Goal: Task Accomplishment & Management: Use online tool/utility

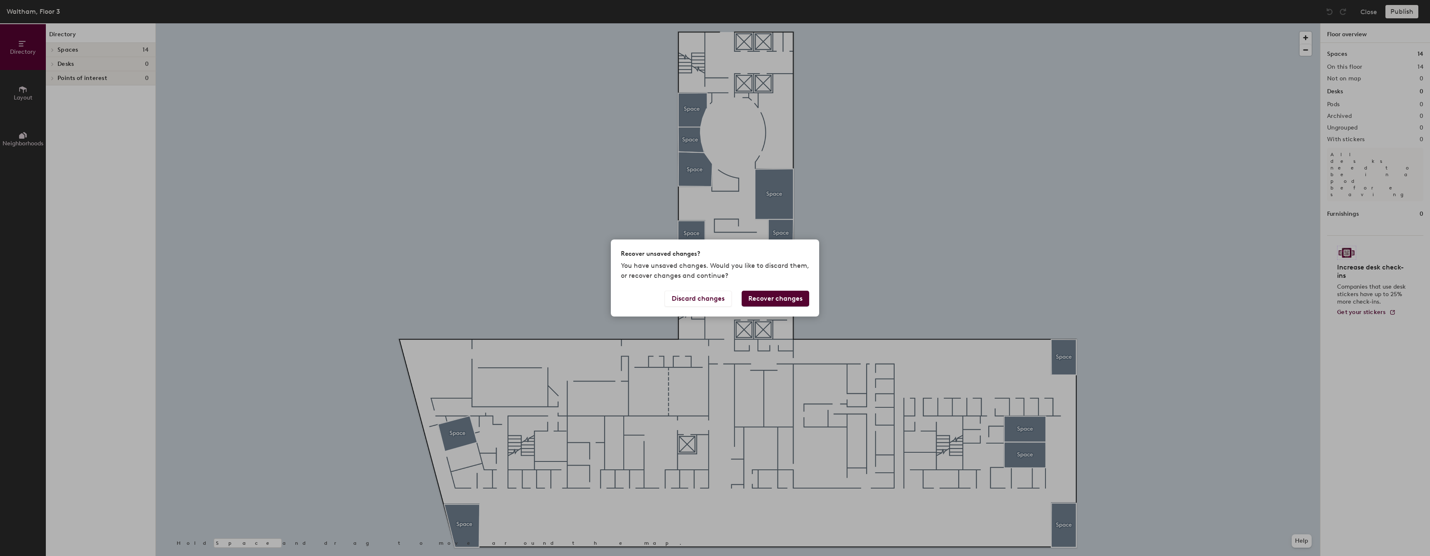
click at [777, 298] on button "Recover changes" at bounding box center [776, 299] width 68 height 16
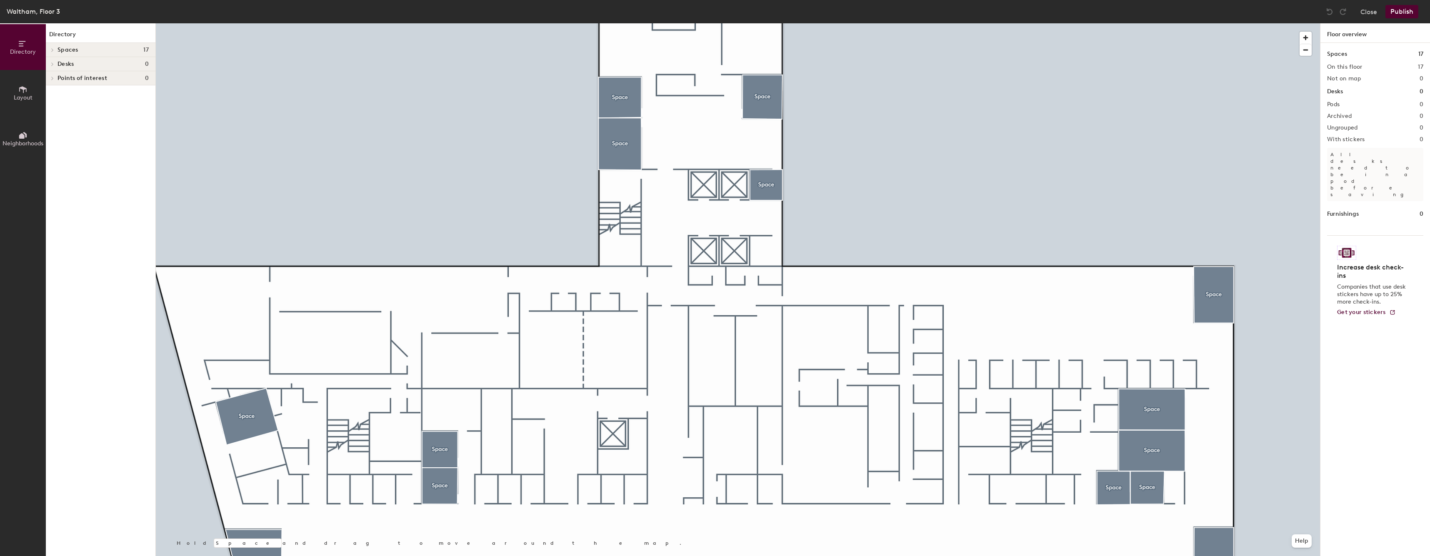
click at [24, 96] on span "Layout" at bounding box center [23, 97] width 19 height 7
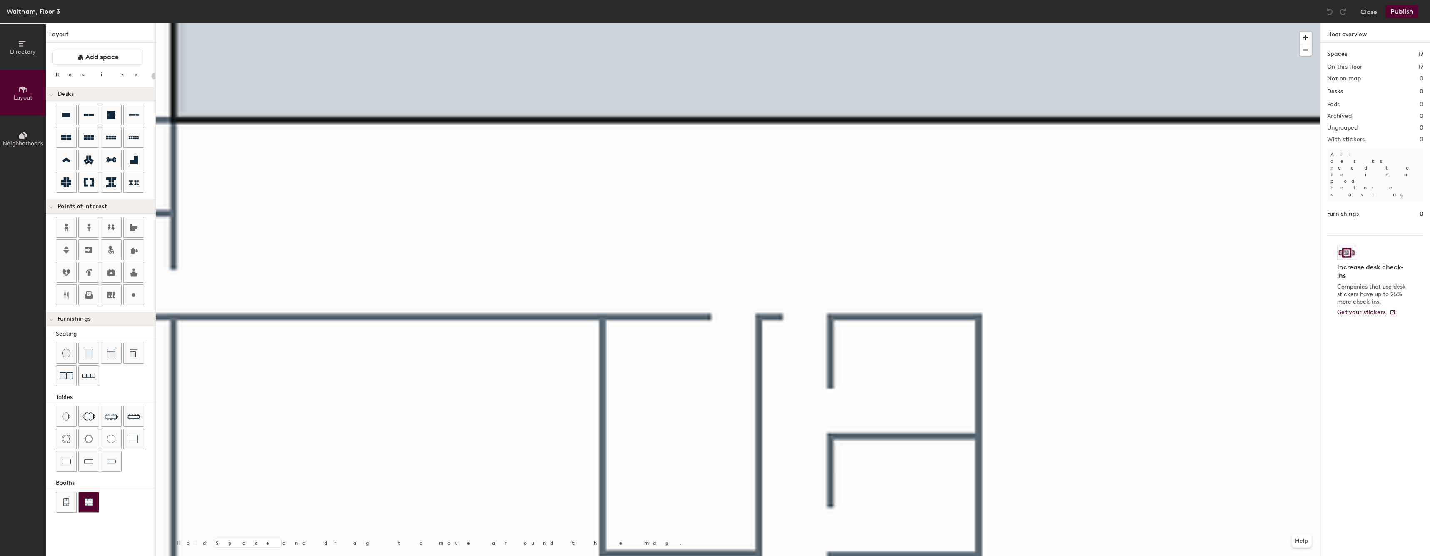
click at [87, 513] on button at bounding box center [88, 502] width 21 height 21
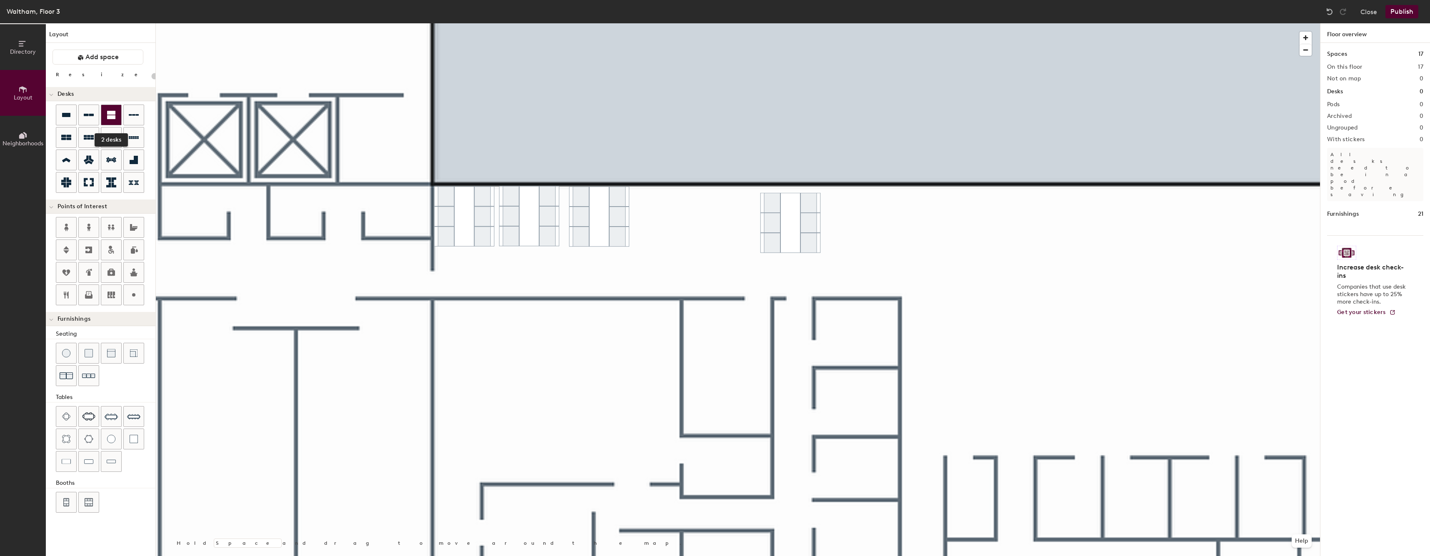
click at [111, 122] on div at bounding box center [111, 115] width 20 height 20
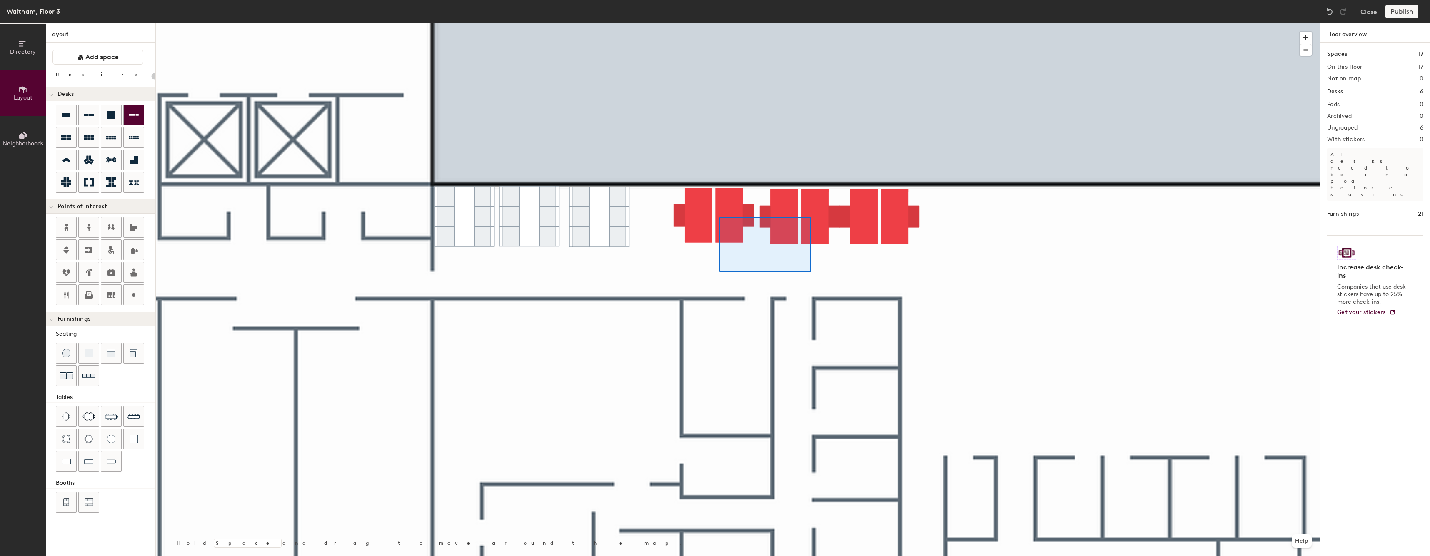
click at [719, 23] on div at bounding box center [738, 23] width 1164 height 0
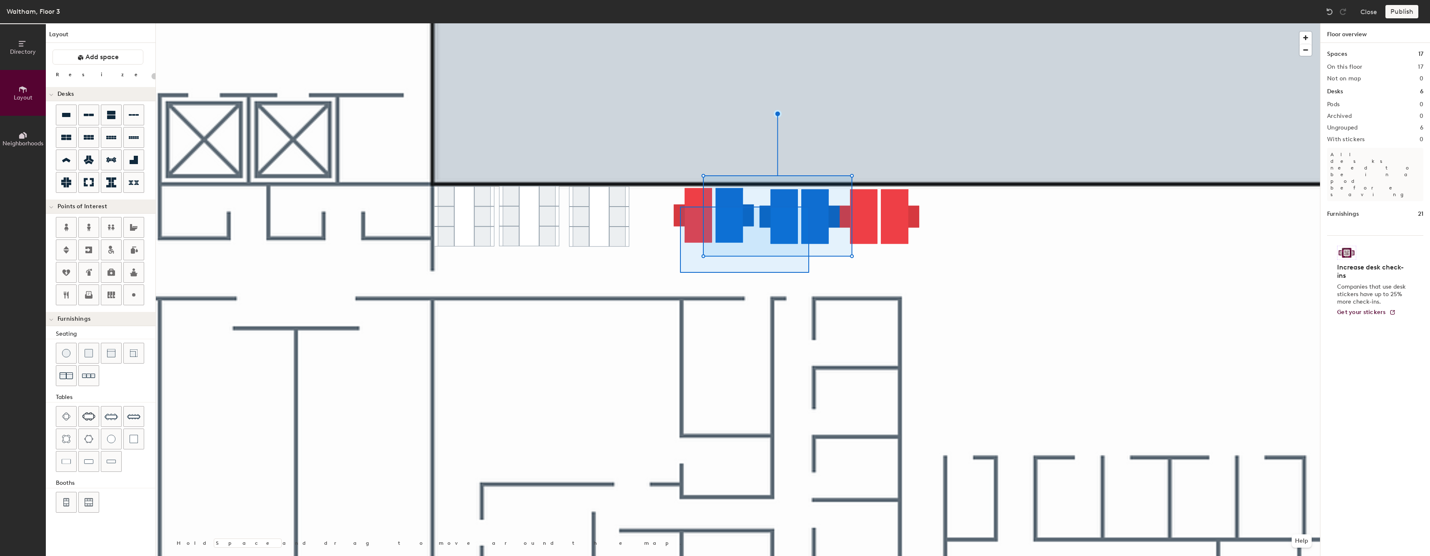
click at [680, 23] on div at bounding box center [738, 23] width 1164 height 0
type input "80"
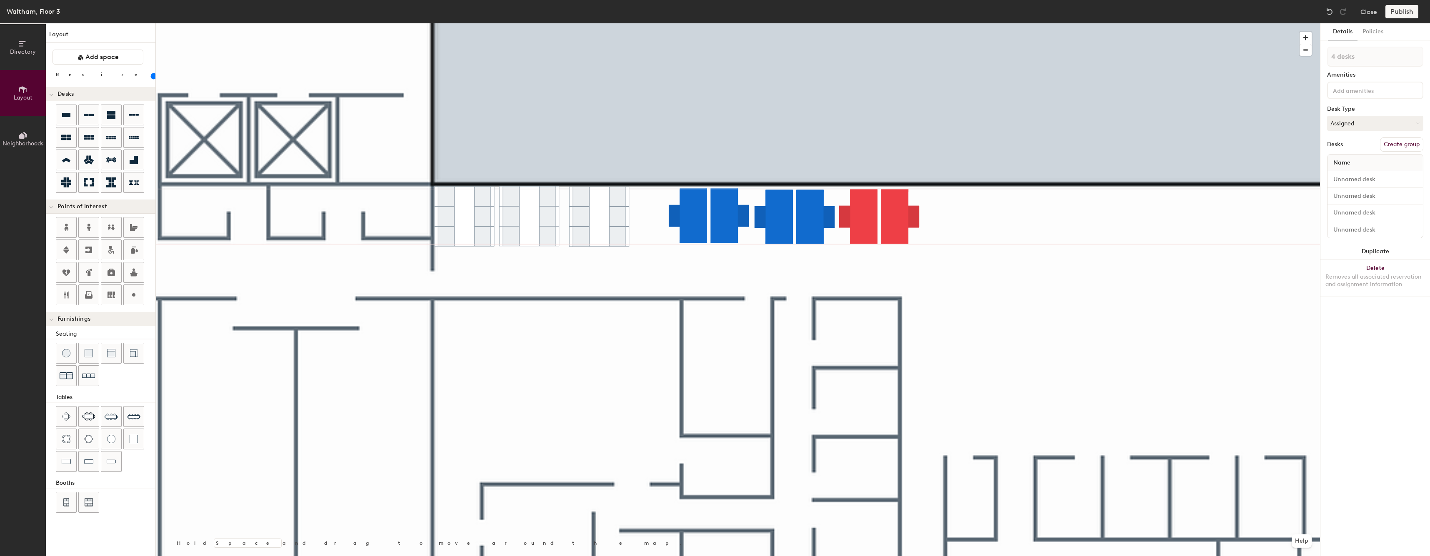
type input "1 desk"
click at [679, 23] on div at bounding box center [738, 23] width 1164 height 0
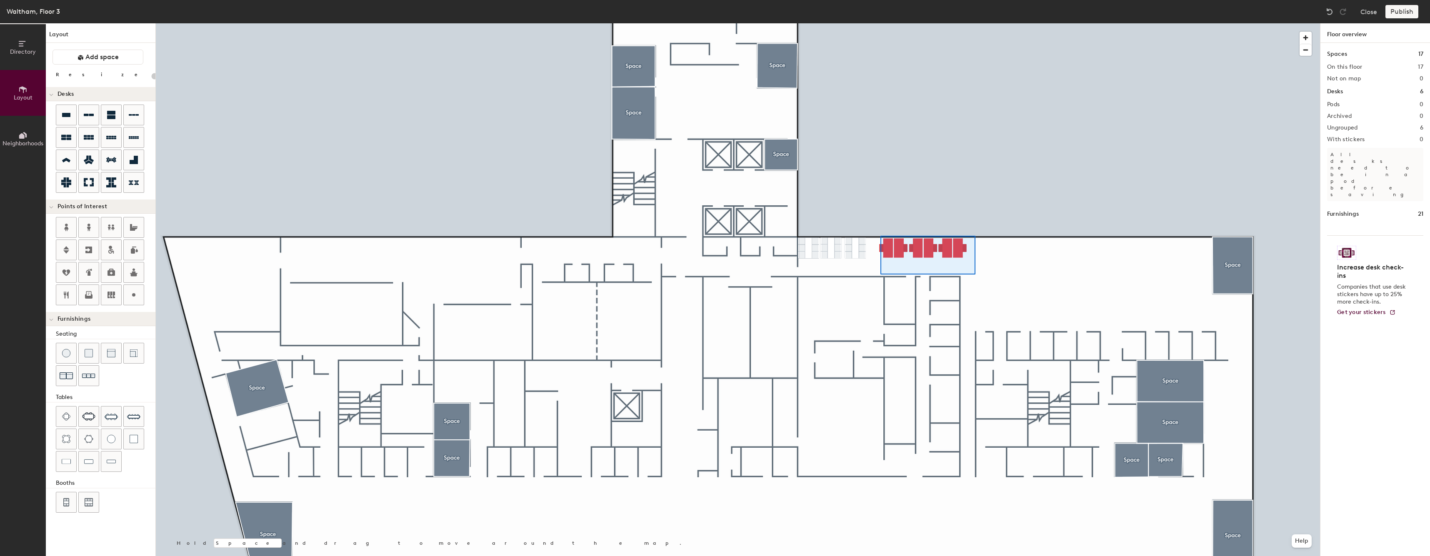
click at [881, 23] on div at bounding box center [738, 23] width 1164 height 0
type input "80"
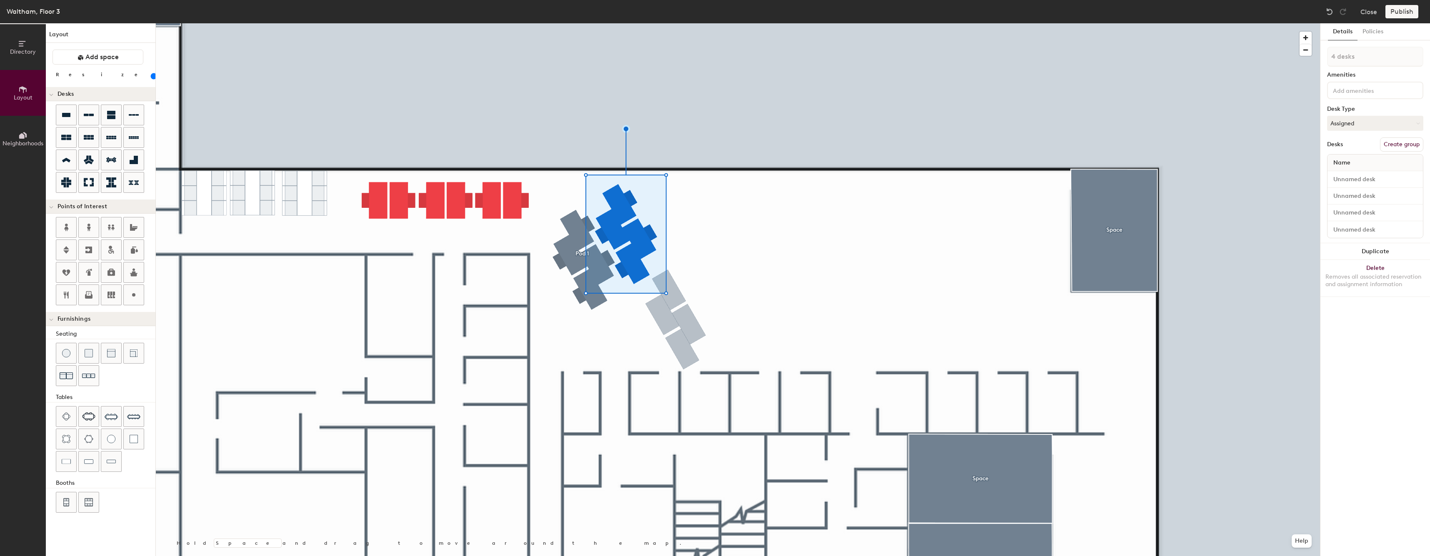
type input "80"
type input "1 desk"
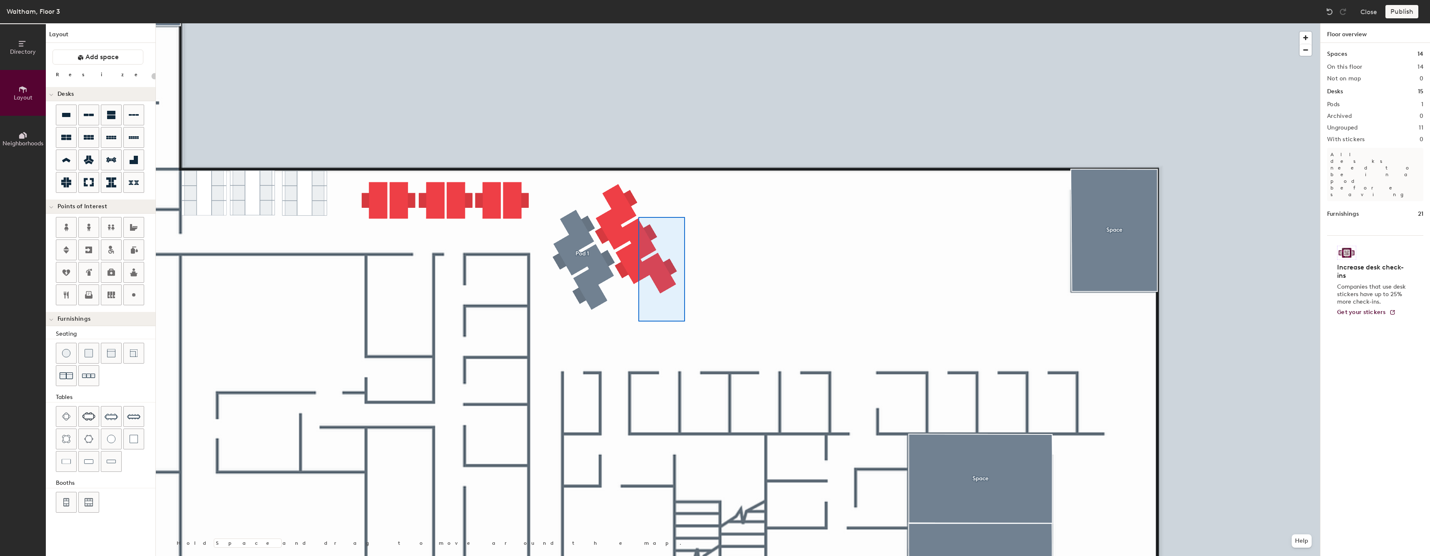
click at [610, 23] on div at bounding box center [738, 23] width 1164 height 0
click at [644, 23] on div at bounding box center [738, 23] width 1164 height 0
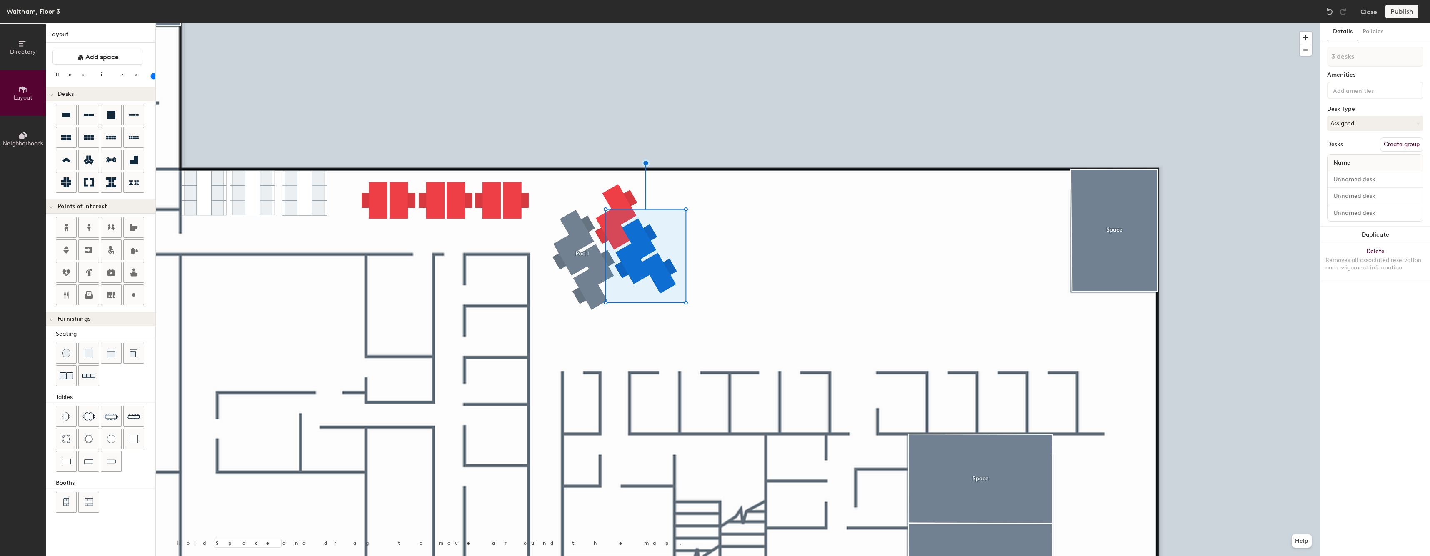
type input "80"
type input "1 desk"
click at [670, 23] on div at bounding box center [738, 23] width 1164 height 0
click at [624, 23] on div at bounding box center [738, 23] width 1164 height 0
click at [1420, 149] on button "Create group" at bounding box center [1401, 145] width 43 height 14
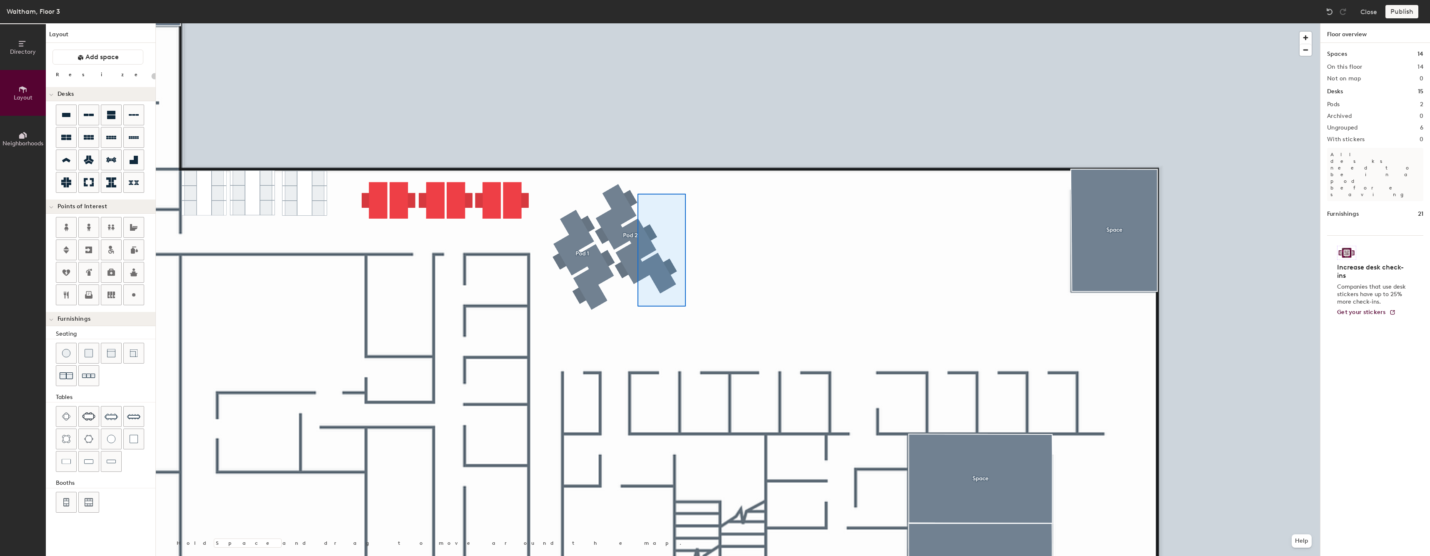
click at [634, 23] on div at bounding box center [738, 23] width 1164 height 0
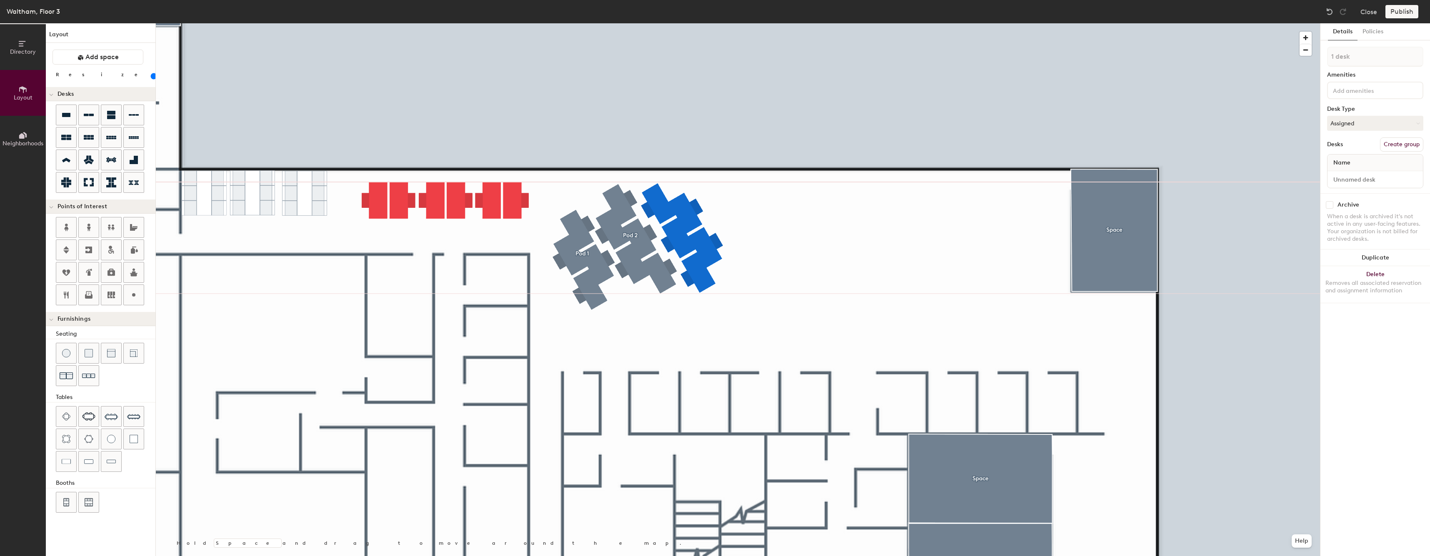
type input "80"
type input "1 desk"
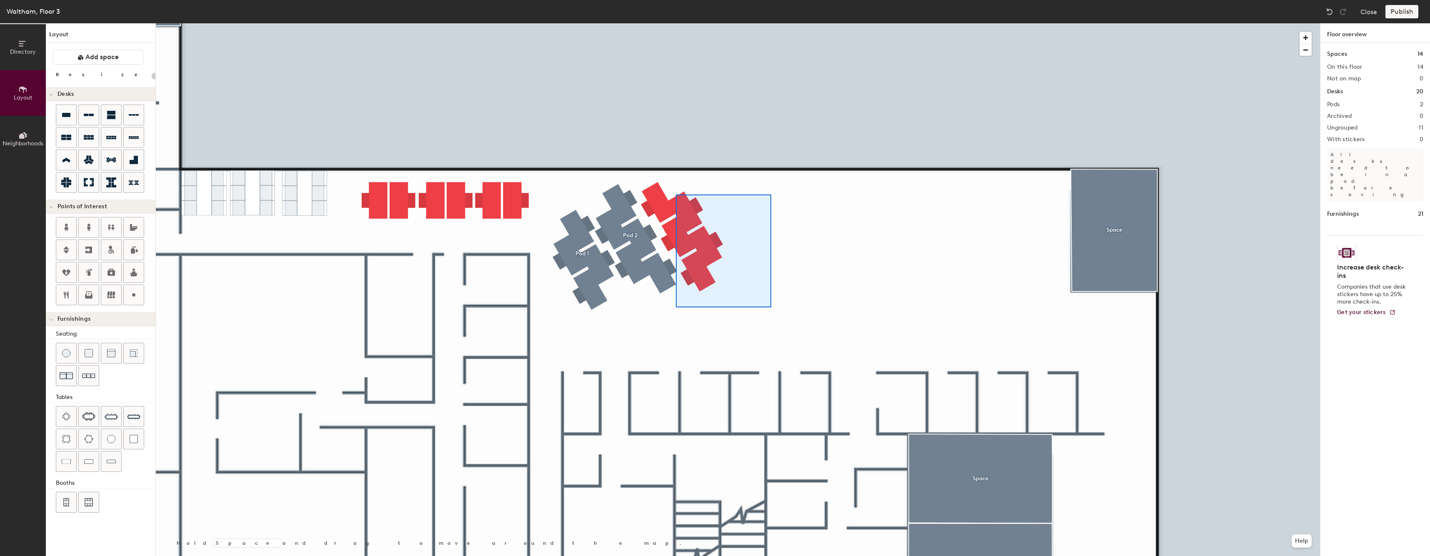
click at [676, 23] on div at bounding box center [738, 23] width 1164 height 0
click at [657, 23] on div at bounding box center [738, 23] width 1164 height 0
click at [677, 23] on div at bounding box center [738, 23] width 1164 height 0
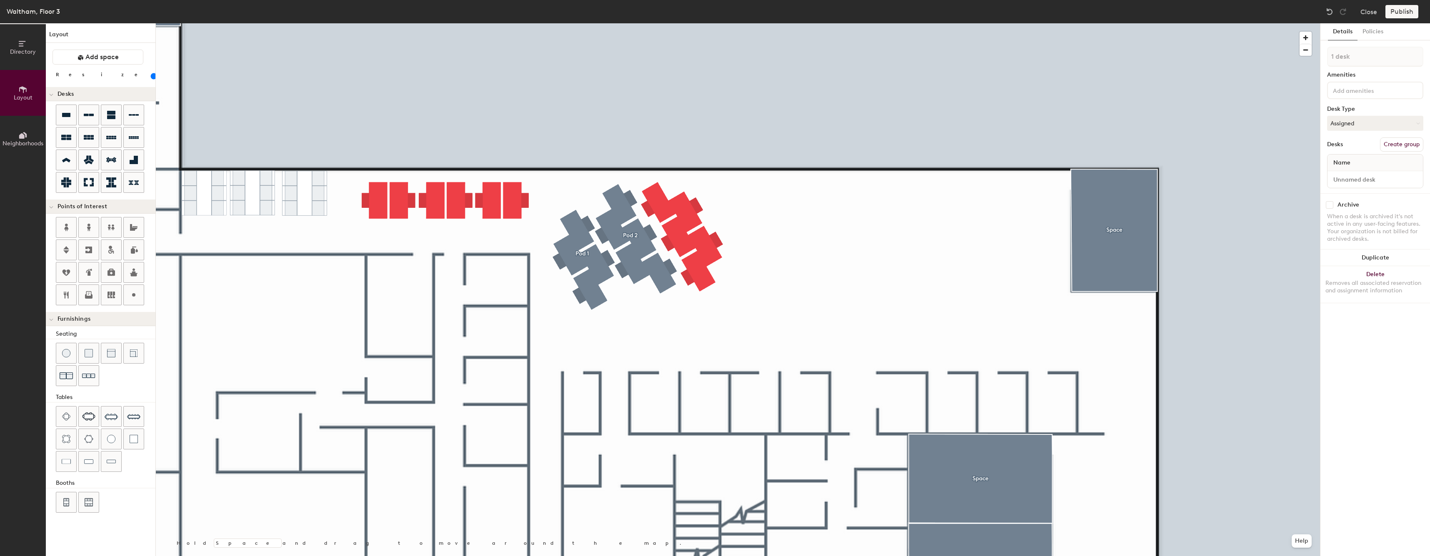
type input "80"
type input "2 desks"
type input "80"
type input "3 desks"
type input "80"
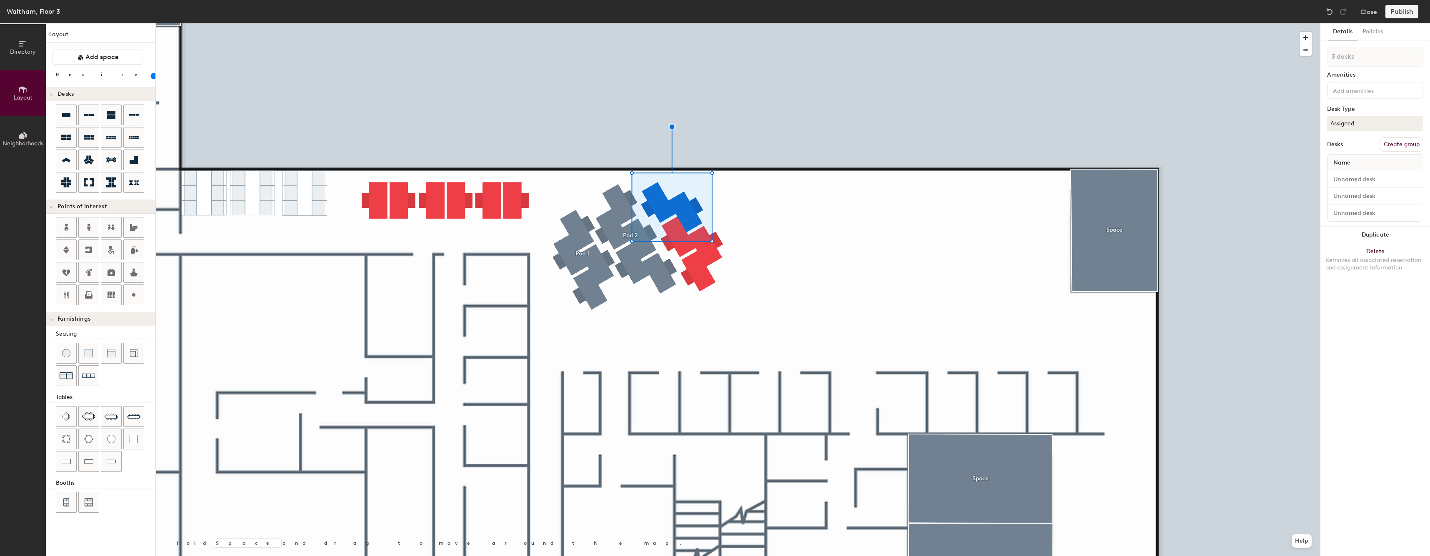
type input "4 desks"
type input "80"
type input "5 desks"
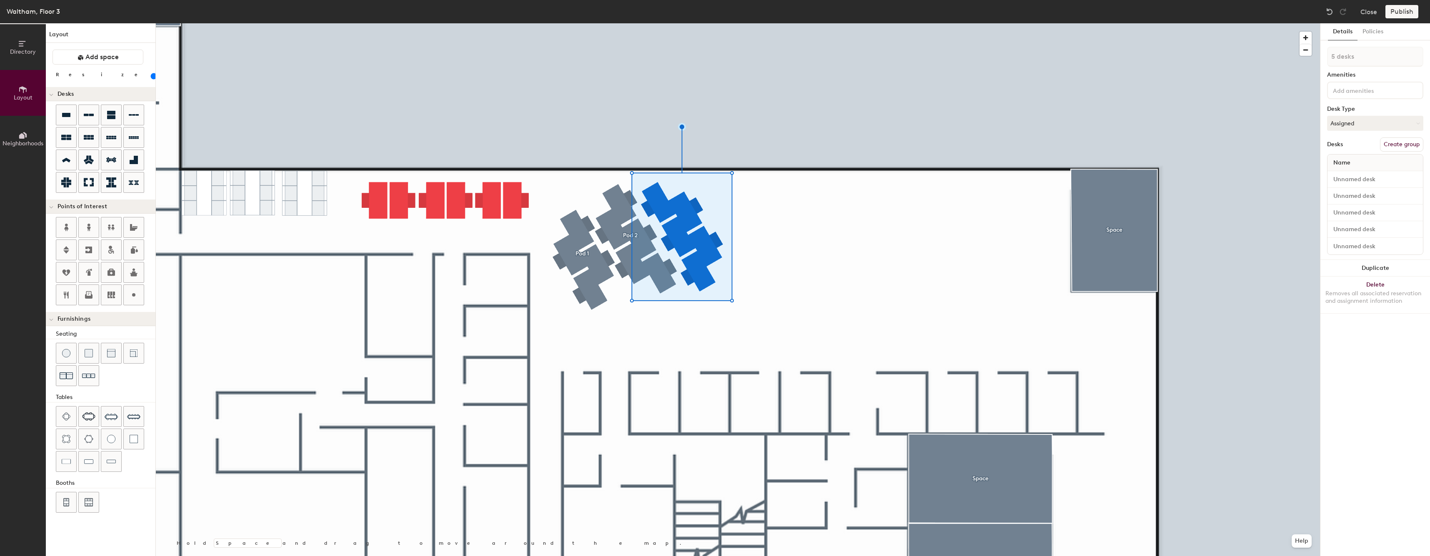
click at [1397, 146] on button "Create group" at bounding box center [1401, 145] width 43 height 14
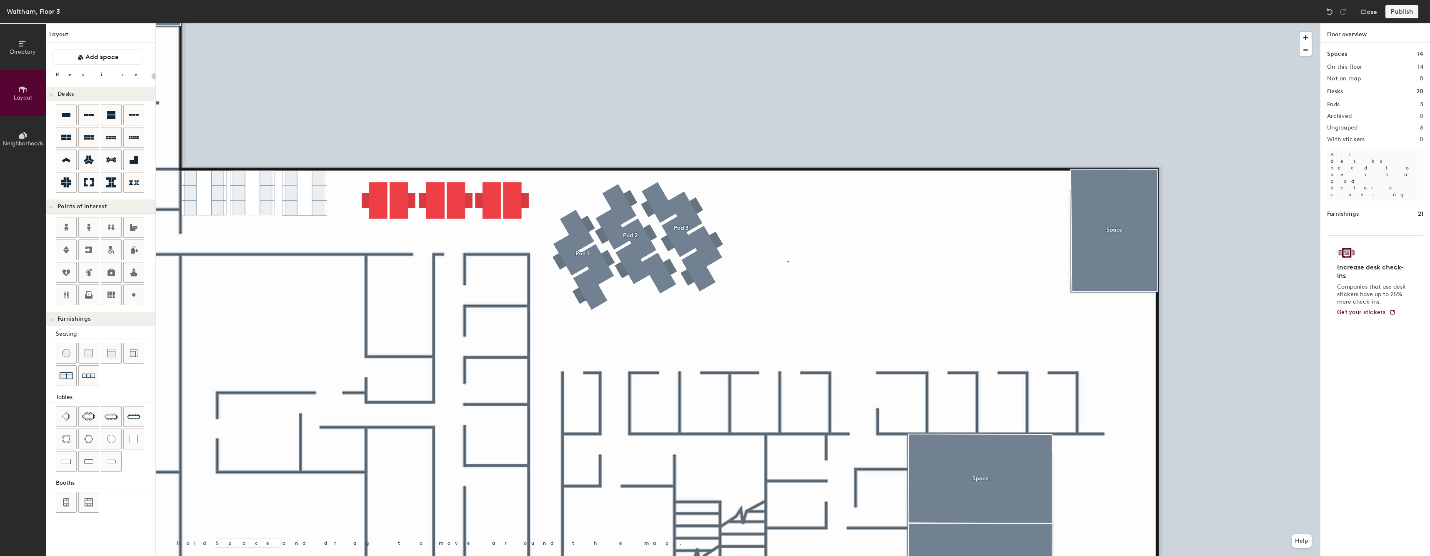
click at [788, 23] on div at bounding box center [738, 23] width 1164 height 0
click at [684, 23] on div at bounding box center [738, 23] width 1164 height 0
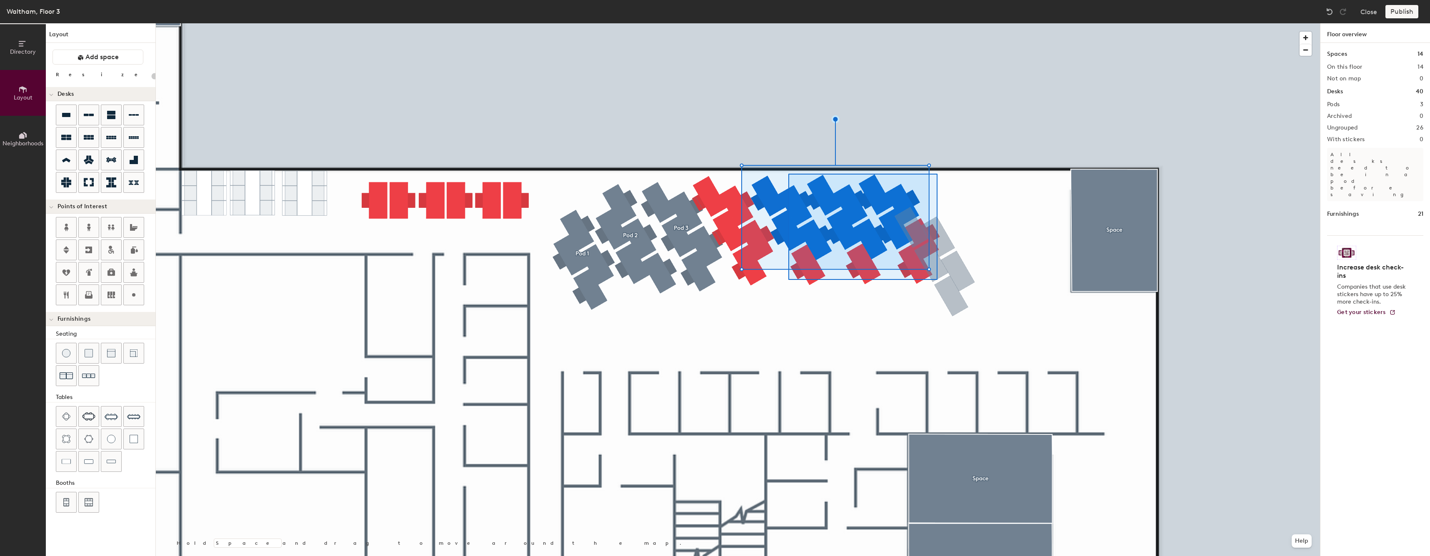
click at [789, 23] on div at bounding box center [738, 23] width 1164 height 0
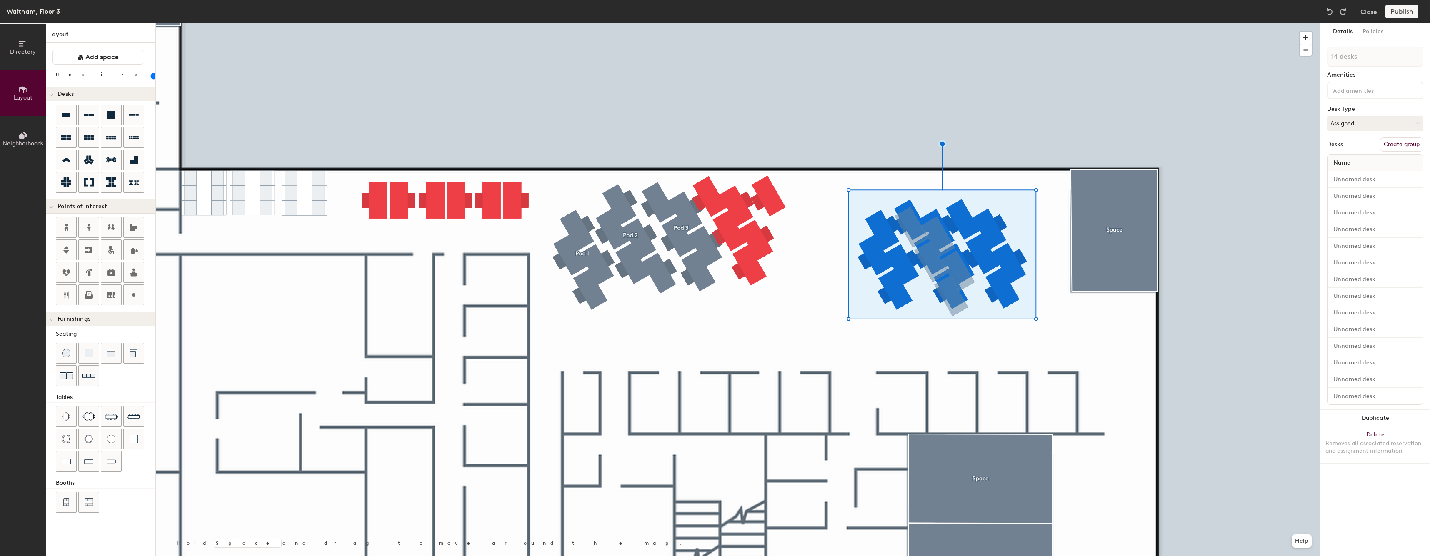
click at [764, 23] on div at bounding box center [738, 23] width 1164 height 0
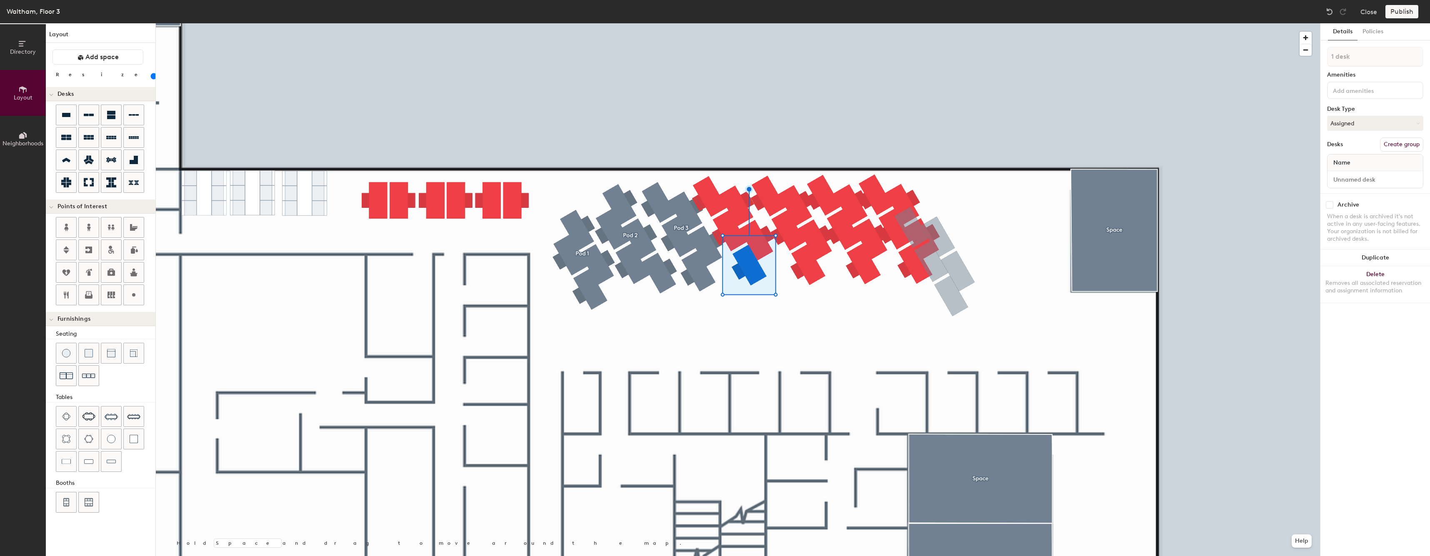
type input "80"
type input "2 desks"
type input "80"
type input "3 desks"
type input "80"
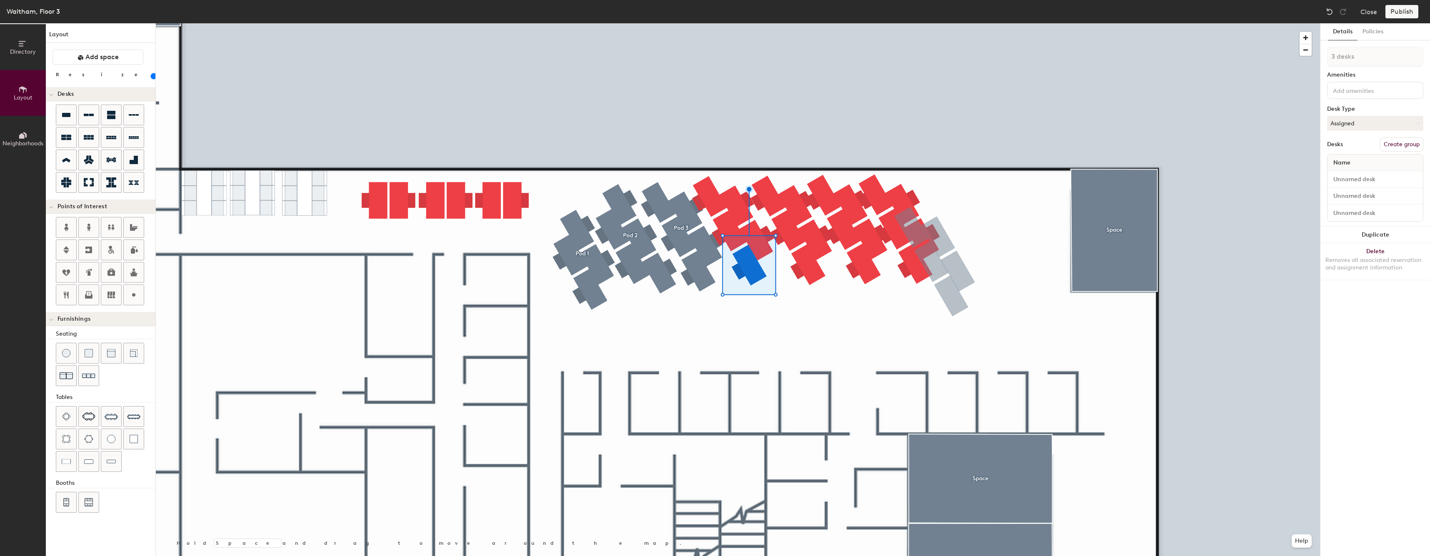
type input "4 desks"
type input "80"
type input "5 desks"
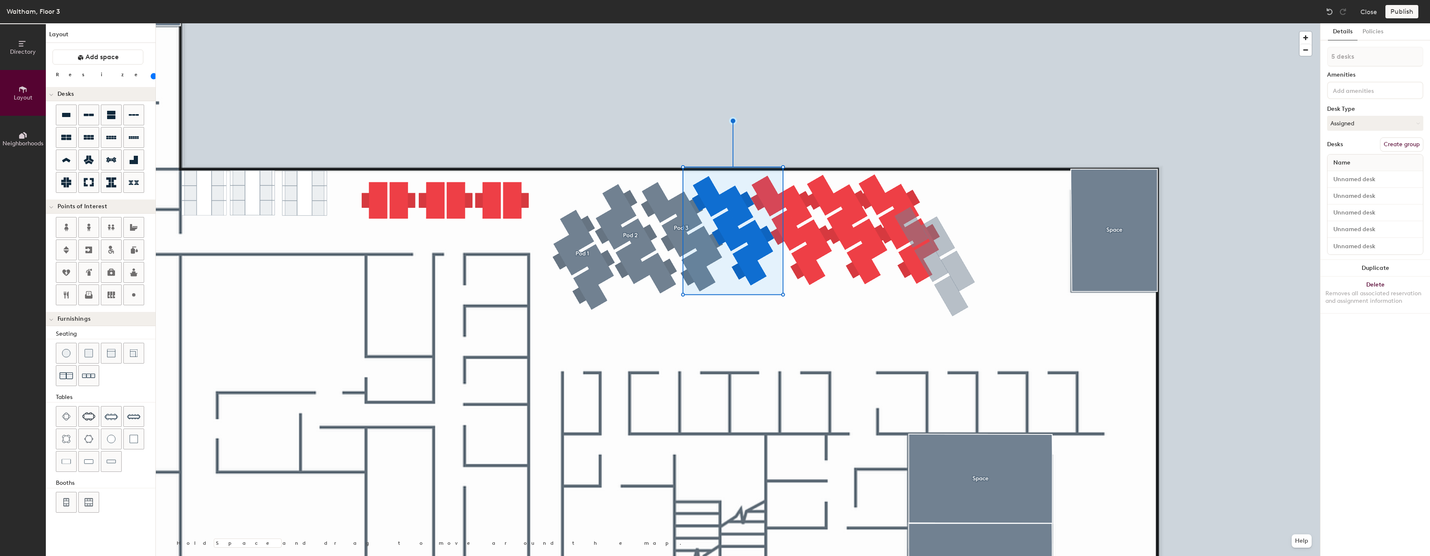
click at [1413, 146] on button "Create group" at bounding box center [1401, 145] width 43 height 14
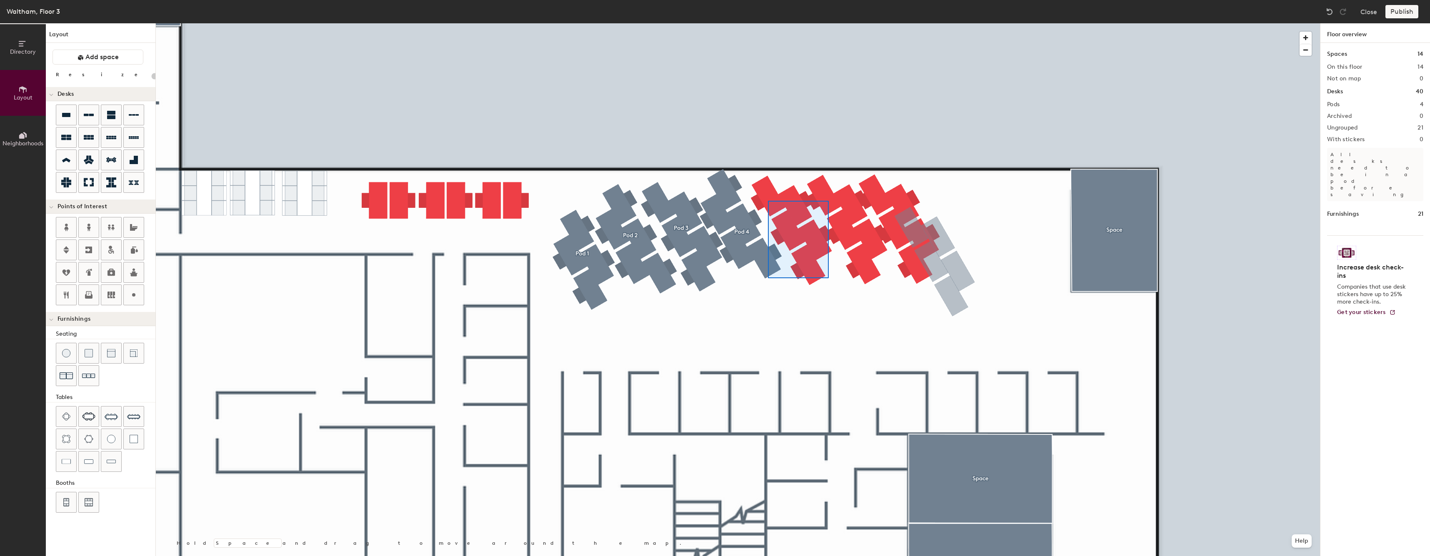
click at [768, 23] on div at bounding box center [738, 23] width 1164 height 0
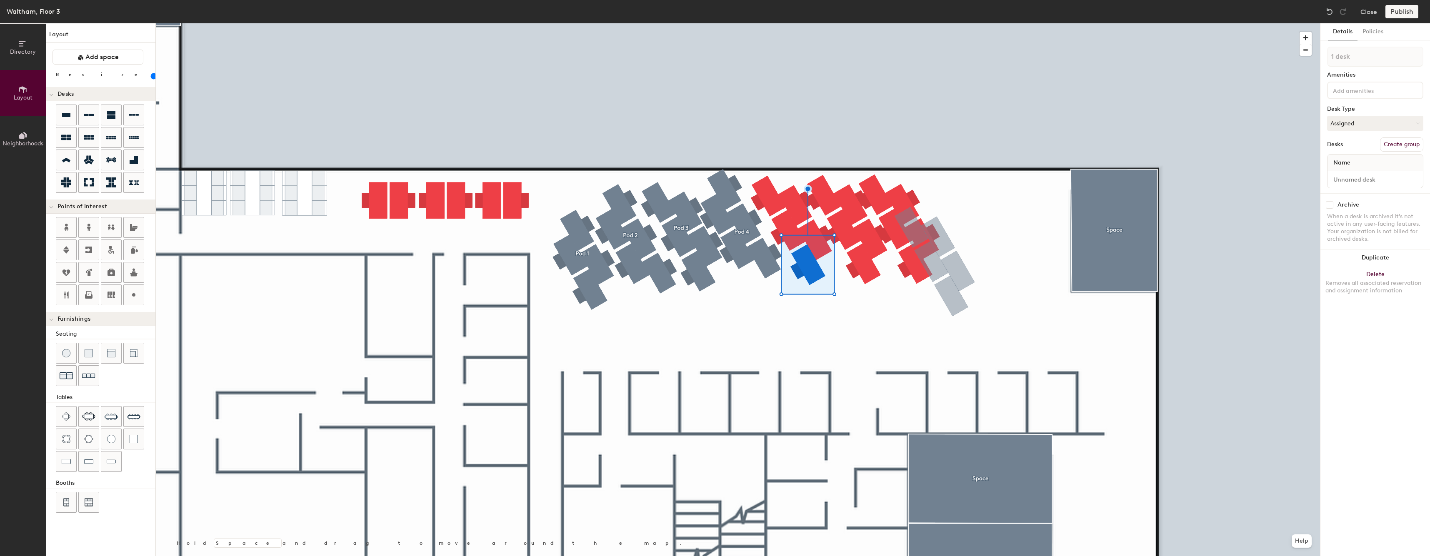
type input "80"
type input "2 desks"
type input "80"
type input "3 desks"
type input "80"
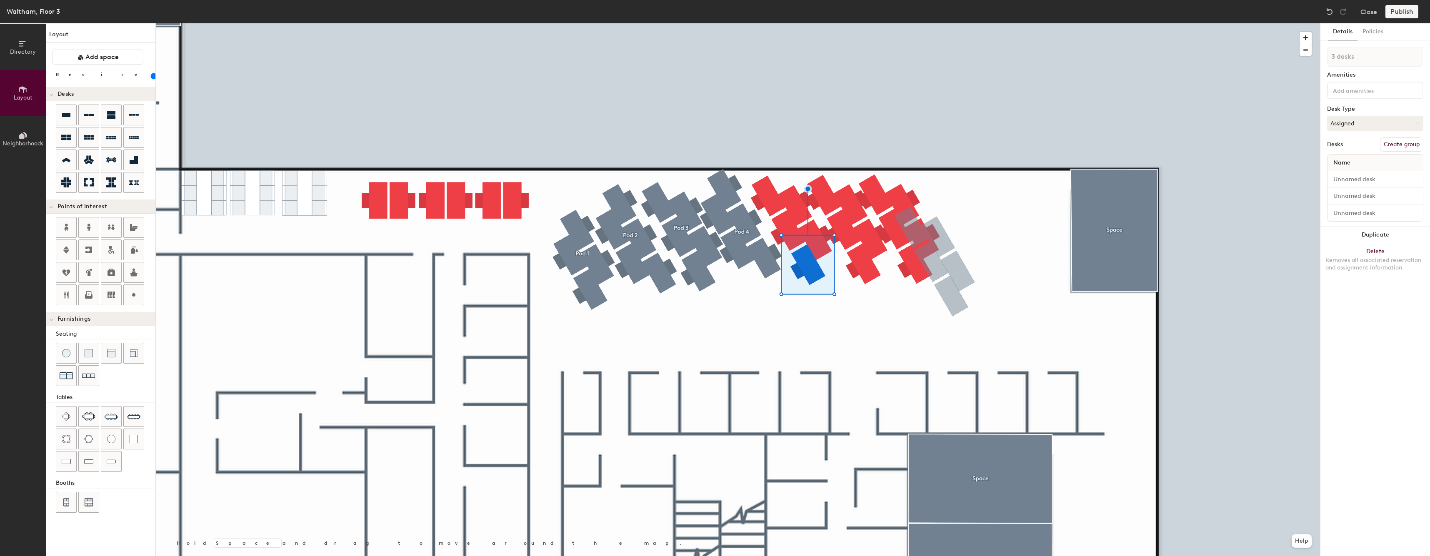
type input "4 desks"
type input "80"
type input "5 desks"
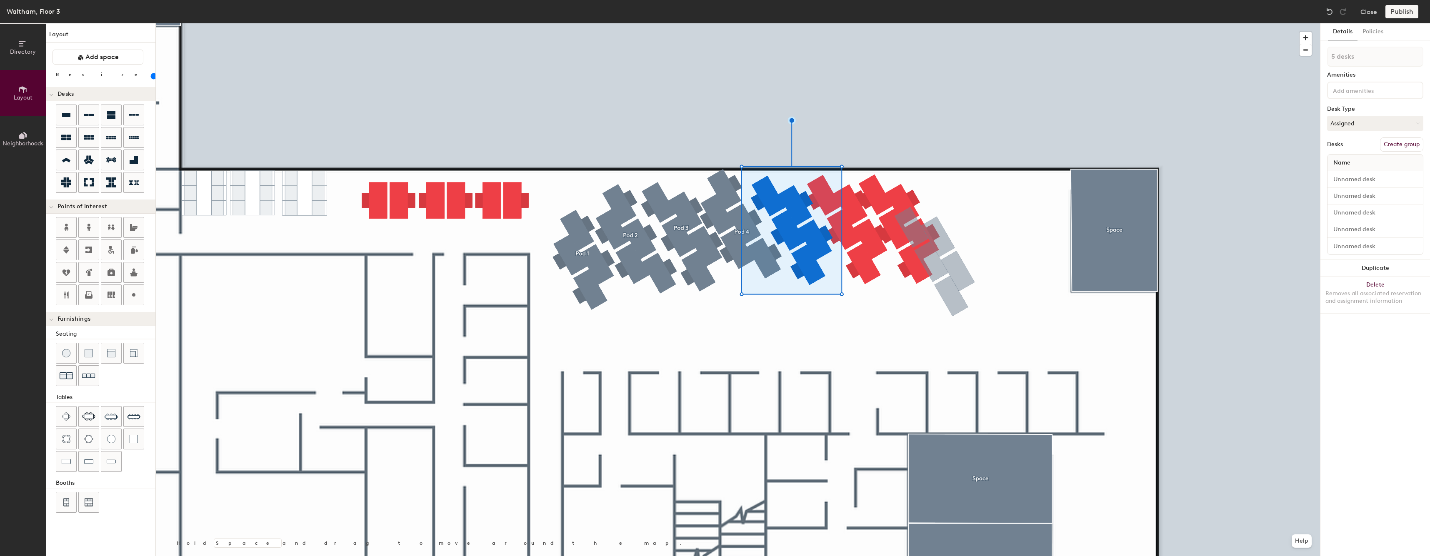
click at [1415, 140] on button "Create group" at bounding box center [1401, 145] width 43 height 14
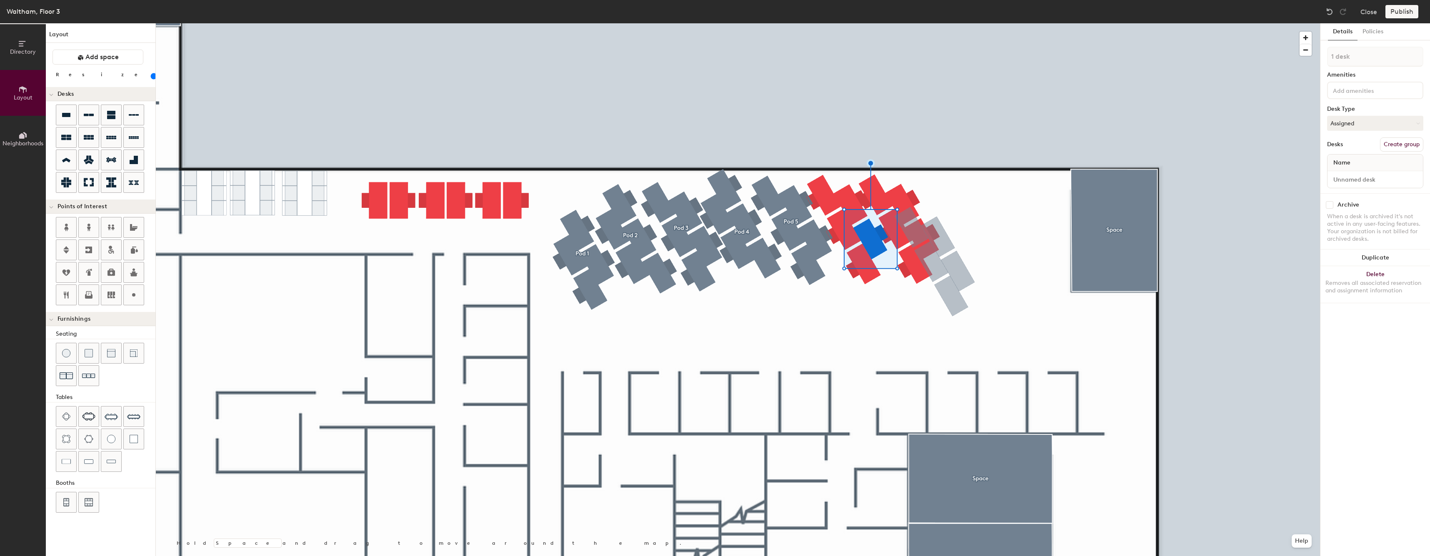
type input "80"
type input "2 desks"
type input "80"
type input "3 desks"
type input "80"
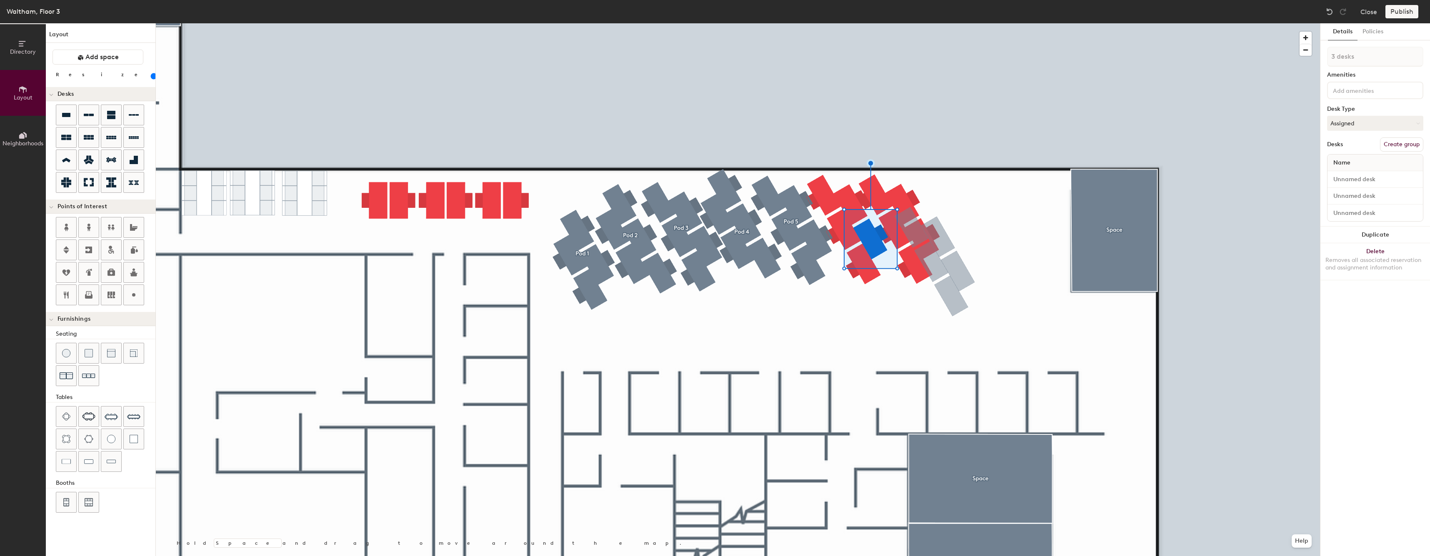
type input "4 desks"
type input "80"
type input "5 desks"
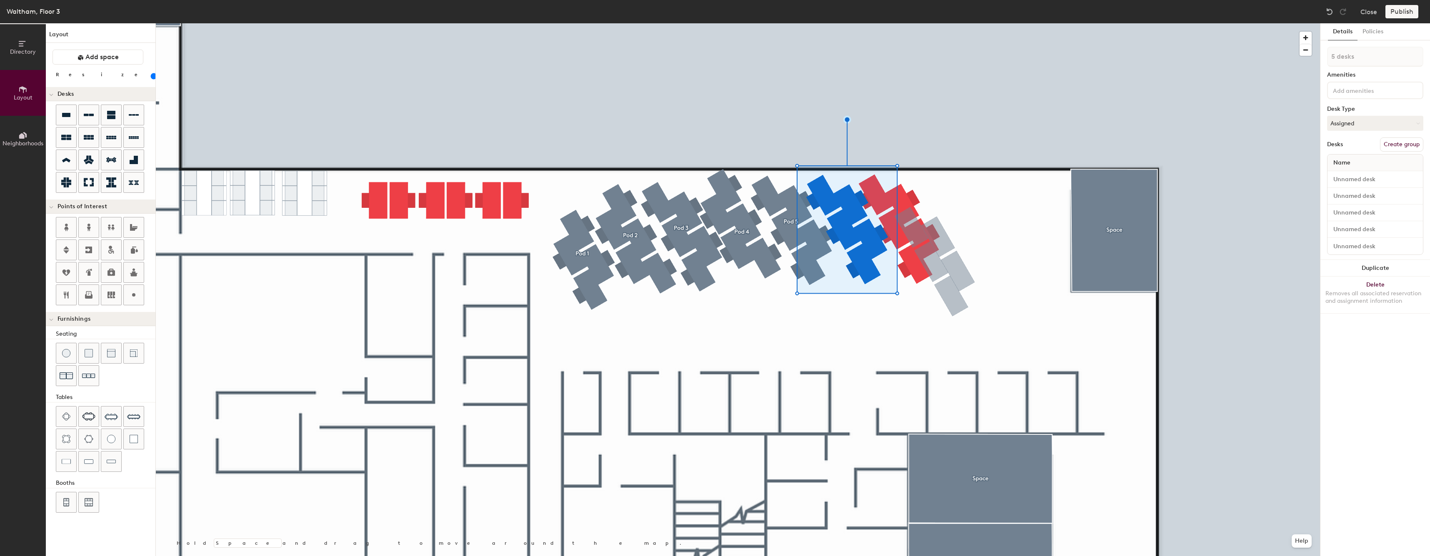
click at [1398, 139] on button "Create group" at bounding box center [1401, 145] width 43 height 14
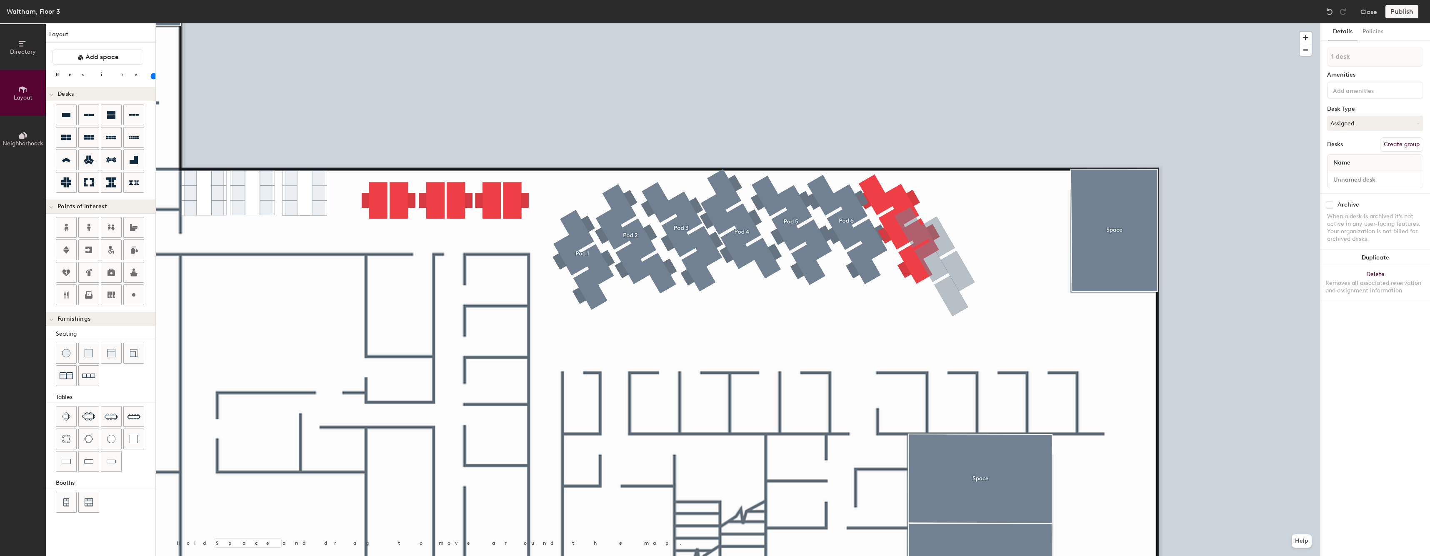
type input "80"
type input "2 desks"
type input "80"
type input "3 desks"
type input "80"
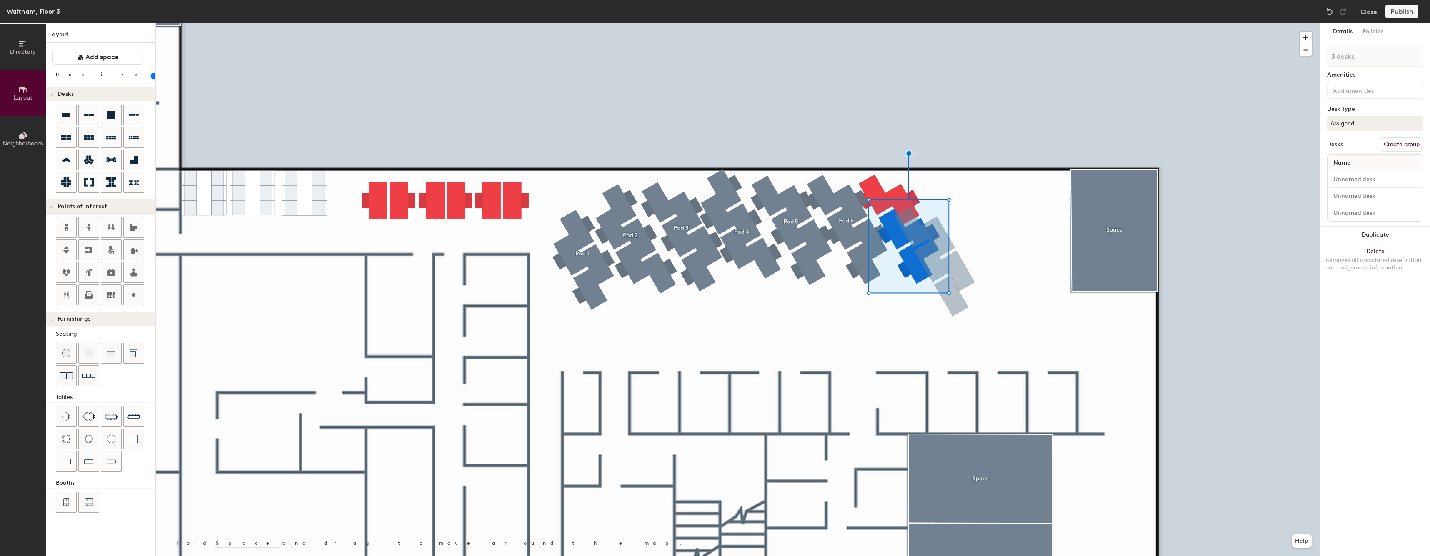
type input "4 desks"
type input "80"
type input "5 desks"
click at [1422, 142] on button "Create group" at bounding box center [1401, 145] width 43 height 14
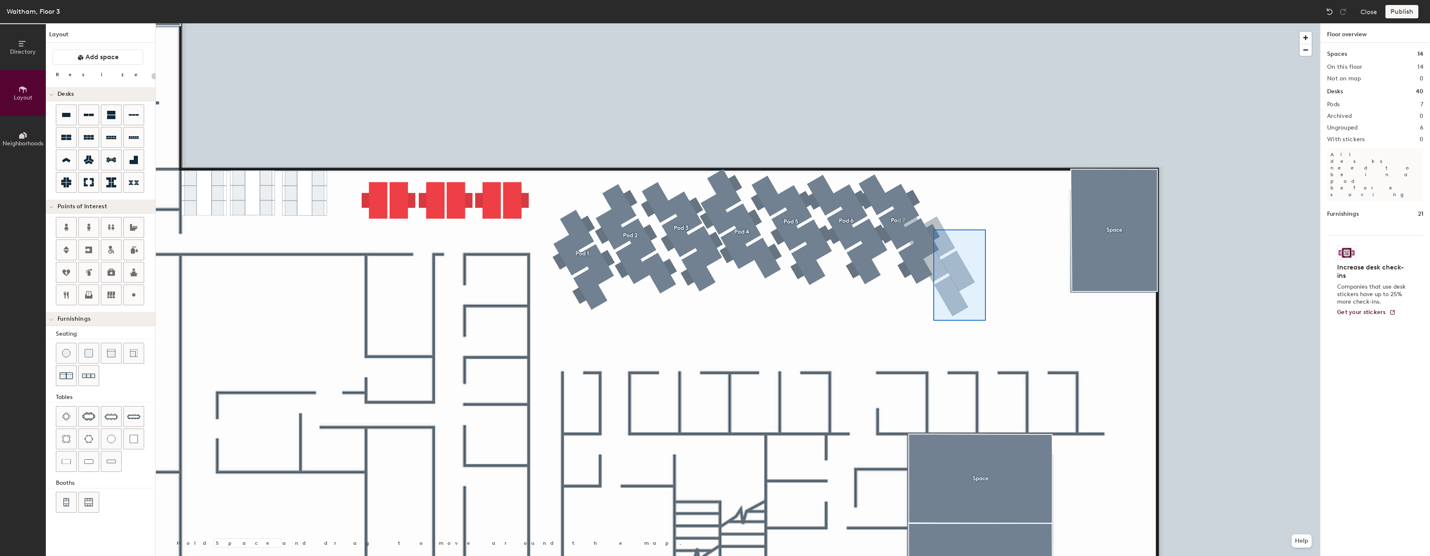
click at [932, 23] on div at bounding box center [738, 23] width 1164 height 0
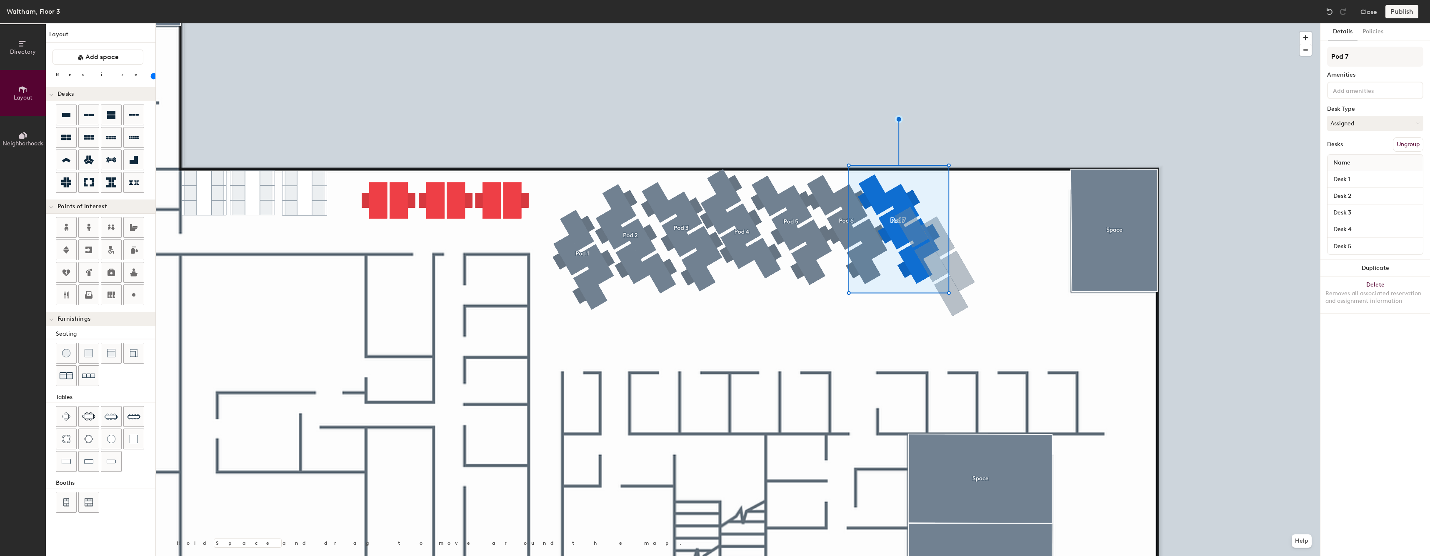
click at [884, 23] on div at bounding box center [738, 23] width 1164 height 0
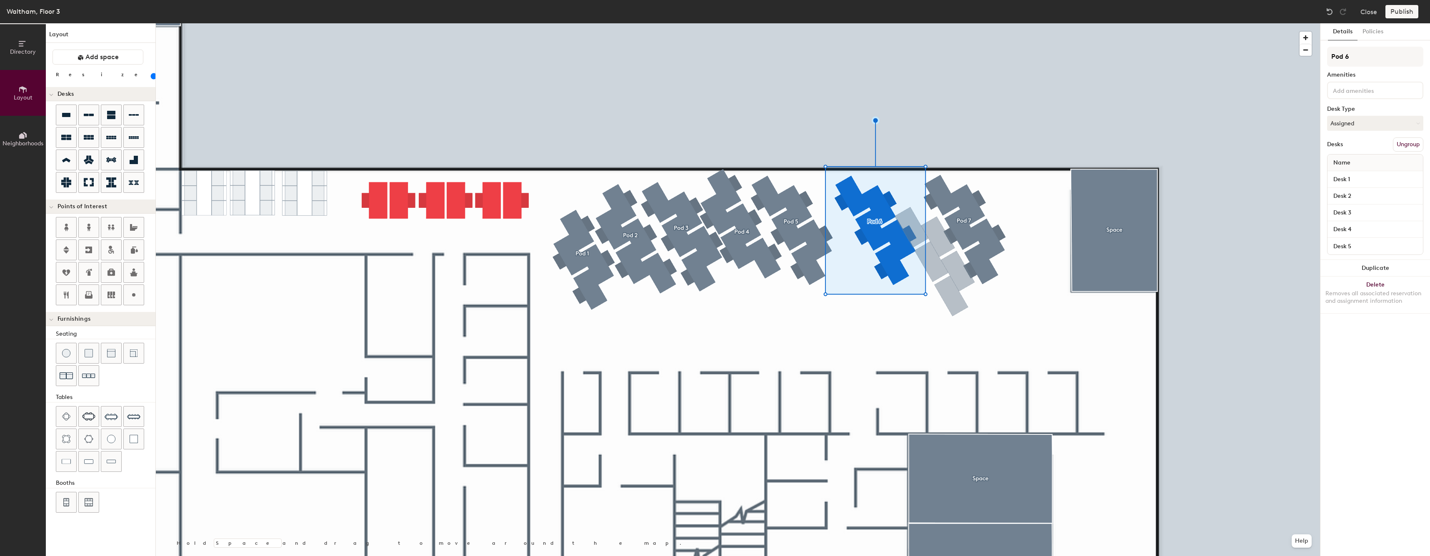
click at [776, 23] on div at bounding box center [738, 23] width 1164 height 0
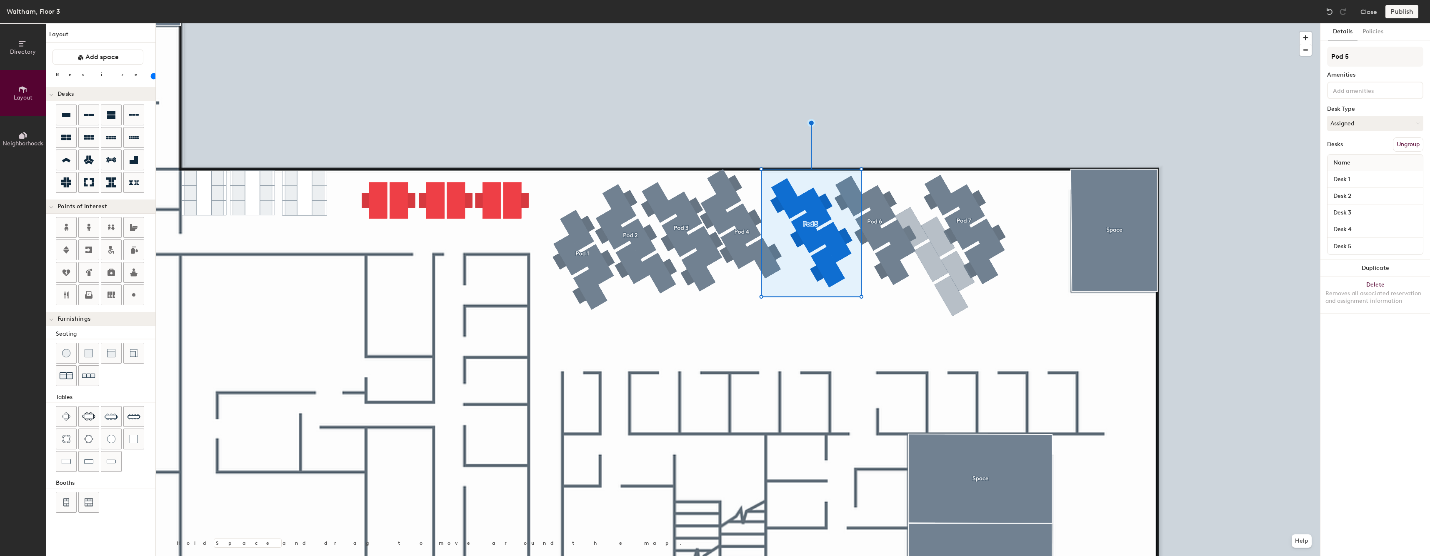
type input "80"
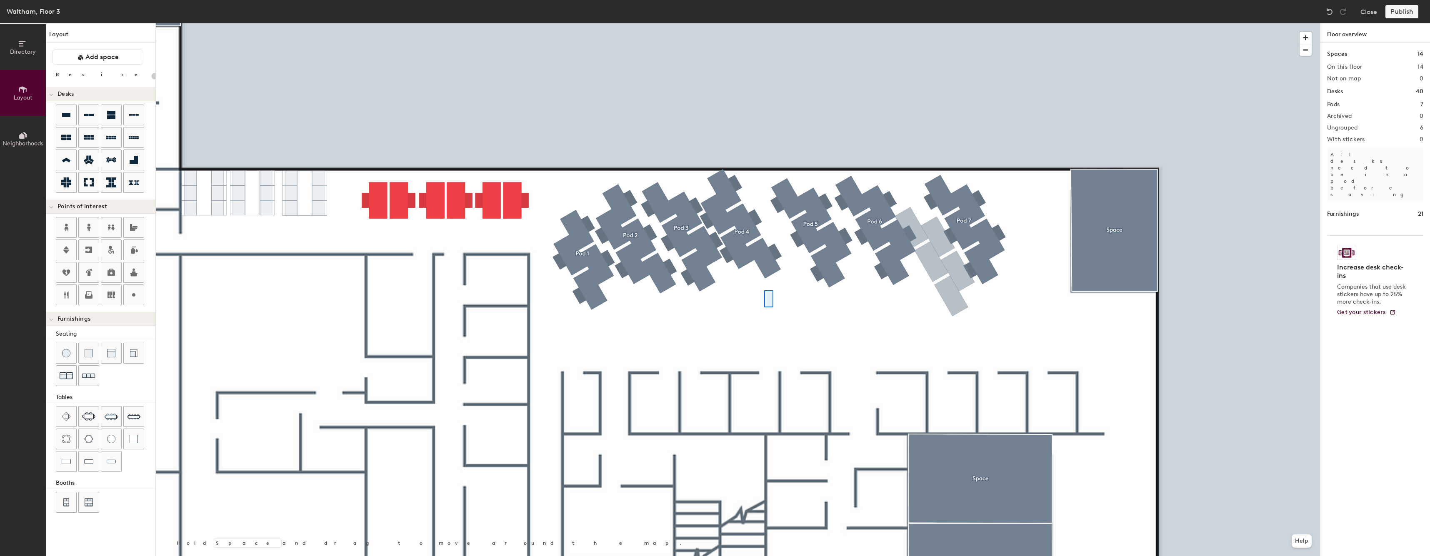
click at [743, 23] on div at bounding box center [738, 23] width 1164 height 0
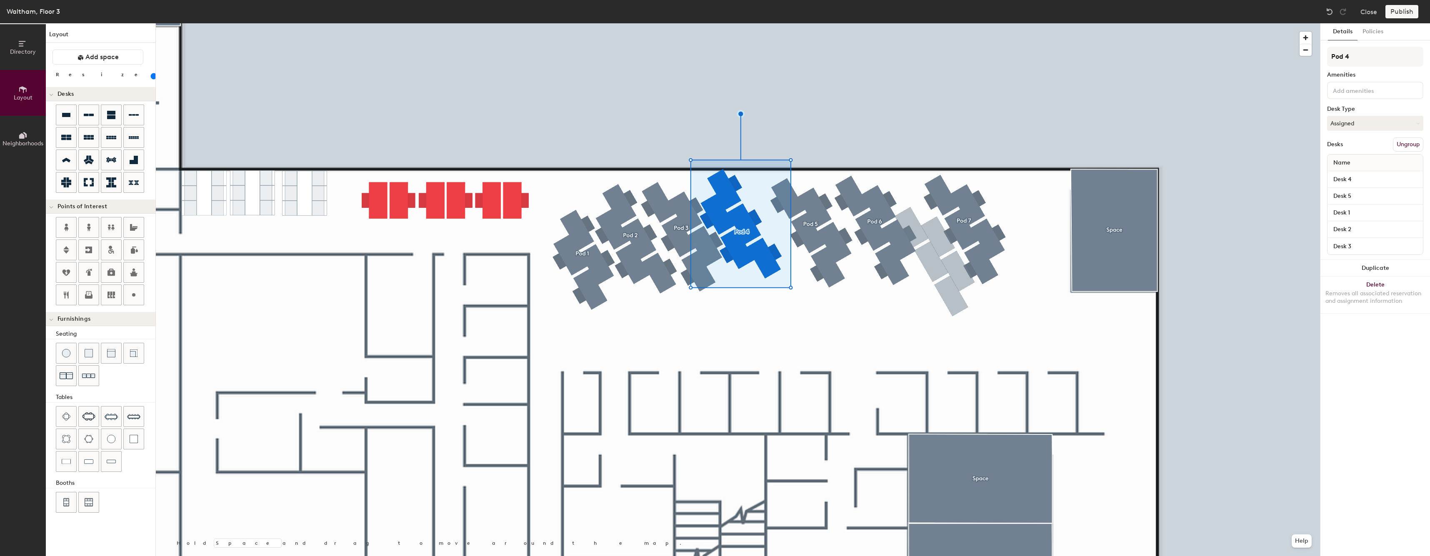
click at [703, 23] on div at bounding box center [738, 23] width 1164 height 0
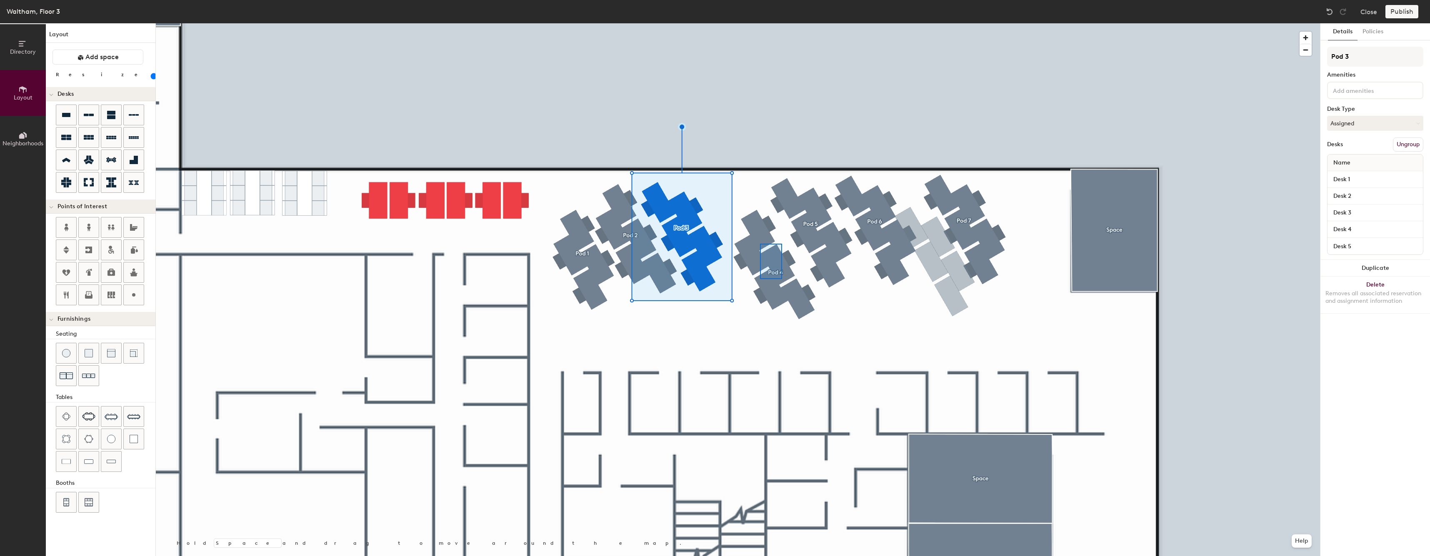
click at [757, 23] on div at bounding box center [738, 23] width 1164 height 0
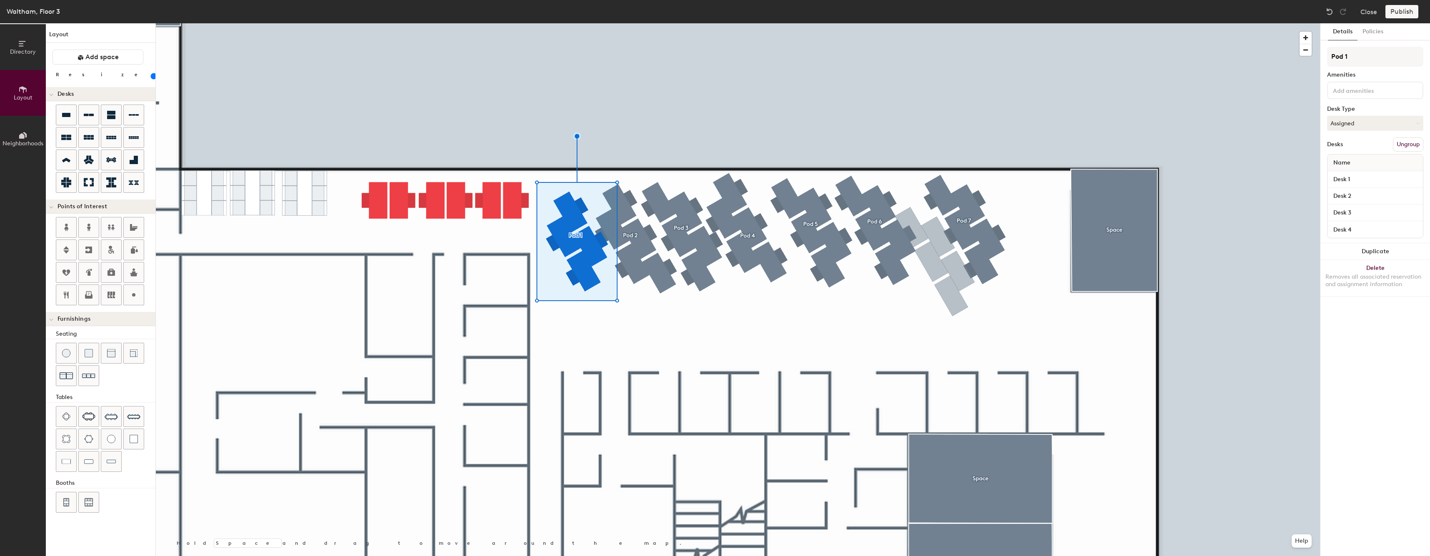
click at [658, 23] on div at bounding box center [738, 23] width 1164 height 0
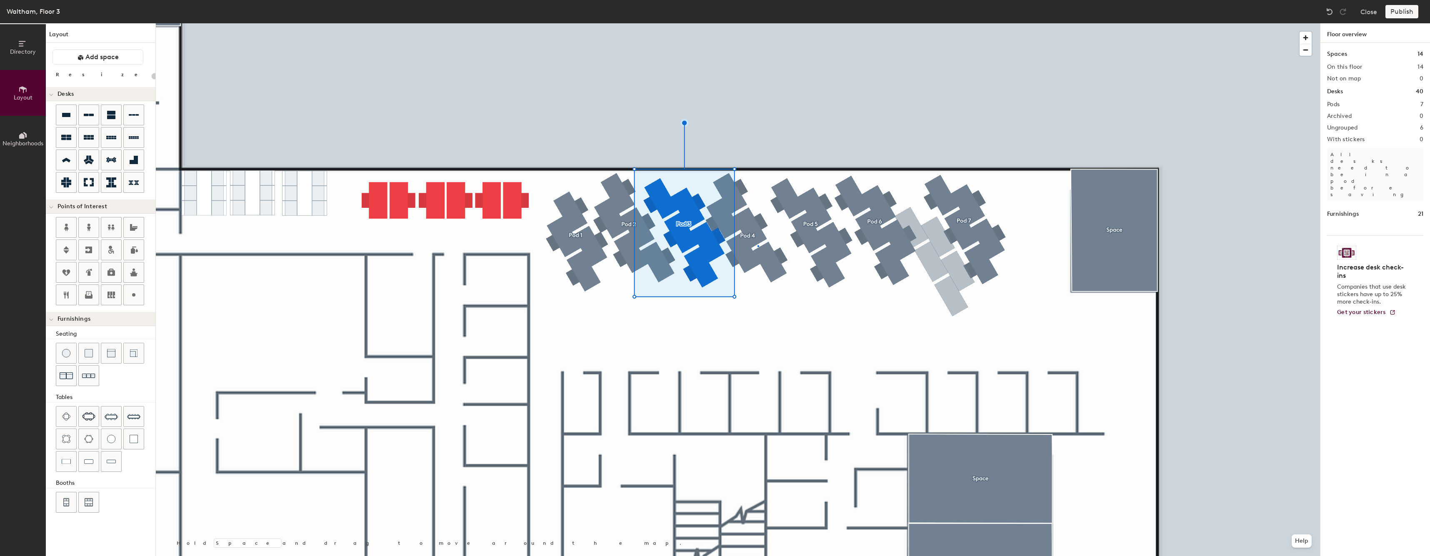
click at [758, 23] on div at bounding box center [738, 23] width 1164 height 0
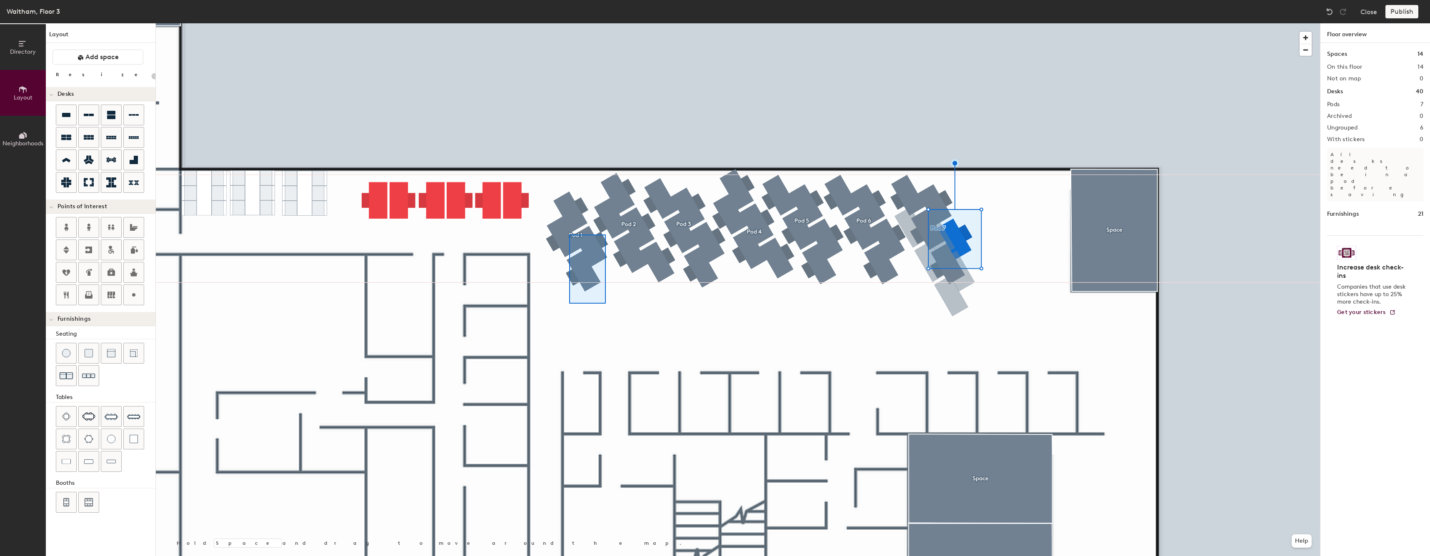
click at [568, 23] on div at bounding box center [738, 23] width 1164 height 0
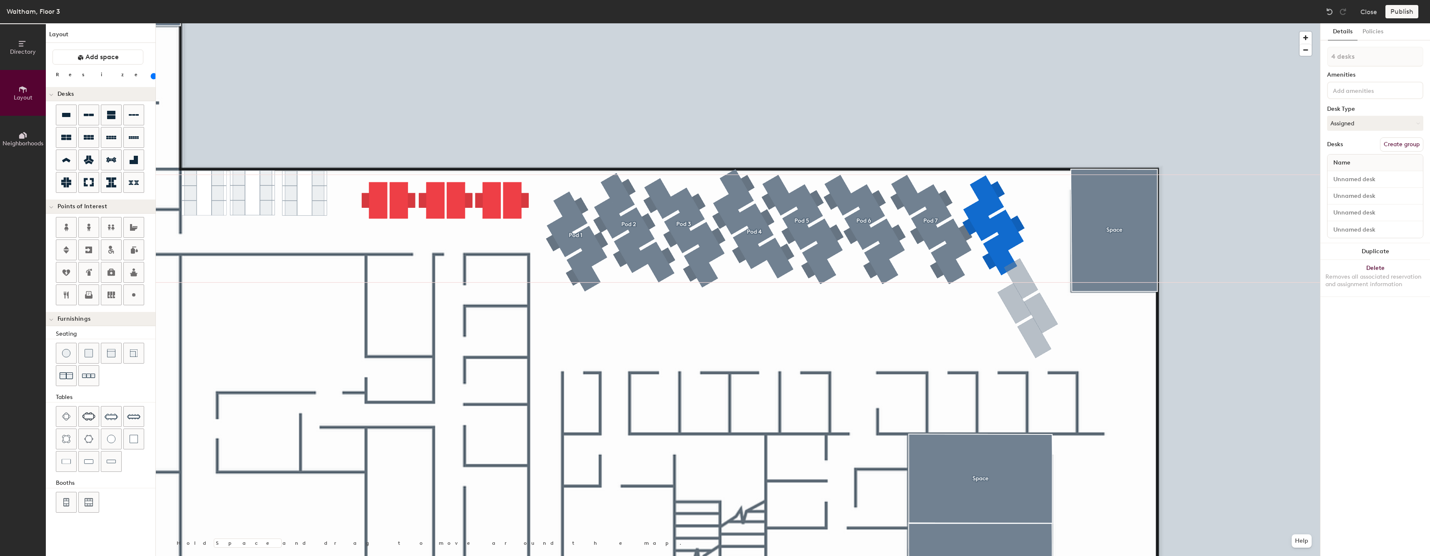
type input "80"
type input "1 desk"
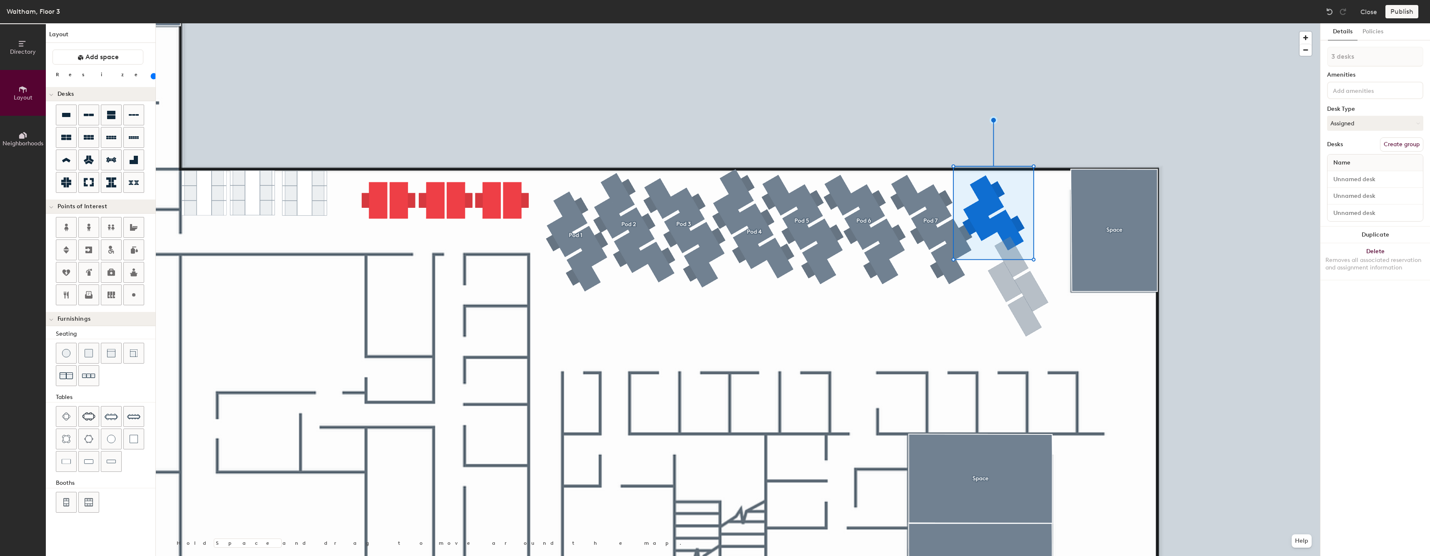
click at [1387, 143] on button "Create group" at bounding box center [1401, 145] width 43 height 14
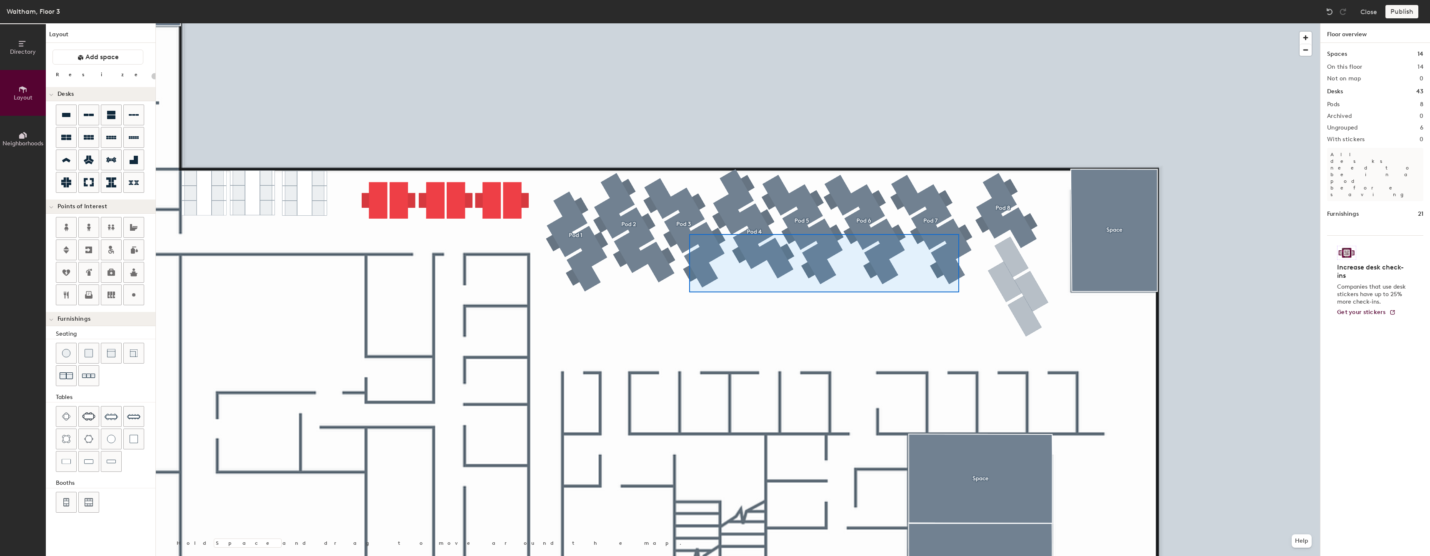
click at [689, 23] on div at bounding box center [738, 23] width 1164 height 0
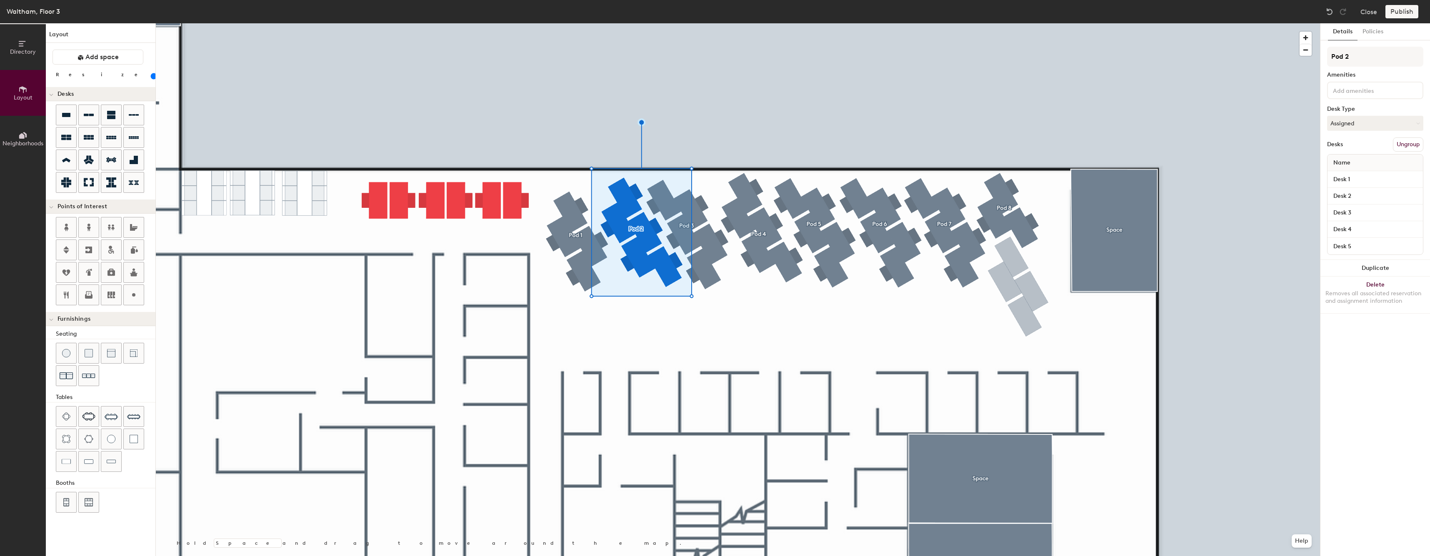
click at [585, 23] on div at bounding box center [738, 23] width 1164 height 0
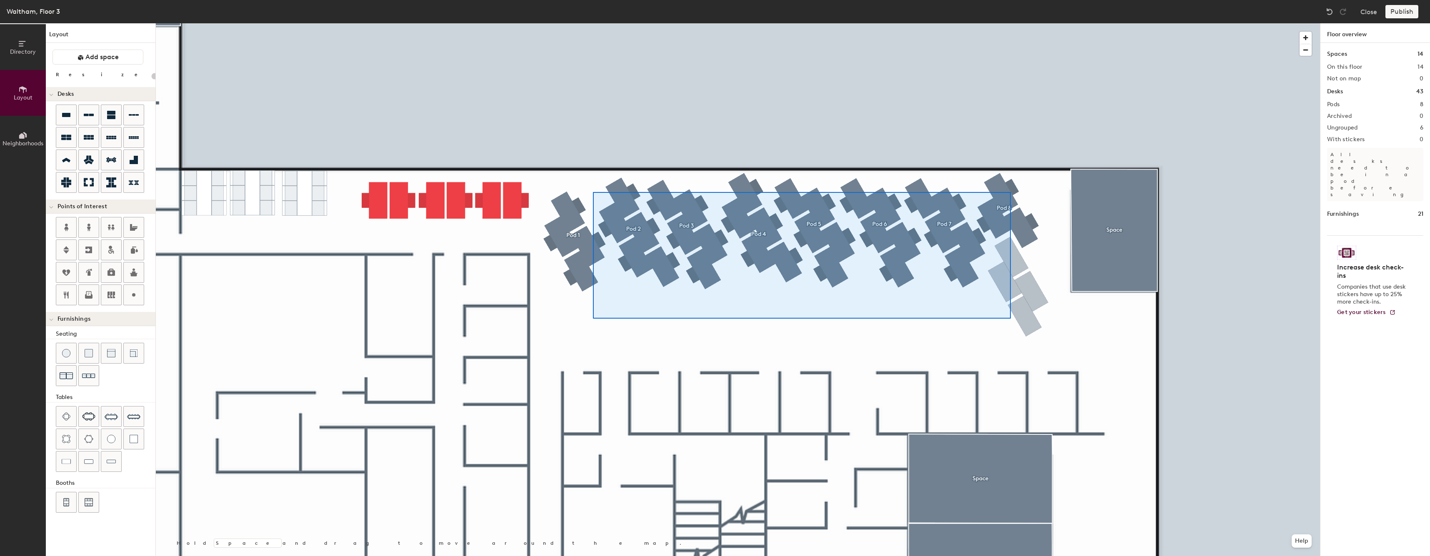
click at [593, 23] on div at bounding box center [738, 23] width 1164 height 0
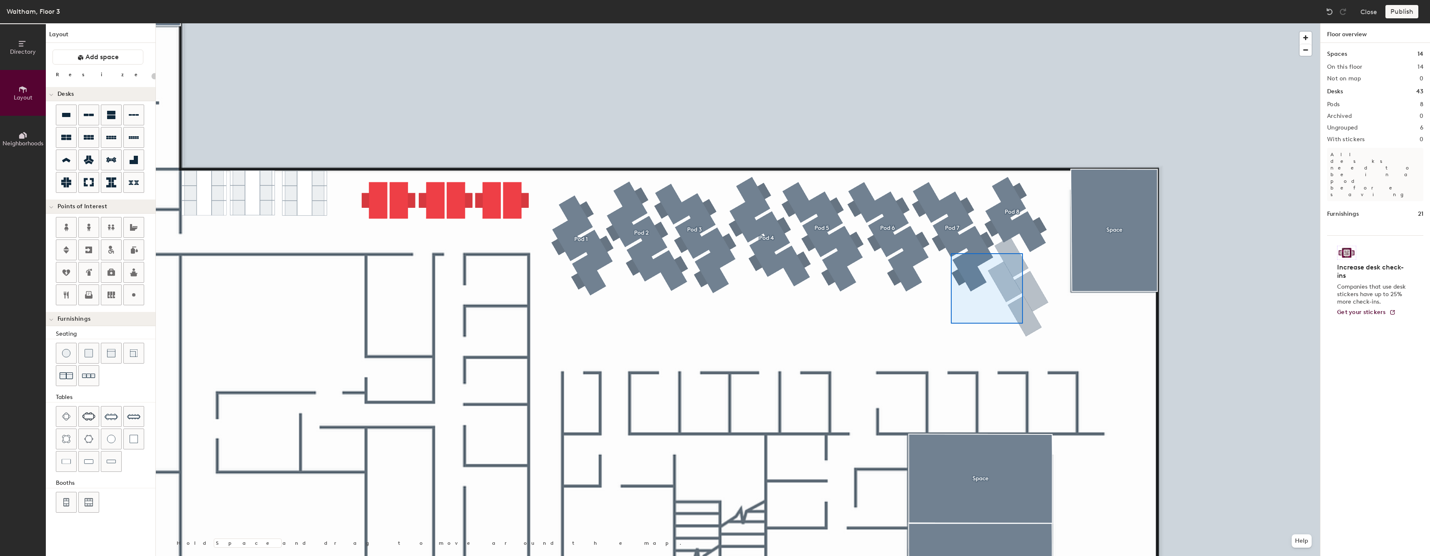
click at [707, 23] on div at bounding box center [738, 23] width 1164 height 0
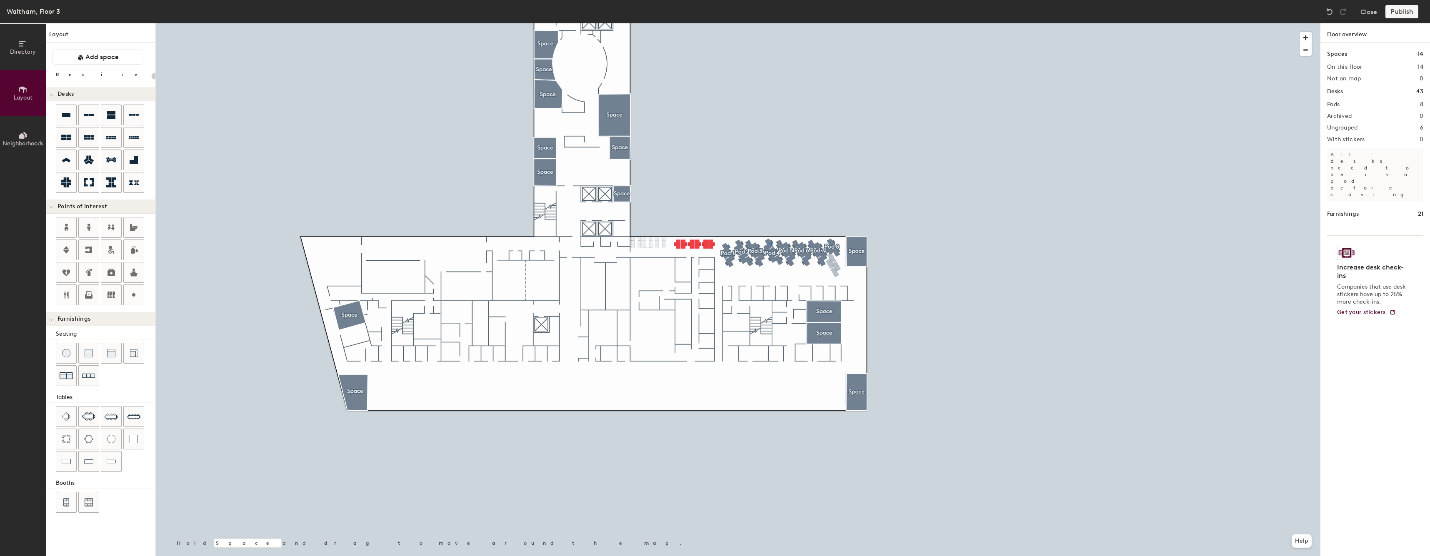
click at [565, 23] on div at bounding box center [738, 23] width 1164 height 0
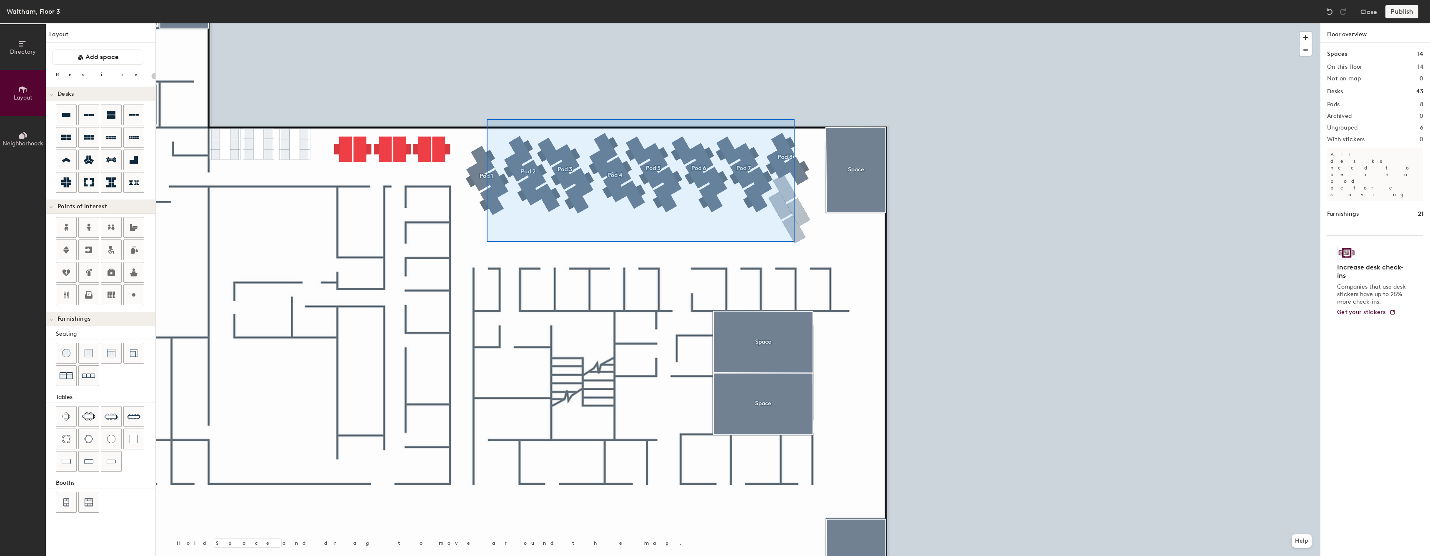
click at [487, 23] on div at bounding box center [738, 23] width 1164 height 0
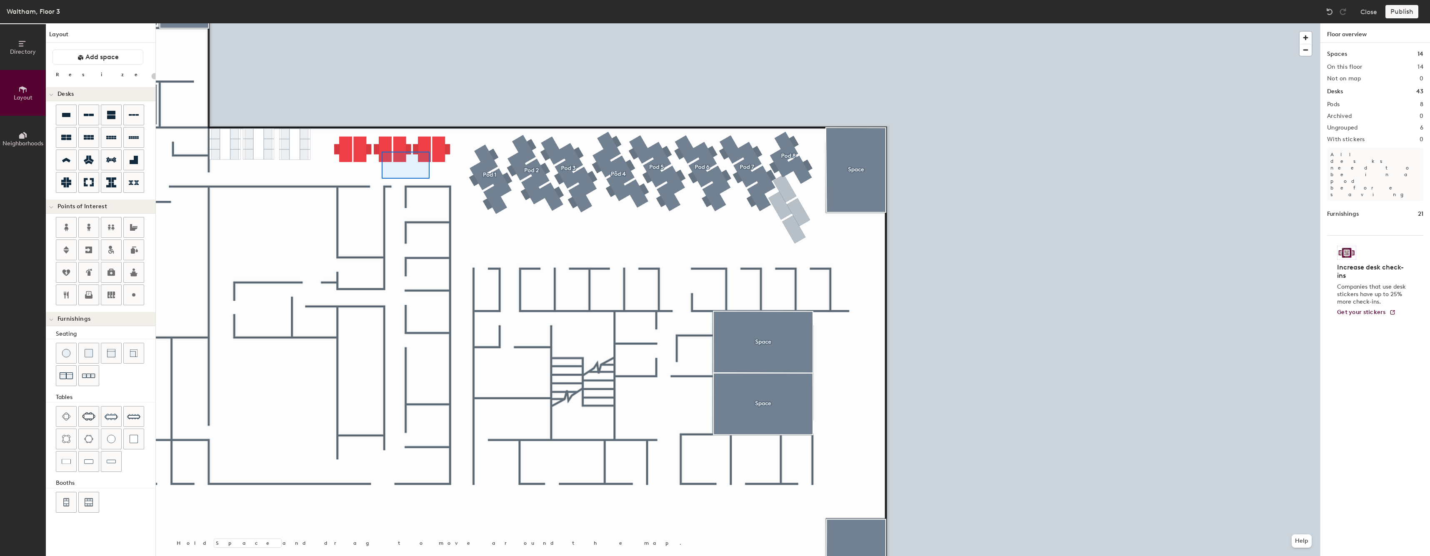
click at [333, 23] on div at bounding box center [738, 23] width 1164 height 0
click at [331, 23] on div at bounding box center [738, 23] width 1164 height 0
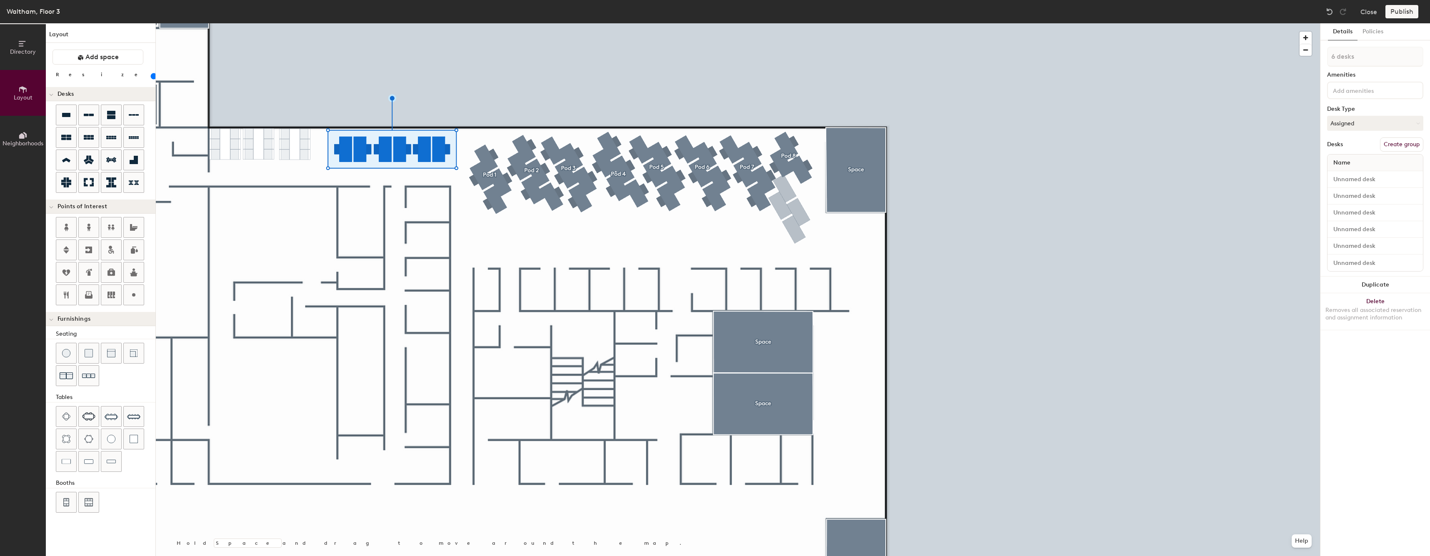
click at [1391, 140] on button "Create group" at bounding box center [1401, 145] width 43 height 14
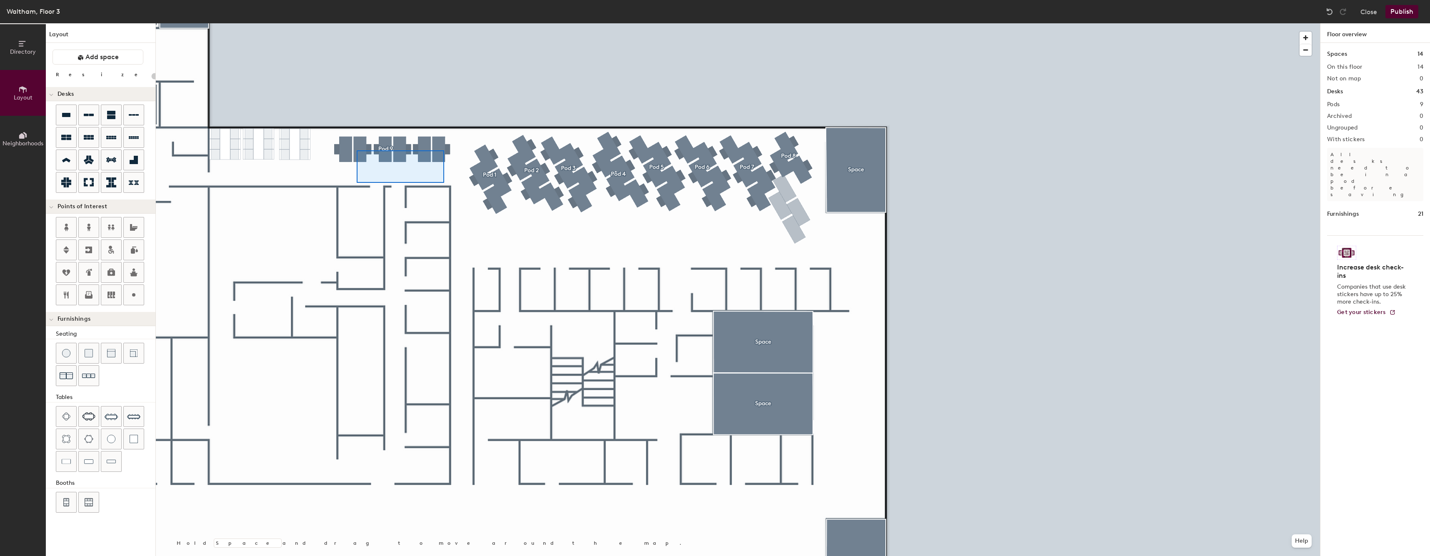
click at [333, 23] on div at bounding box center [738, 23] width 1164 height 0
click at [295, 23] on div at bounding box center [738, 23] width 1164 height 0
type input "20"
click at [351, 23] on div at bounding box center [738, 23] width 1164 height 0
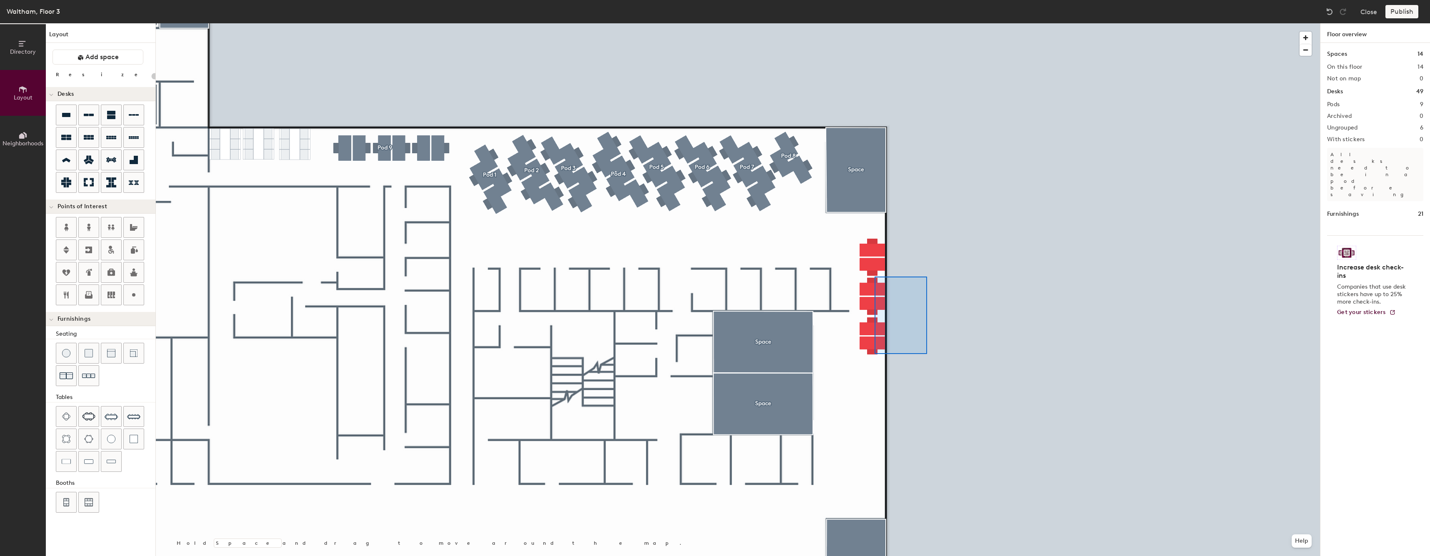
click at [864, 23] on div at bounding box center [738, 23] width 1164 height 0
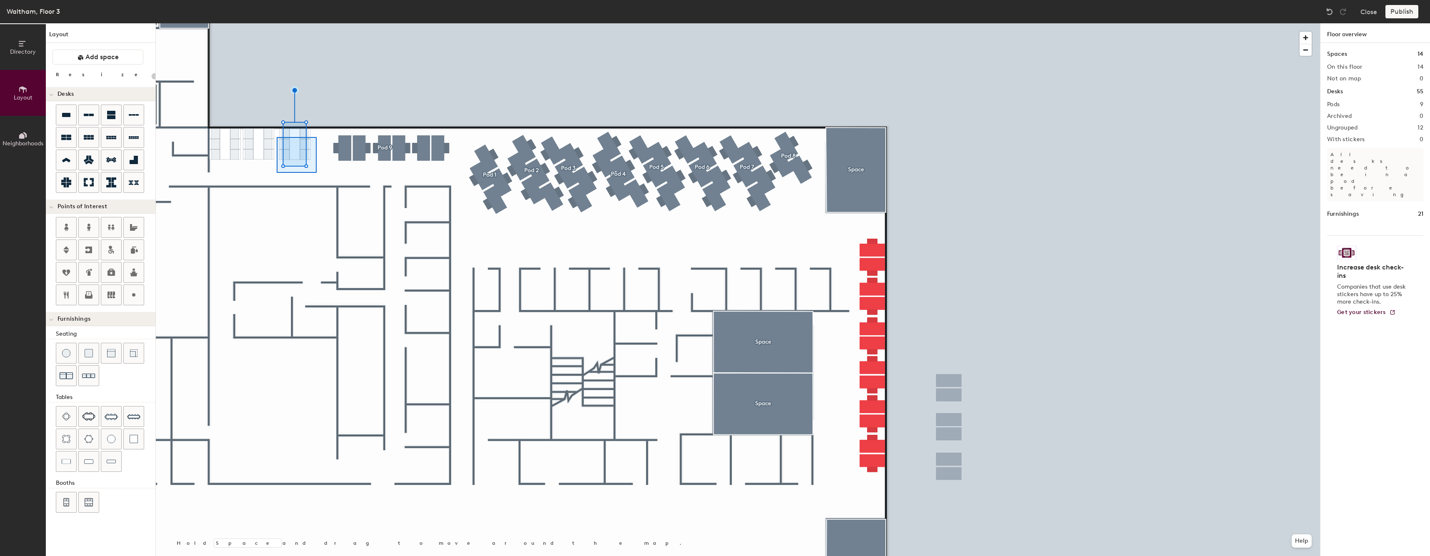
click at [276, 23] on div at bounding box center [738, 23] width 1164 height 0
click at [877, 23] on div at bounding box center [738, 23] width 1164 height 0
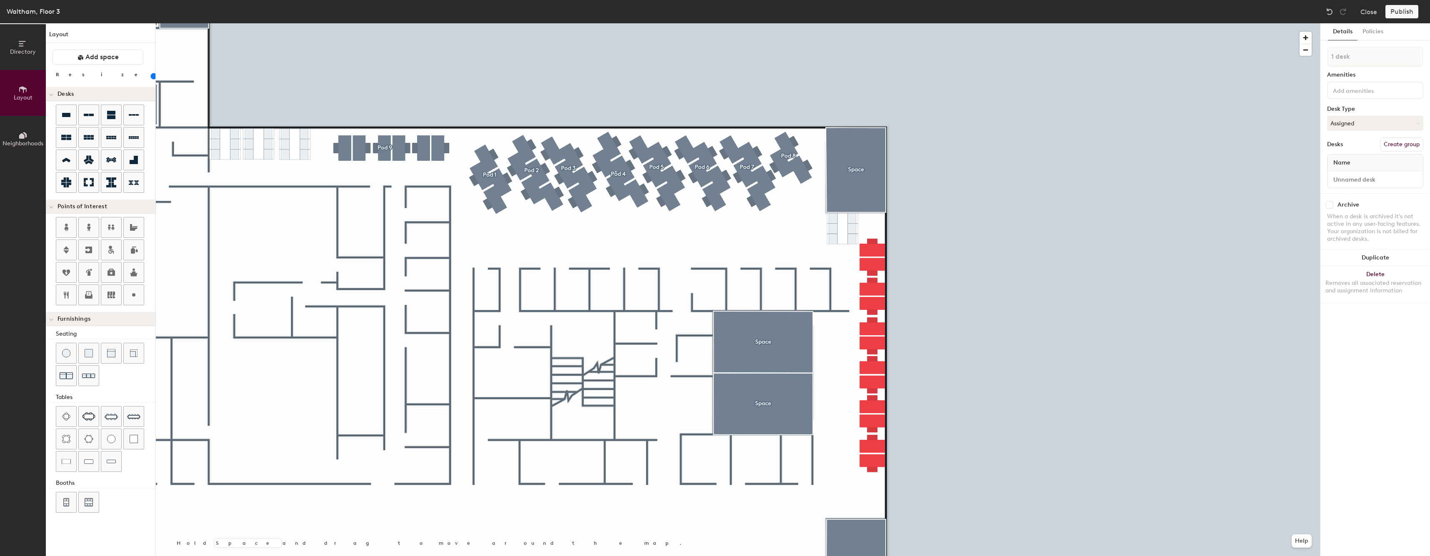
click at [872, 23] on div at bounding box center [738, 23] width 1164 height 0
click at [869, 23] on div at bounding box center [738, 23] width 1164 height 0
type input "80"
type input "2 desks"
click at [875, 23] on div at bounding box center [738, 23] width 1164 height 0
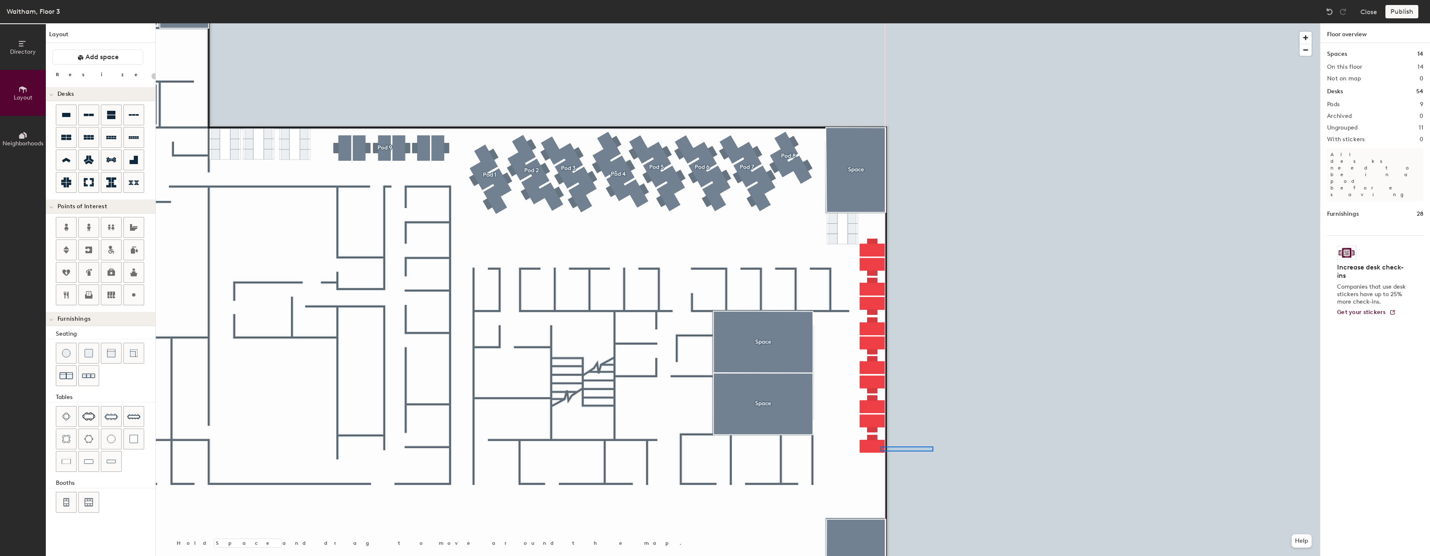
click at [881, 23] on div at bounding box center [738, 23] width 1164 height 0
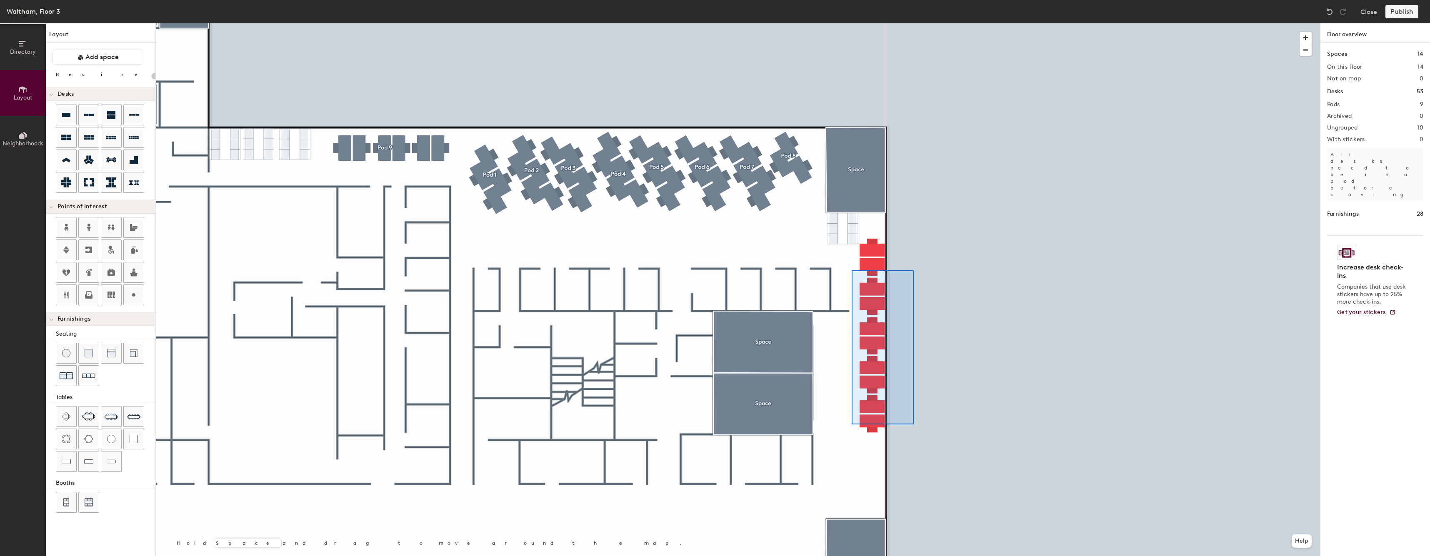
click at [859, 23] on div at bounding box center [738, 23] width 1164 height 0
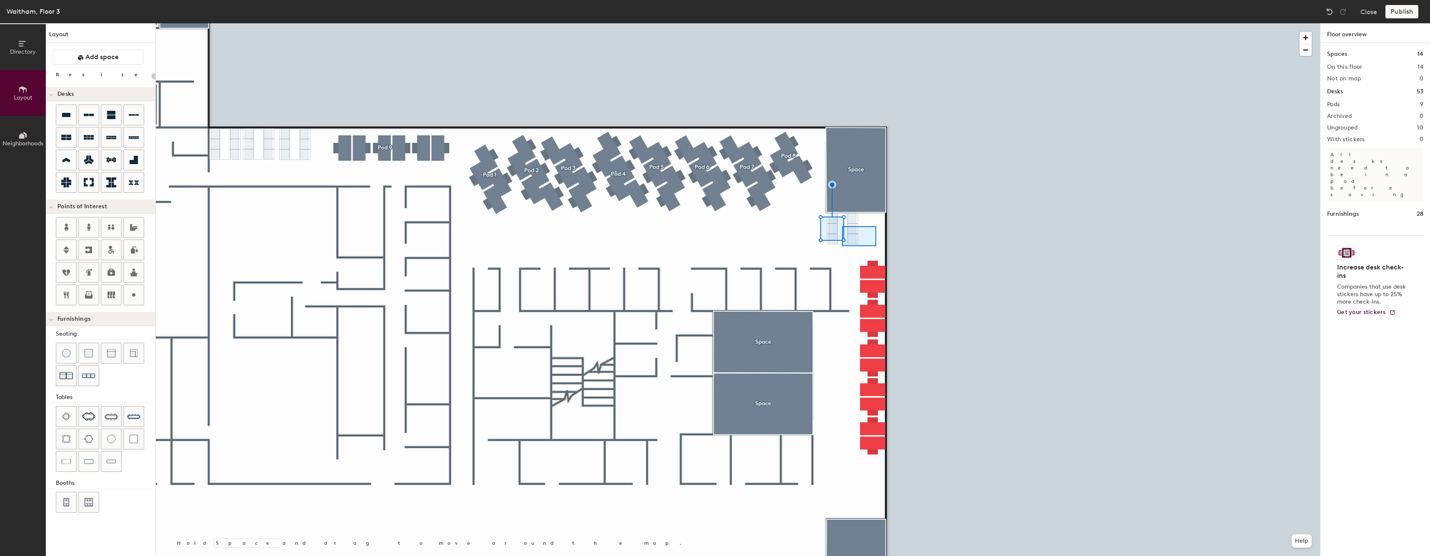
click at [831, 23] on div at bounding box center [738, 23] width 1164 height 0
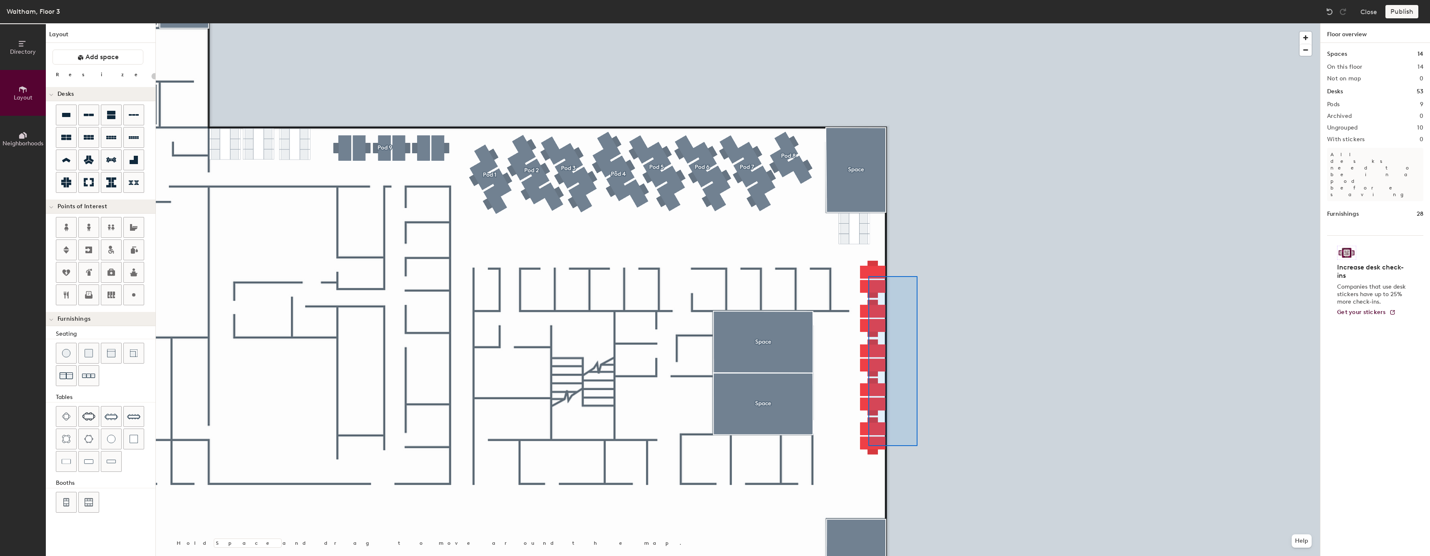
click at [869, 23] on div at bounding box center [738, 23] width 1164 height 0
type input "20"
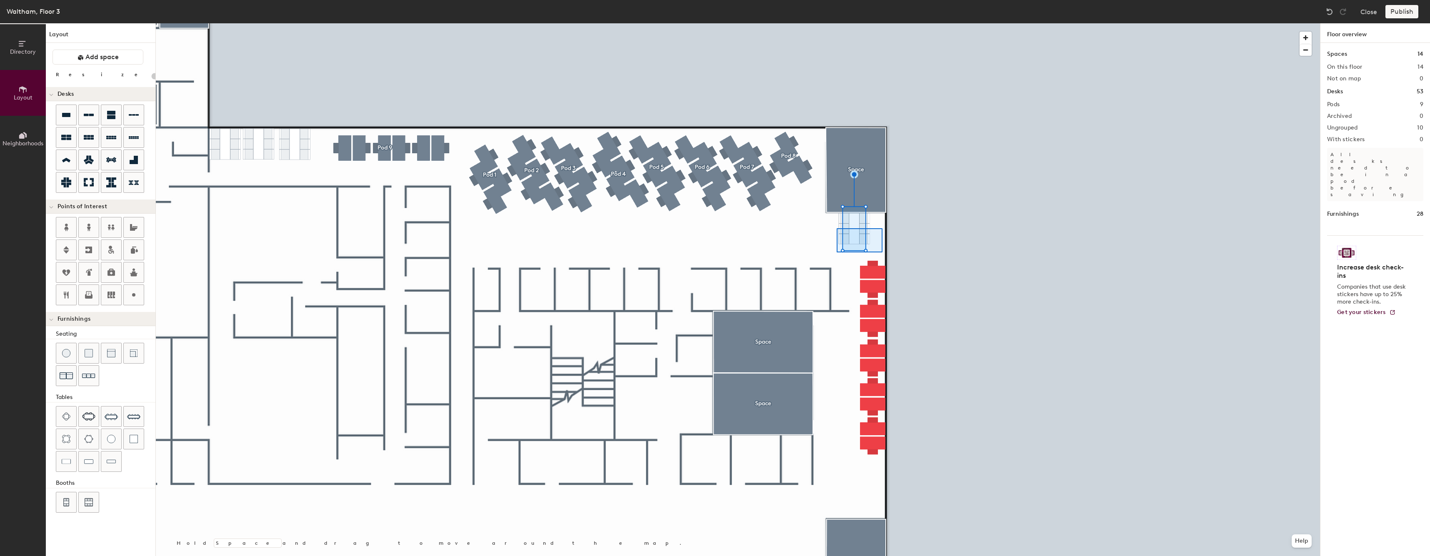
click at [828, 23] on div at bounding box center [738, 23] width 1164 height 0
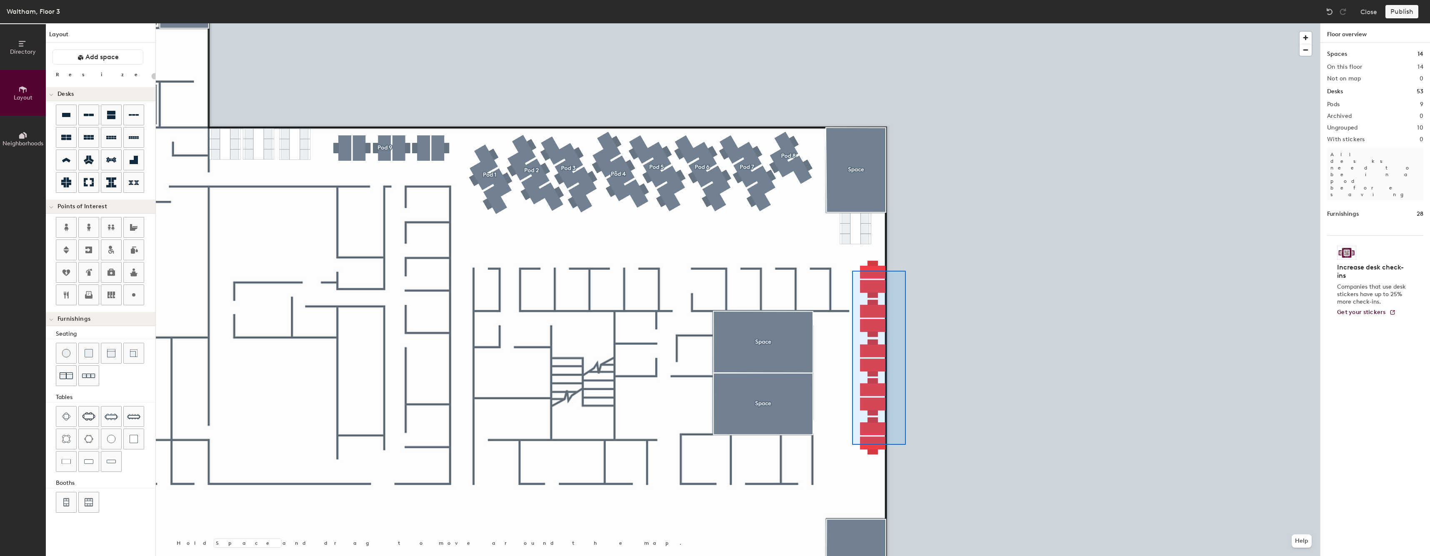
click at [852, 23] on div at bounding box center [738, 23] width 1164 height 0
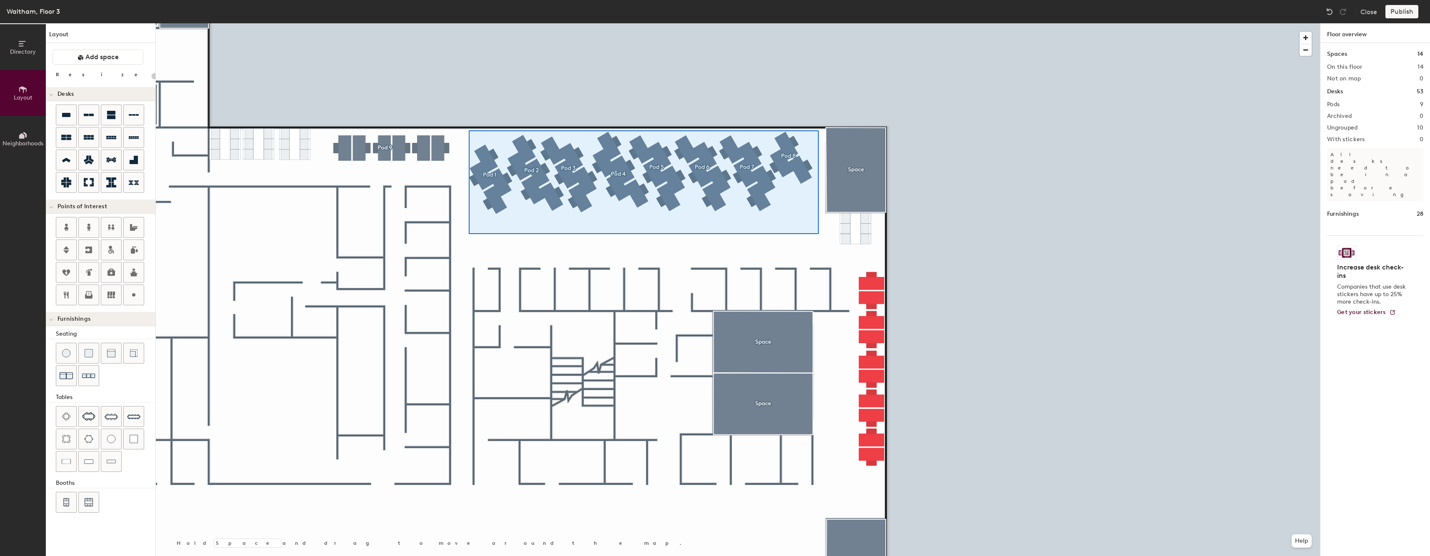
click at [469, 23] on div at bounding box center [738, 23] width 1164 height 0
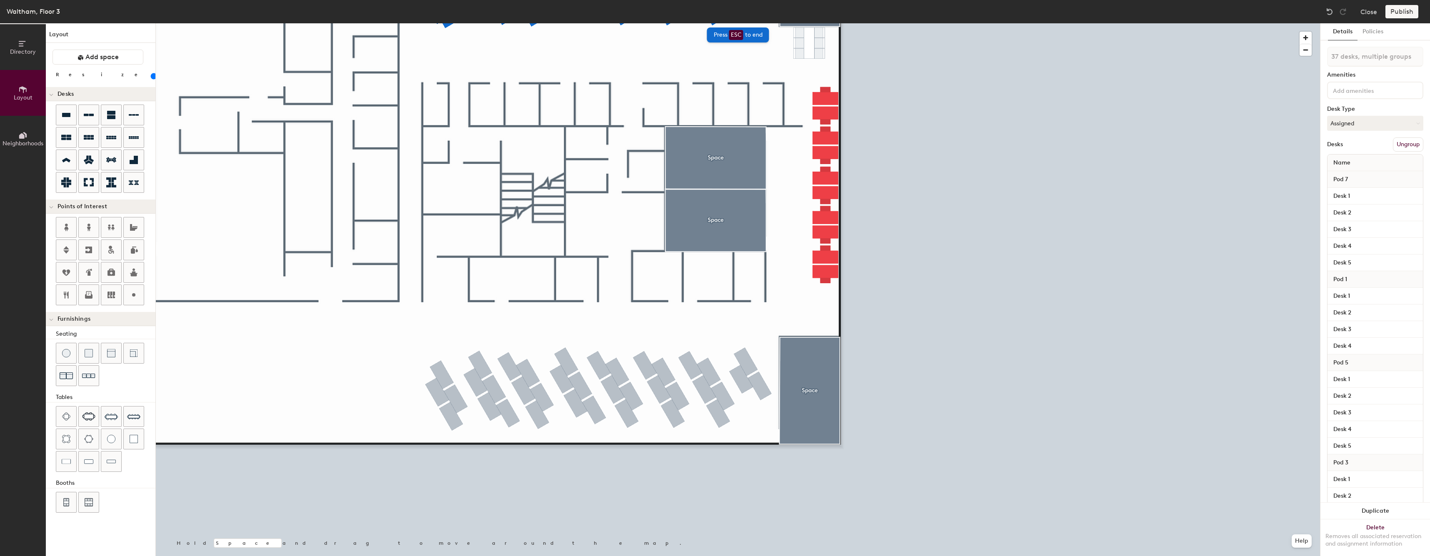
type input "80"
type input "37 desks"
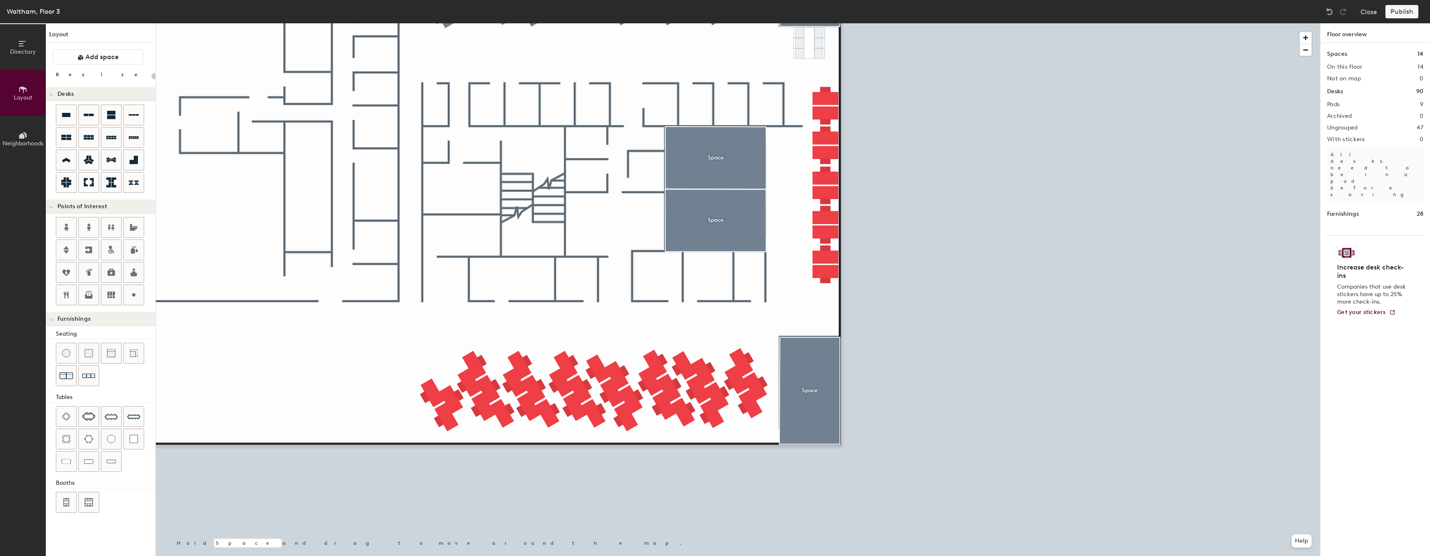
click at [454, 23] on div at bounding box center [738, 23] width 1164 height 0
click at [426, 23] on div at bounding box center [738, 23] width 1164 height 0
click at [735, 23] on div at bounding box center [738, 23] width 1164 height 0
click at [732, 23] on div at bounding box center [738, 23] width 1164 height 0
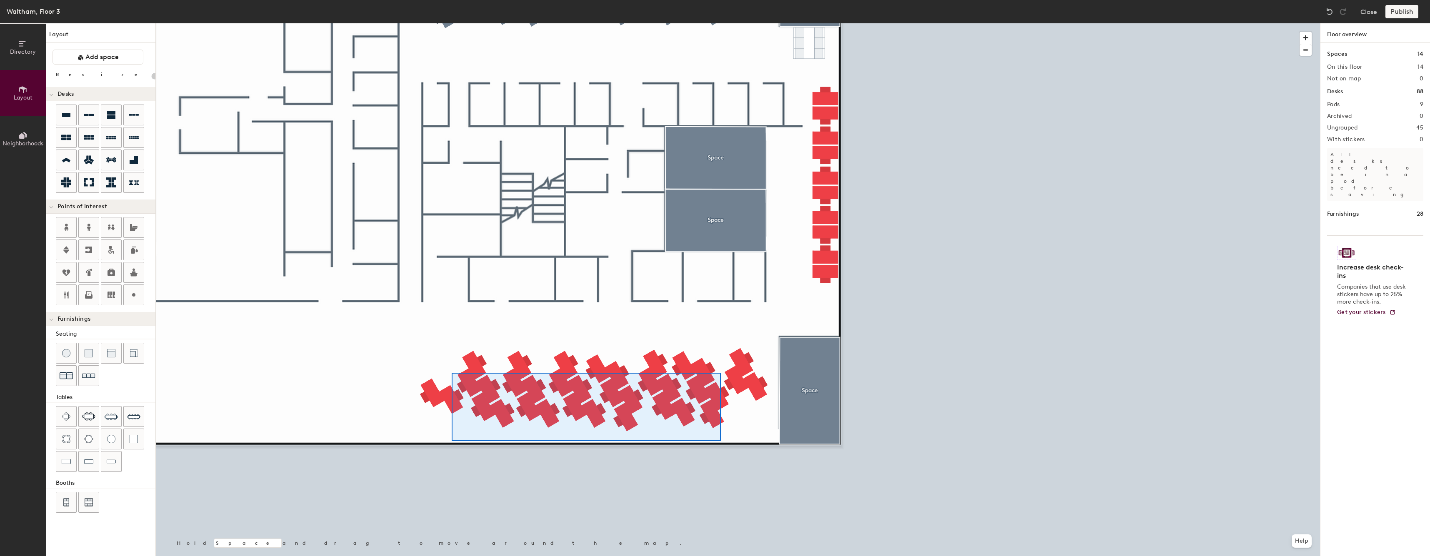
click at [404, 23] on div at bounding box center [738, 23] width 1164 height 0
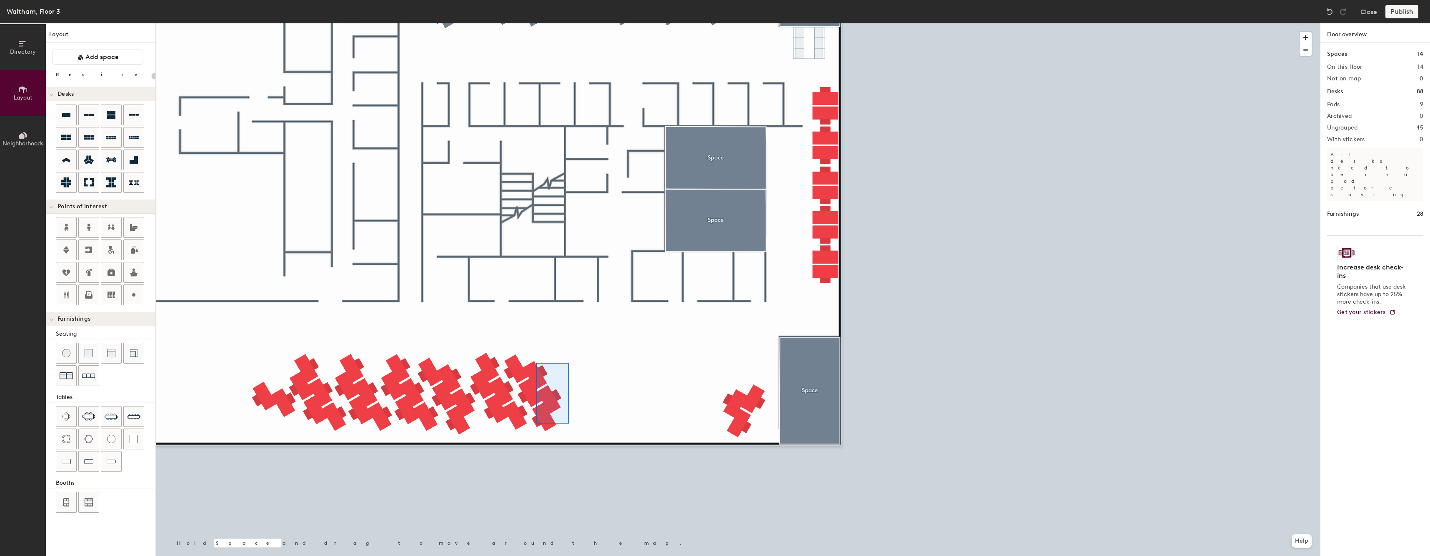
click at [536, 23] on div at bounding box center [738, 23] width 1164 height 0
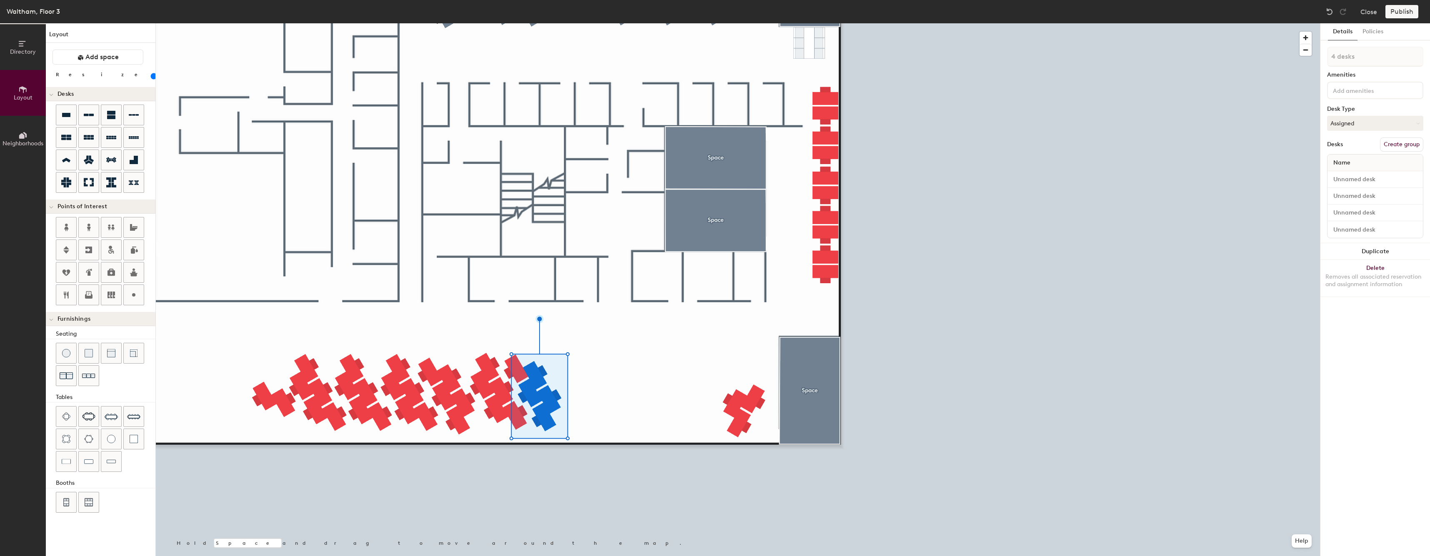
type input "80"
type input "5 desks"
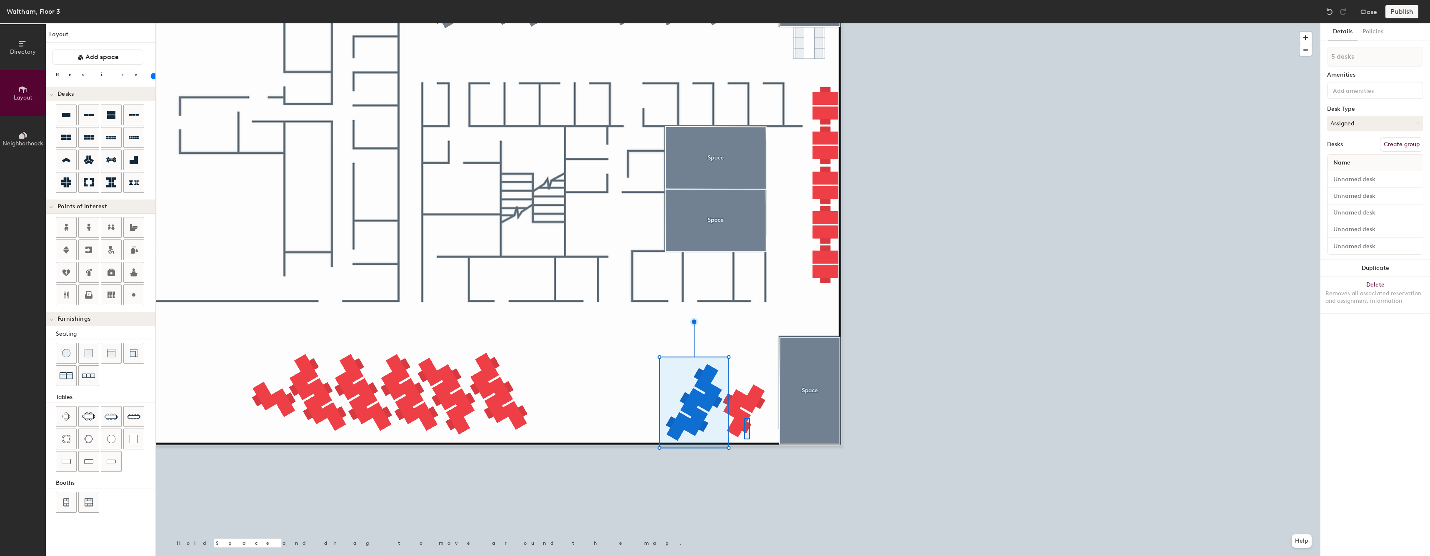
click at [729, 23] on div at bounding box center [738, 23] width 1164 height 0
type input "80"
type input "3 desks"
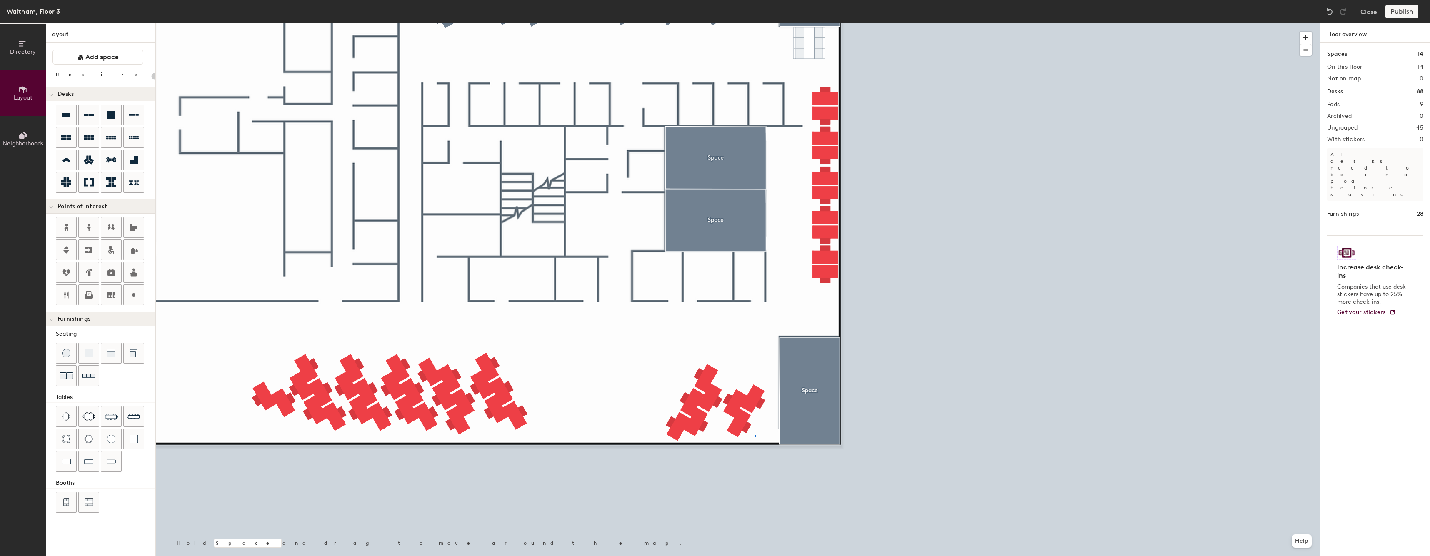
click at [746, 23] on div at bounding box center [738, 23] width 1164 height 0
click at [1401, 145] on button "Create group" at bounding box center [1401, 145] width 43 height 14
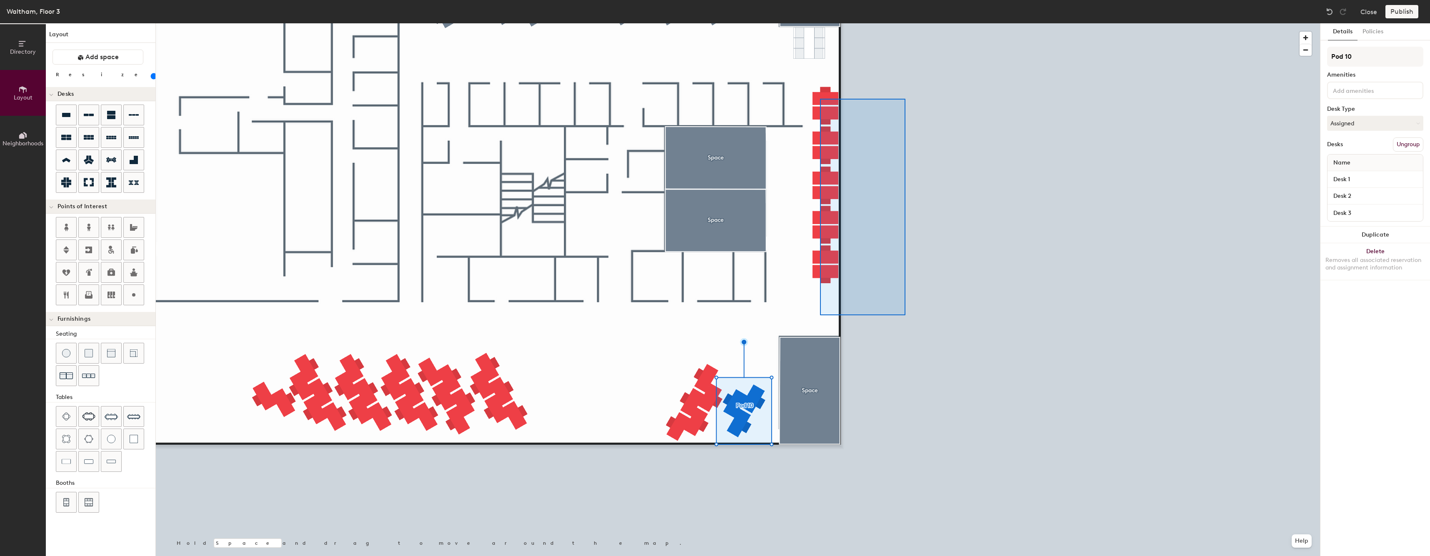
click at [820, 23] on div at bounding box center [738, 23] width 1164 height 0
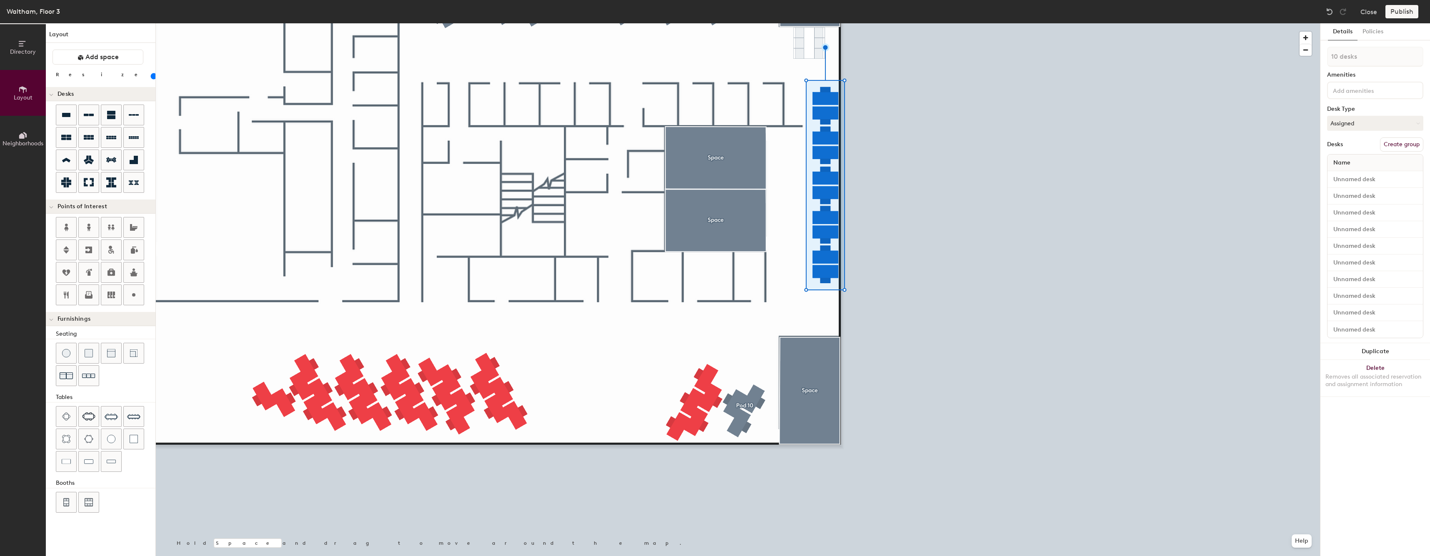
click at [1398, 142] on button "Create group" at bounding box center [1401, 145] width 43 height 14
click at [731, 23] on div at bounding box center [738, 23] width 1164 height 0
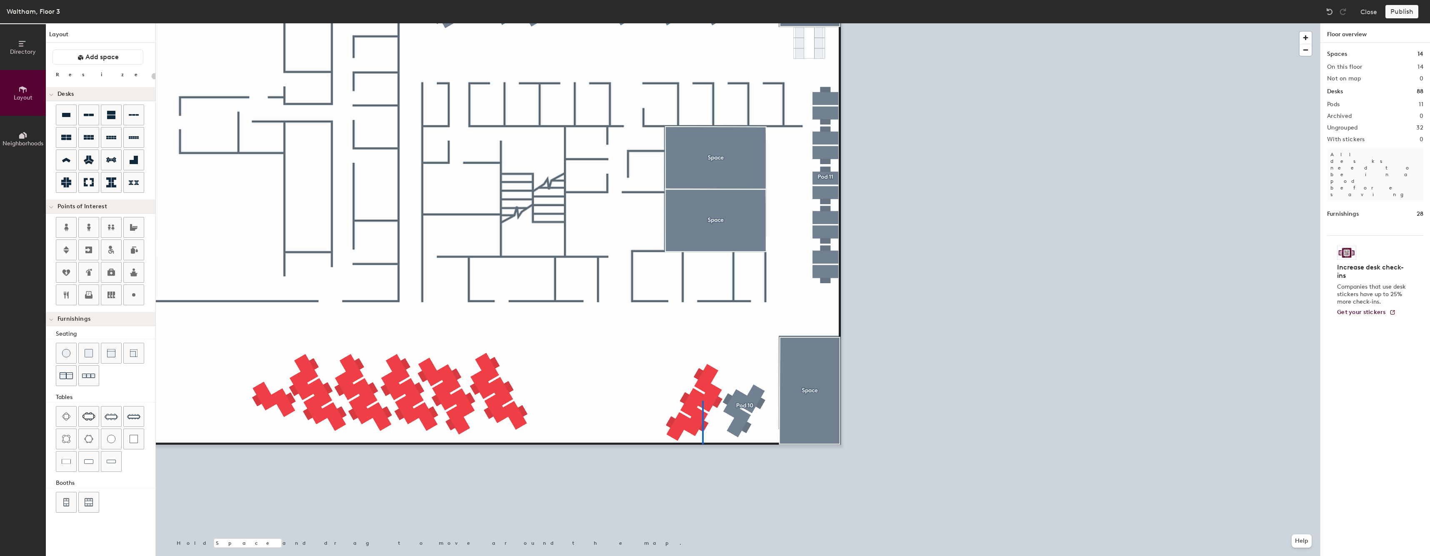
click at [700, 23] on div at bounding box center [738, 23] width 1164 height 0
type input "80"
type input "1 desk"
click at [688, 23] on div at bounding box center [738, 23] width 1164 height 0
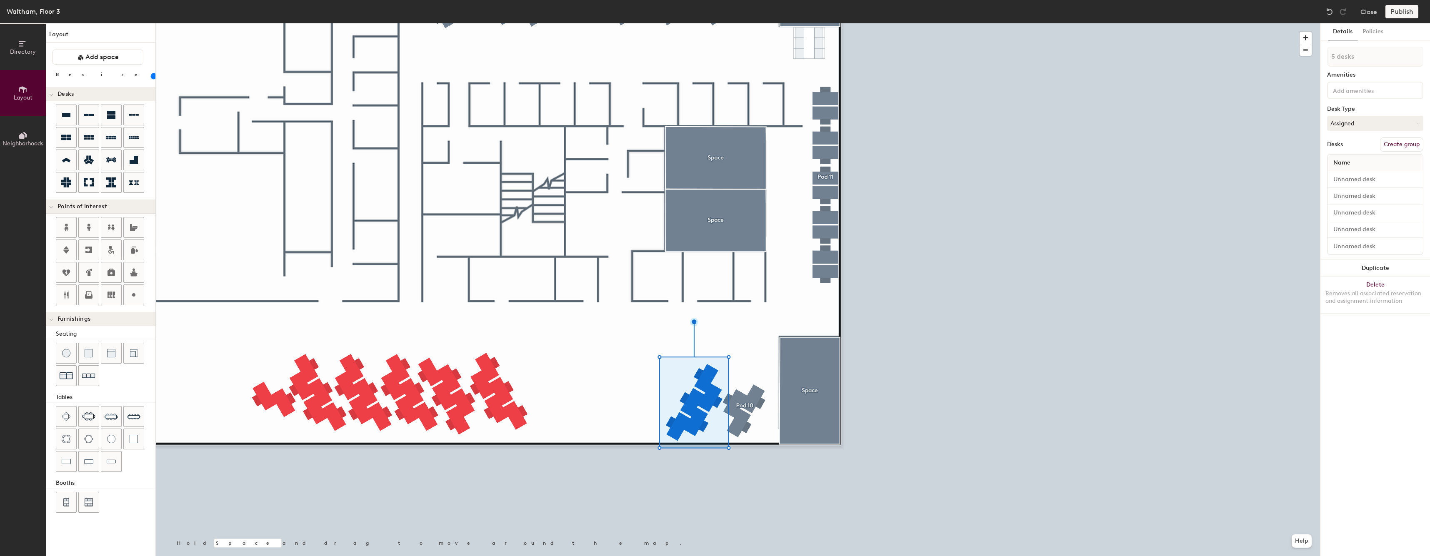
click at [1384, 144] on button "Create group" at bounding box center [1401, 145] width 43 height 14
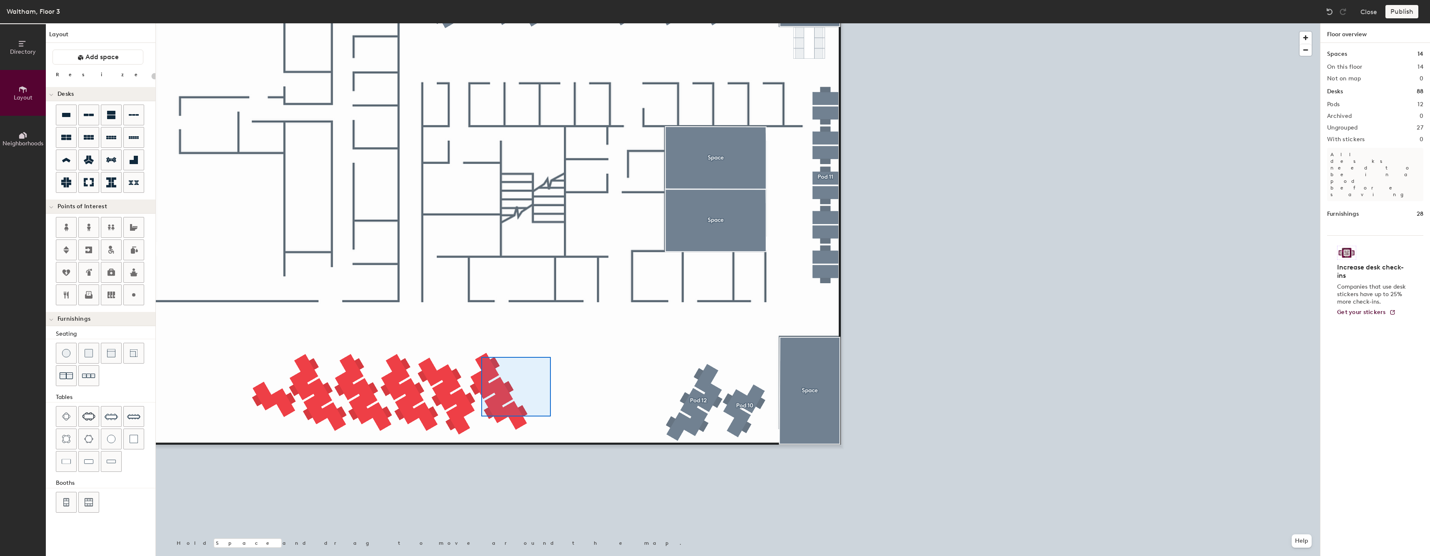
click at [481, 23] on div at bounding box center [738, 23] width 1164 height 0
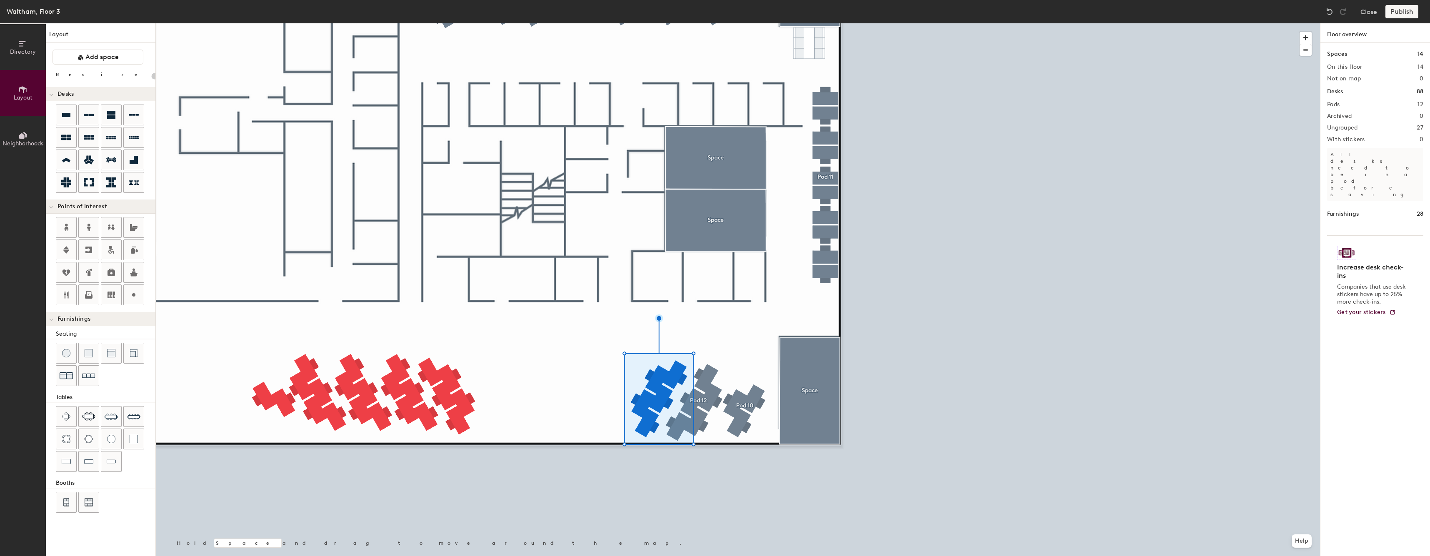
type input "20"
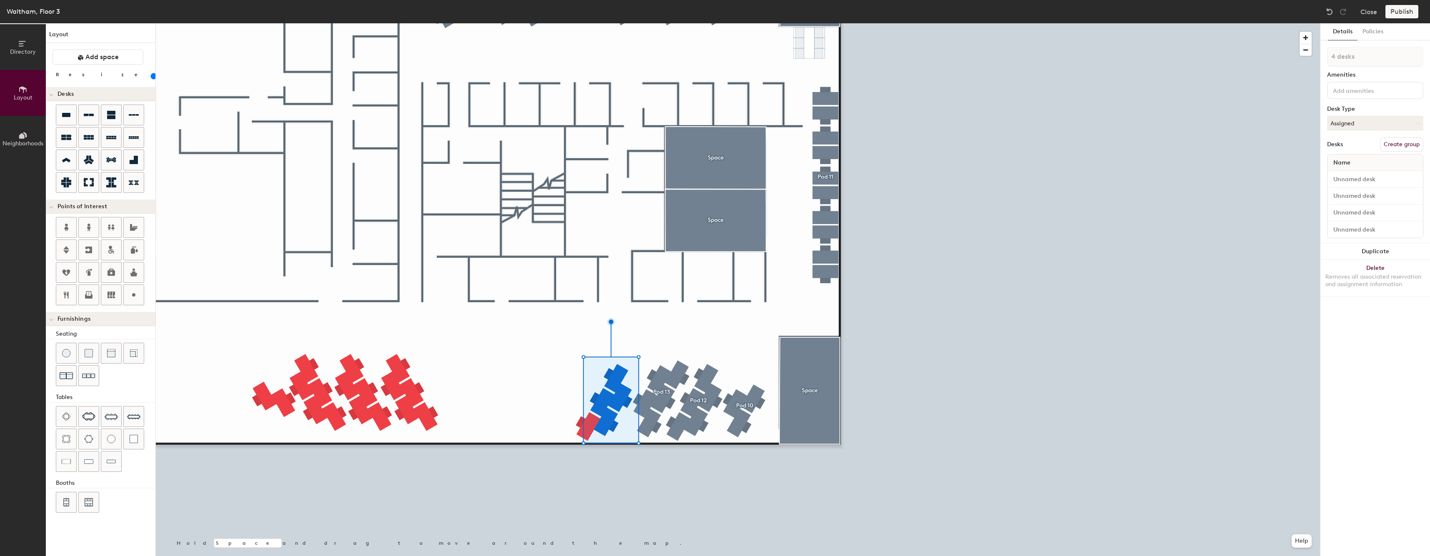
click at [595, 23] on div at bounding box center [738, 23] width 1164 height 0
click at [604, 23] on div at bounding box center [738, 23] width 1164 height 0
click at [1415, 144] on button "Create group" at bounding box center [1401, 145] width 43 height 14
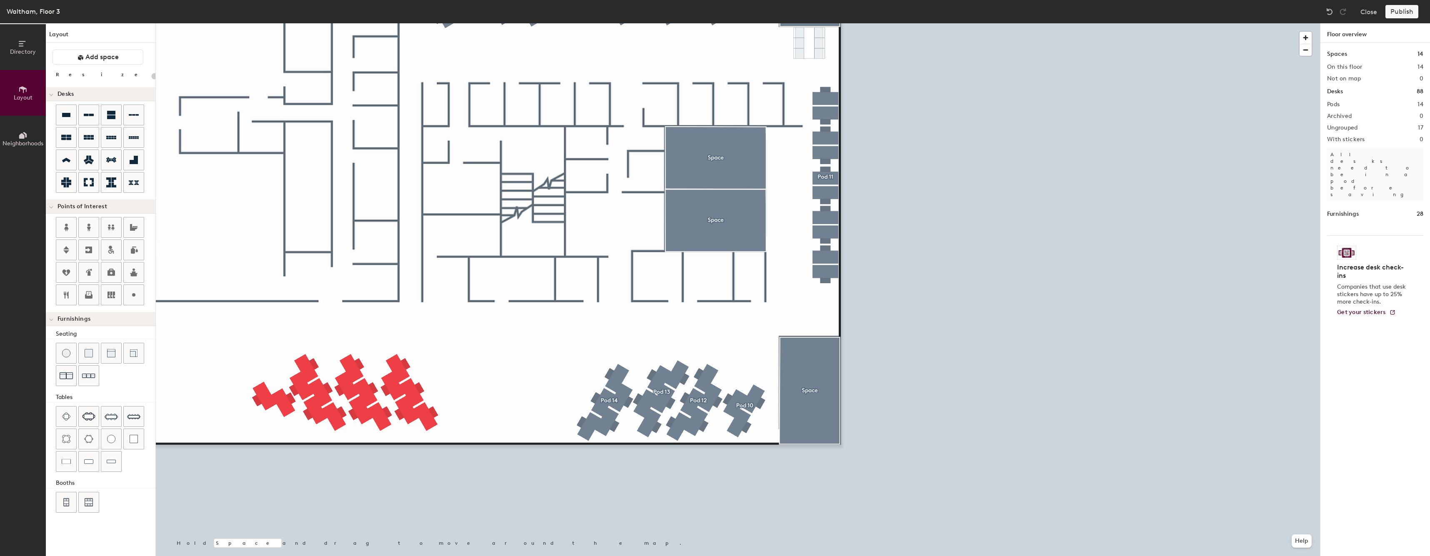
click at [593, 23] on div at bounding box center [738, 23] width 1164 height 0
type input "20"
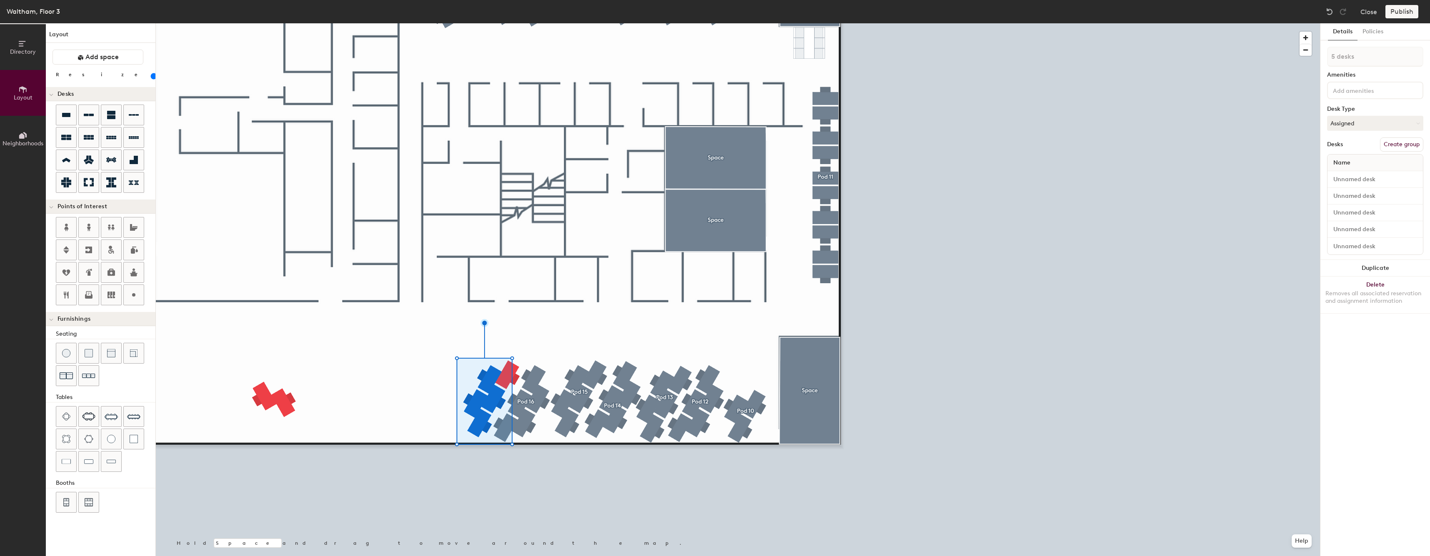
type input "80"
type input "5 desks"
click at [1405, 150] on button "Create group" at bounding box center [1401, 145] width 43 height 14
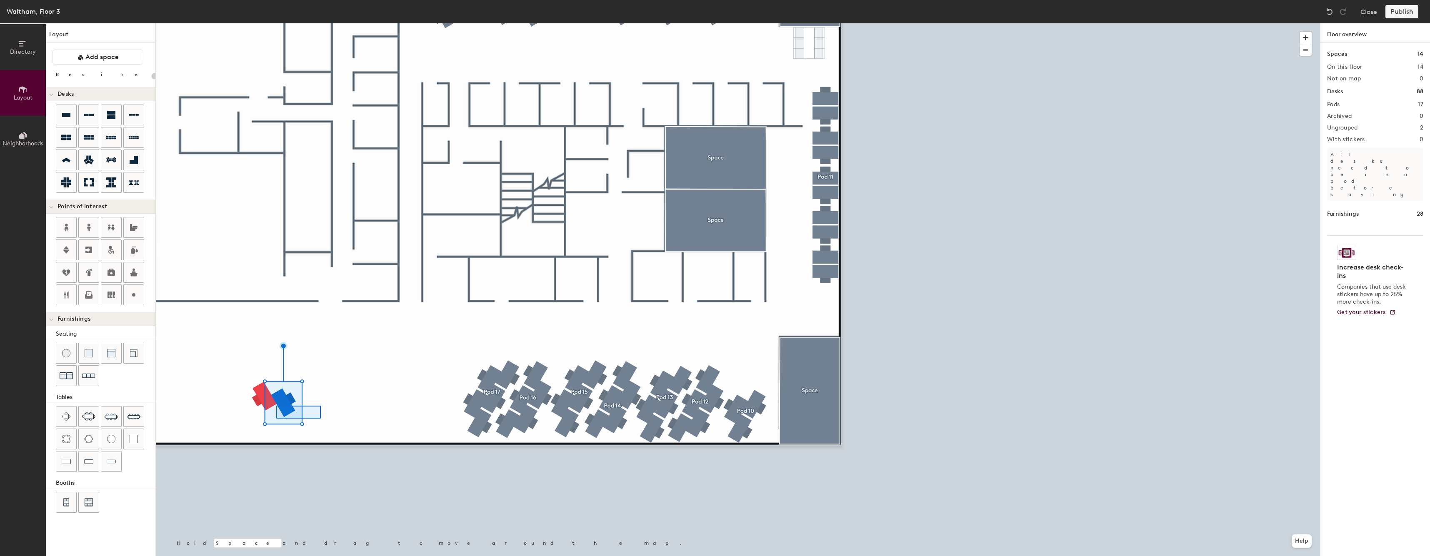
click at [248, 23] on div at bounding box center [738, 23] width 1164 height 0
click at [1401, 141] on button "Create group" at bounding box center [1401, 145] width 43 height 14
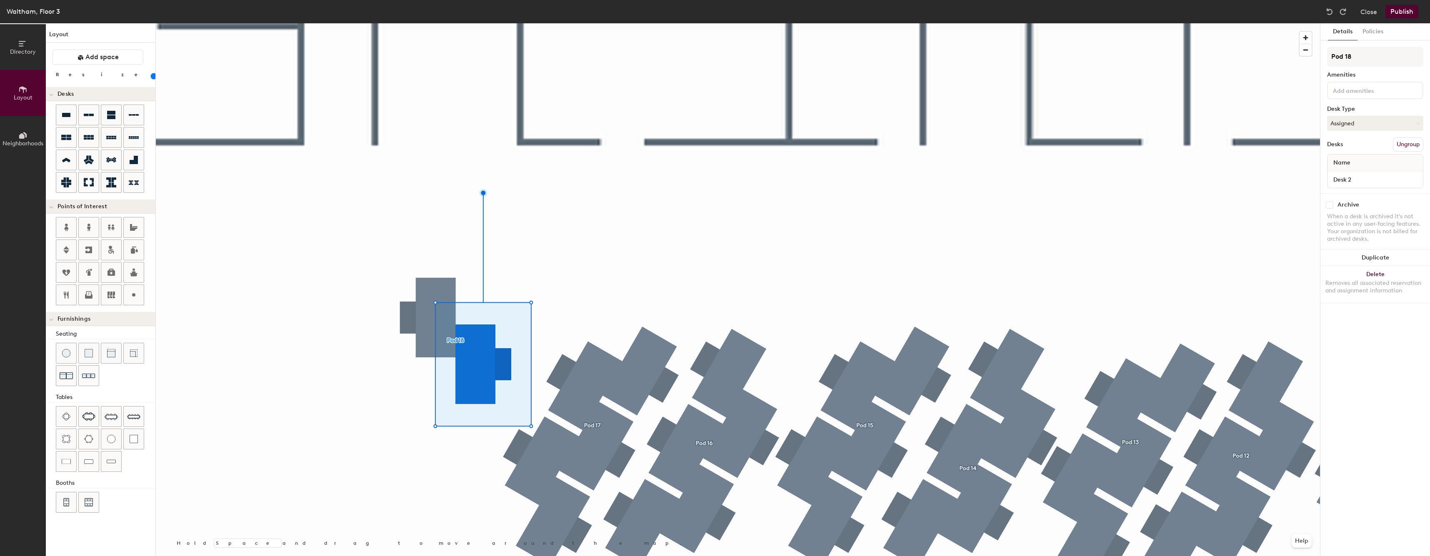
click at [1400, 145] on button "Ungroup" at bounding box center [1408, 145] width 30 height 14
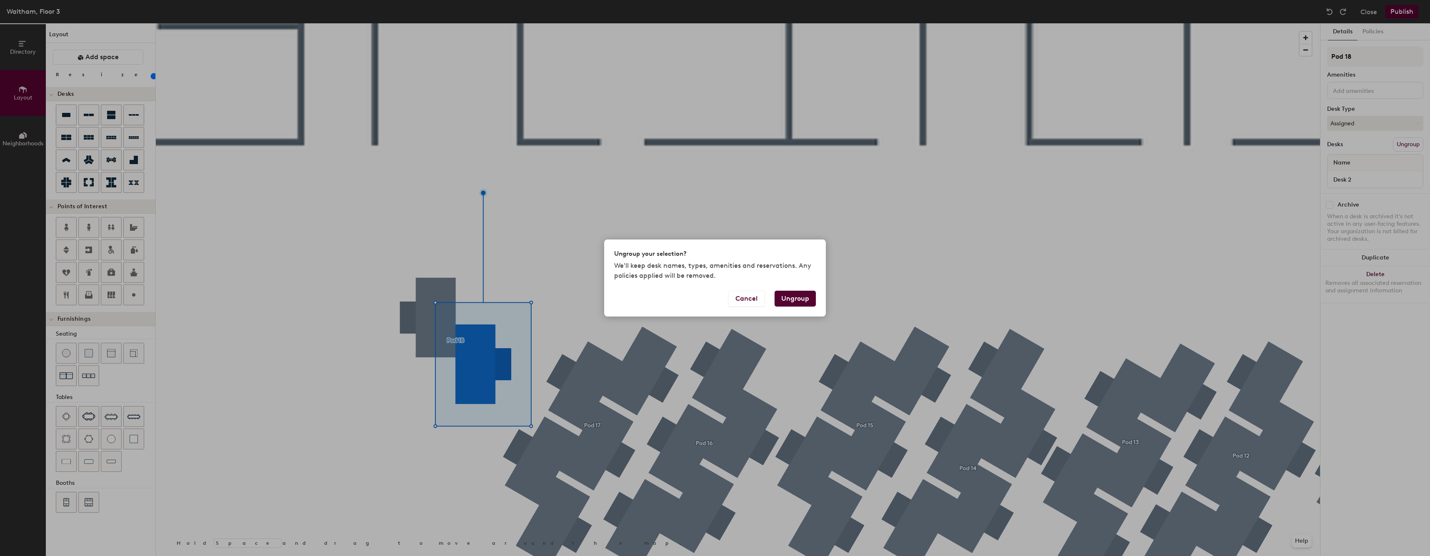
click at [855, 247] on div "Ungroup your selection? We'll keep desk names, types, amenities and reservation…" at bounding box center [715, 278] width 1430 height 556
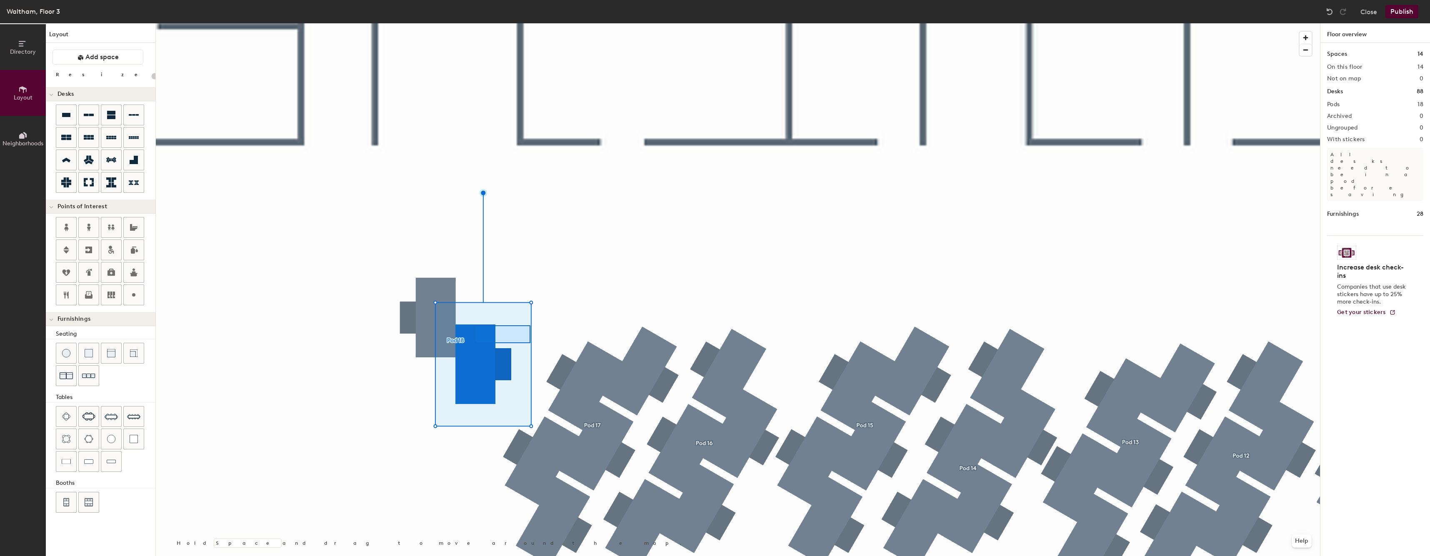
click at [431, 23] on div at bounding box center [738, 23] width 1164 height 0
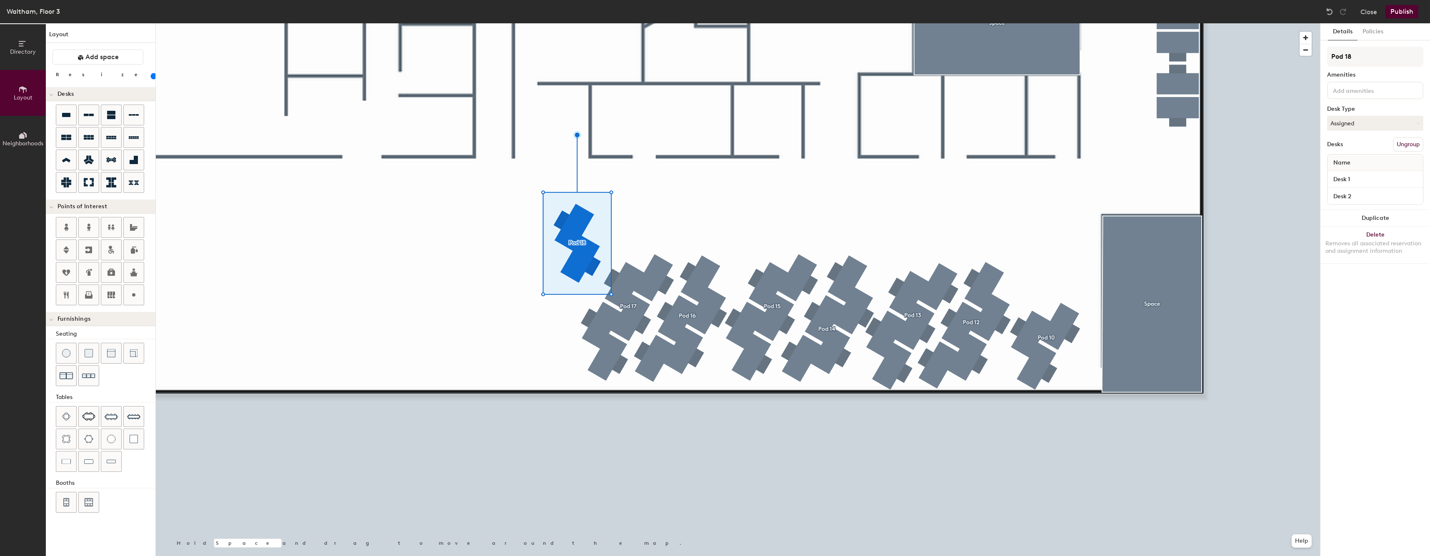
type input "80"
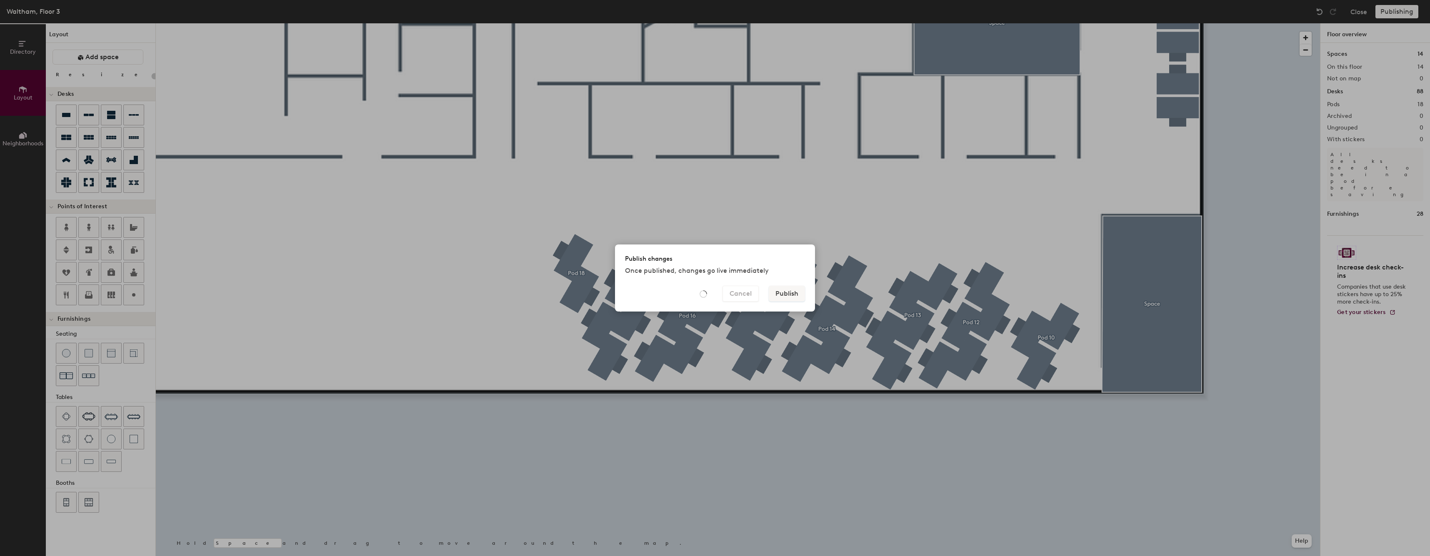
type input "20"
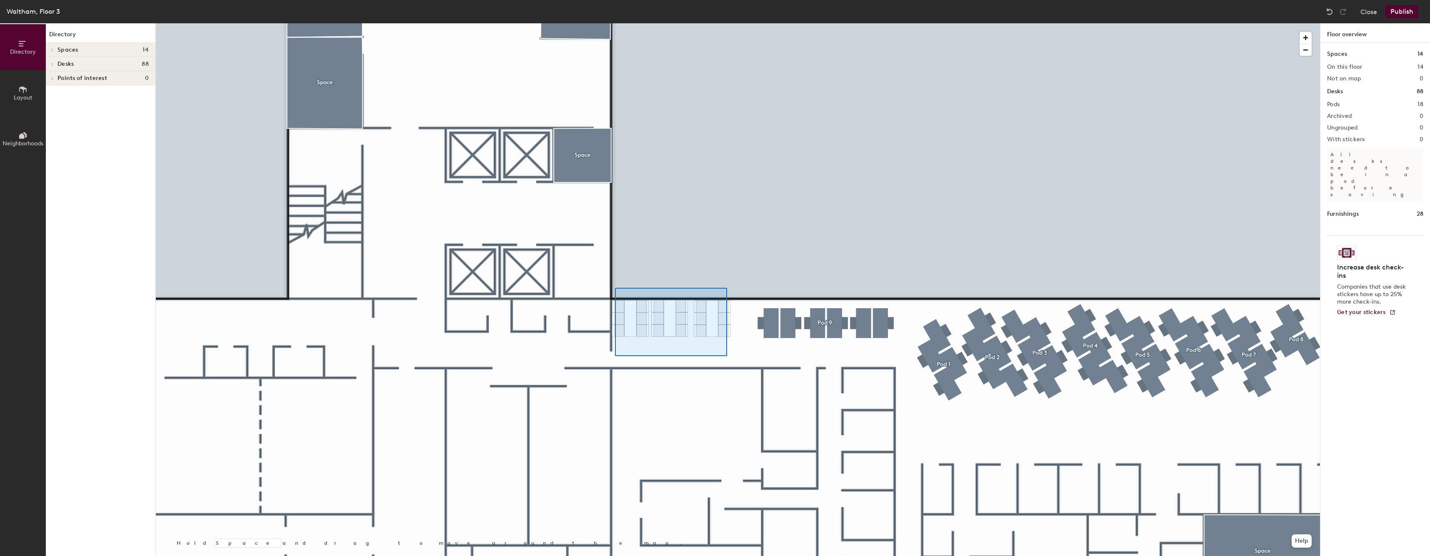
click at [615, 23] on div at bounding box center [738, 23] width 1164 height 0
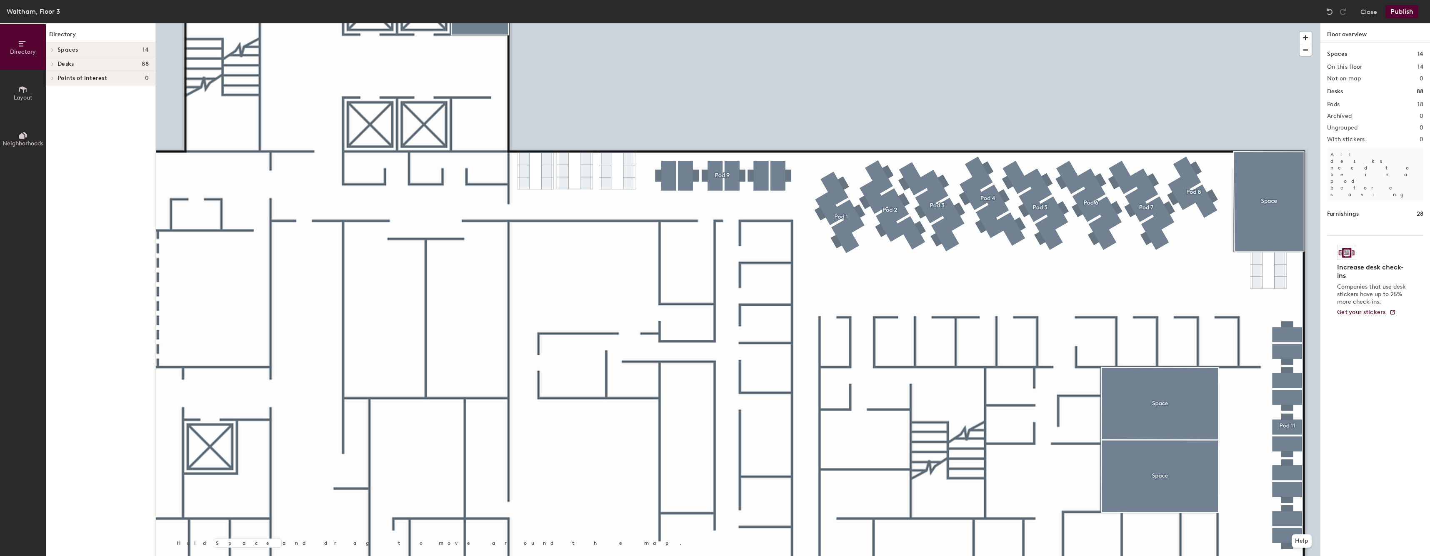
click at [910, 0] on html "Skip navigation Schedule Office People Analytics Visits Deliveries Services Man…" at bounding box center [715, 278] width 1430 height 556
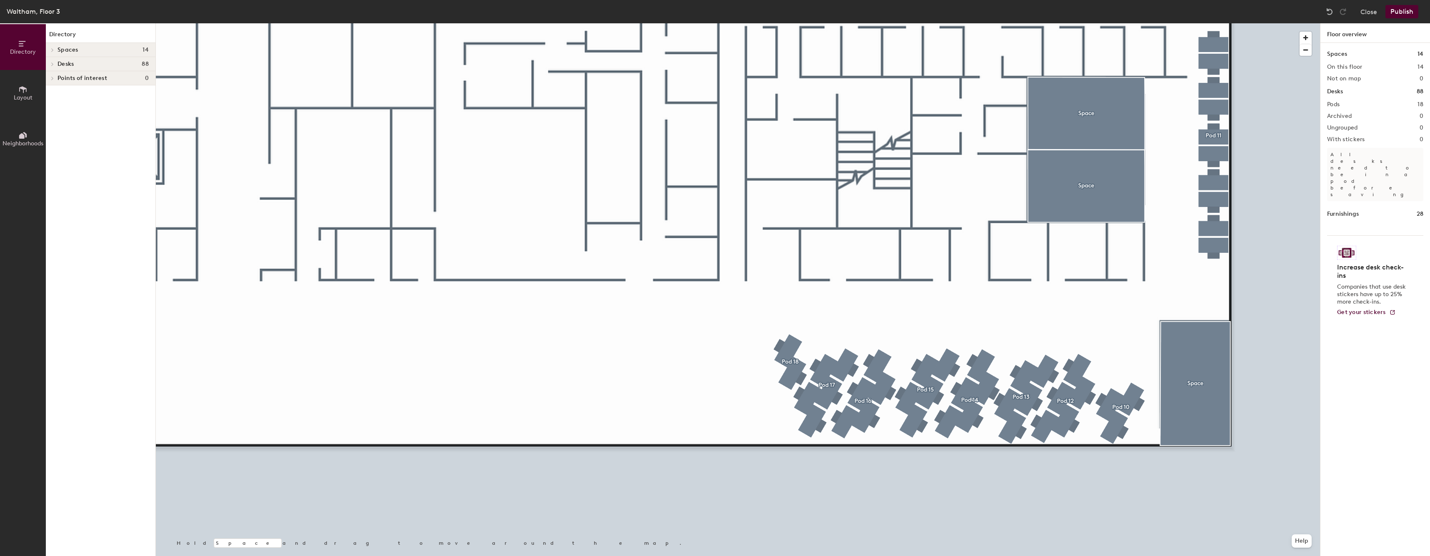
click at [792, 23] on div at bounding box center [738, 23] width 1164 height 0
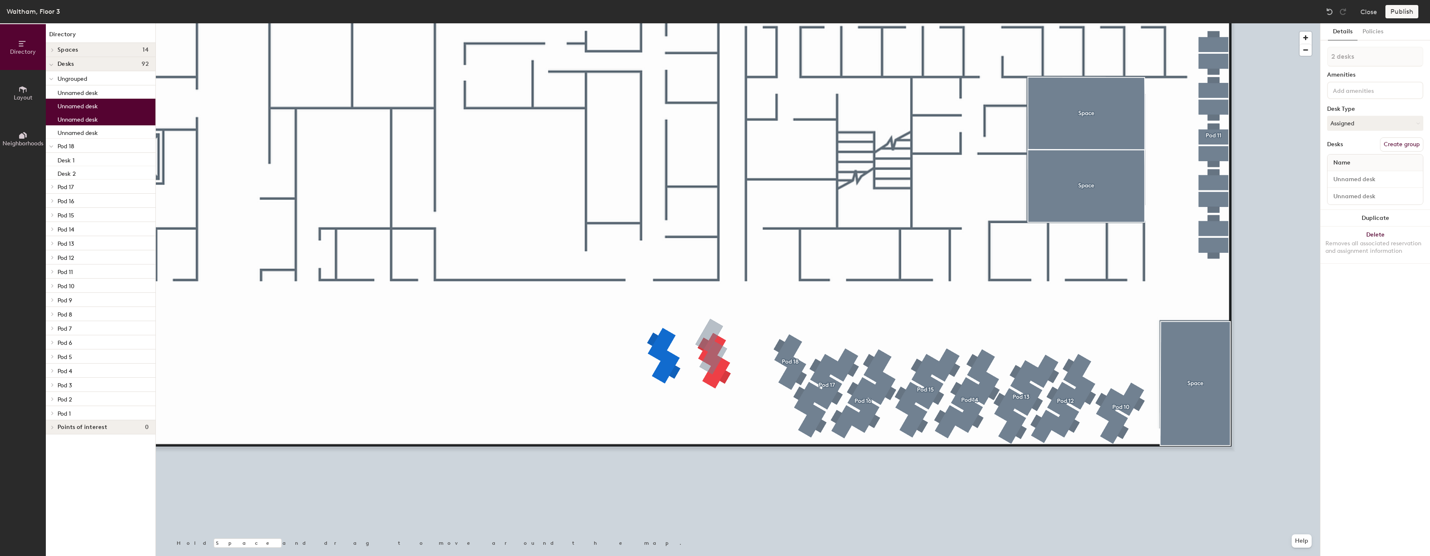
type input "1 desk"
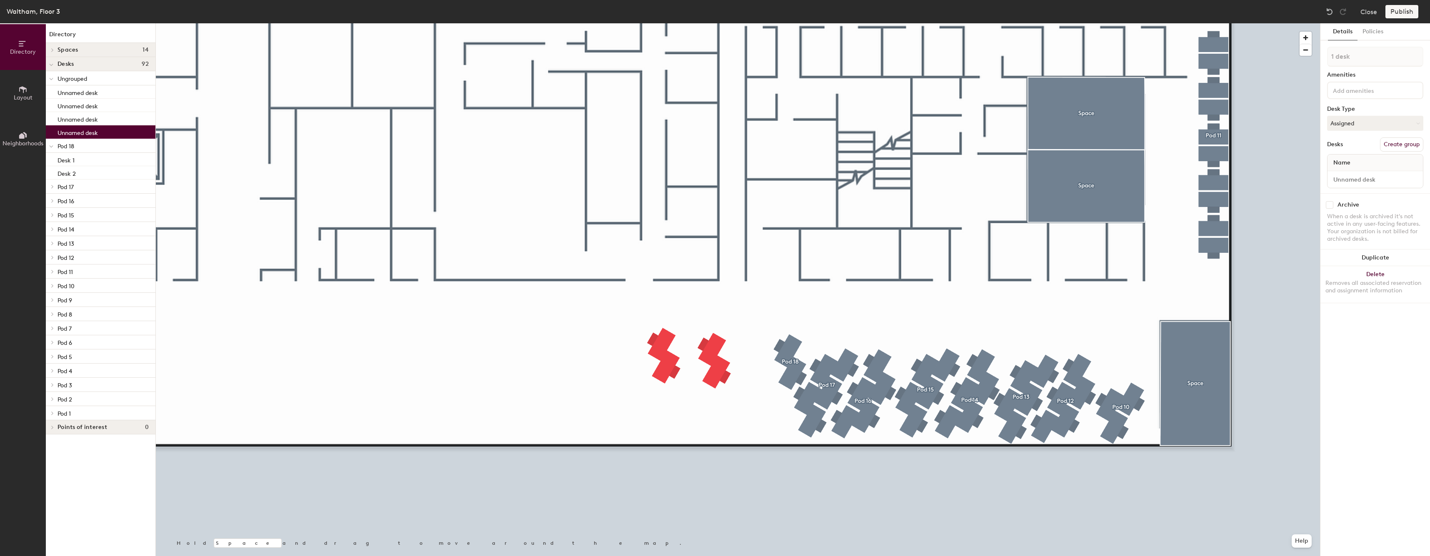
click at [753, 23] on div at bounding box center [738, 23] width 1164 height 0
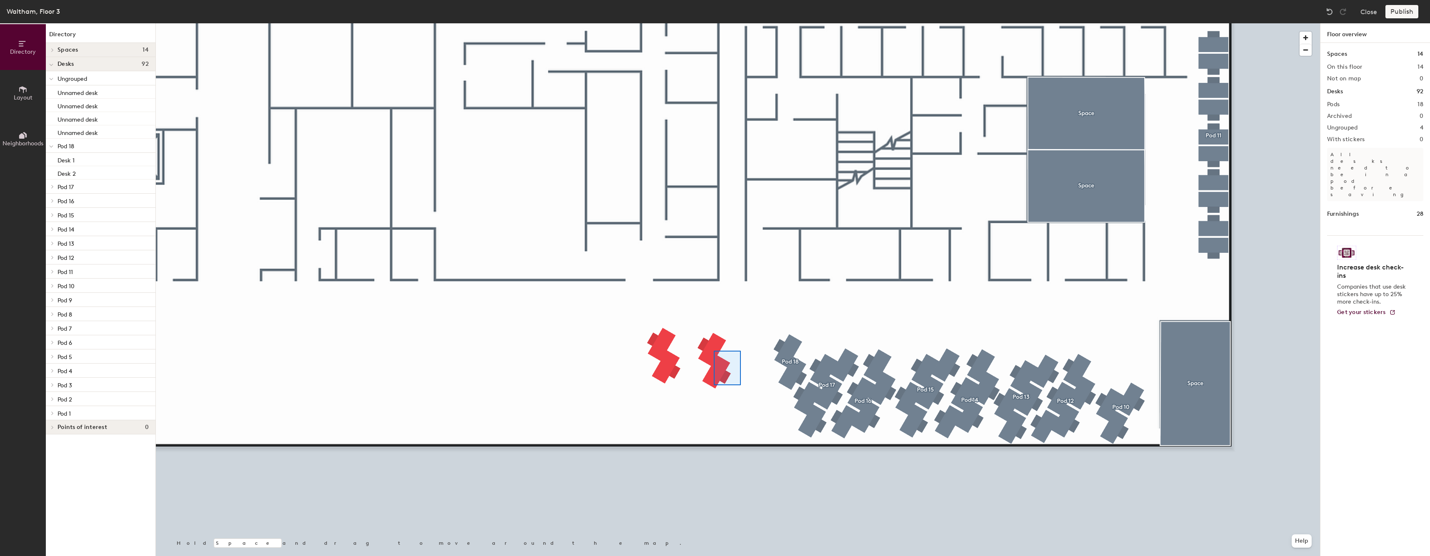
click at [705, 23] on div at bounding box center [738, 23] width 1164 height 0
click at [660, 23] on div at bounding box center [738, 23] width 1164 height 0
click at [674, 23] on div at bounding box center [738, 23] width 1164 height 0
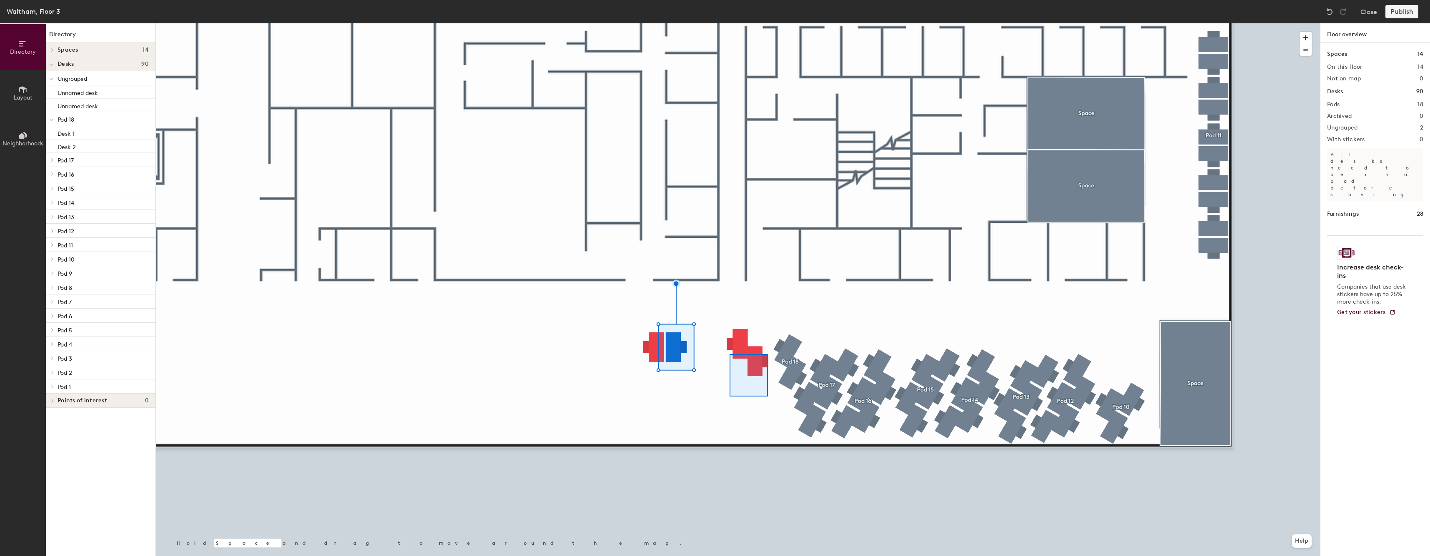
click at [720, 23] on div at bounding box center [738, 23] width 1164 height 0
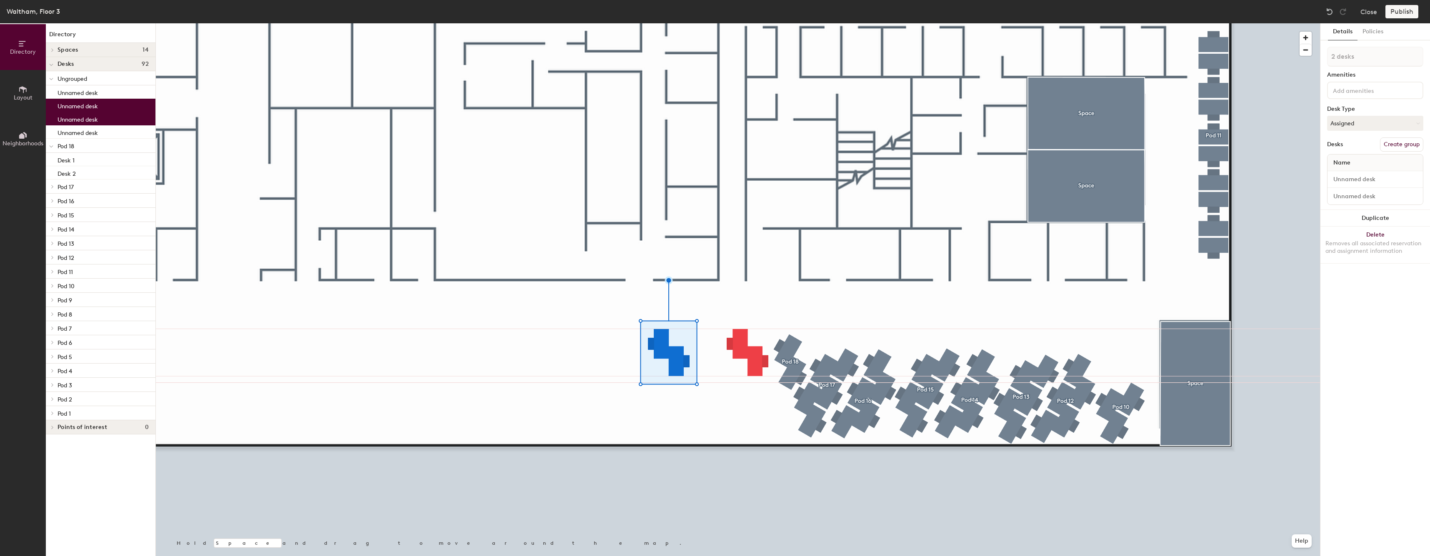
click at [713, 23] on div at bounding box center [738, 23] width 1164 height 0
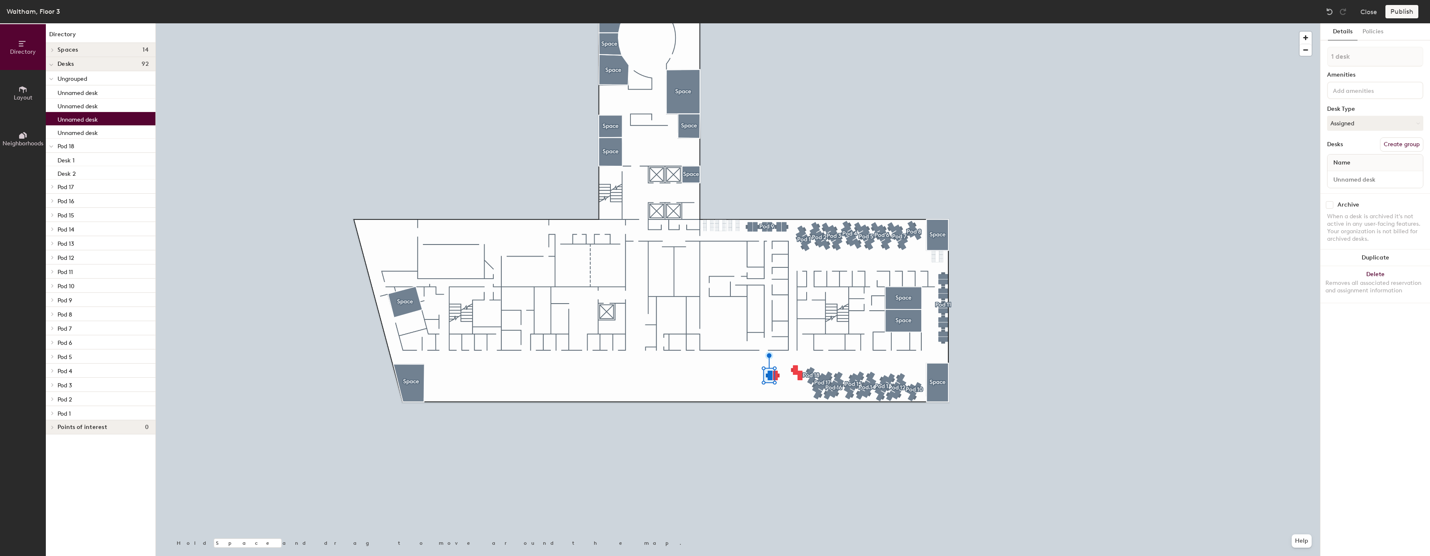
click at [780, 23] on div at bounding box center [738, 23] width 1164 height 0
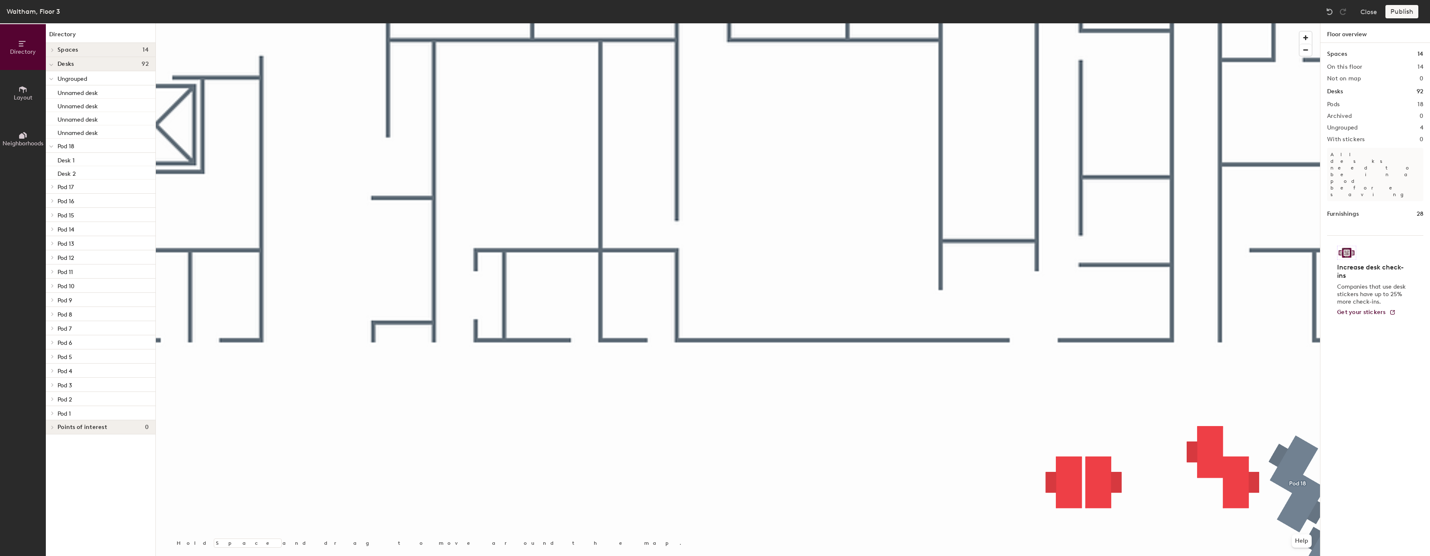
click at [952, 23] on div at bounding box center [738, 23] width 1164 height 0
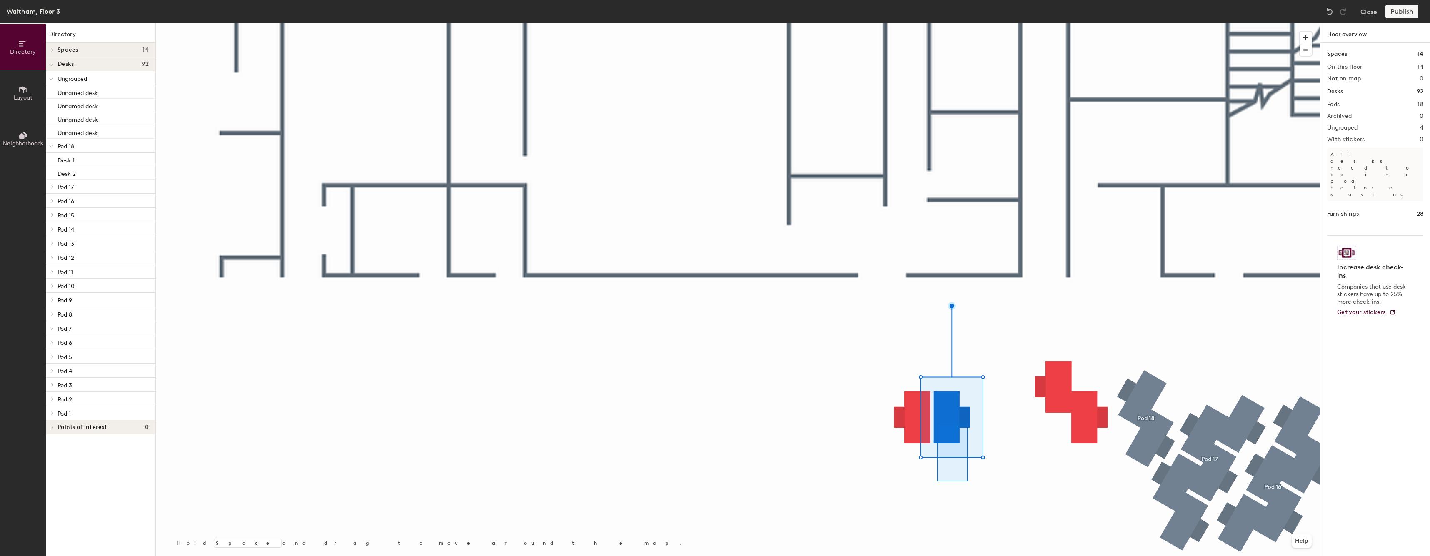
click at [915, 23] on div at bounding box center [738, 23] width 1164 height 0
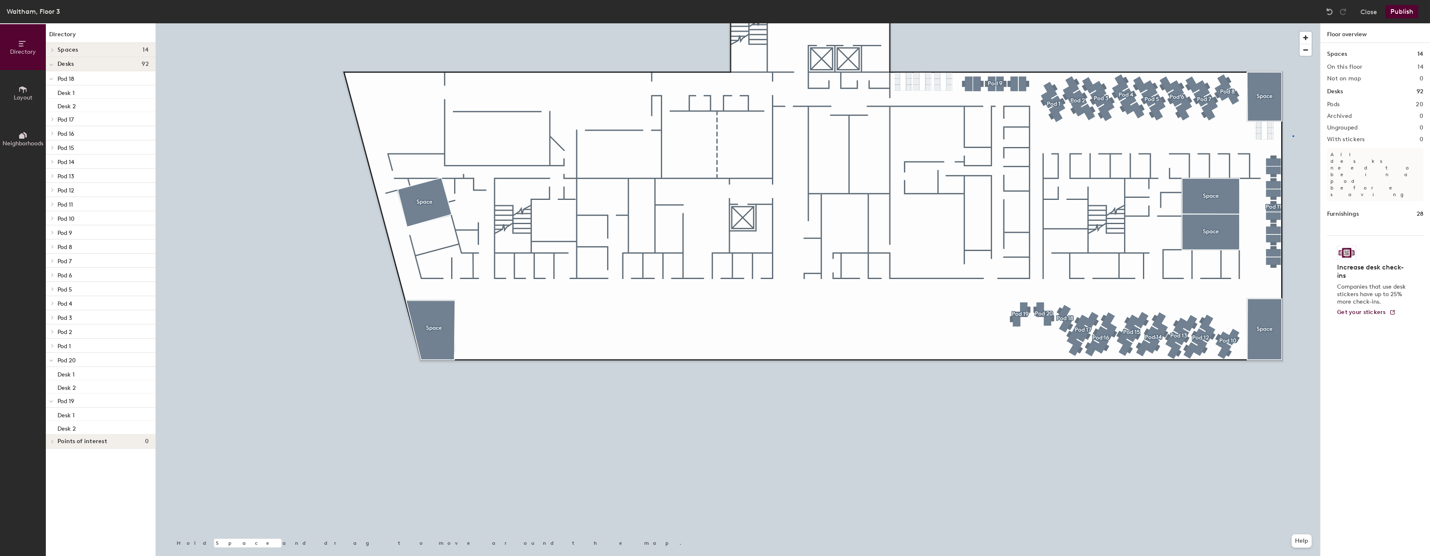
click at [1256, 23] on div at bounding box center [738, 23] width 1164 height 0
click at [1254, 23] on div at bounding box center [738, 23] width 1164 height 0
click at [1251, 23] on div at bounding box center [738, 23] width 1164 height 0
click at [1244, 23] on div at bounding box center [738, 23] width 1164 height 0
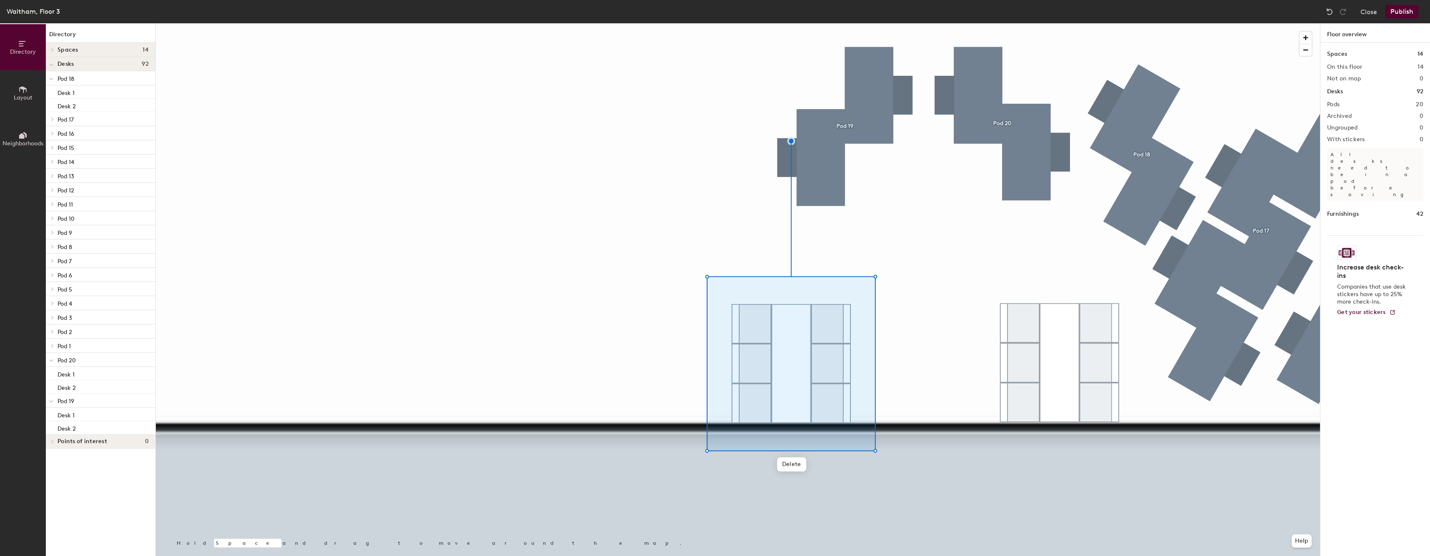
click at [18, 86] on button "Layout" at bounding box center [23, 93] width 46 height 46
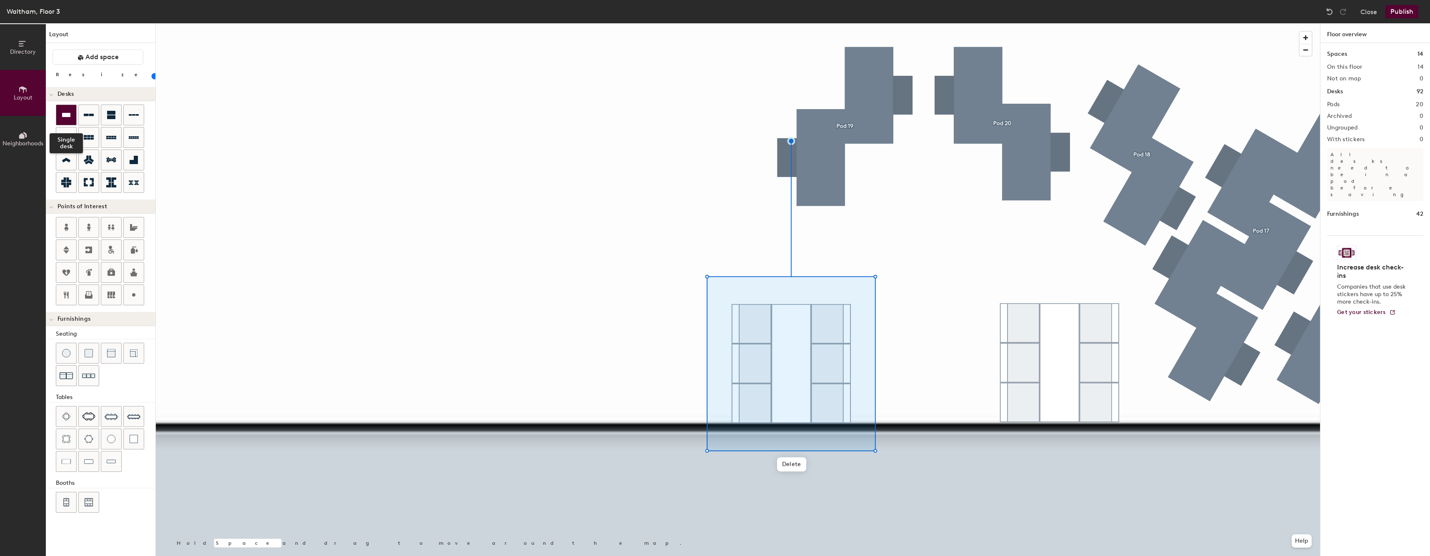
click at [70, 110] on div at bounding box center [66, 115] width 20 height 20
type input "20"
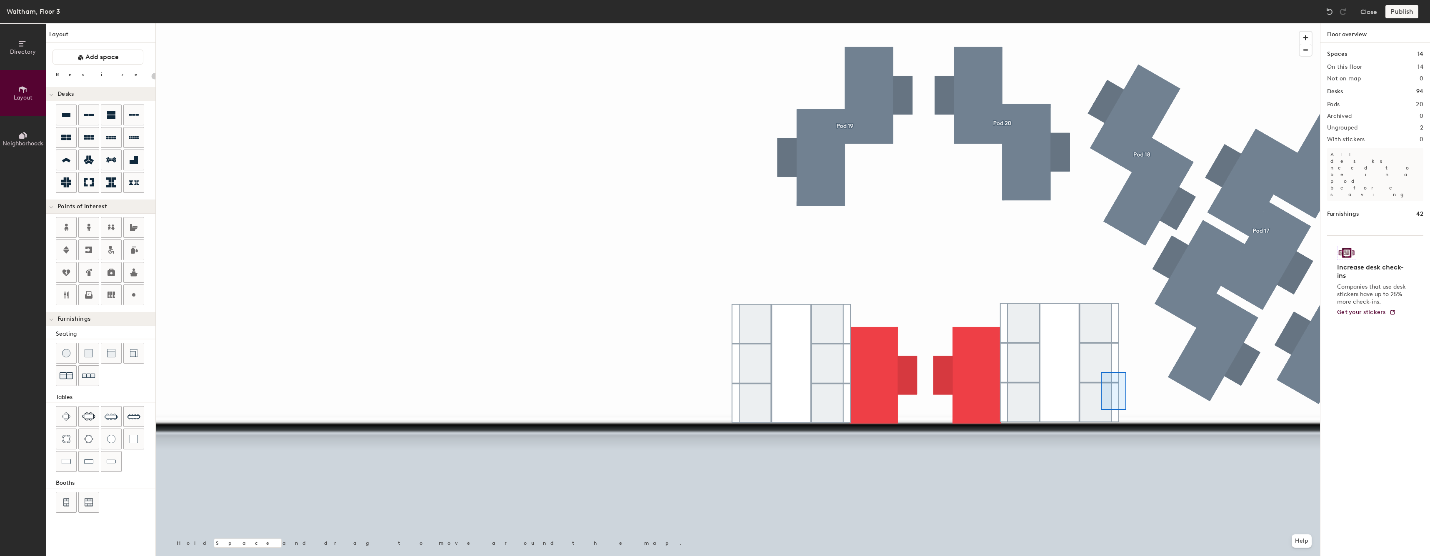
click at [1013, 23] on div at bounding box center [738, 23] width 1164 height 0
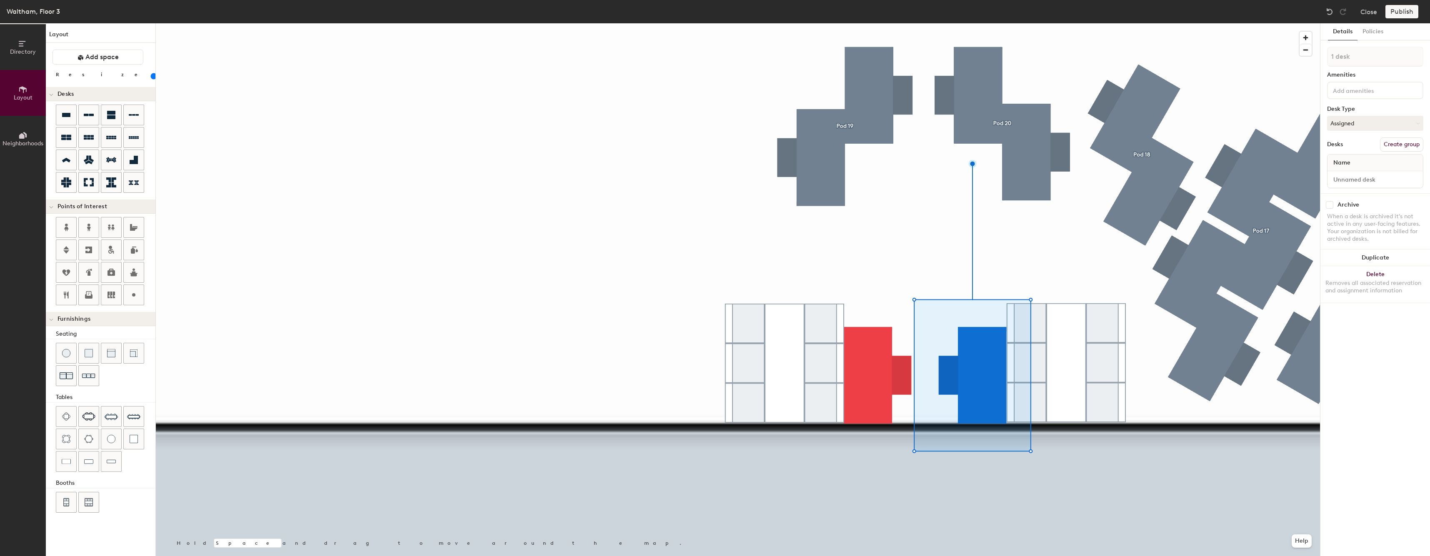
click at [1398, 146] on button "Create group" at bounding box center [1401, 145] width 43 height 14
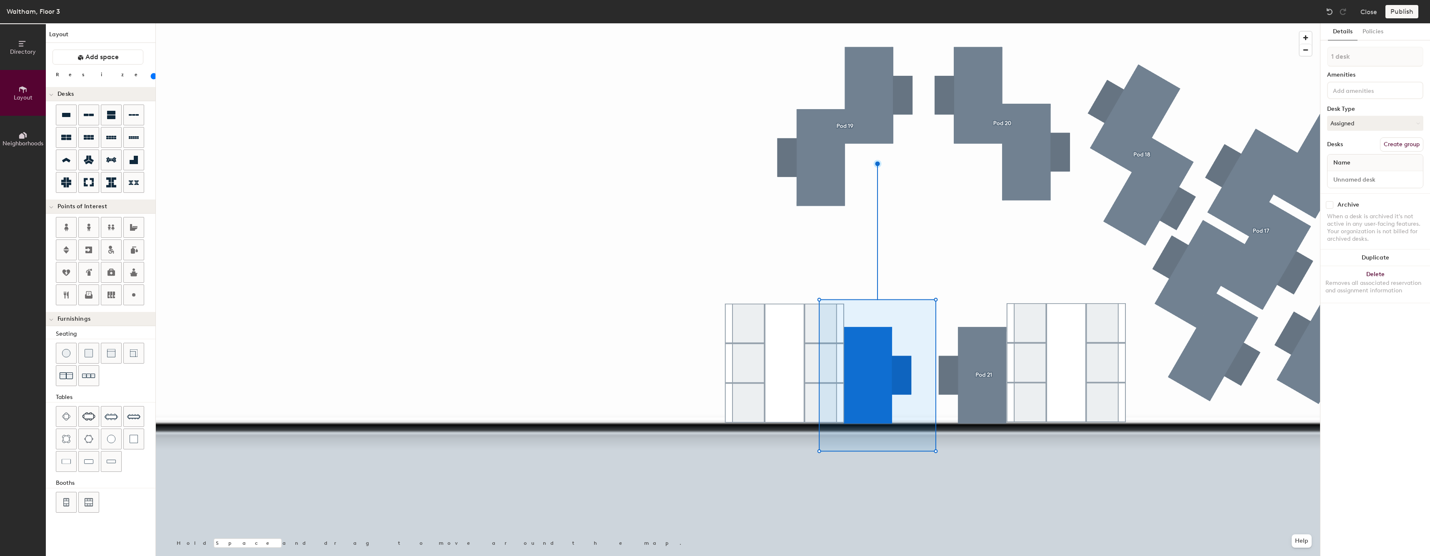
click at [1390, 143] on button "Create group" at bounding box center [1401, 145] width 43 height 14
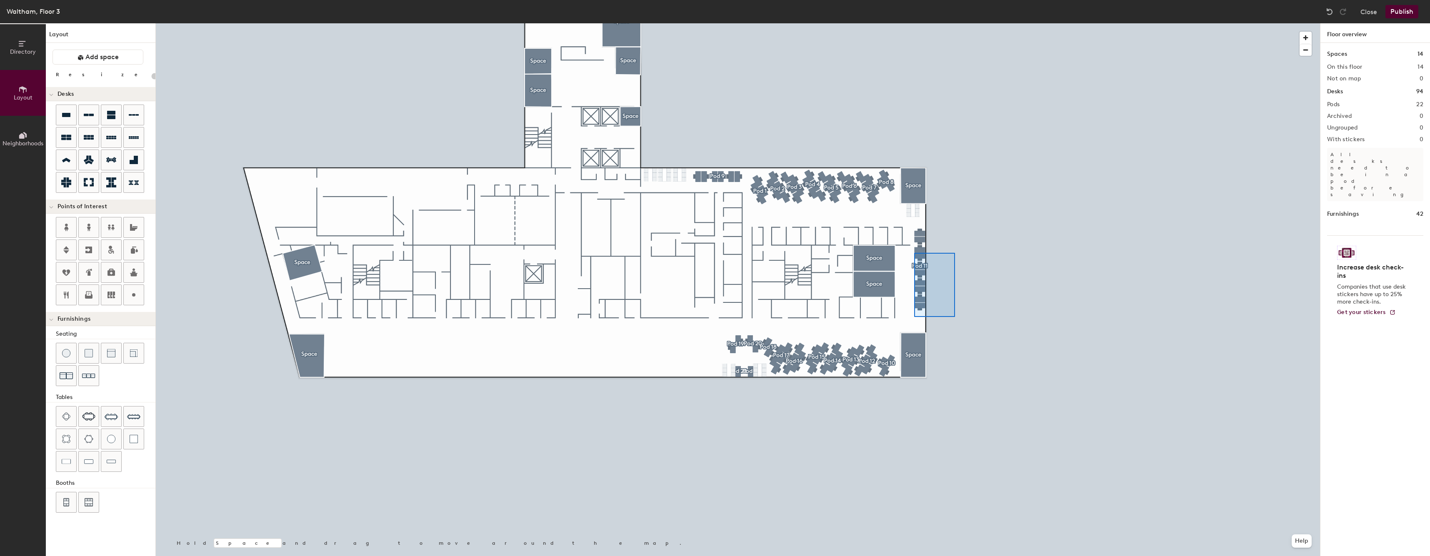
click at [907, 23] on div at bounding box center [738, 23] width 1164 height 0
click at [918, 23] on div at bounding box center [738, 23] width 1164 height 0
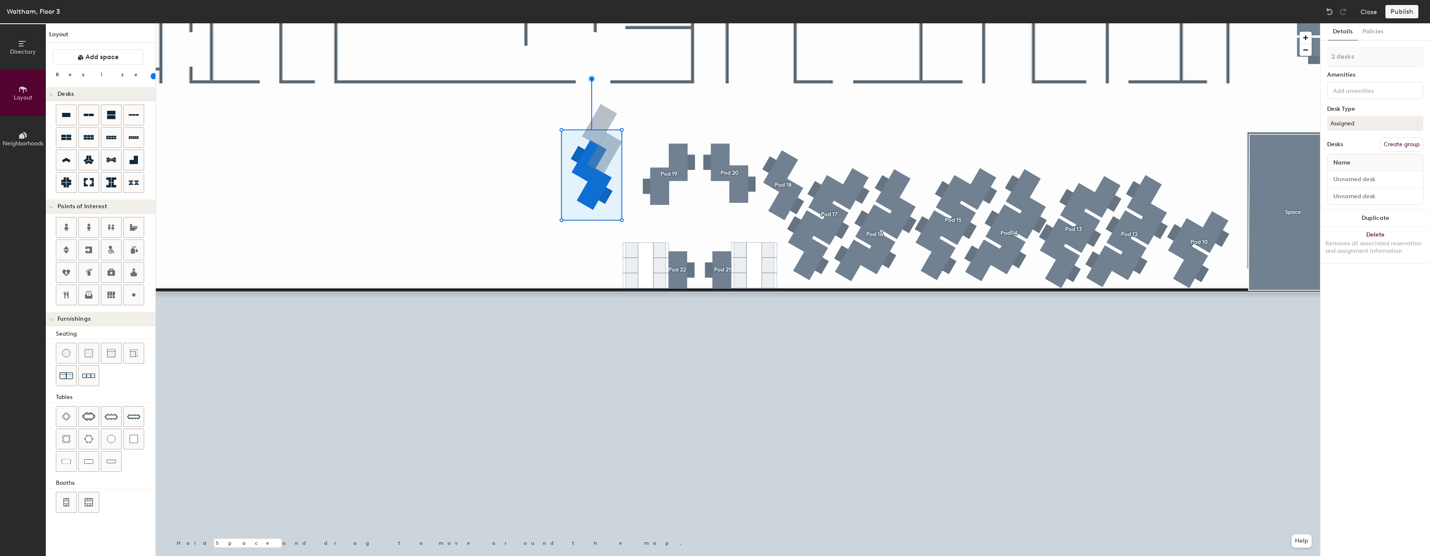
type input "80"
click at [611, 23] on div at bounding box center [738, 23] width 1164 height 0
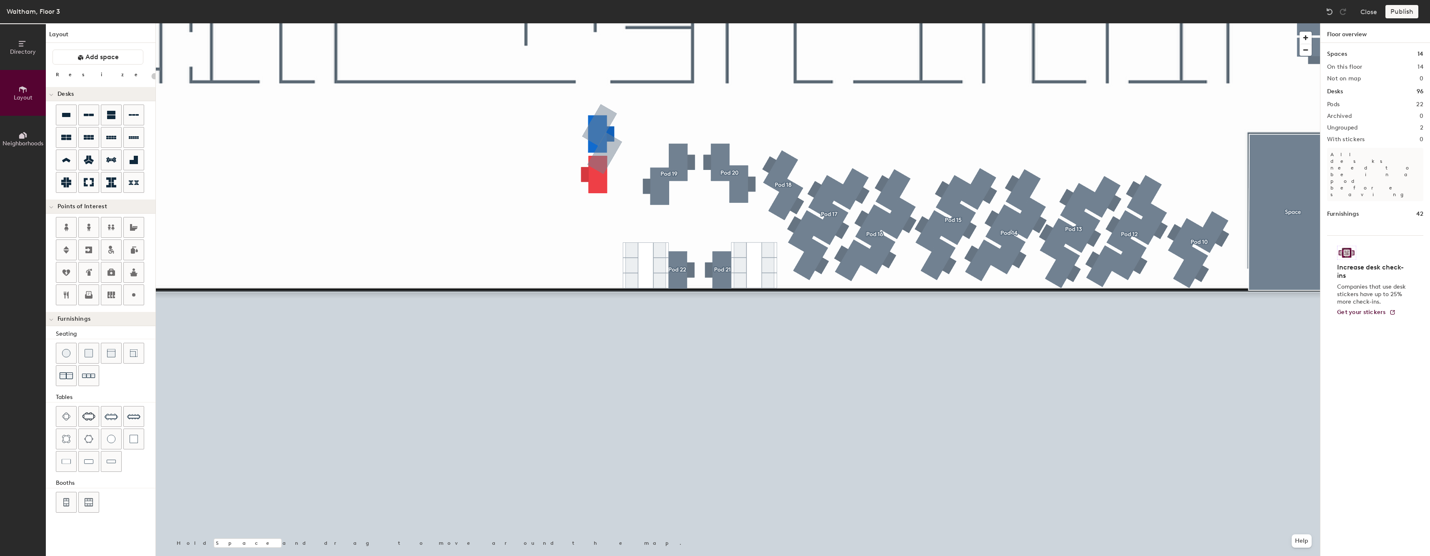
click at [625, 23] on div at bounding box center [738, 23] width 1164 height 0
click at [535, 23] on div at bounding box center [738, 23] width 1164 height 0
click at [1391, 11] on button "Publish" at bounding box center [1402, 11] width 33 height 13
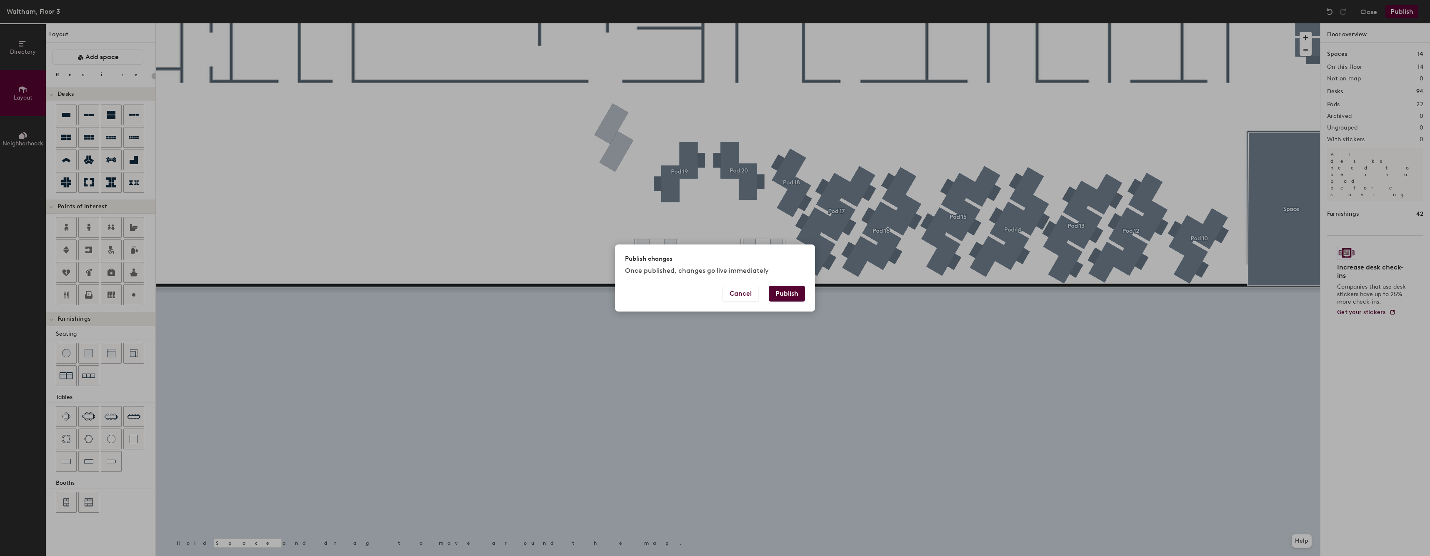
click at [797, 297] on button "Publish" at bounding box center [787, 294] width 36 height 16
type input "20"
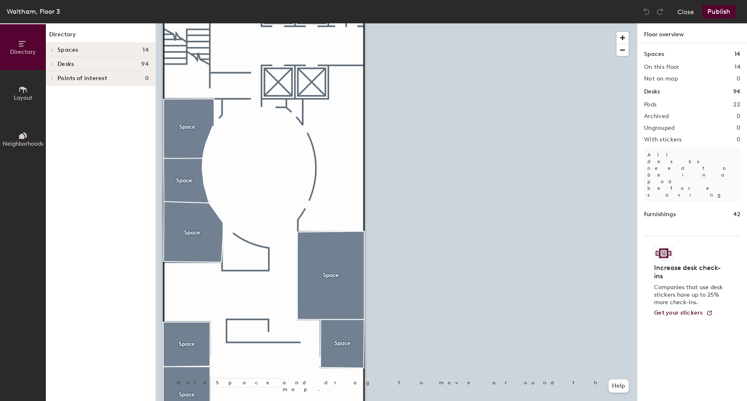
click at [20, 94] on span "Layout" at bounding box center [23, 97] width 19 height 7
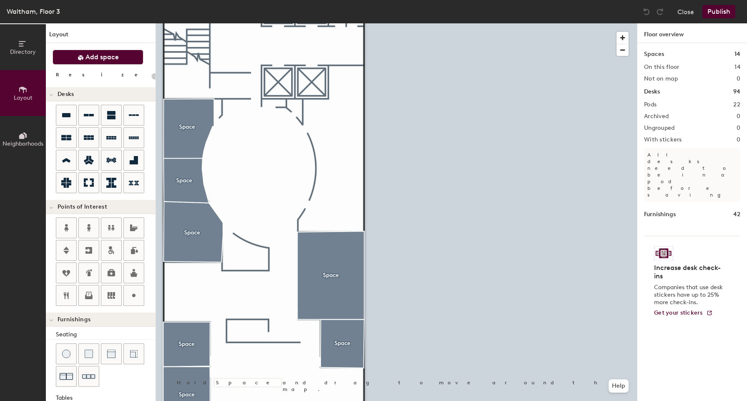
click at [120, 58] on button "Add space" at bounding box center [98, 57] width 91 height 15
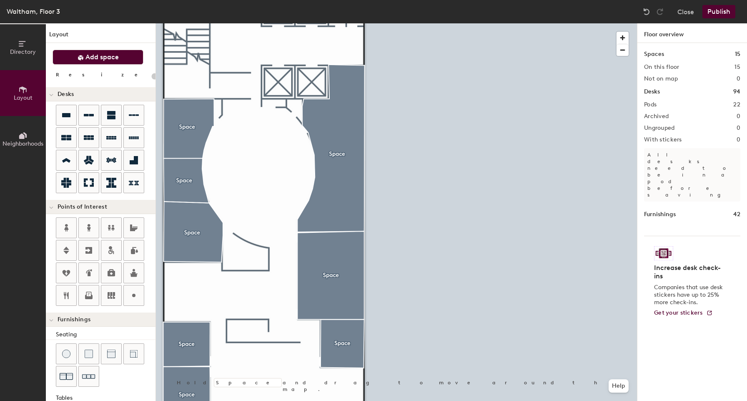
click at [318, 23] on div at bounding box center [396, 23] width 481 height 0
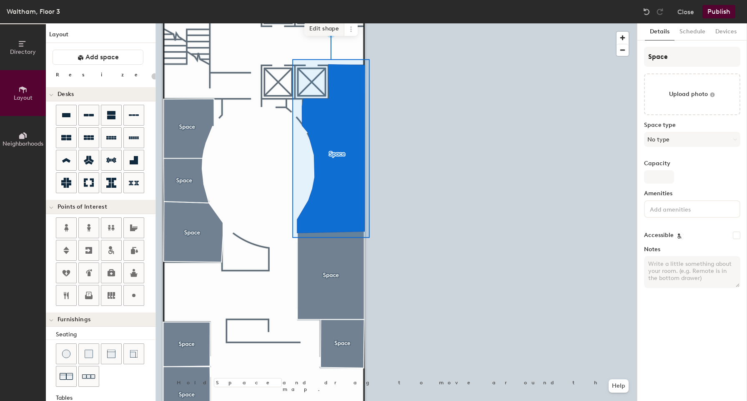
click at [321, 32] on span "Edit shape" at bounding box center [324, 29] width 40 height 14
click at [319, 35] on span "Edit shape" at bounding box center [324, 29] width 40 height 14
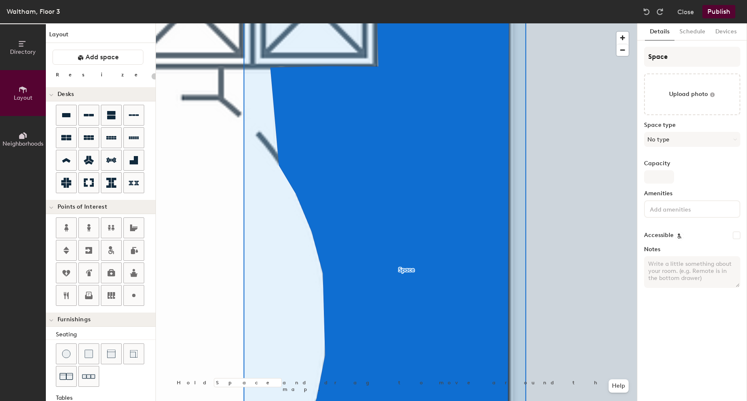
click at [610, 23] on div at bounding box center [396, 23] width 481 height 0
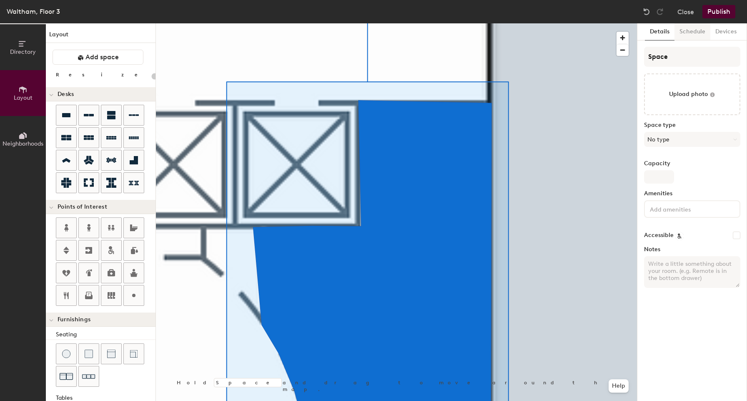
click at [687, 37] on button "Schedule" at bounding box center [692, 31] width 36 height 17
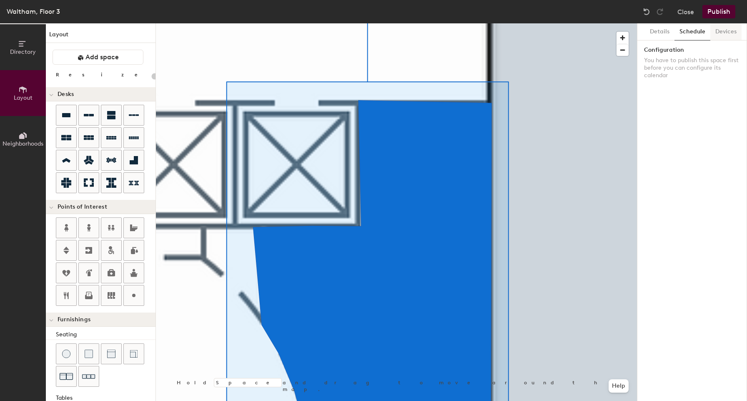
click at [713, 33] on button "Devices" at bounding box center [725, 31] width 31 height 17
click at [642, 30] on div "Details Schedule Devices" at bounding box center [692, 31] width 110 height 17
click at [654, 30] on button "Details" at bounding box center [660, 31] width 30 height 17
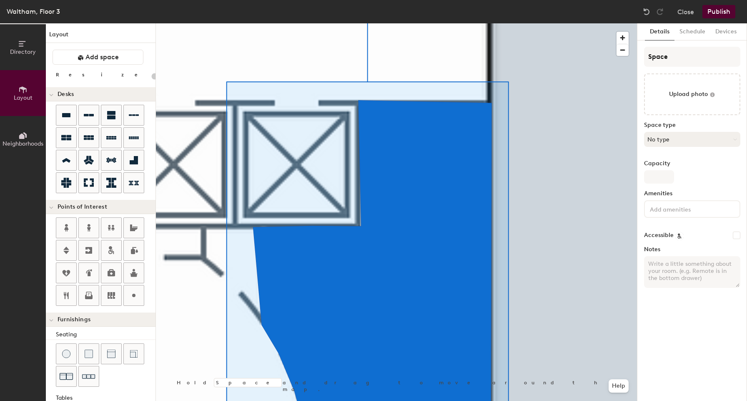
click at [687, 140] on button "No type" at bounding box center [692, 139] width 96 height 15
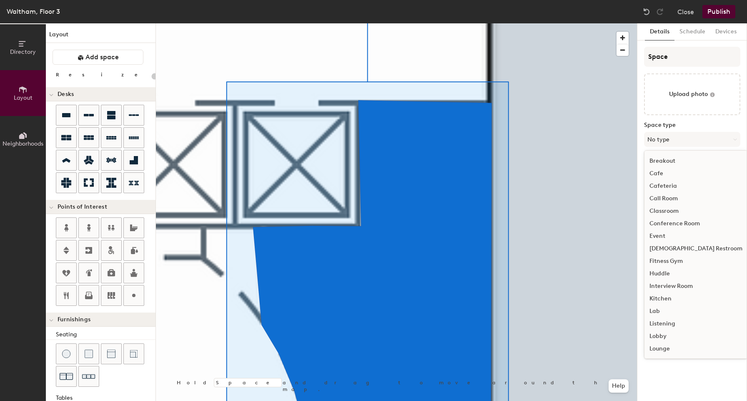
scroll to position [7, 0]
click at [672, 240] on div "Event" at bounding box center [695, 240] width 103 height 13
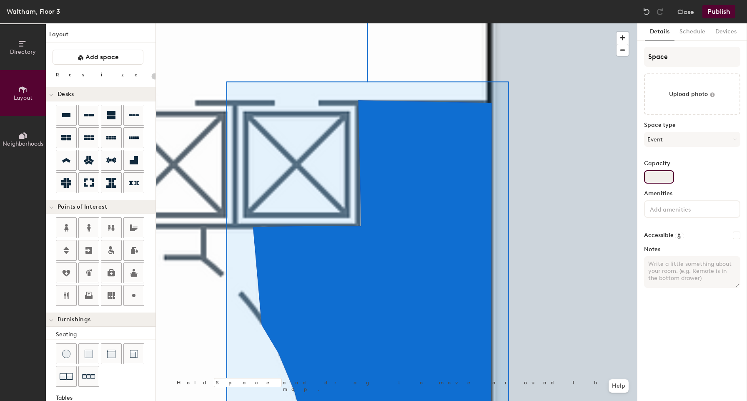
click at [666, 173] on input "Capacity" at bounding box center [659, 176] width 30 height 13
type input "20"
click at [684, 137] on button "Event" at bounding box center [692, 139] width 96 height 15
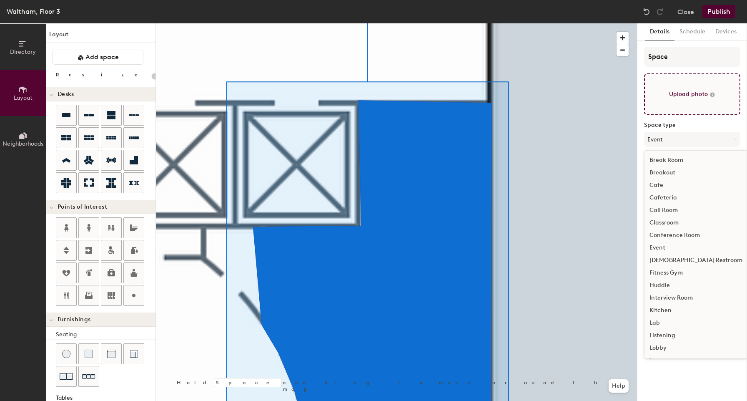
click at [705, 96] on input "file" at bounding box center [692, 94] width 96 height 42
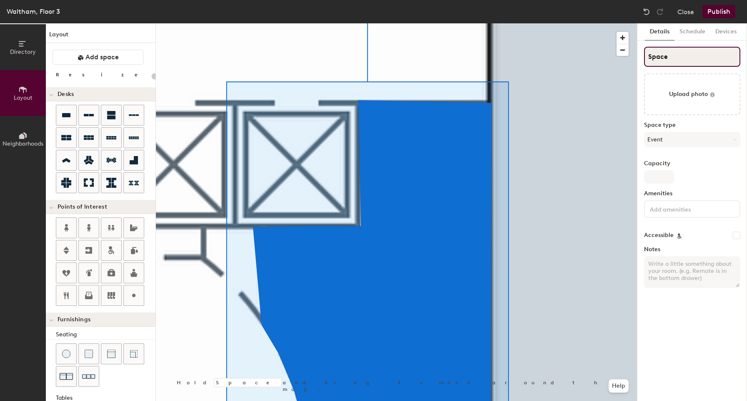
click at [679, 53] on input "Space" at bounding box center [692, 57] width 96 height 20
click at [679, 54] on input "Space" at bounding box center [692, 57] width 96 height 20
type input "R"
type input "20"
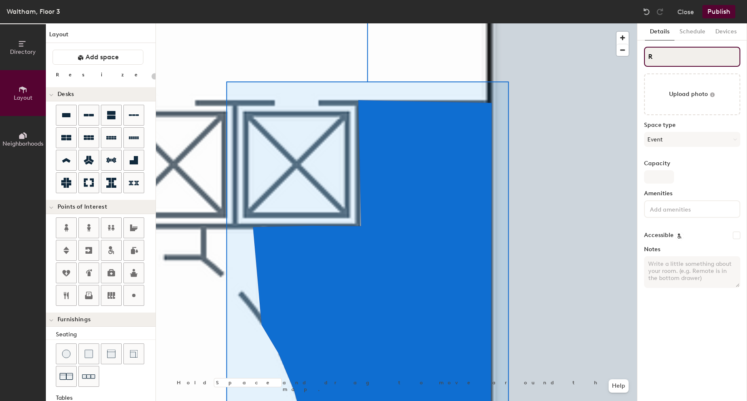
type input "RT"
type input "20"
type input "R"
type input "20"
type input "RT"
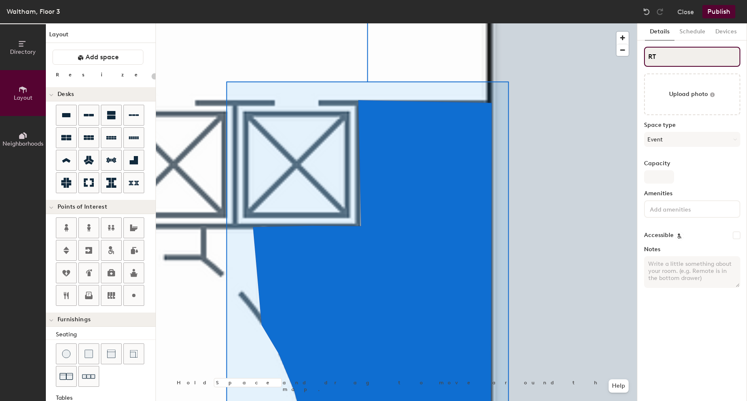
type input "20"
type input "R"
type input "20"
type input "RT"
type input "20"
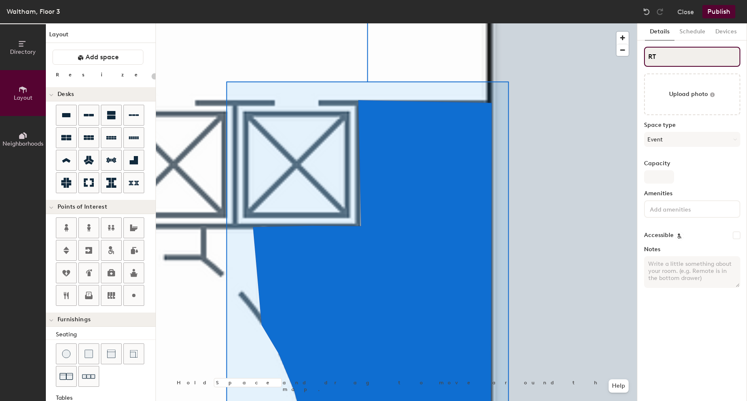
type input "R"
type input "20"
type input "R"
type input "20"
type input "R"
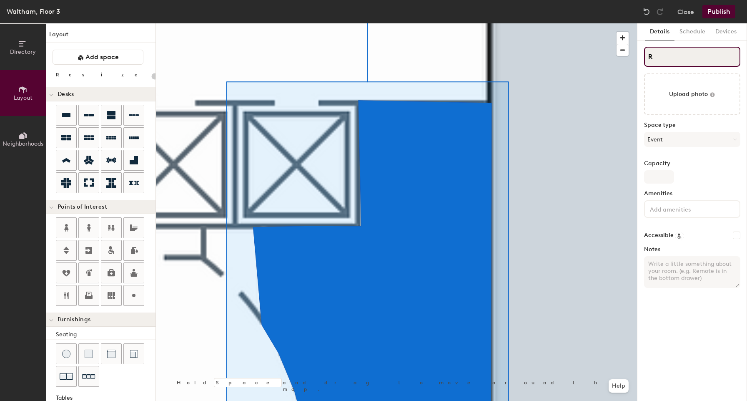
type input "20"
click at [647, 55] on input "R" at bounding box center [692, 57] width 96 height 20
type input "TR"
type input "20"
type input "TrR"
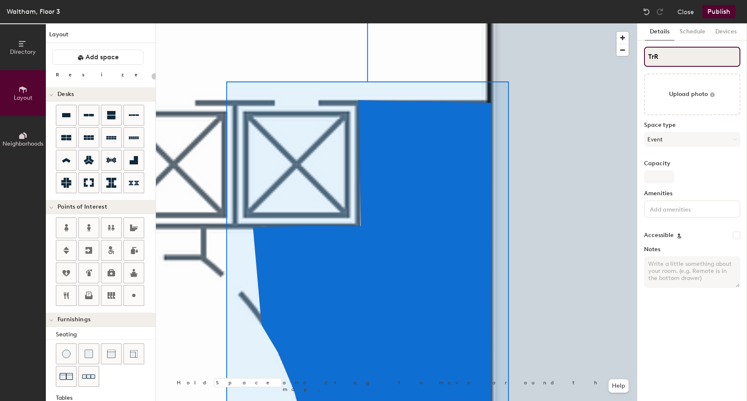
type input "20"
type input "TreR"
type input "20"
type input "TrefR"
type input "20"
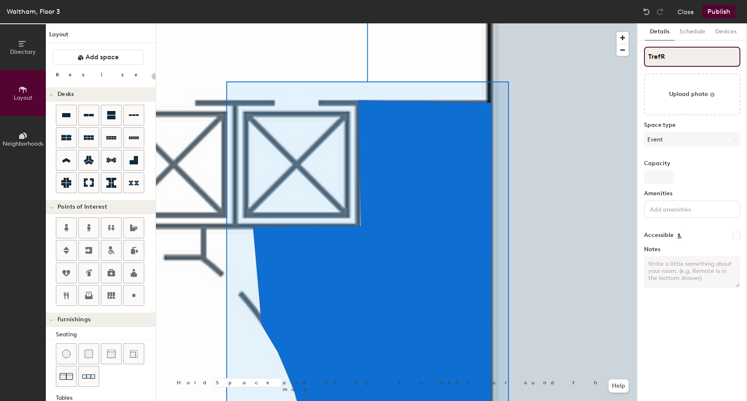
type input "TreflR"
type input "20"
type input "TrefleR"
type input "20"
type input "Trefler R"
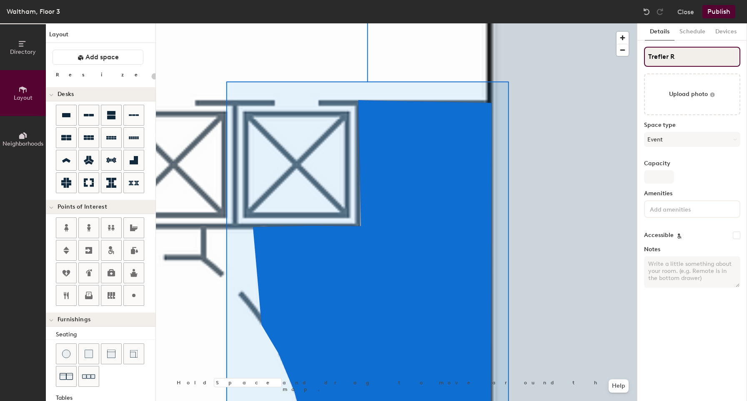
type input "20"
type input "Trefler"
type input "20"
type input "Trefler"
type input "20"
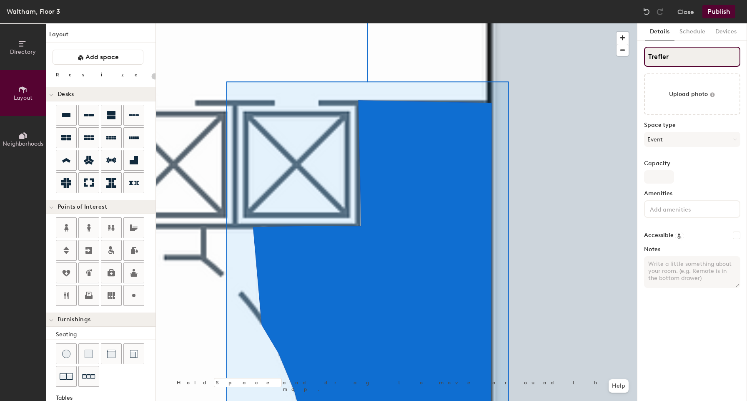
type input "Trefler"
type input "20"
type input "Trefler"
type input "20"
type input "Trefler"
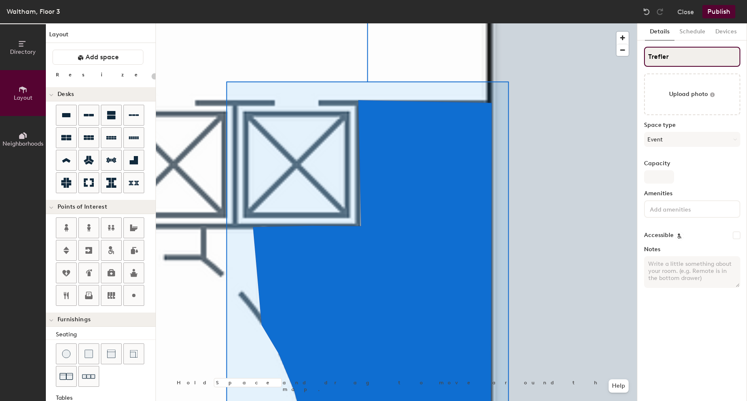
type input "20"
type input "Trefler Lib"
type input "20"
type input "Trefler Libr"
type input "20"
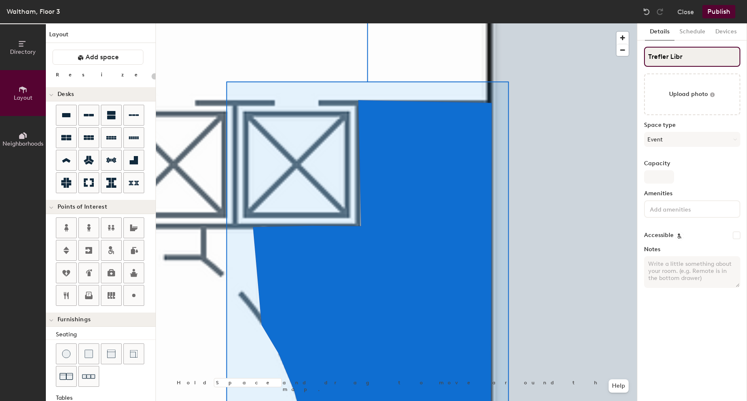
type input "Trefler Libra"
type input "20"
type input "Trefler Library"
type input "20"
type input "Trefler Library"
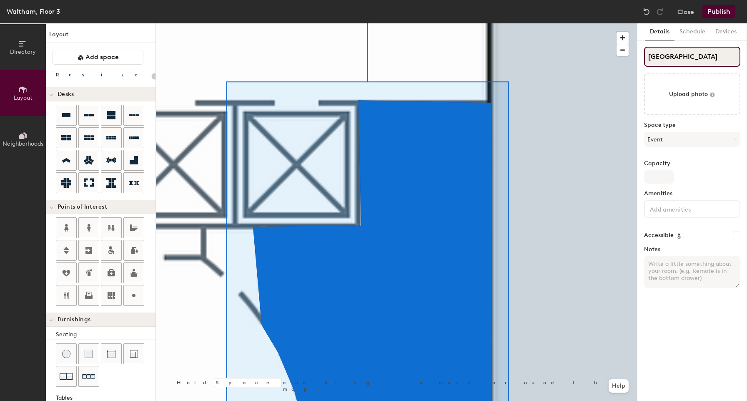
type input "20"
type input "Trefler Library"
click at [605, 23] on div at bounding box center [396, 23] width 481 height 0
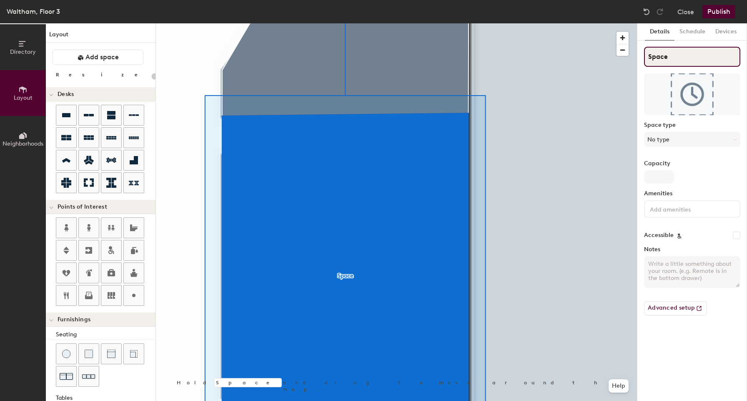
type input "20"
click at [682, 60] on input "Space" at bounding box center [692, 57] width 96 height 20
type input "S"
type input "20"
type input "SC"
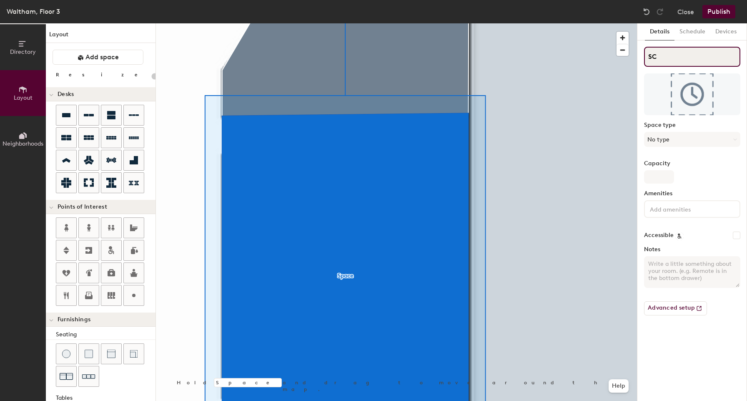
type input "20"
type input "S"
type input "20"
type input "SC"
type input "20"
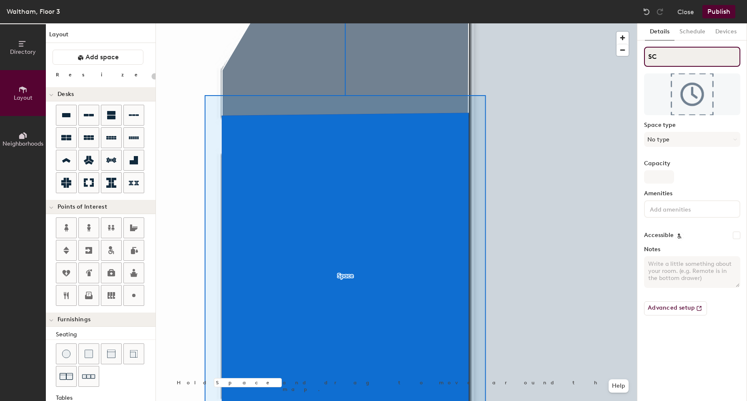
type input "S"
type input "20"
type input "S"
type input "20"
type input "CS"
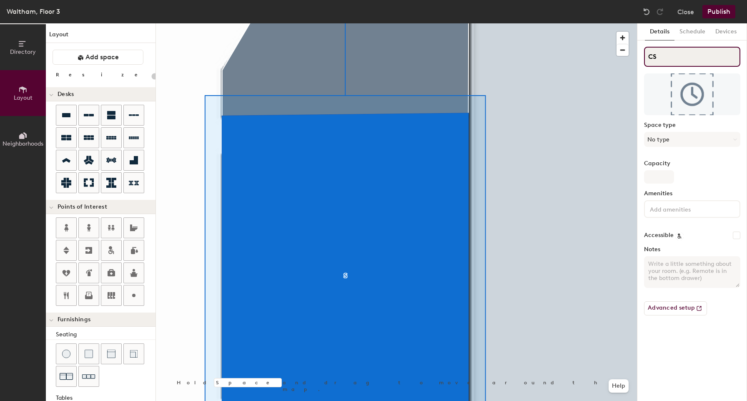
type input "20"
type input "CR-S"
type input "20"
type input "CR-WALS"
type input "20"
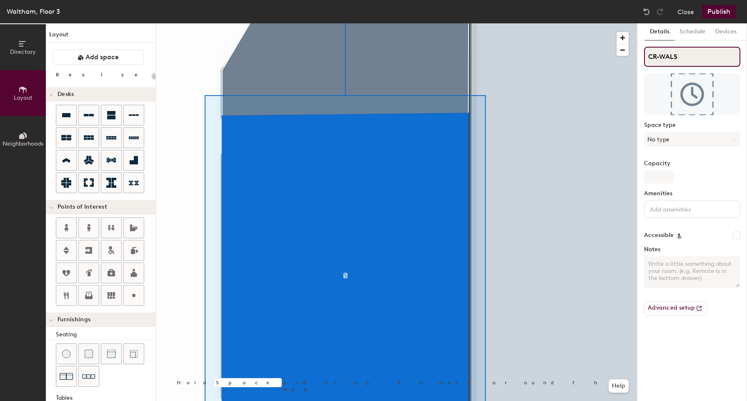
type input "CR-WAL-S"
type input "20"
type input "CR-WAL-BS"
type input "20"
type input "CR-WAL-BoaS"
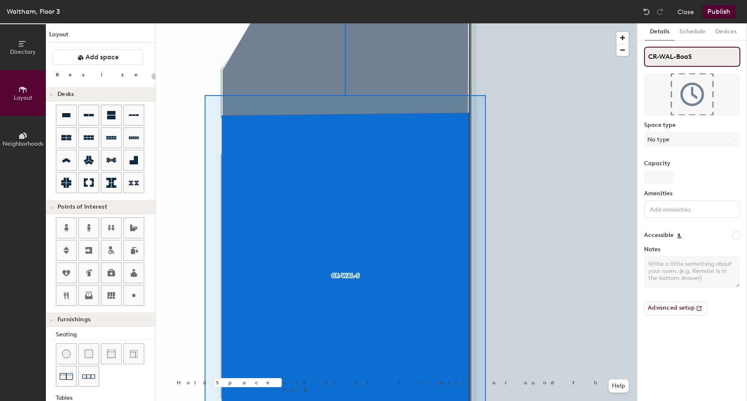
type input "20"
type input "CR-WAL-BoardS"
type input "20"
type input "CR-WAL-BoardroomS"
type input "20"
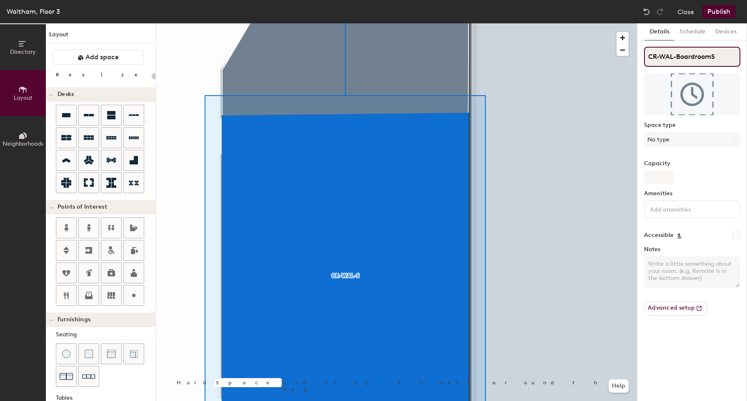
type input "CR-WAL-Boardroom S"
type input "20"
type input "CR-WAL-Boardroom"
type input "20"
type input "CR-WAL-Boardroom"
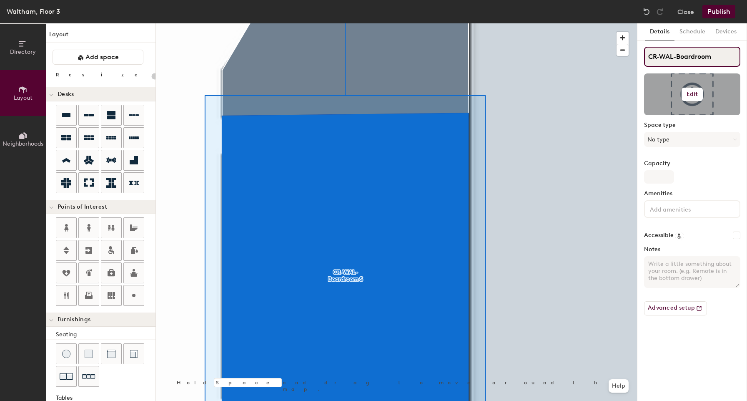
type input "20"
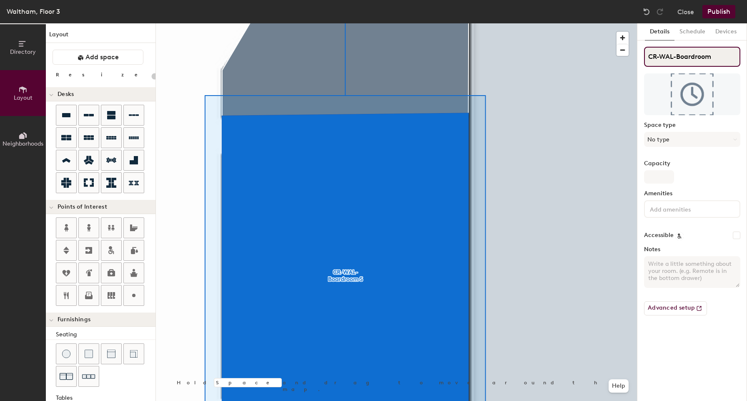
type input "CR-WAL-Boardroom"
click at [499, 23] on div at bounding box center [396, 23] width 481 height 0
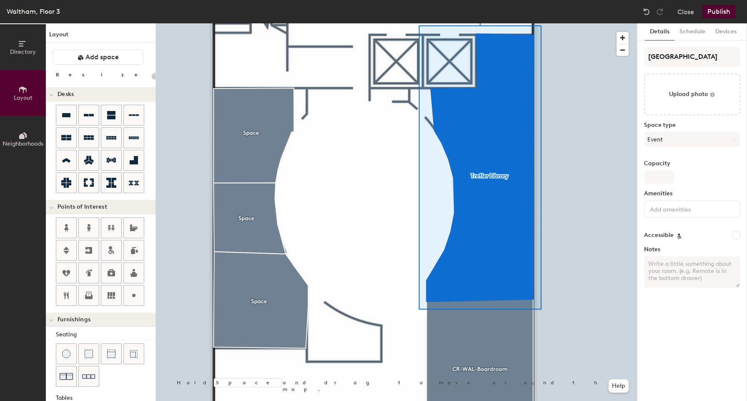
type input "20"
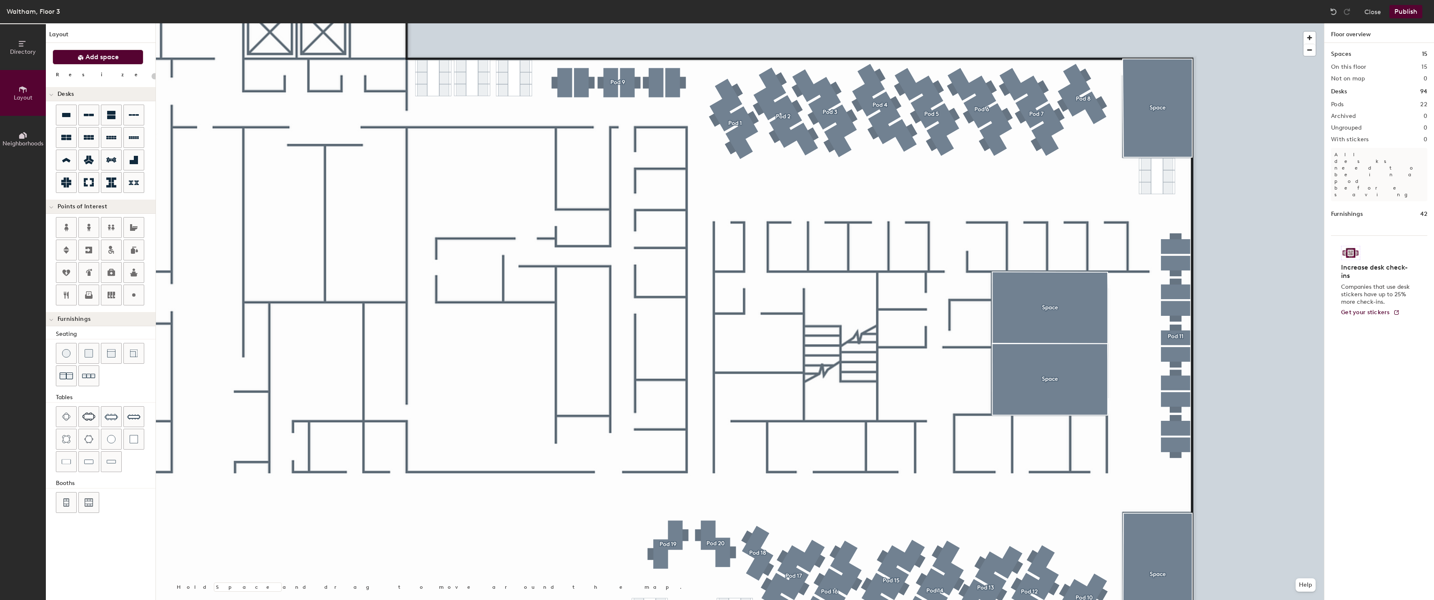
click at [102, 56] on span "Add space" at bounding box center [101, 57] width 33 height 8
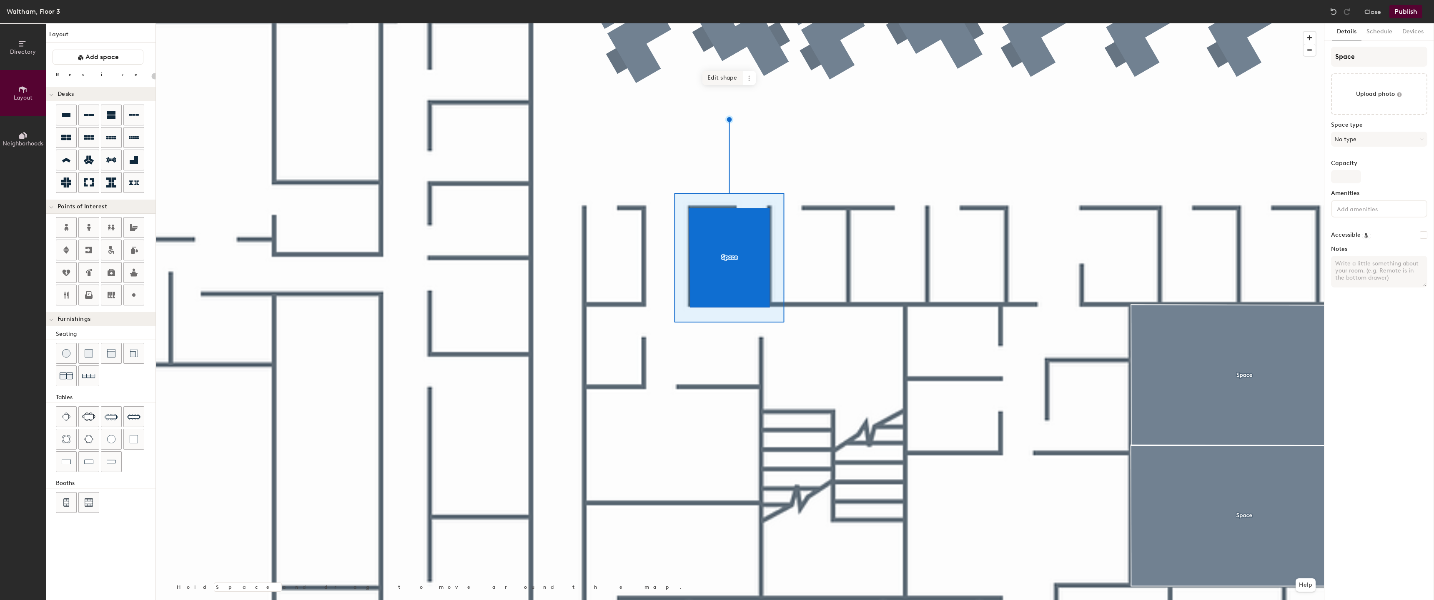
click at [722, 82] on span "Edit shape" at bounding box center [722, 78] width 40 height 14
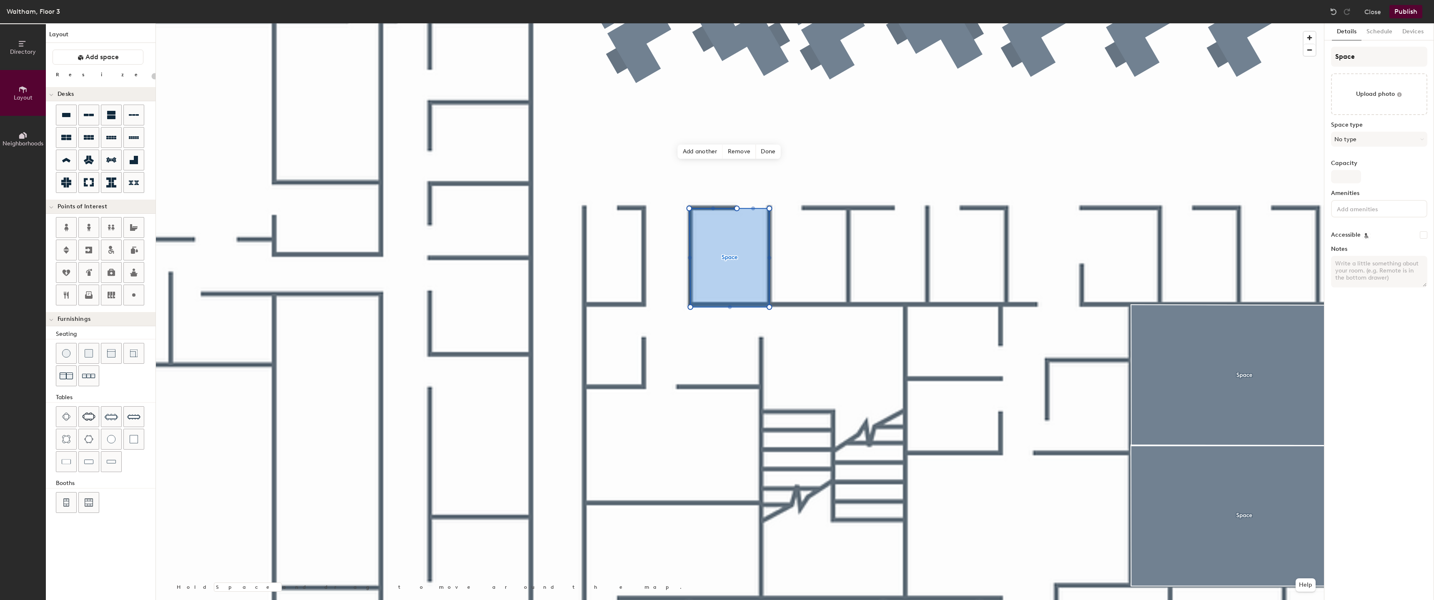
type input "20"
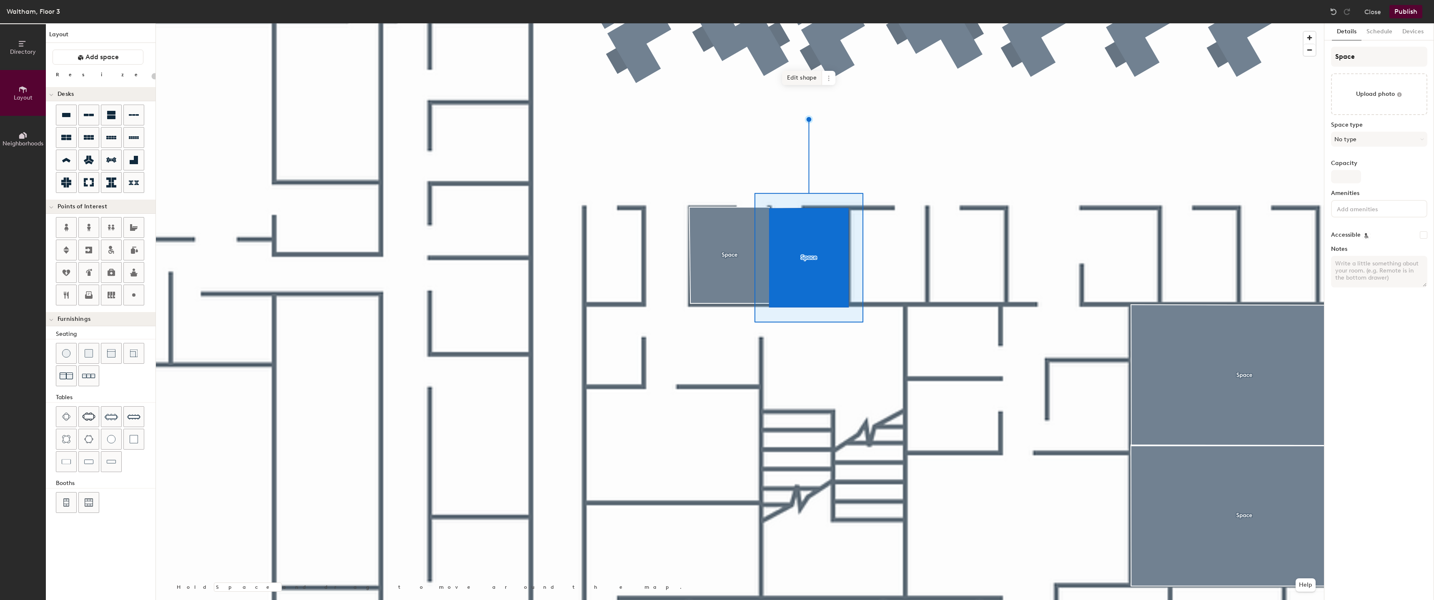
click at [802, 78] on span "Edit shape" at bounding box center [802, 78] width 40 height 14
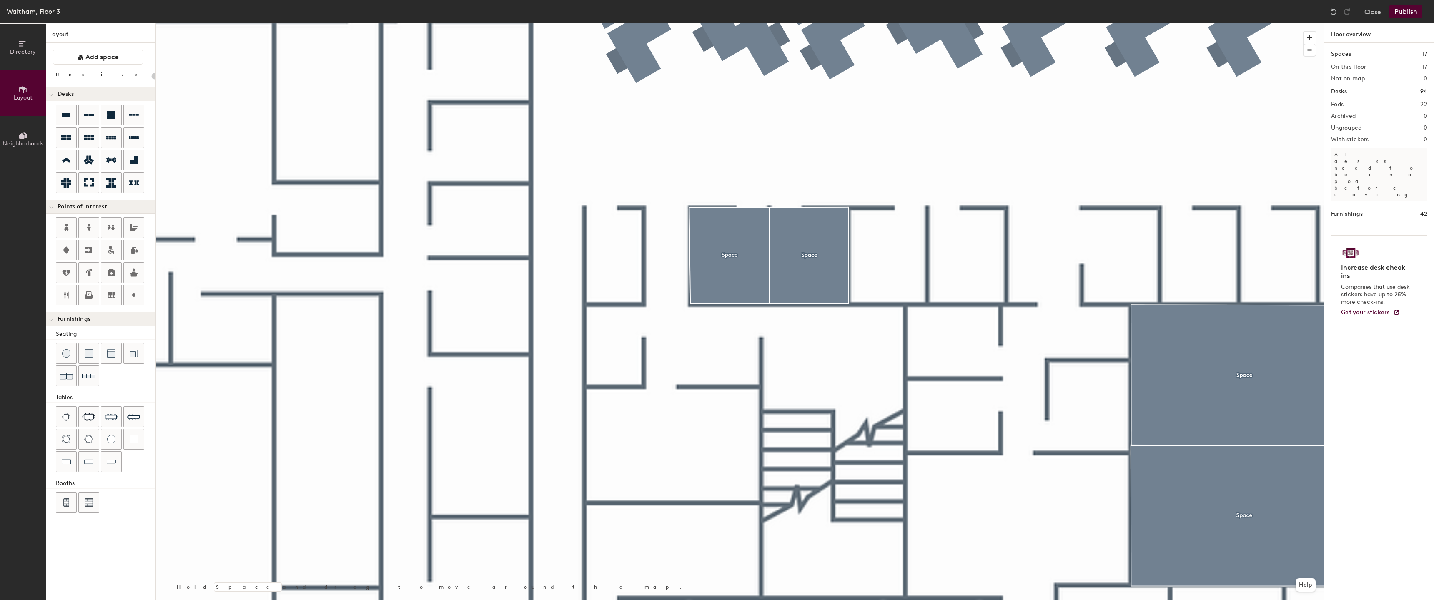
click at [834, 23] on div at bounding box center [740, 23] width 1168 height 0
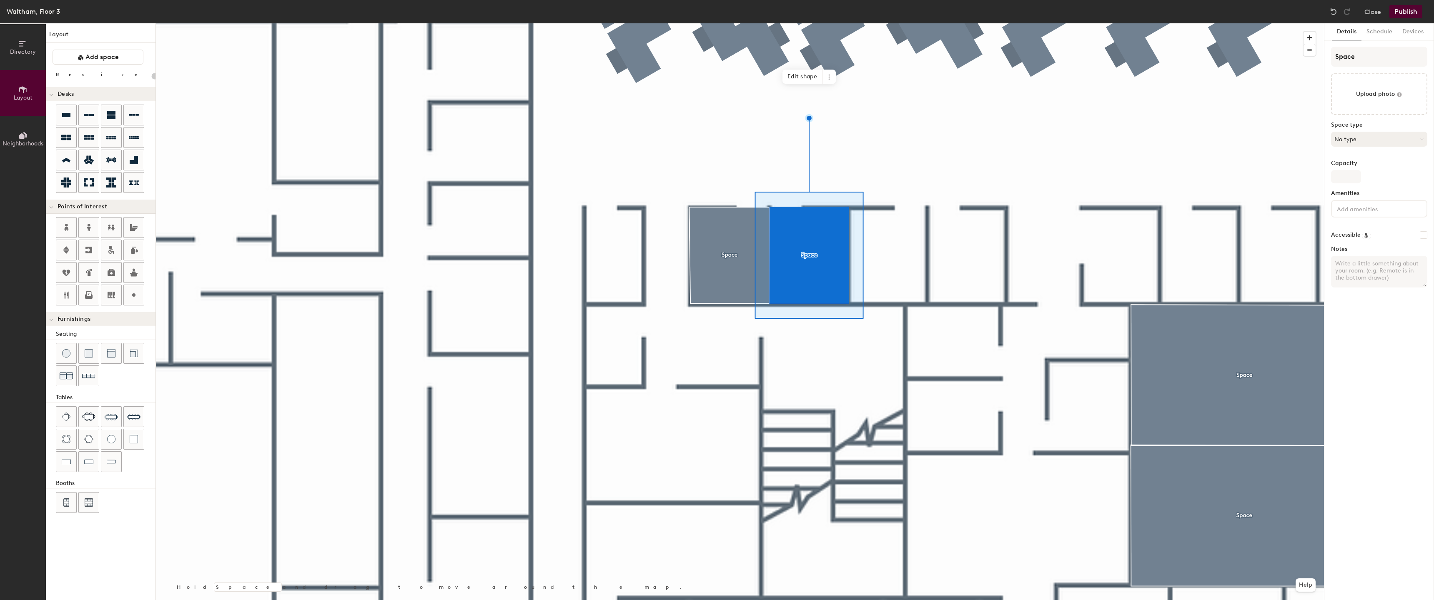
click at [1362, 134] on button "No type" at bounding box center [1379, 139] width 96 height 15
click at [1354, 233] on div "Office" at bounding box center [1382, 236] width 103 height 13
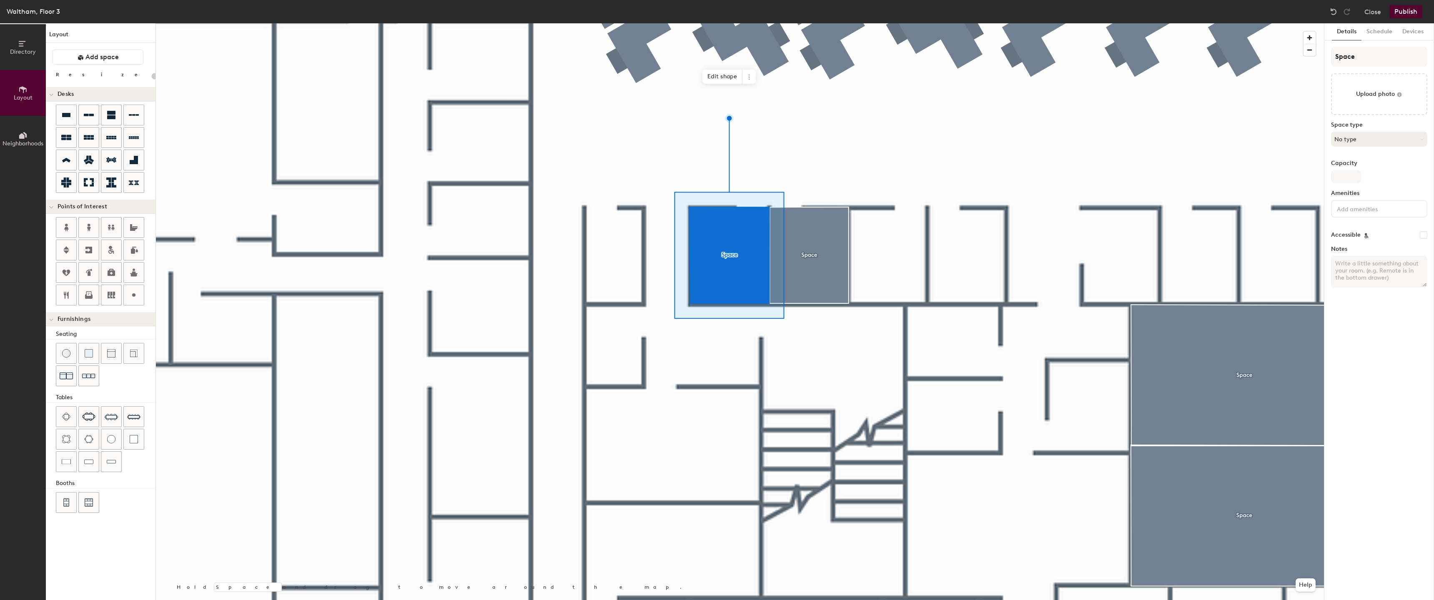
click at [1384, 140] on button "No type" at bounding box center [1379, 139] width 96 height 15
click at [1361, 251] on div "Office" at bounding box center [1382, 249] width 103 height 13
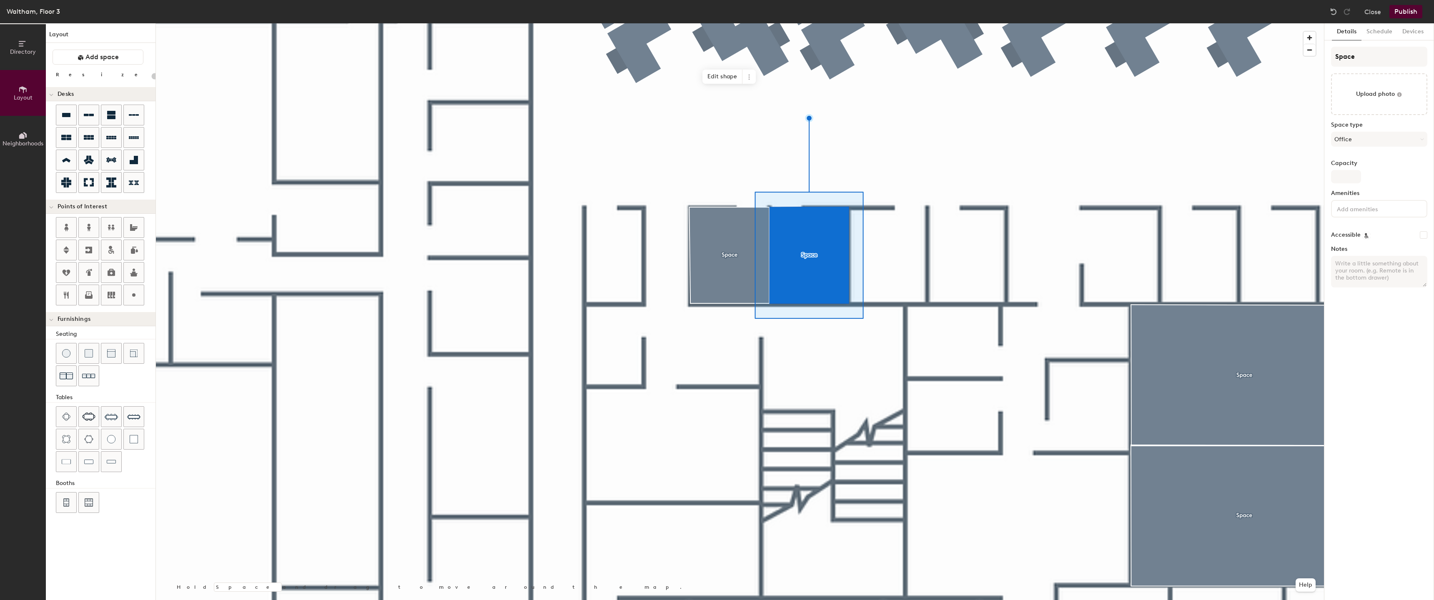
type input "20"
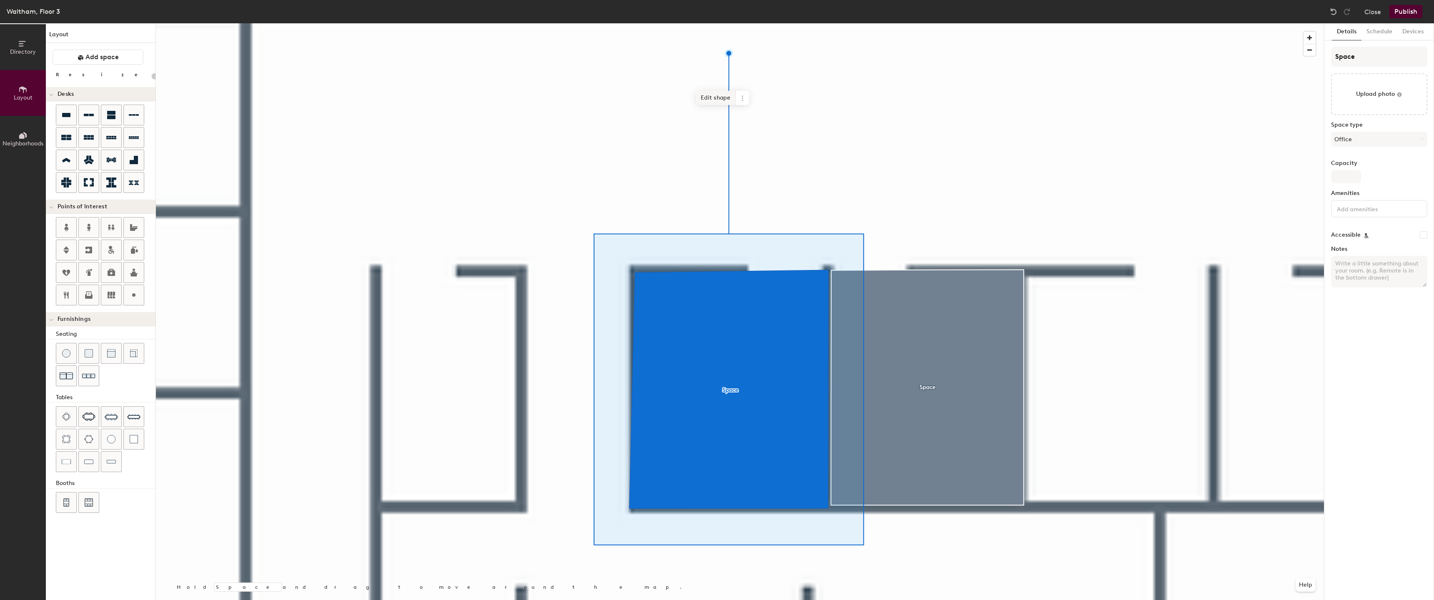
click at [719, 91] on span "Edit shape" at bounding box center [716, 98] width 40 height 14
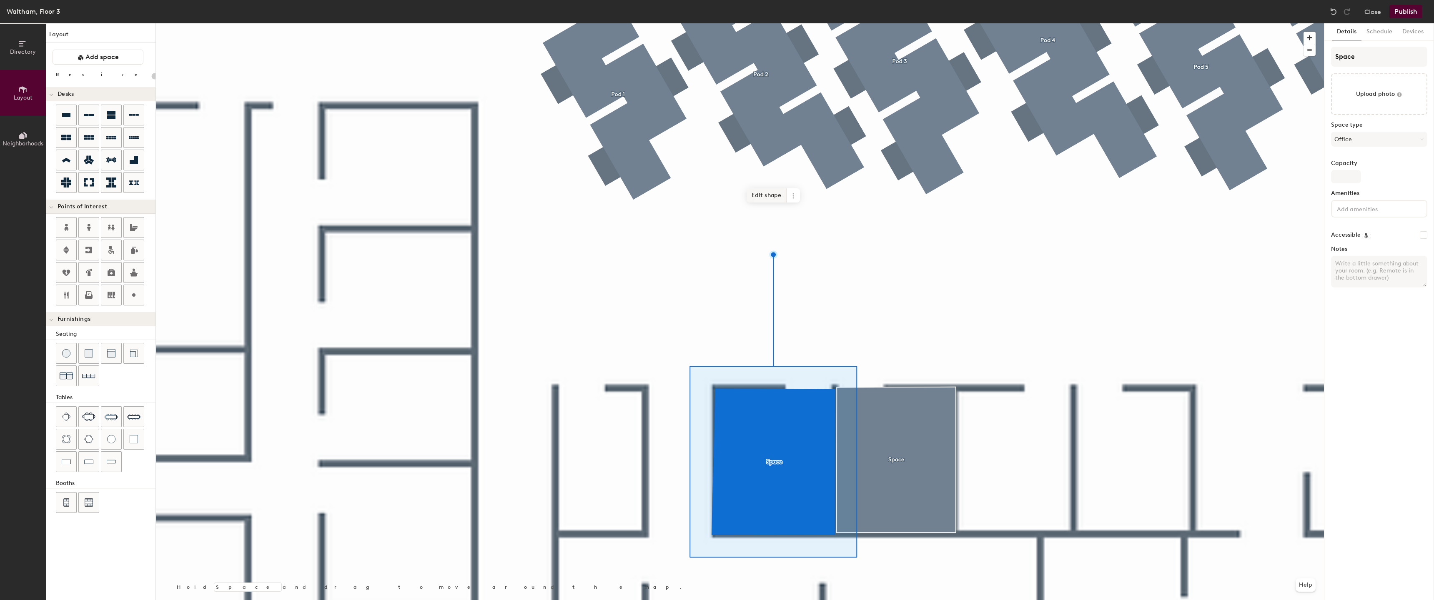
click at [766, 195] on span "Edit shape" at bounding box center [766, 195] width 40 height 14
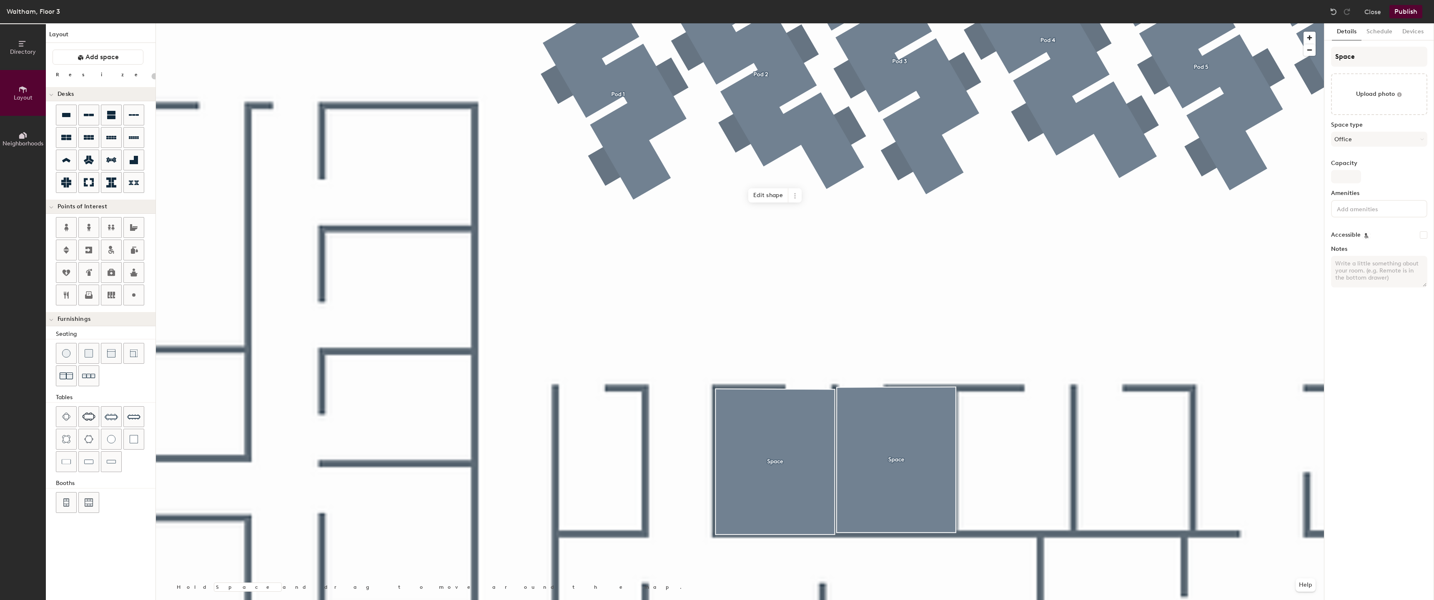
type input "20"
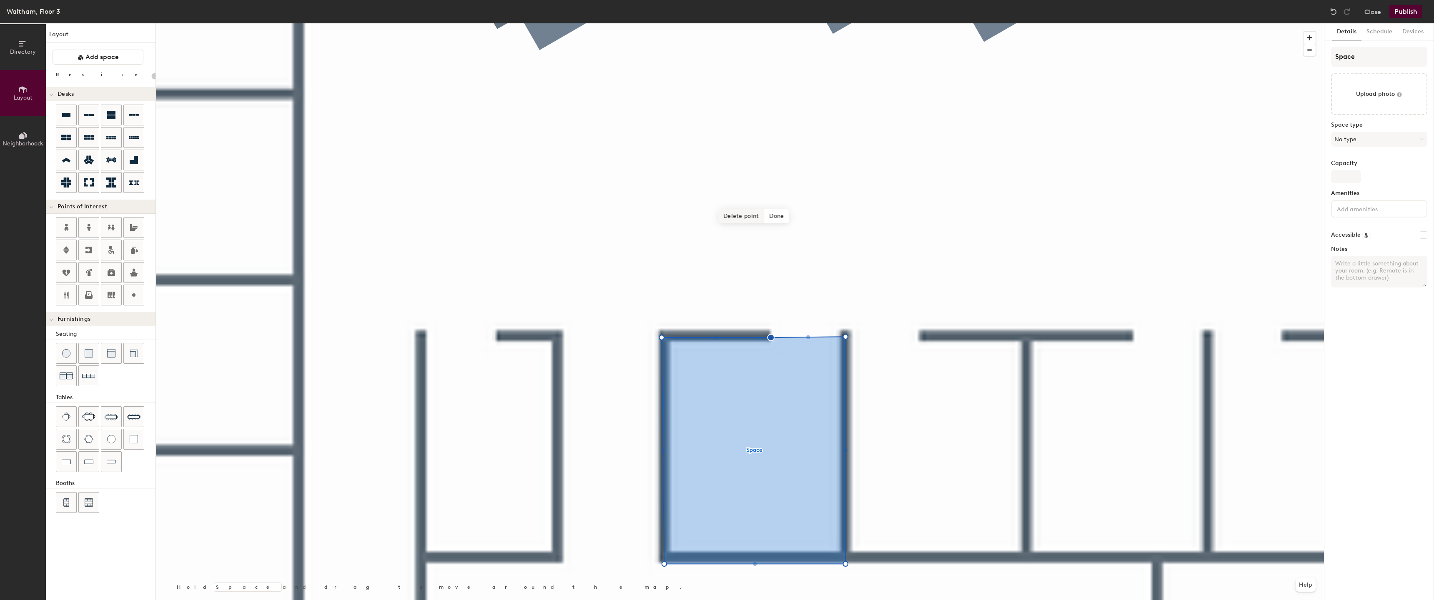
click at [732, 214] on span "Delete point" at bounding box center [741, 216] width 46 height 14
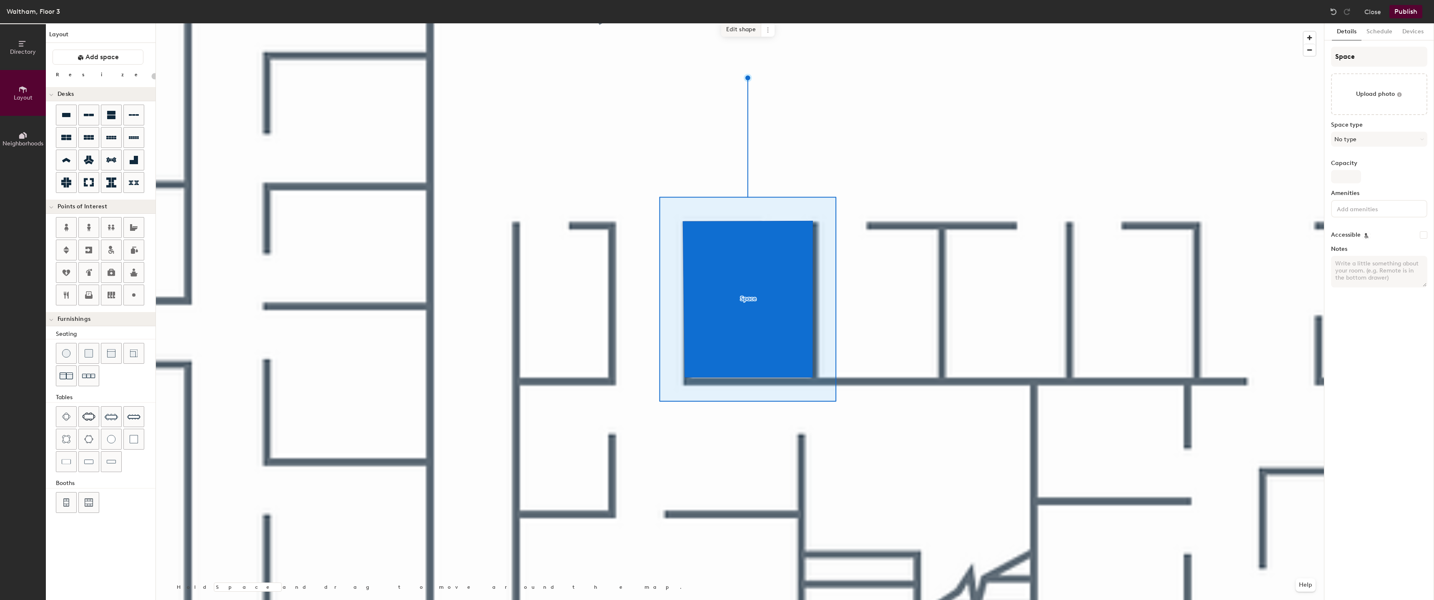
click at [746, 31] on span "Edit shape" at bounding box center [741, 30] width 40 height 14
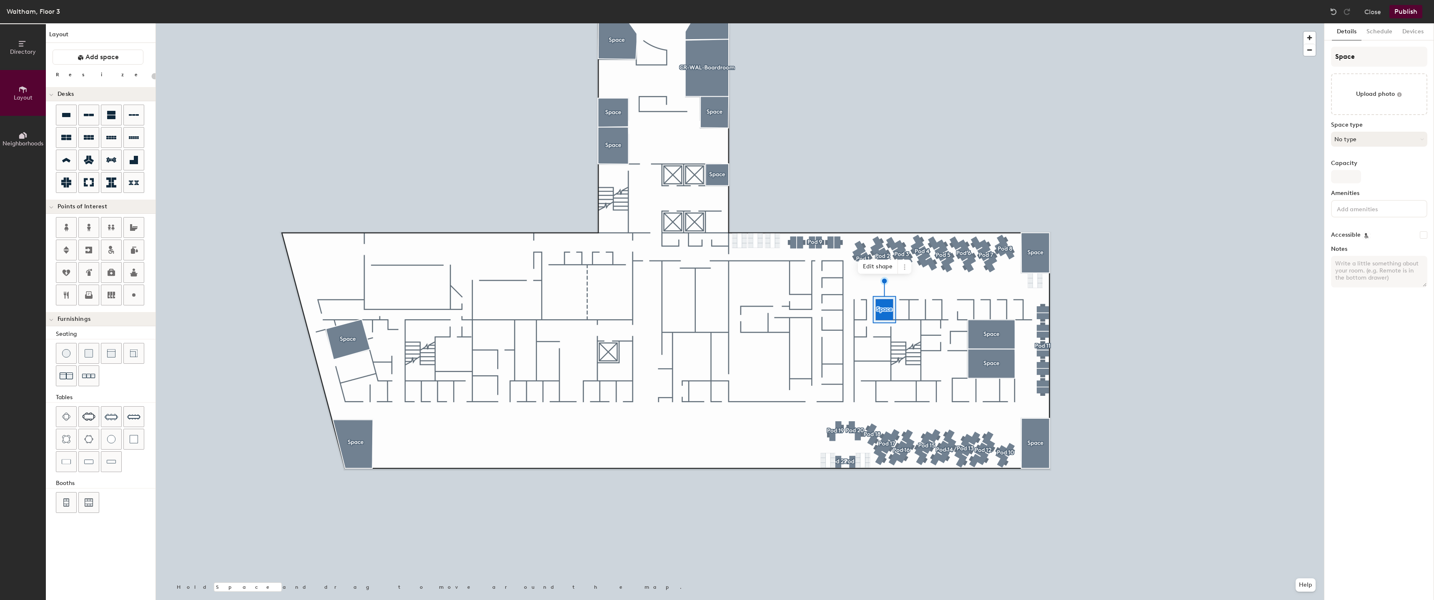
click at [1360, 135] on button "No type" at bounding box center [1379, 139] width 96 height 15
click at [1347, 232] on div "Meeting Room" at bounding box center [1382, 230] width 103 height 13
click at [1383, 33] on button "Schedule" at bounding box center [1379, 31] width 36 height 17
click at [1344, 34] on button "Details" at bounding box center [1347, 31] width 30 height 17
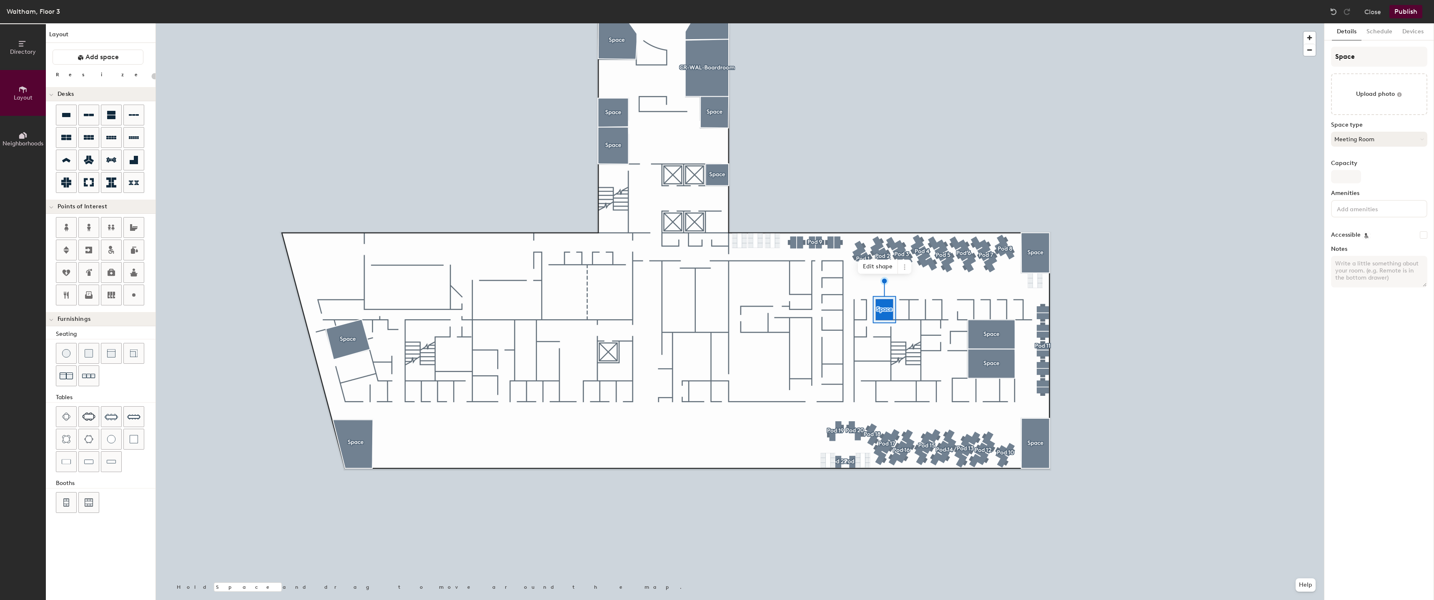
click at [1362, 140] on button "Meeting Room" at bounding box center [1379, 139] width 96 height 15
click at [1352, 232] on div "Conference Room" at bounding box center [1382, 235] width 103 height 13
click at [1388, 37] on button "Schedule" at bounding box center [1379, 31] width 36 height 17
type input "20"
click at [1423, 32] on button "Devices" at bounding box center [1412, 31] width 31 height 17
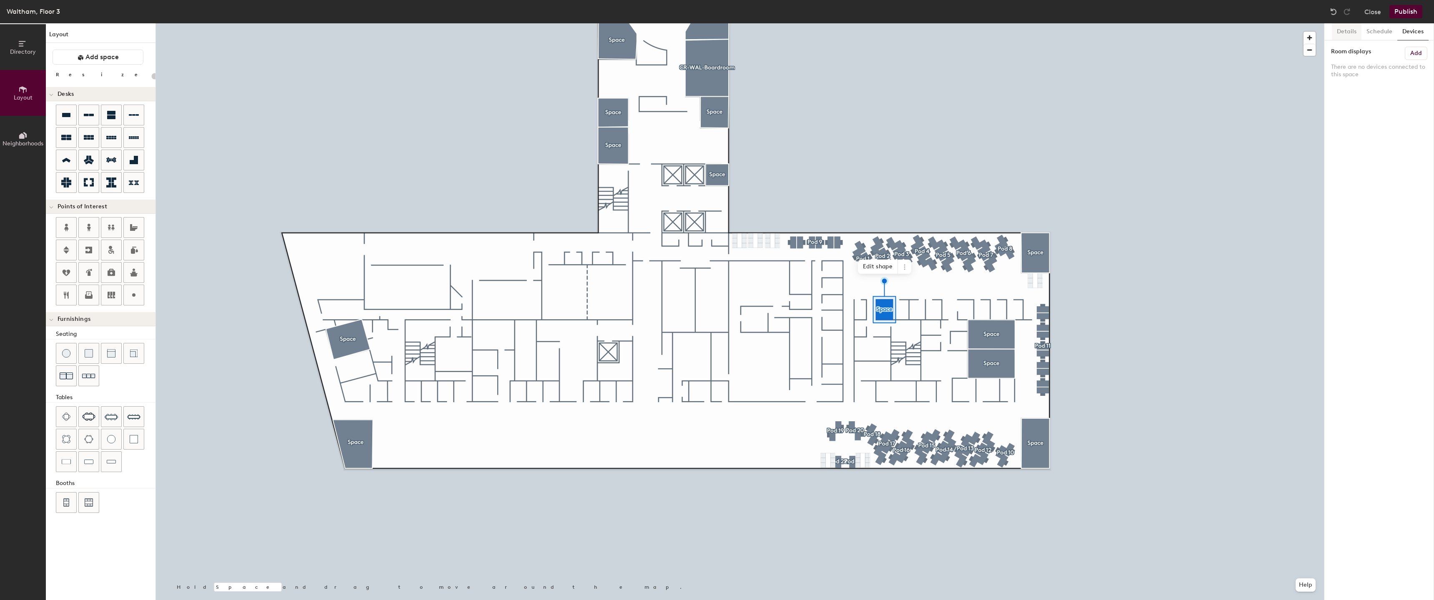
click at [1342, 32] on button "Details" at bounding box center [1347, 31] width 30 height 17
click at [1354, 256] on textarea "Notes" at bounding box center [1379, 272] width 96 height 32
click at [1380, 30] on button "Schedule" at bounding box center [1379, 31] width 36 height 17
click at [1415, 29] on button "Devices" at bounding box center [1412, 31] width 31 height 17
click at [1344, 35] on button "Details" at bounding box center [1347, 31] width 30 height 17
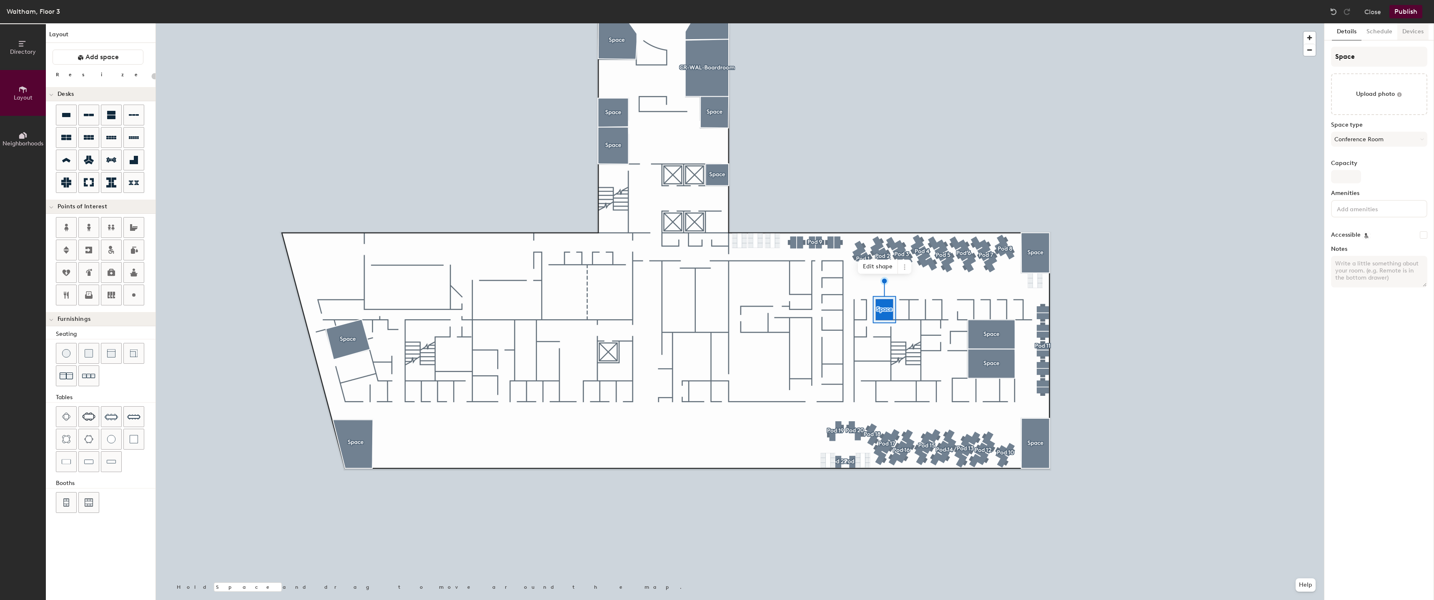
click at [1410, 32] on button "Devices" at bounding box center [1412, 31] width 31 height 17
click at [1416, 53] on h6 "Add" at bounding box center [1416, 53] width 12 height 7
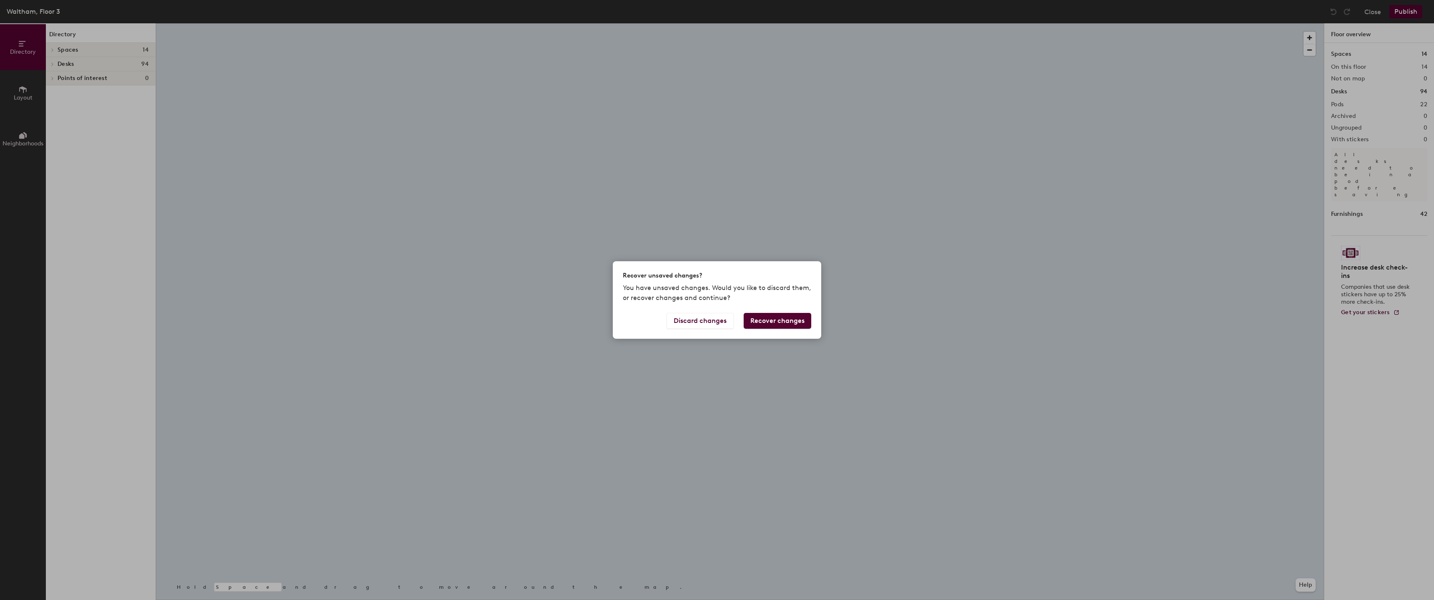
click at [792, 323] on button "Recover changes" at bounding box center [778, 321] width 68 height 16
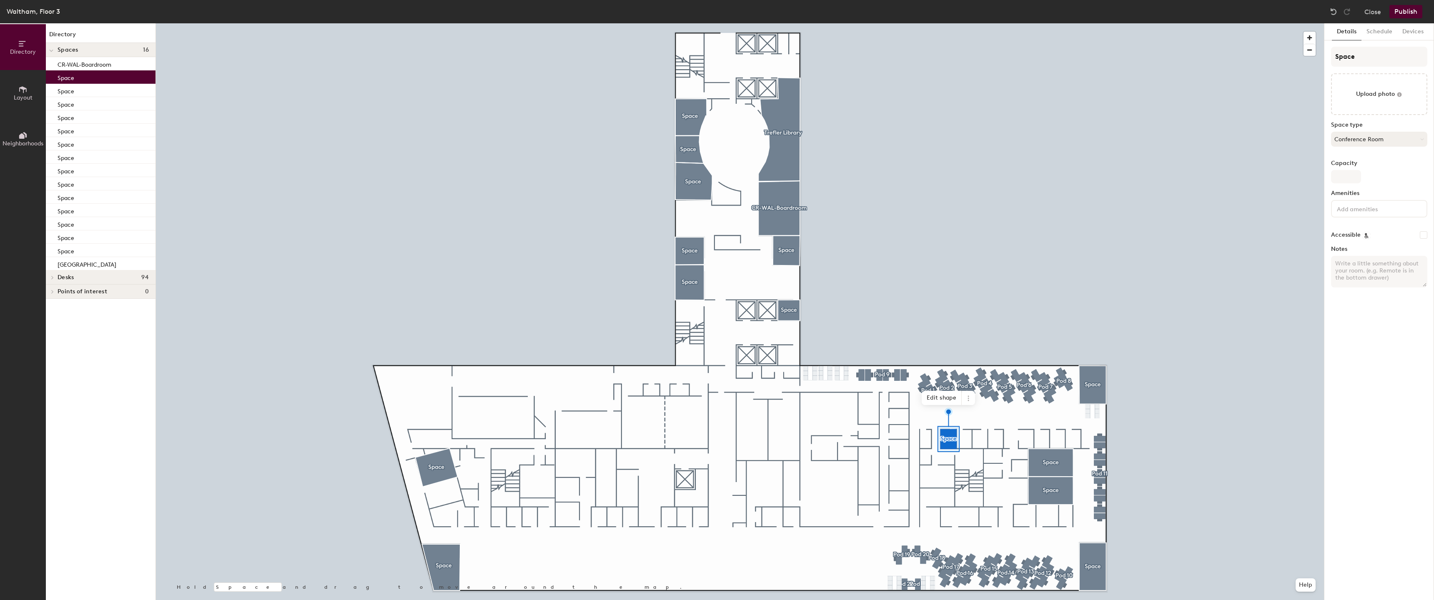
click at [1360, 132] on button "Conference Room" at bounding box center [1379, 139] width 96 height 15
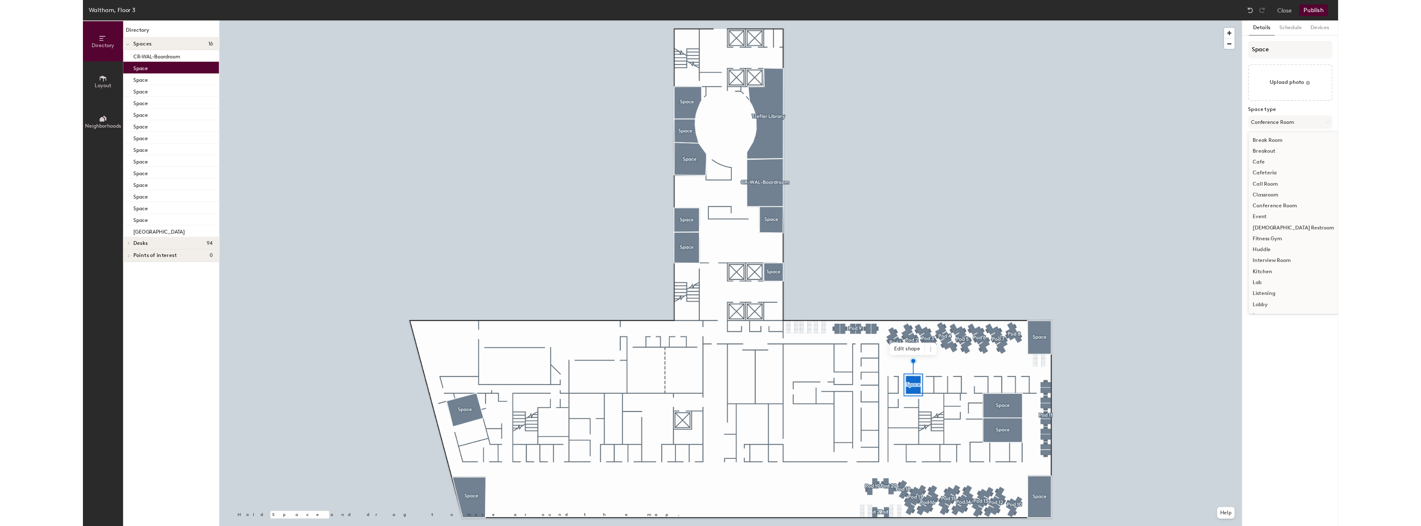
scroll to position [187, 0]
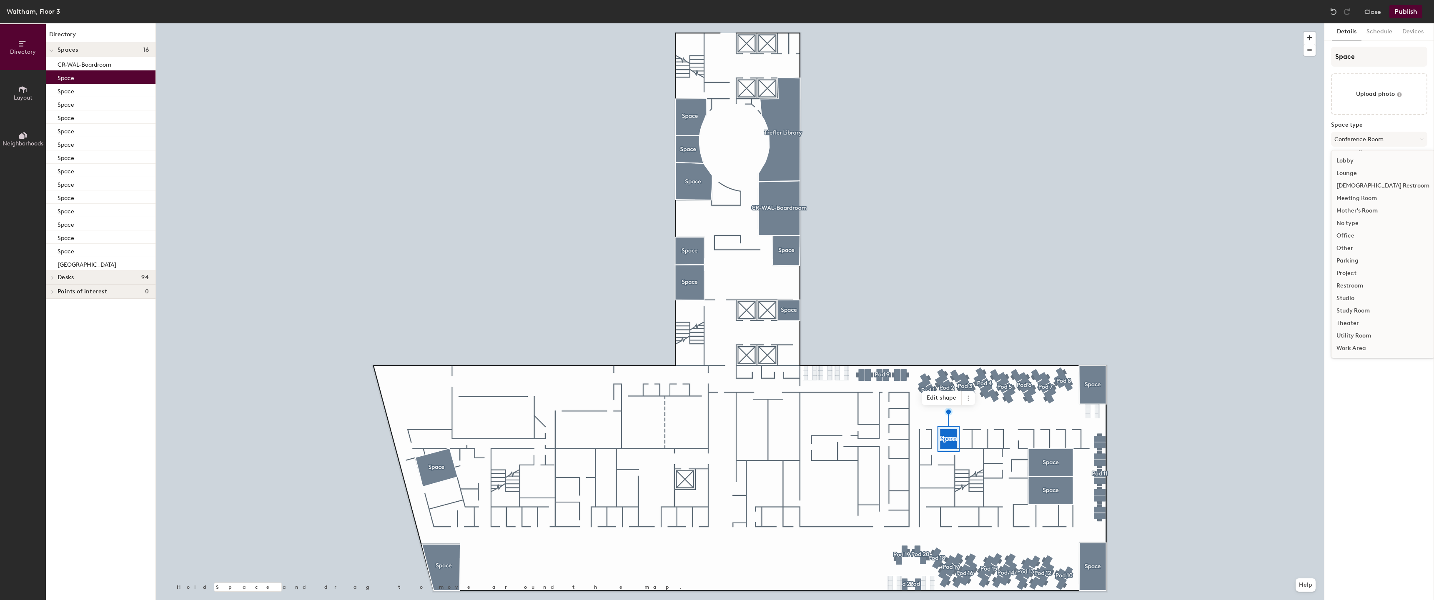
click at [1362, 237] on div "Office" at bounding box center [1382, 236] width 103 height 13
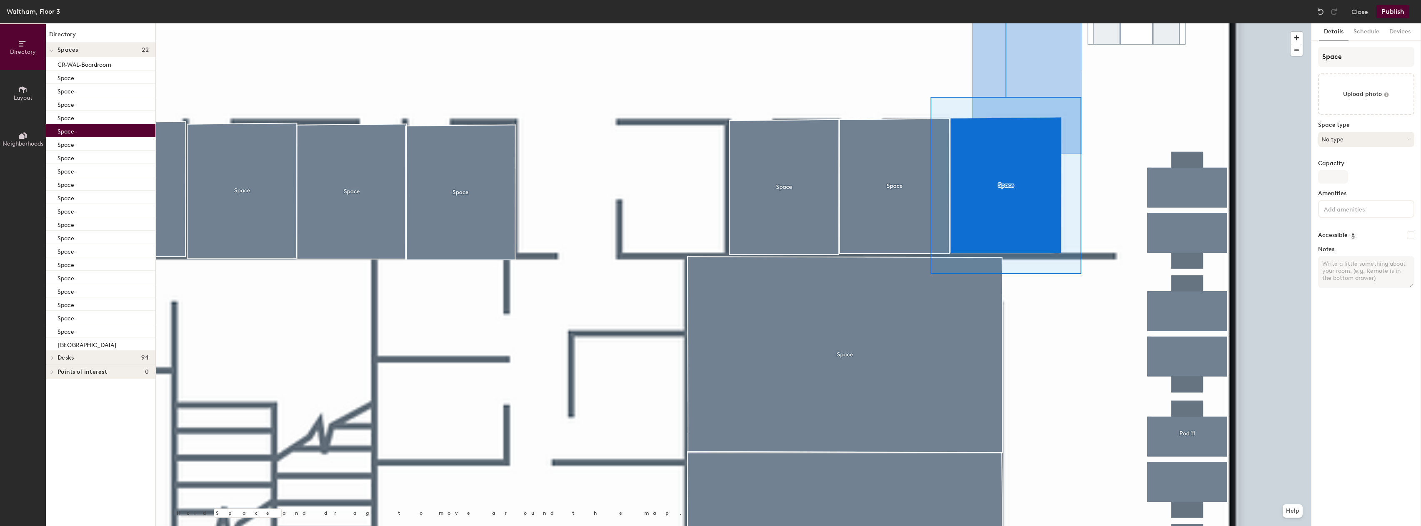
click at [1357, 133] on button "No type" at bounding box center [1366, 139] width 96 height 15
click at [1352, 237] on div "Office" at bounding box center [1370, 236] width 103 height 13
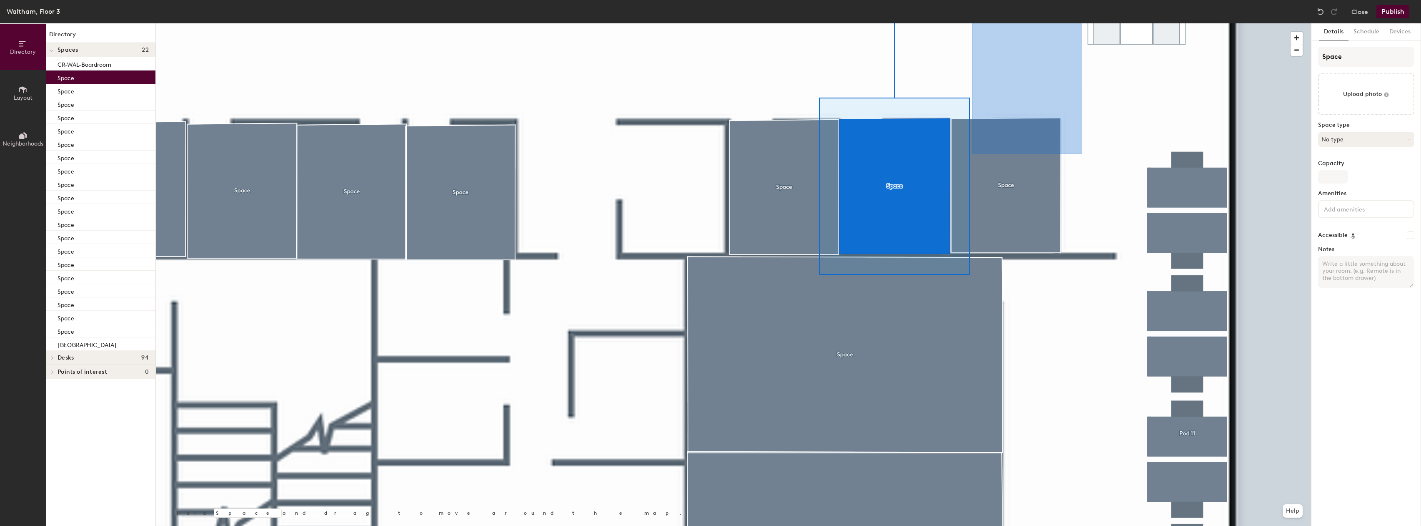
click at [1352, 143] on button "No type" at bounding box center [1366, 139] width 96 height 15
click at [1339, 236] on div "Office" at bounding box center [1370, 236] width 103 height 13
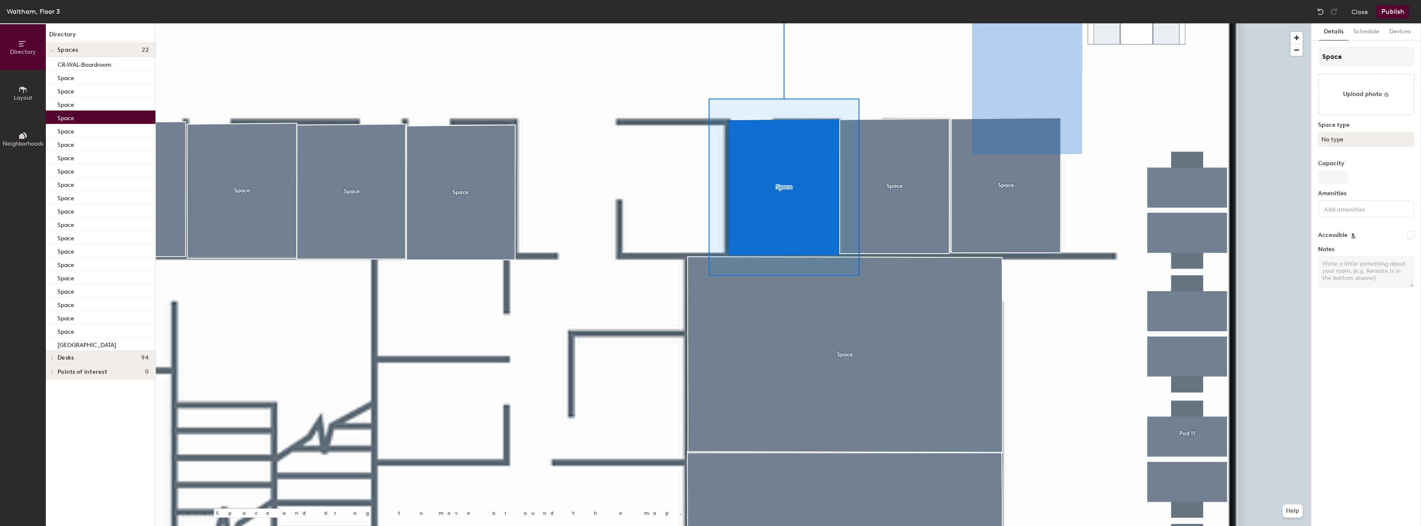
click at [1377, 133] on button "No type" at bounding box center [1366, 139] width 96 height 15
click at [1347, 260] on div "Office" at bounding box center [1370, 256] width 103 height 13
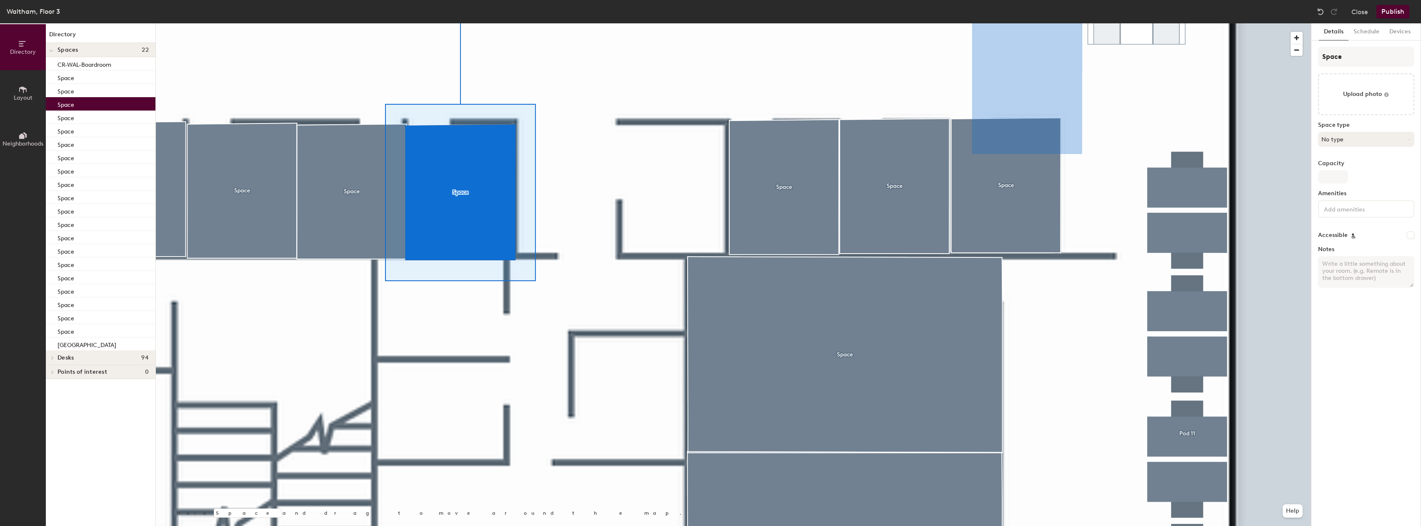
click at [1364, 133] on button "No type" at bounding box center [1366, 139] width 96 height 15
click at [1343, 238] on div "Office" at bounding box center [1370, 236] width 103 height 13
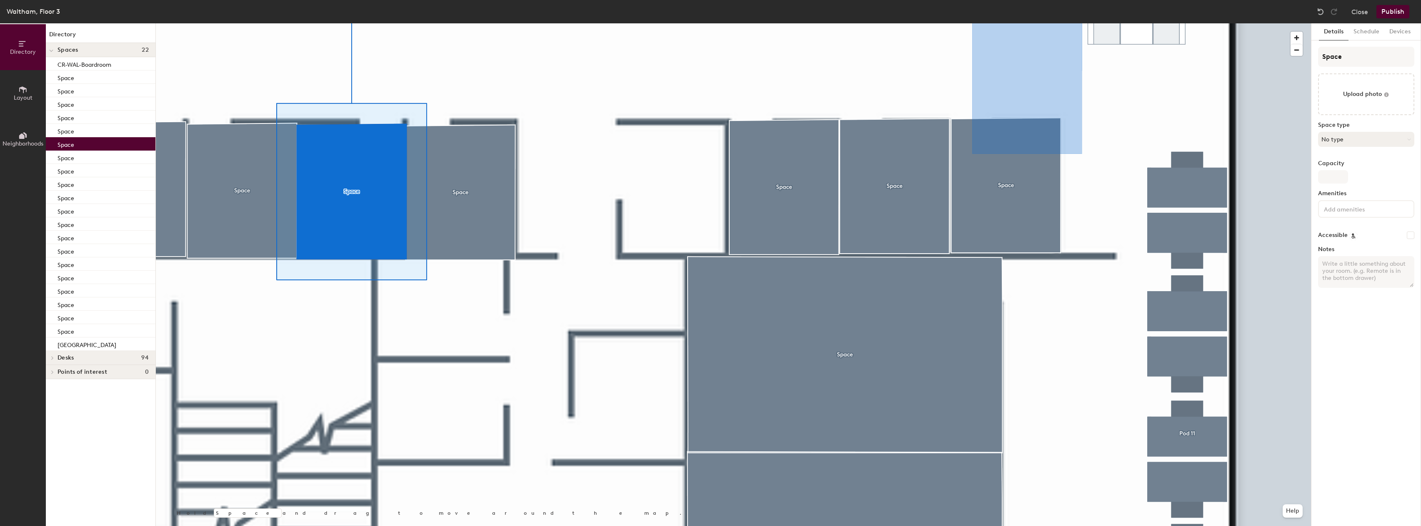
click at [1374, 143] on button "No type" at bounding box center [1366, 139] width 96 height 15
click at [1348, 238] on div "Office" at bounding box center [1370, 236] width 103 height 13
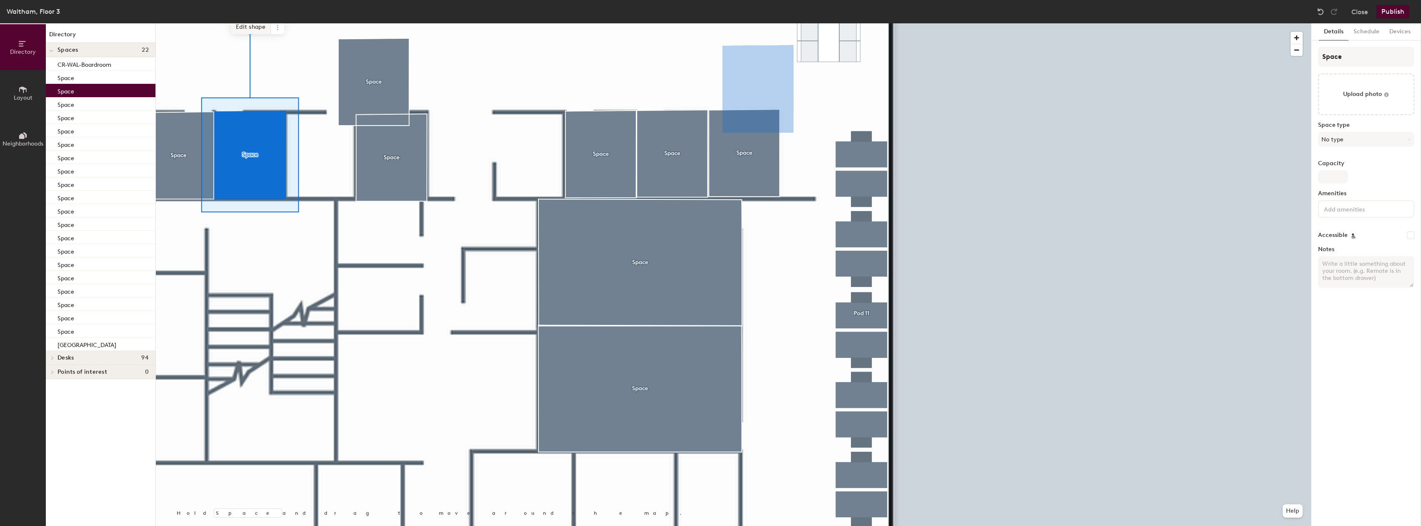
click at [256, 30] on span "Edit shape" at bounding box center [251, 27] width 40 height 14
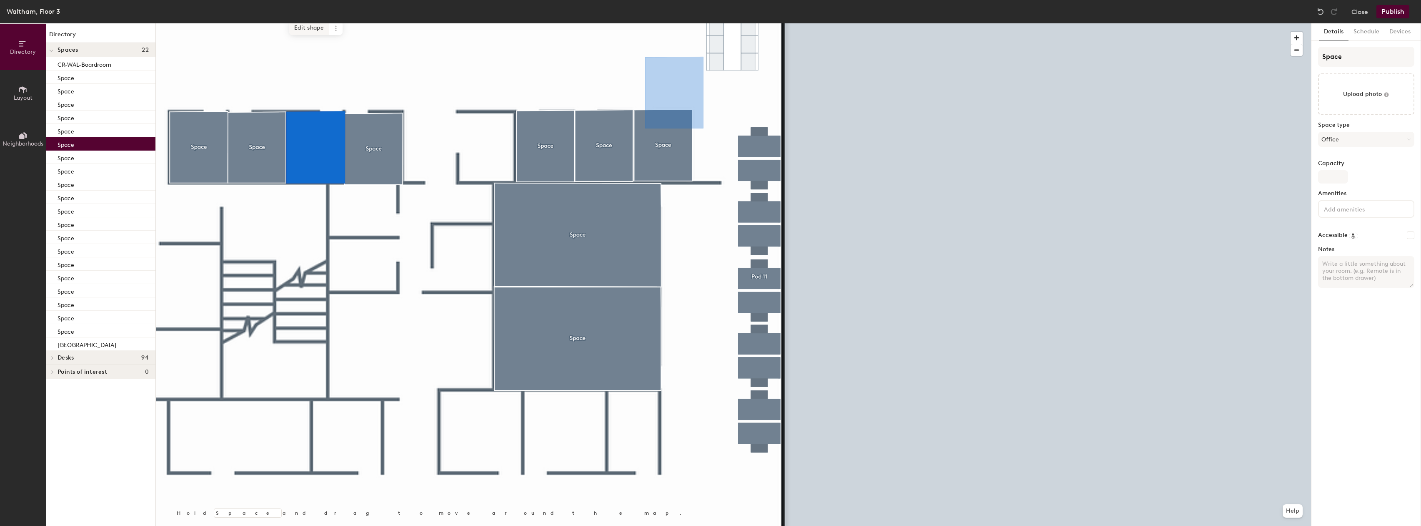
click at [306, 28] on span "Edit shape" at bounding box center [309, 28] width 40 height 14
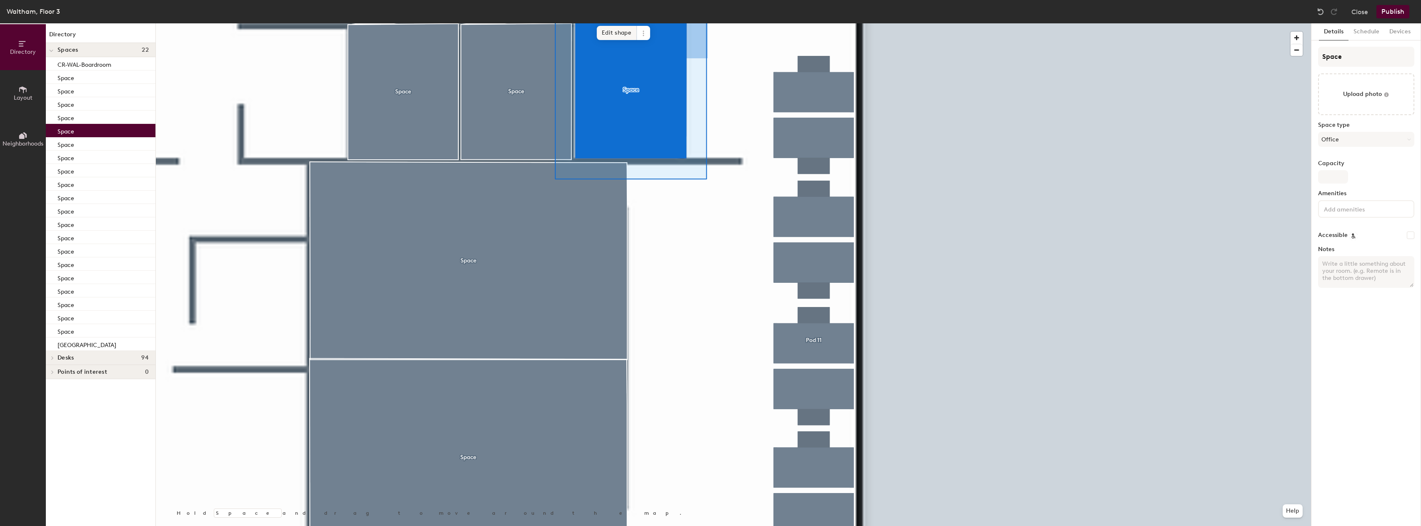
click at [621, 35] on span "Edit shape" at bounding box center [617, 33] width 40 height 14
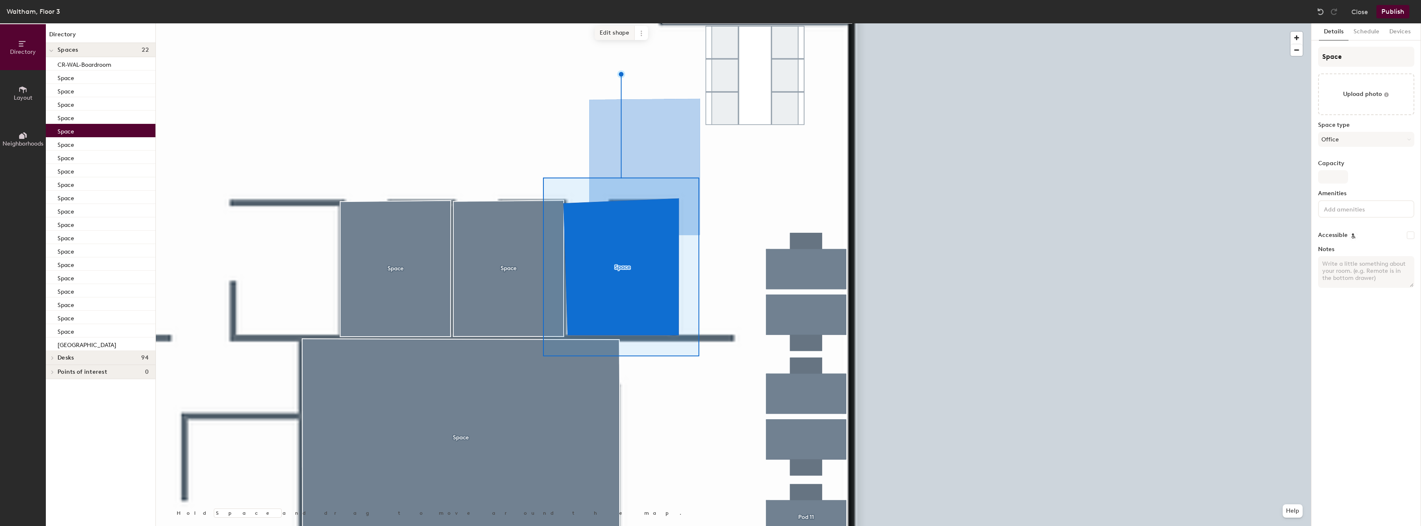
click at [614, 30] on span "Edit shape" at bounding box center [615, 33] width 40 height 14
click at [611, 35] on span "Edit shape" at bounding box center [612, 36] width 40 height 14
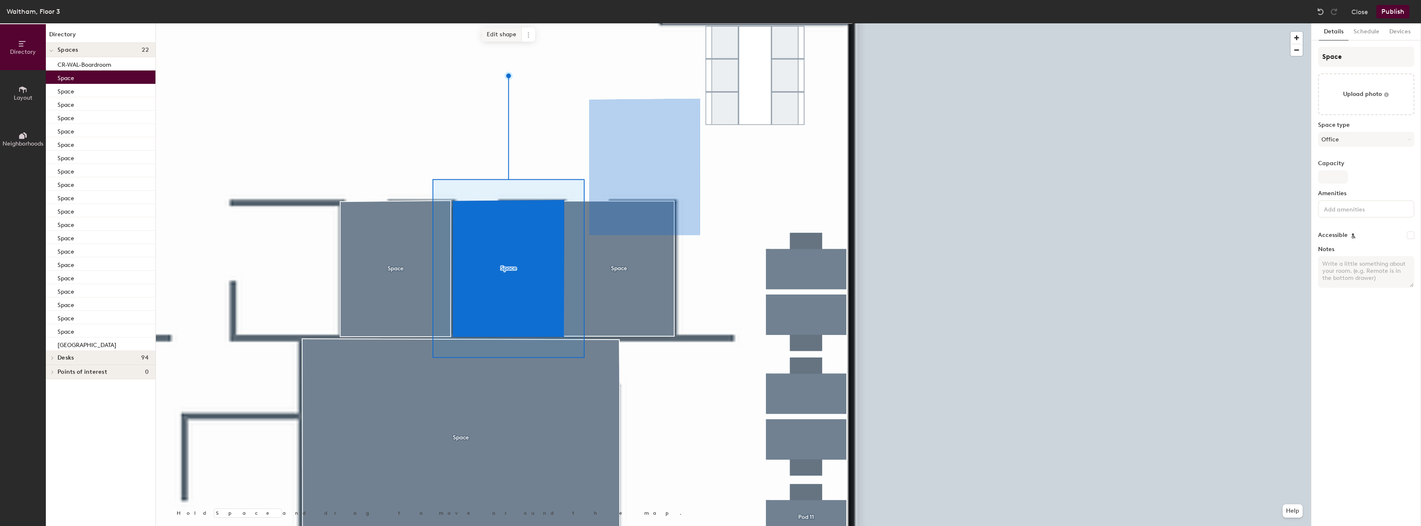
click at [501, 40] on span "Edit shape" at bounding box center [502, 35] width 40 height 14
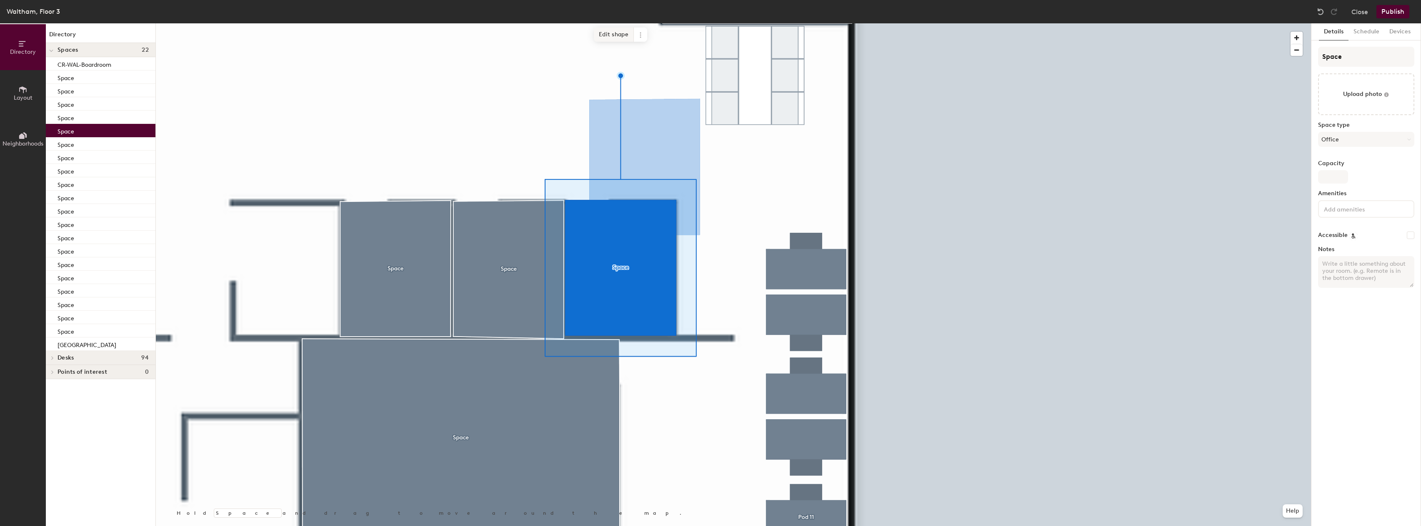
click at [603, 37] on span "Edit shape" at bounding box center [614, 35] width 40 height 14
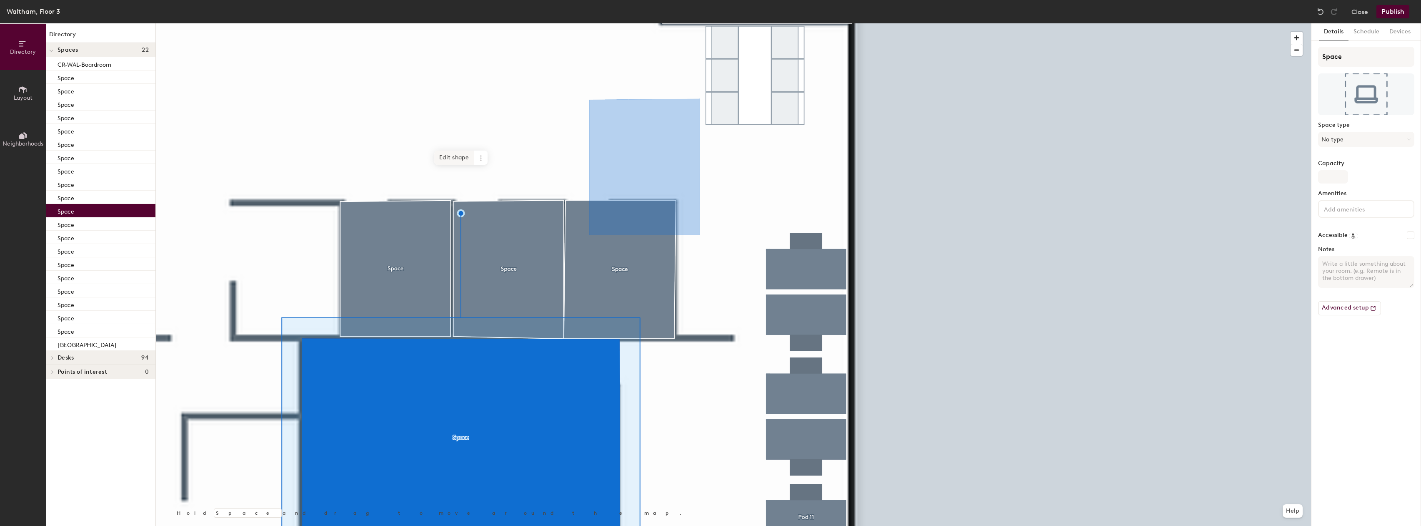
click at [453, 156] on span "Edit shape" at bounding box center [454, 157] width 40 height 14
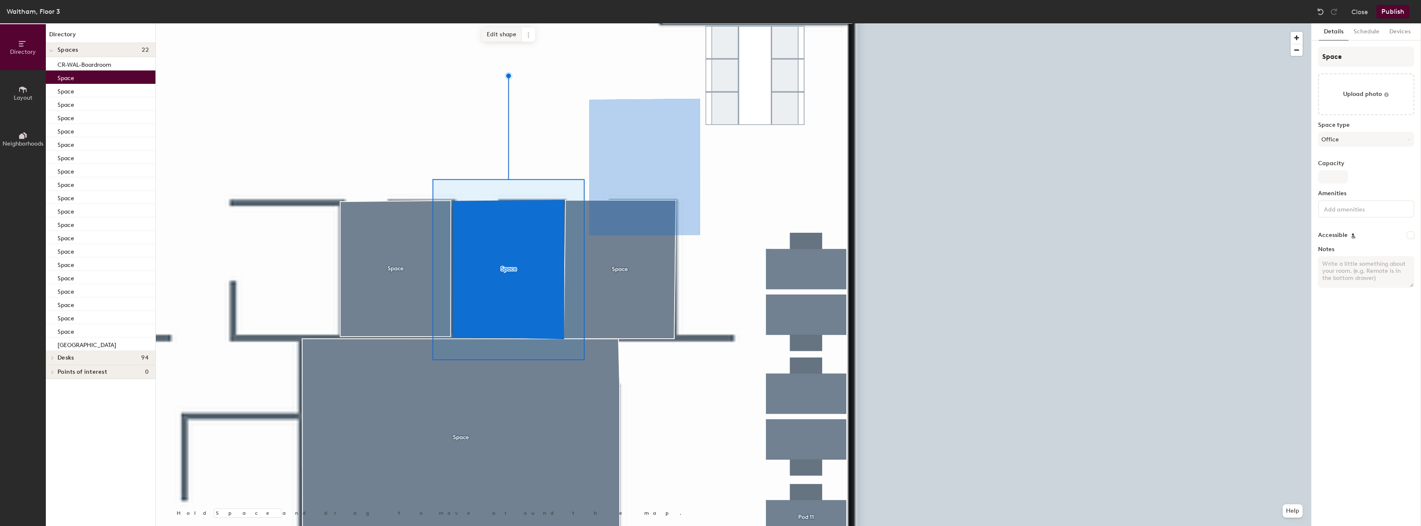
click at [501, 36] on span "Edit shape" at bounding box center [502, 35] width 40 height 14
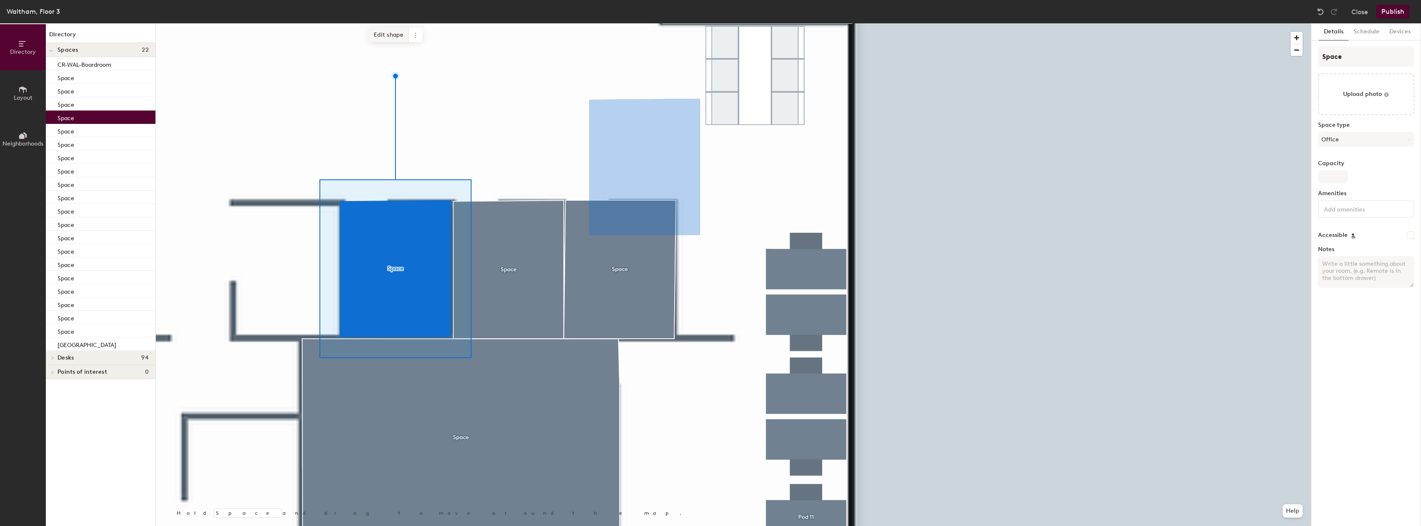
click at [393, 40] on span "Edit shape" at bounding box center [389, 35] width 40 height 14
click at [390, 41] on span "Edit shape" at bounding box center [390, 35] width 40 height 14
click at [391, 38] on span "Edit shape" at bounding box center [390, 36] width 40 height 14
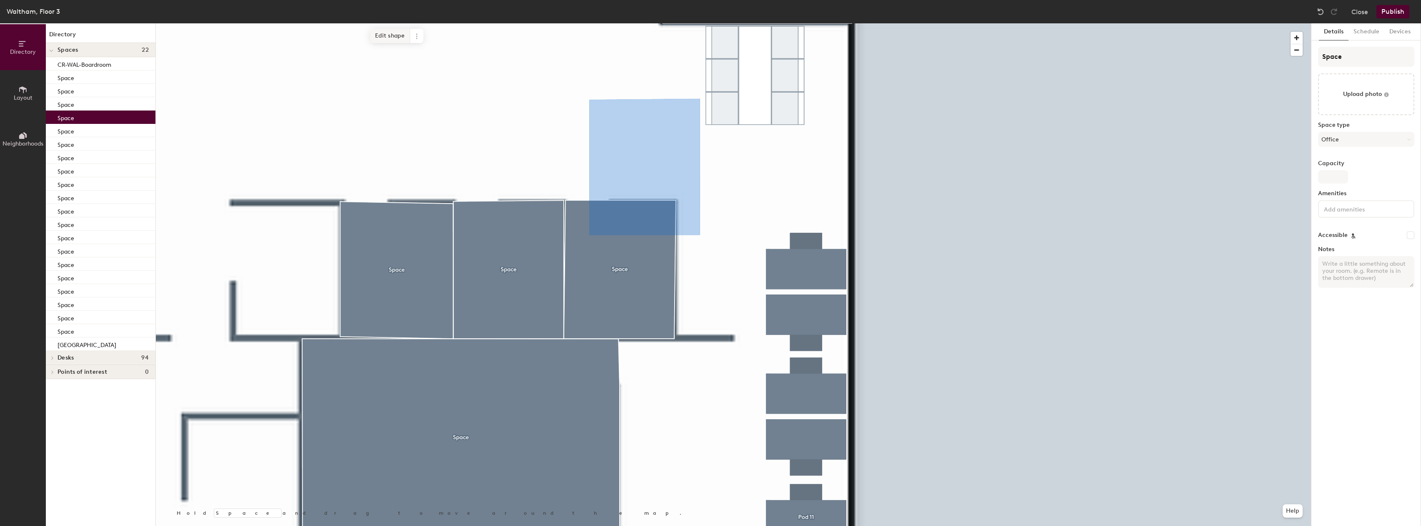
click at [389, 37] on span "Edit shape" at bounding box center [390, 36] width 40 height 14
click at [390, 34] on span "Edit shape" at bounding box center [390, 36] width 40 height 14
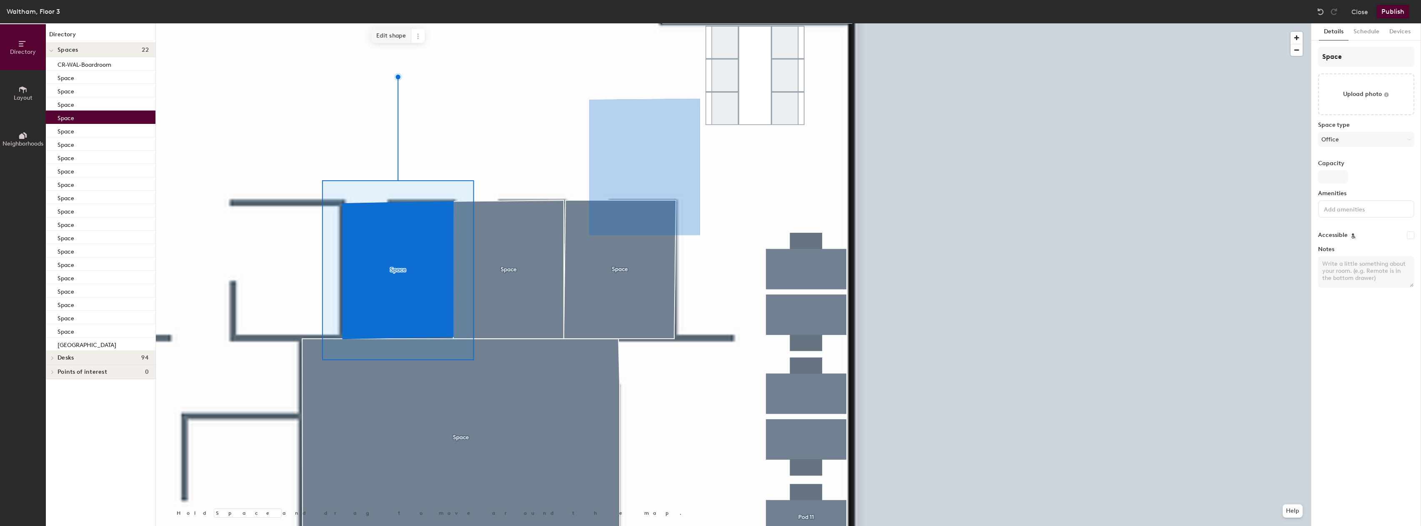
click at [390, 40] on span "Edit shape" at bounding box center [391, 36] width 40 height 14
click at [383, 38] on span "Edit shape" at bounding box center [391, 38] width 40 height 14
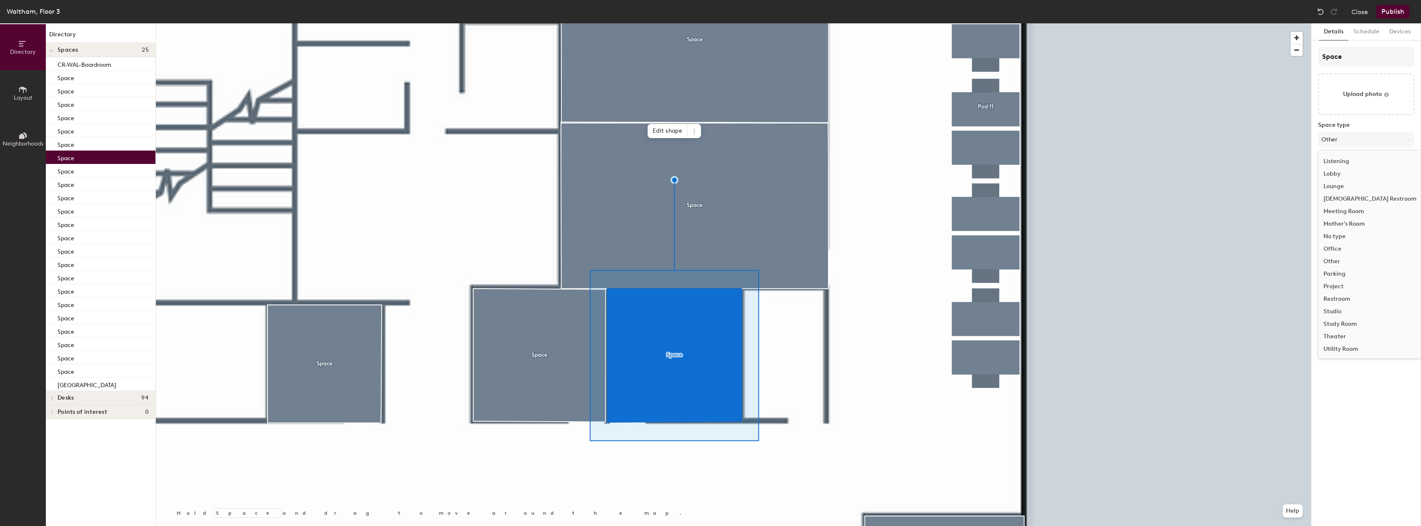
scroll to position [108, 0]
click at [1340, 180] on div "Huddle" at bounding box center [1370, 176] width 103 height 13
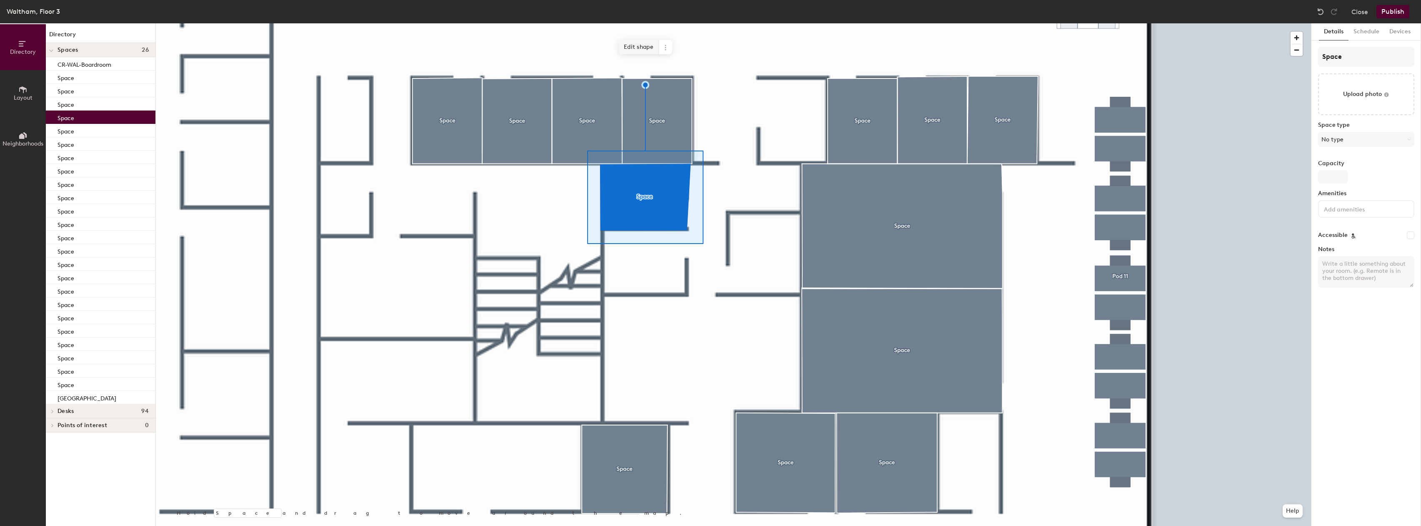
click at [641, 52] on span "Edit shape" at bounding box center [639, 47] width 40 height 14
click at [638, 50] on span "Edit shape" at bounding box center [640, 47] width 40 height 14
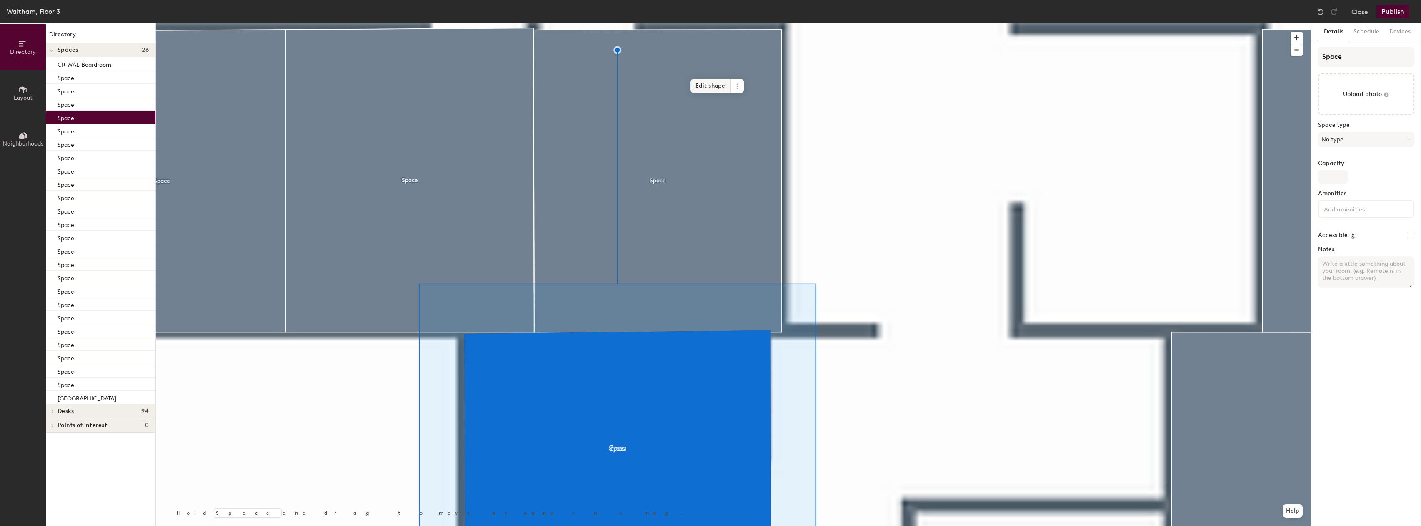
click at [725, 87] on span "Edit shape" at bounding box center [711, 86] width 40 height 14
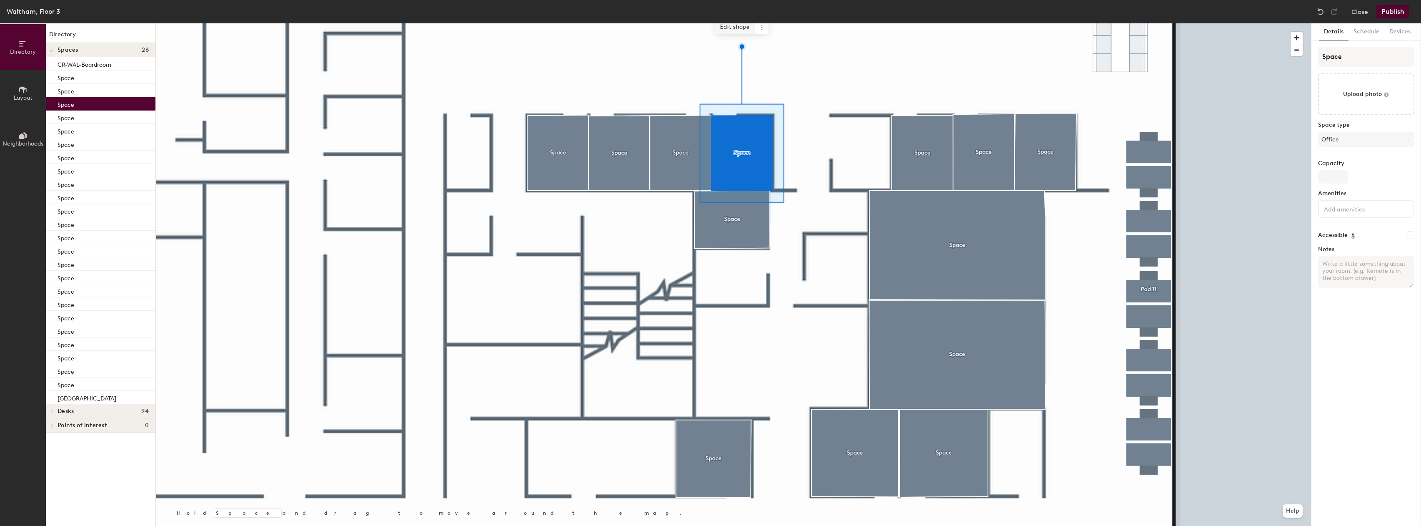
click at [740, 32] on span "Edit shape" at bounding box center [735, 27] width 40 height 14
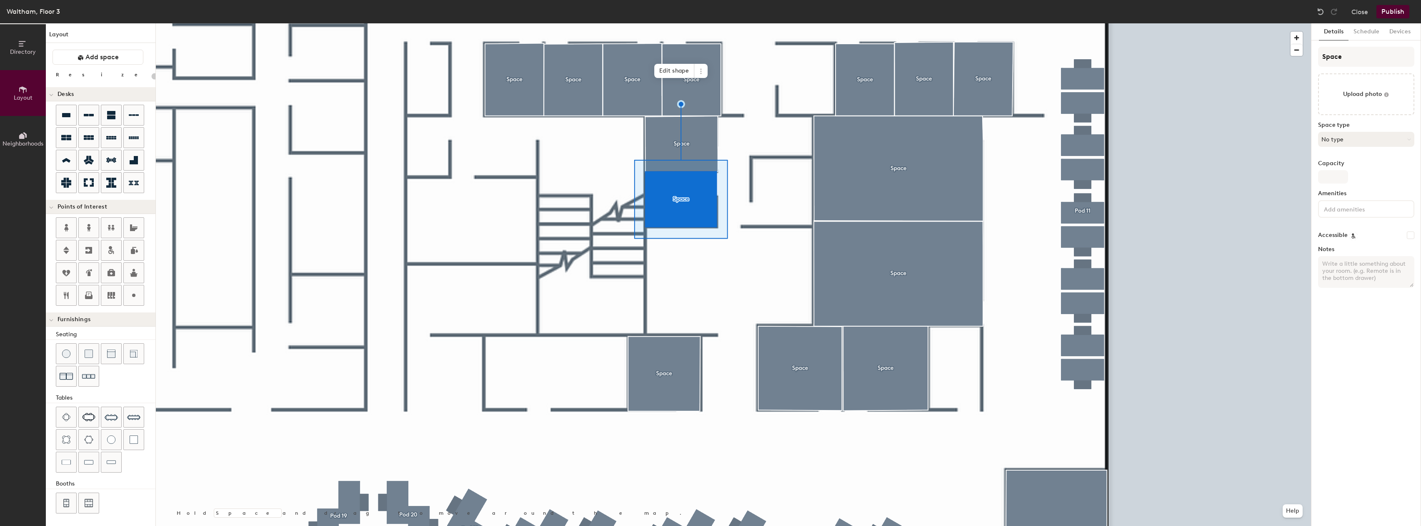
click at [1345, 146] on button "No type" at bounding box center [1366, 139] width 96 height 15
click at [1348, 284] on div "Huddle" at bounding box center [1370, 285] width 103 height 13
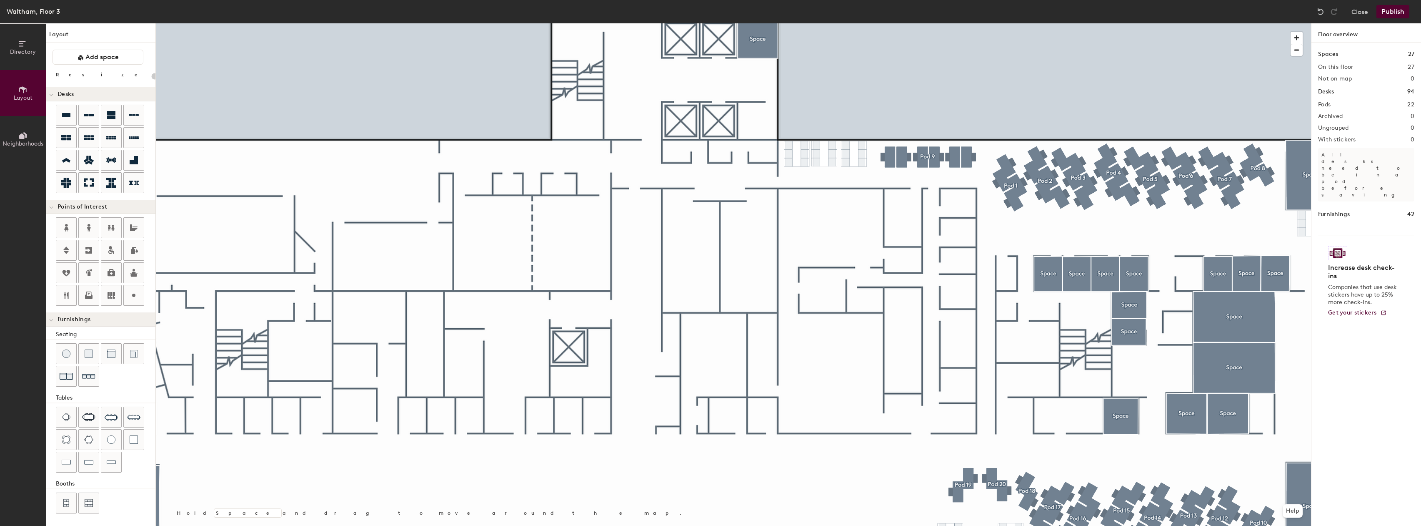
drag, startPoint x: 141, startPoint y: 97, endPoint x: 155, endPoint y: 81, distance: 20.9
click at [143, 95] on div "Desks" at bounding box center [101, 94] width 110 height 14
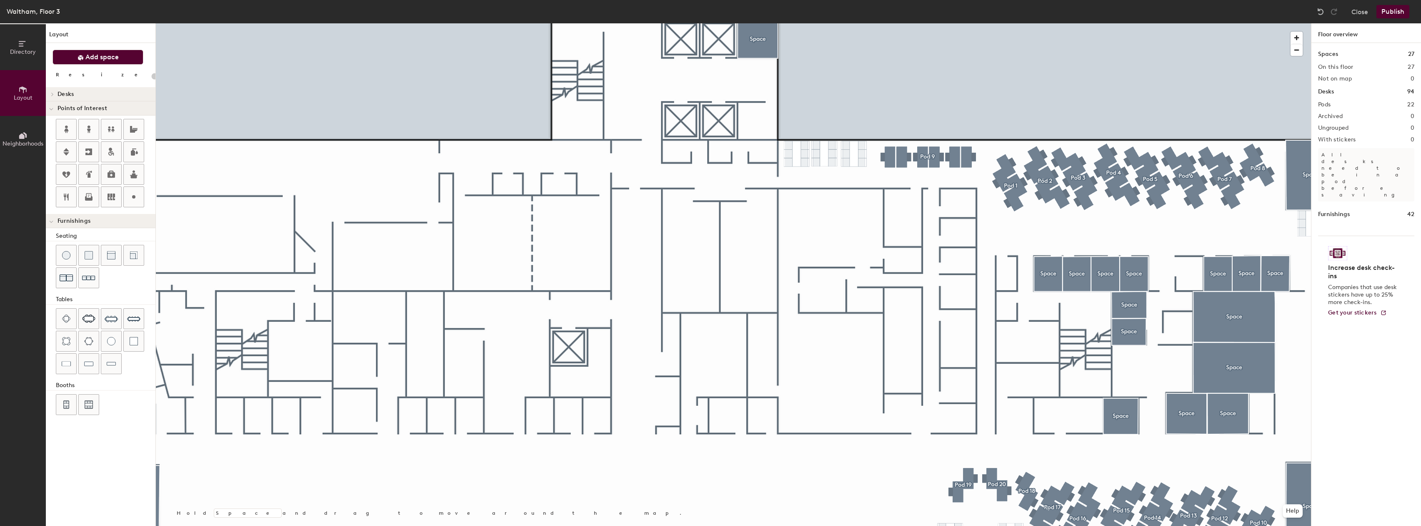
click at [135, 58] on button "Add space" at bounding box center [98, 57] width 91 height 15
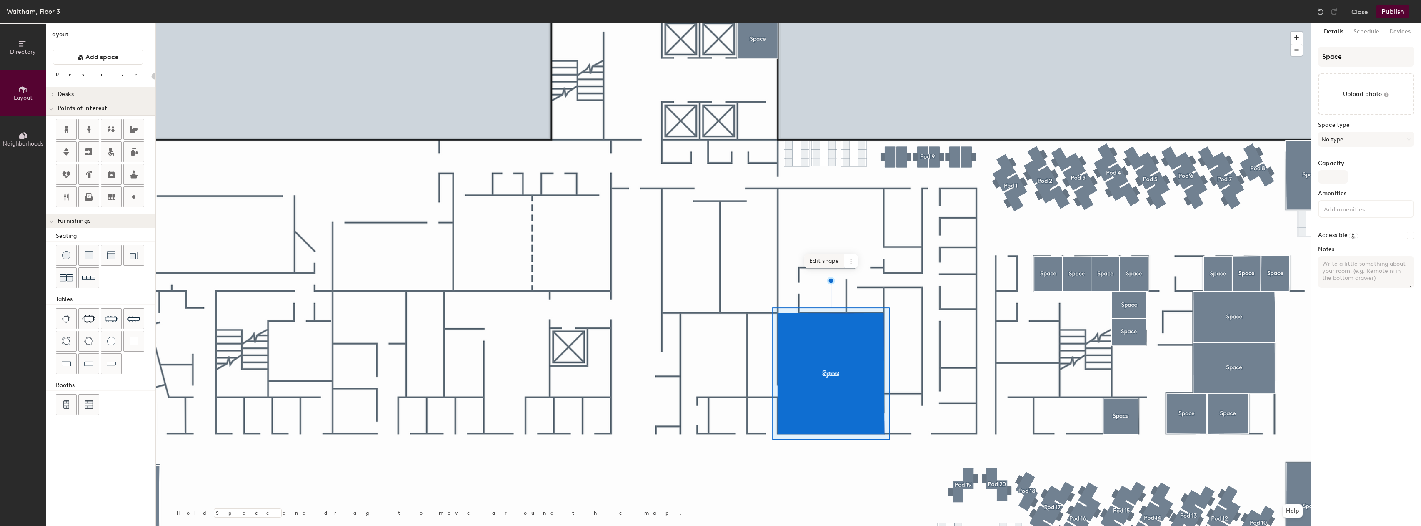
click at [819, 263] on span "Edit shape" at bounding box center [824, 261] width 40 height 14
click at [826, 240] on span "Edit shape" at bounding box center [824, 242] width 40 height 14
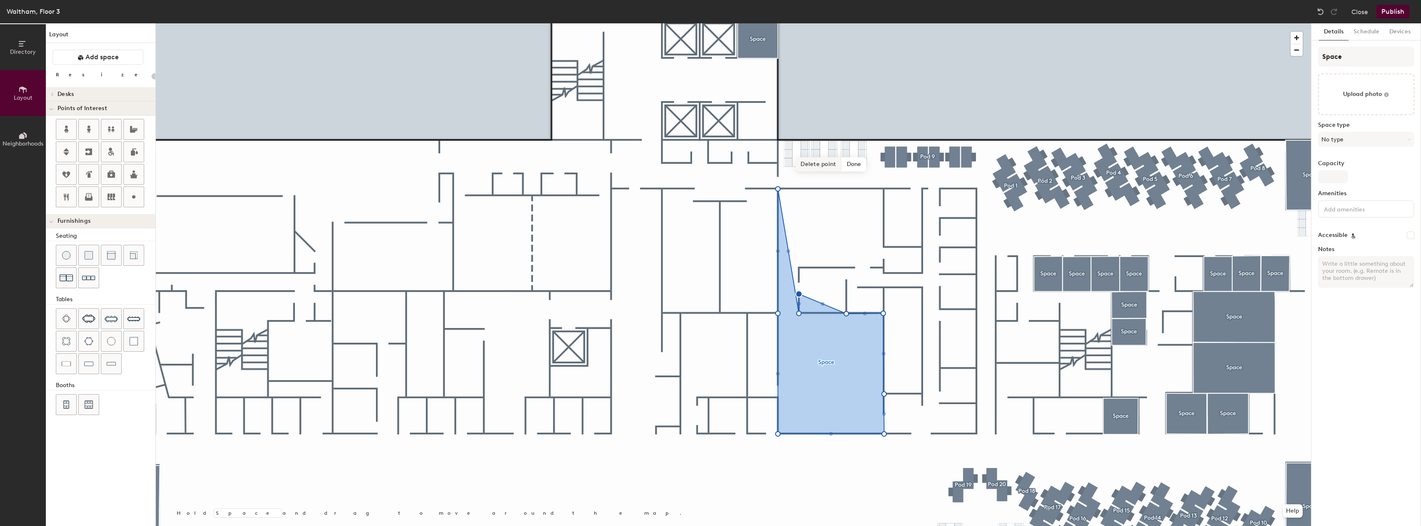
click at [827, 164] on span "Delete point" at bounding box center [819, 164] width 46 height 14
type input "20"
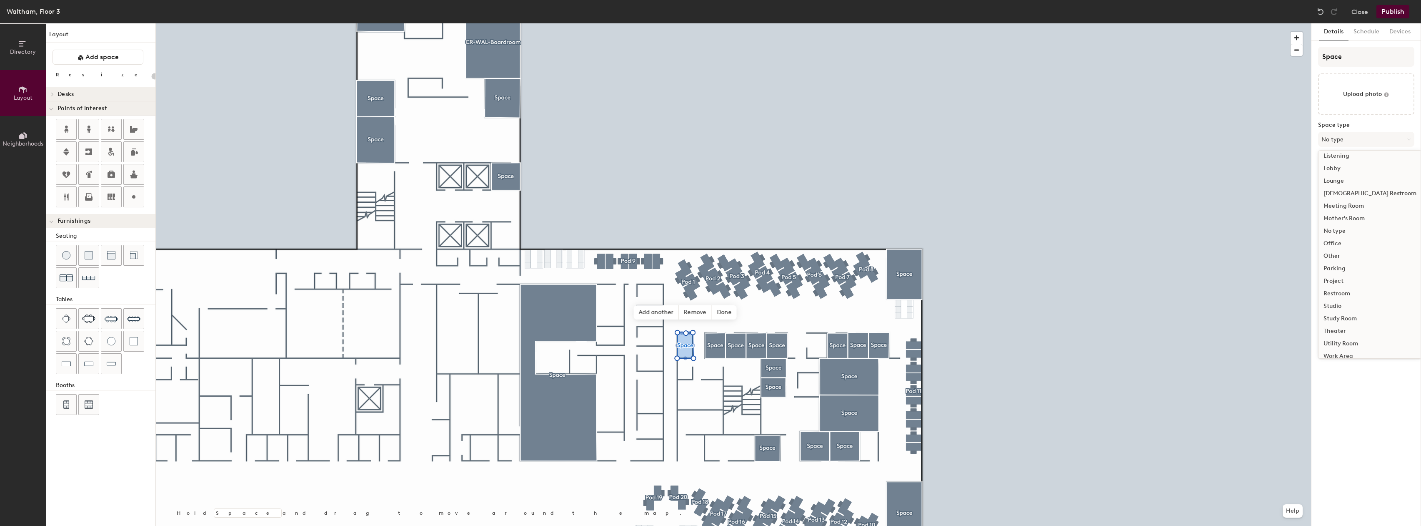
scroll to position [187, 0]
click at [1350, 225] on div "No type" at bounding box center [1370, 223] width 103 height 13
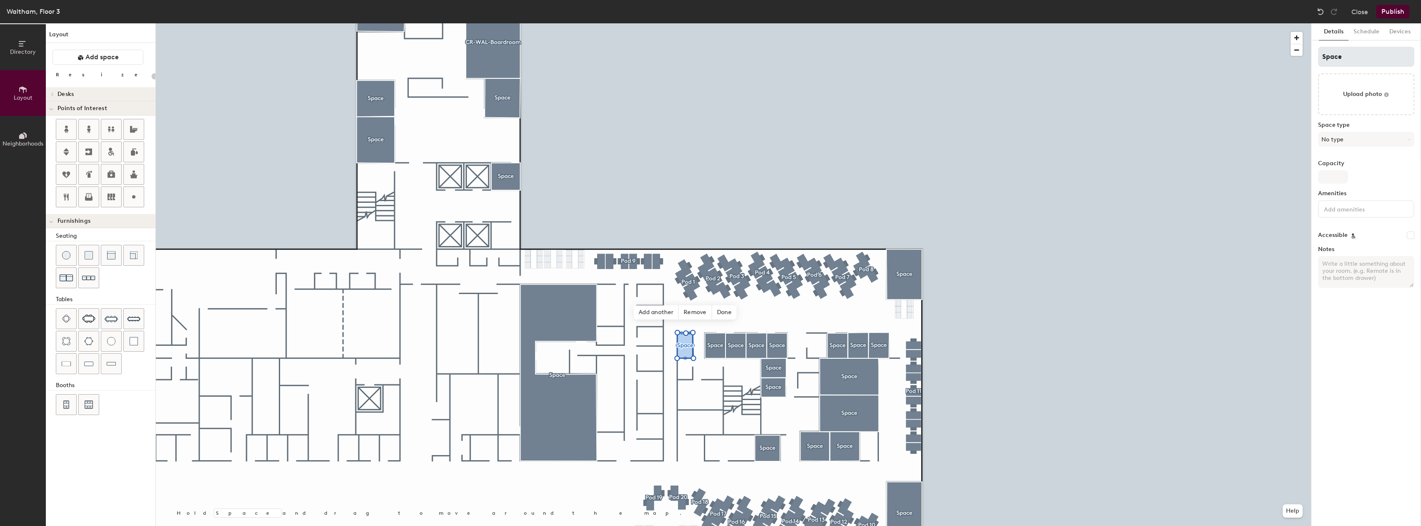
type input "20"
click at [1345, 58] on input "Space" at bounding box center [1366, 57] width 96 height 20
type input "HR"
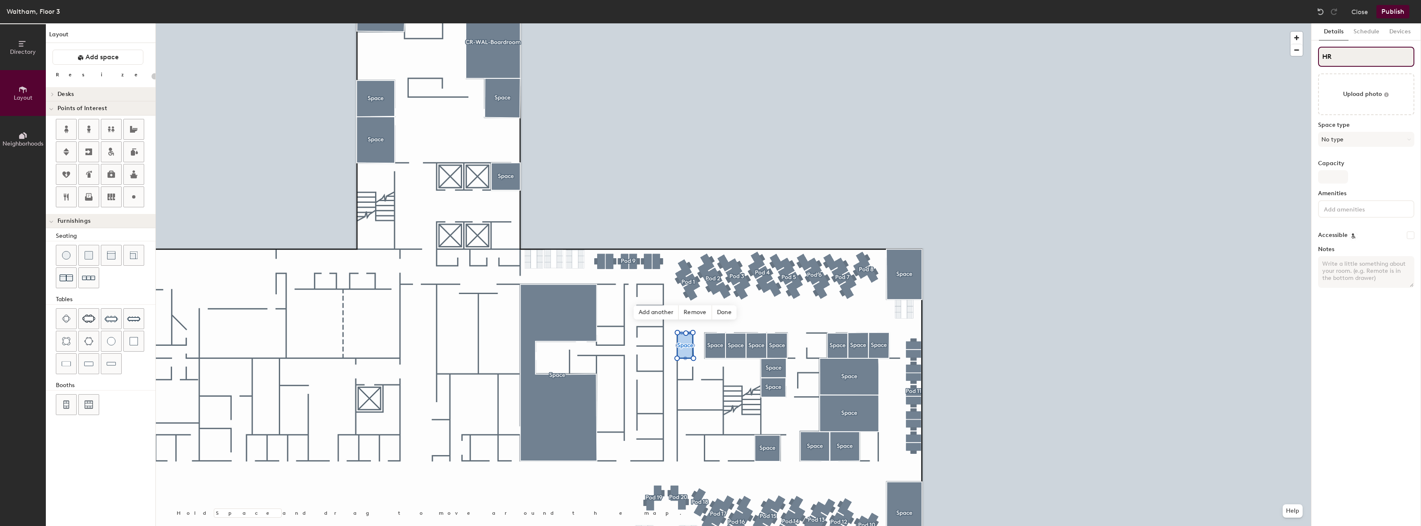
type input "20"
type input "HR"
type input "20"
type input "HR C"
type input "20"
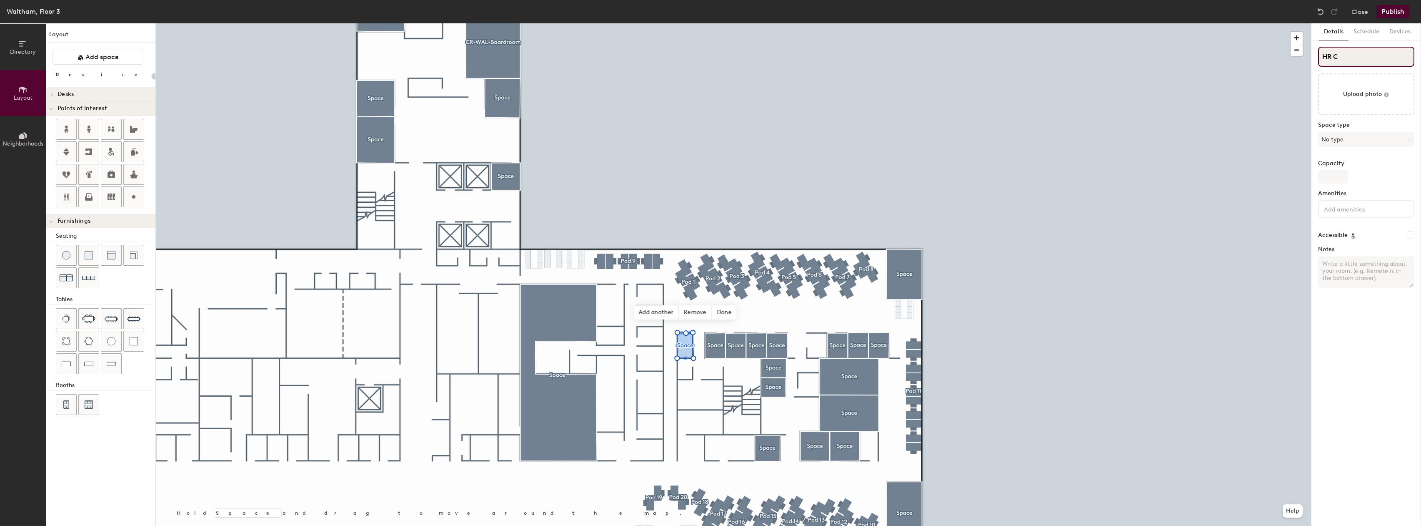
type input "HR Cl"
type input "20"
type input "HR Clos"
type input "20"
type input "HR Close"
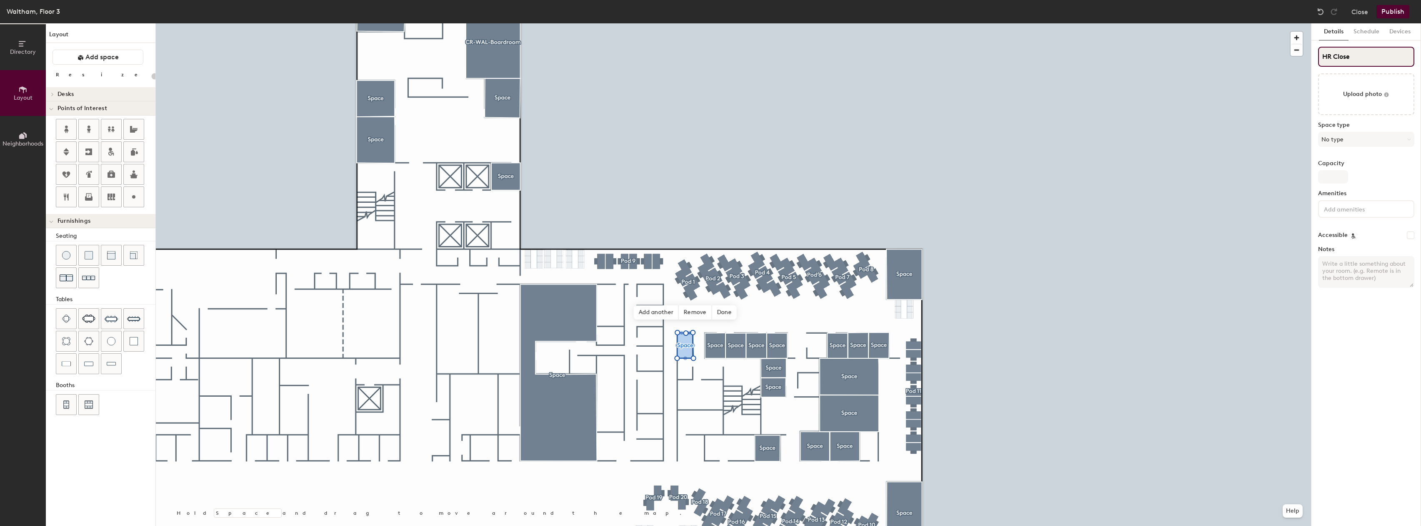
type input "20"
type input "HR Closet"
type input "20"
type input "HR Closet"
type input "20"
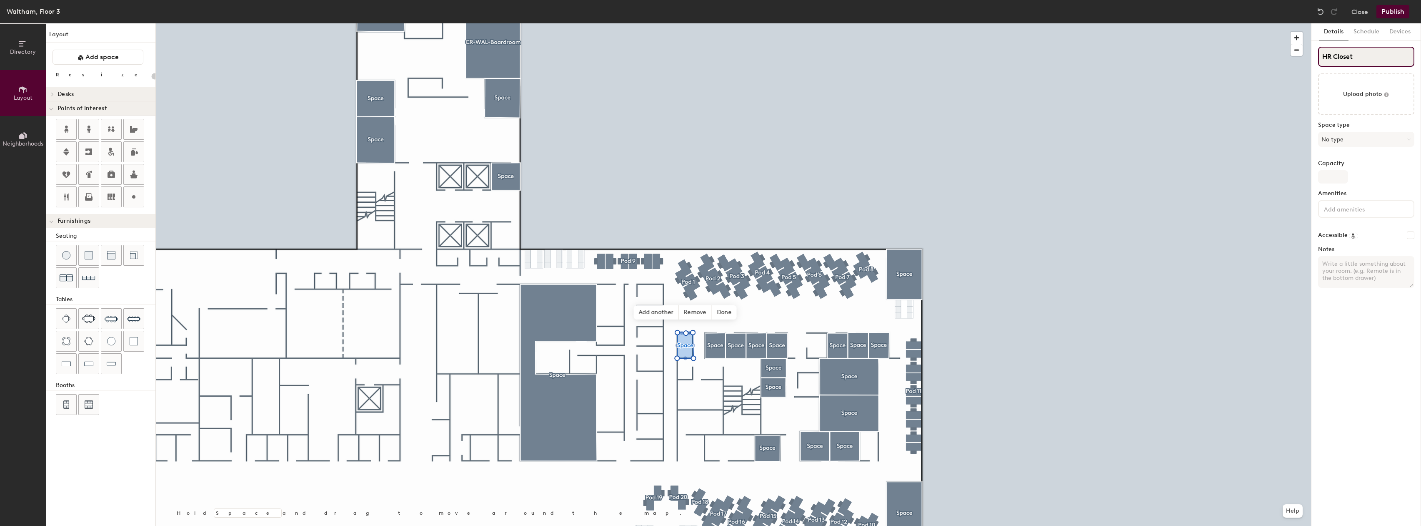
type input "HR Closet"
click at [679, 23] on div at bounding box center [733, 23] width 1155 height 0
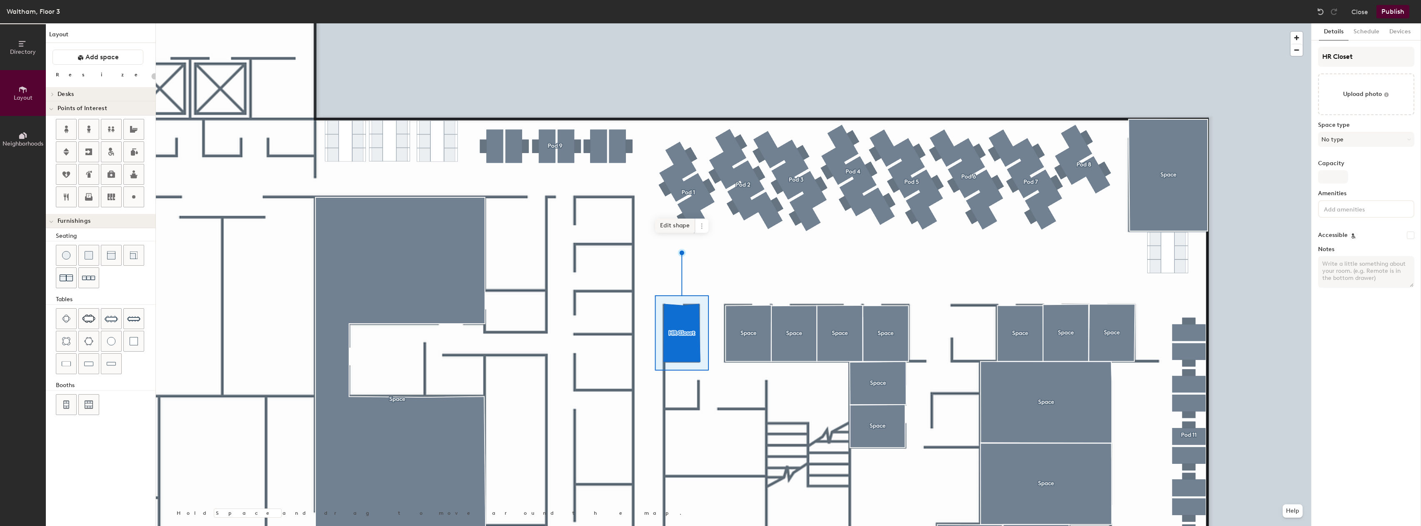
click at [679, 225] on span "Edit shape" at bounding box center [675, 225] width 40 height 14
click at [684, 273] on span "Remove" at bounding box center [692, 268] width 33 height 14
click at [674, 225] on span "Edit shape" at bounding box center [675, 225] width 40 height 14
click at [677, 270] on span "Delete point" at bounding box center [669, 268] width 46 height 14
click at [674, 221] on span "Edit shape" at bounding box center [675, 225] width 40 height 14
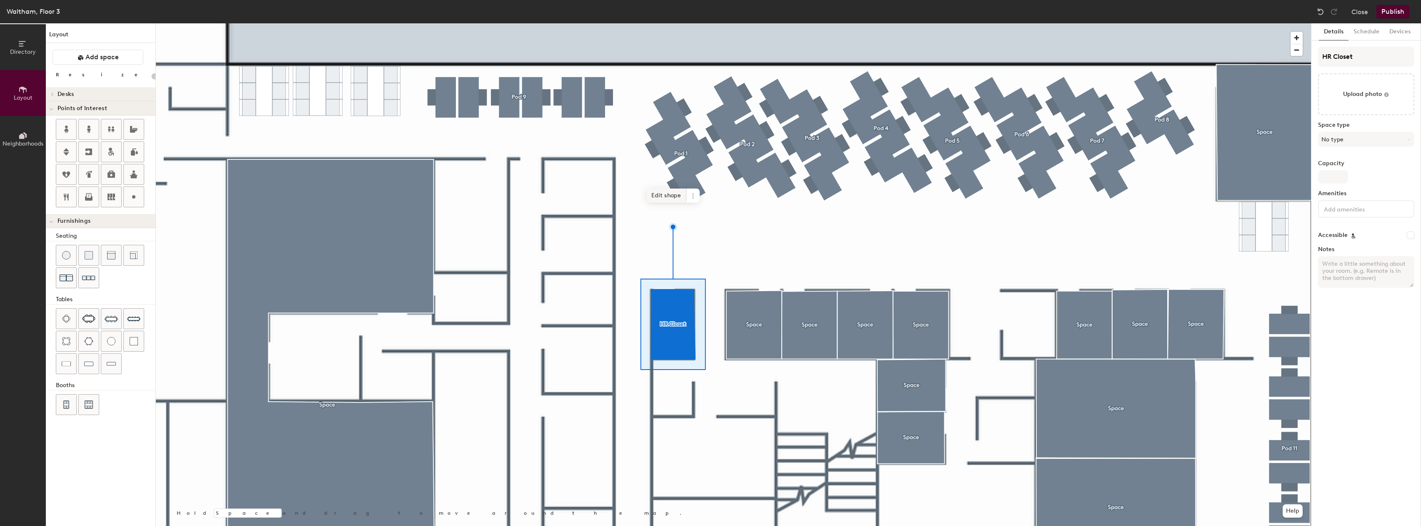
click at [664, 198] on span "Edit shape" at bounding box center [666, 195] width 40 height 14
click at [665, 199] on span "Edit shape" at bounding box center [666, 197] width 40 height 14
click at [662, 199] on span "Edit shape" at bounding box center [666, 197] width 40 height 14
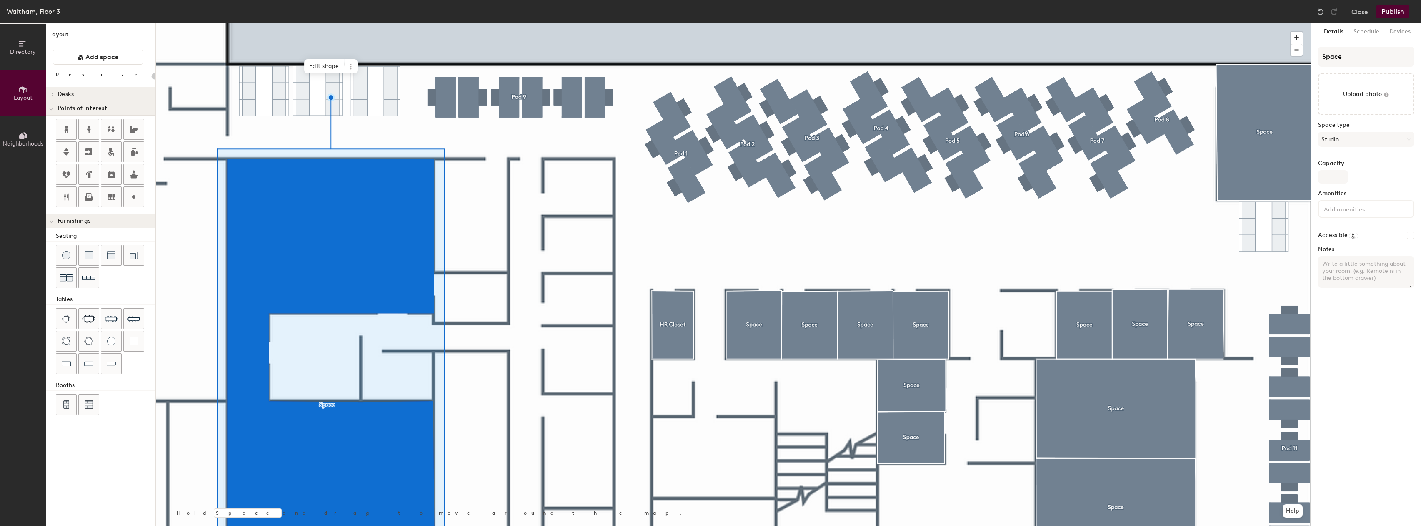
type input "20"
click at [1407, 140] on button "Studio" at bounding box center [1366, 139] width 96 height 15
click at [1362, 57] on input "Space" at bounding box center [1366, 57] width 96 height 20
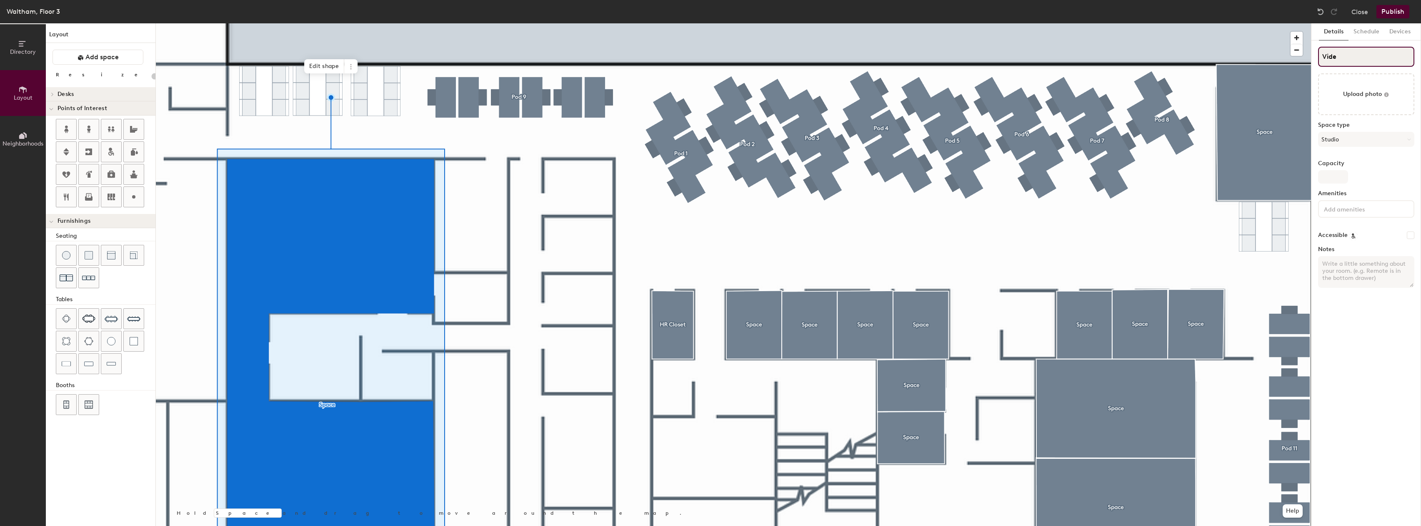
type input "Video"
type input "20"
type input "Video"
type input "20"
type input "Video S"
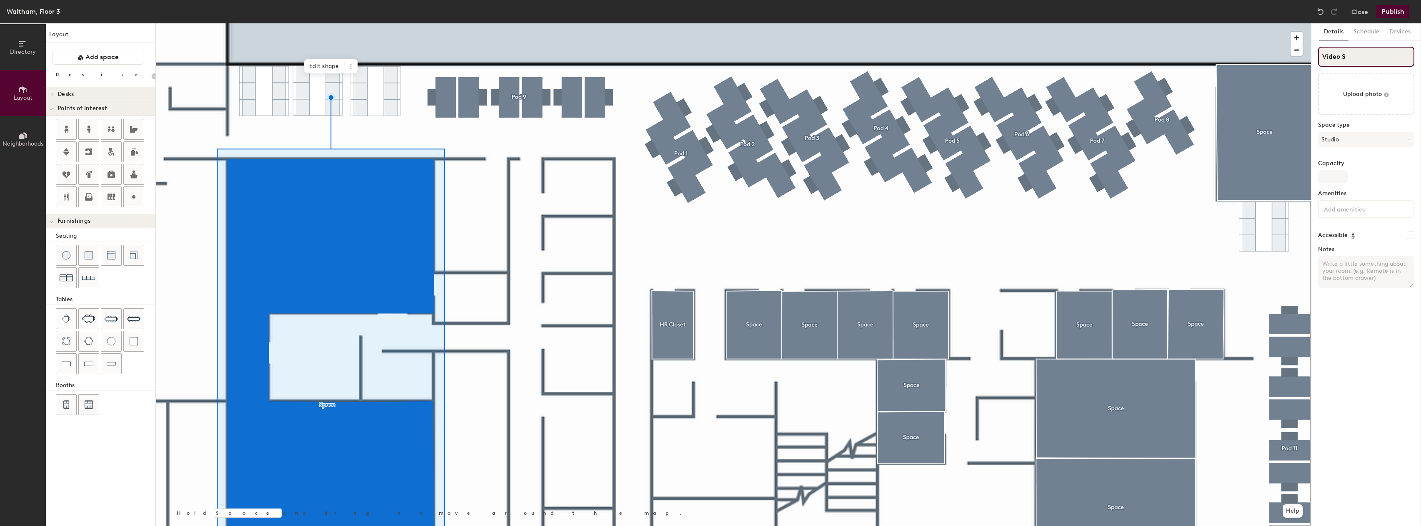
type input "20"
type input "Video Stu"
type input "20"
type input "Video Studio"
type input "20"
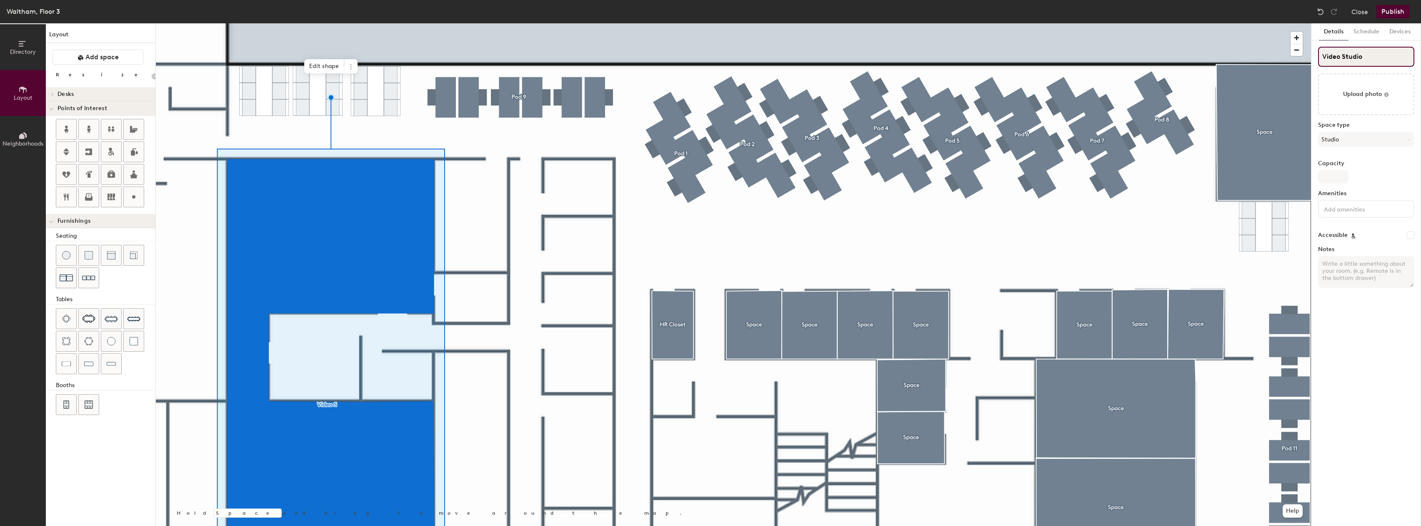
type input "Video Studio"
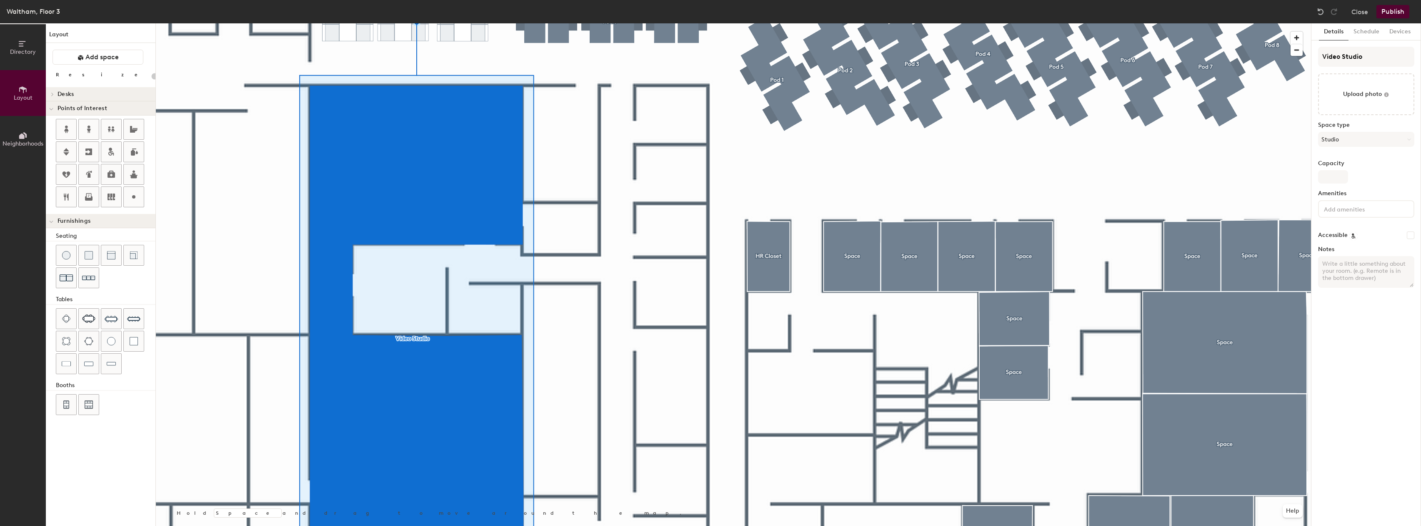
click at [1399, 7] on button "Publish" at bounding box center [1393, 11] width 33 height 13
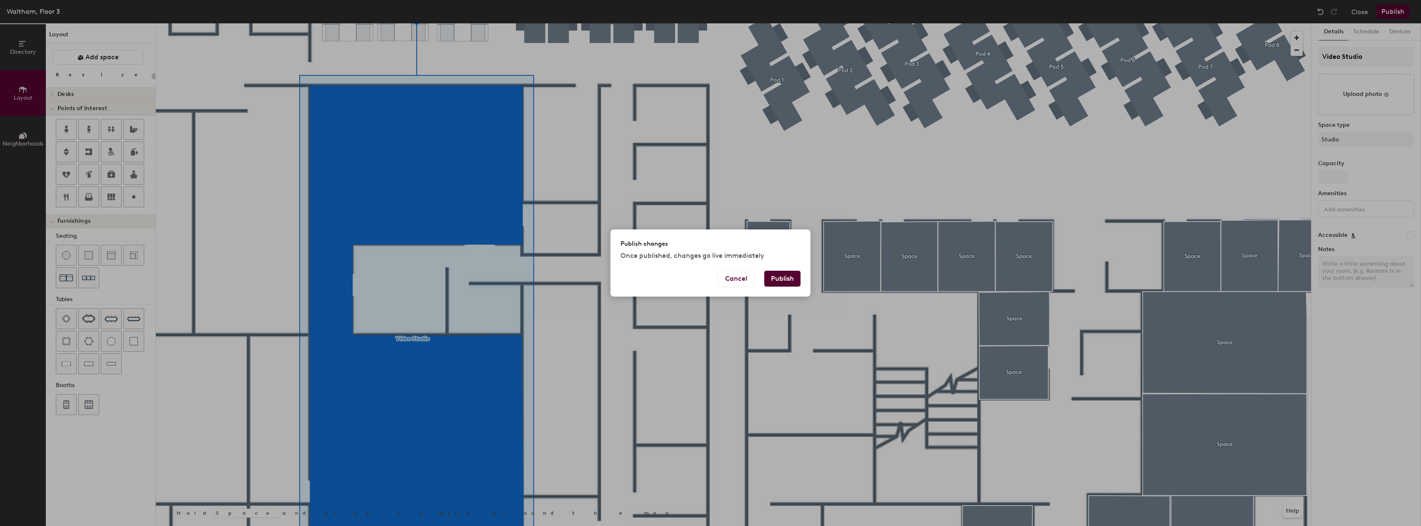
click at [783, 285] on button "Publish" at bounding box center [782, 278] width 36 height 16
type input "20"
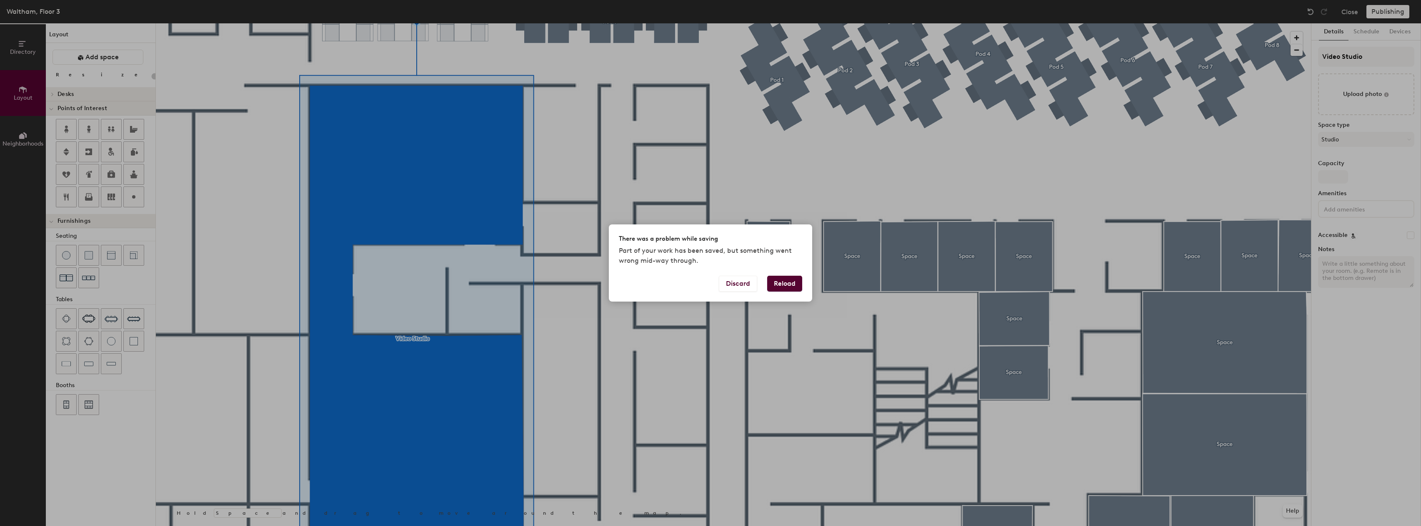
click at [777, 281] on button "Reload" at bounding box center [784, 283] width 35 height 16
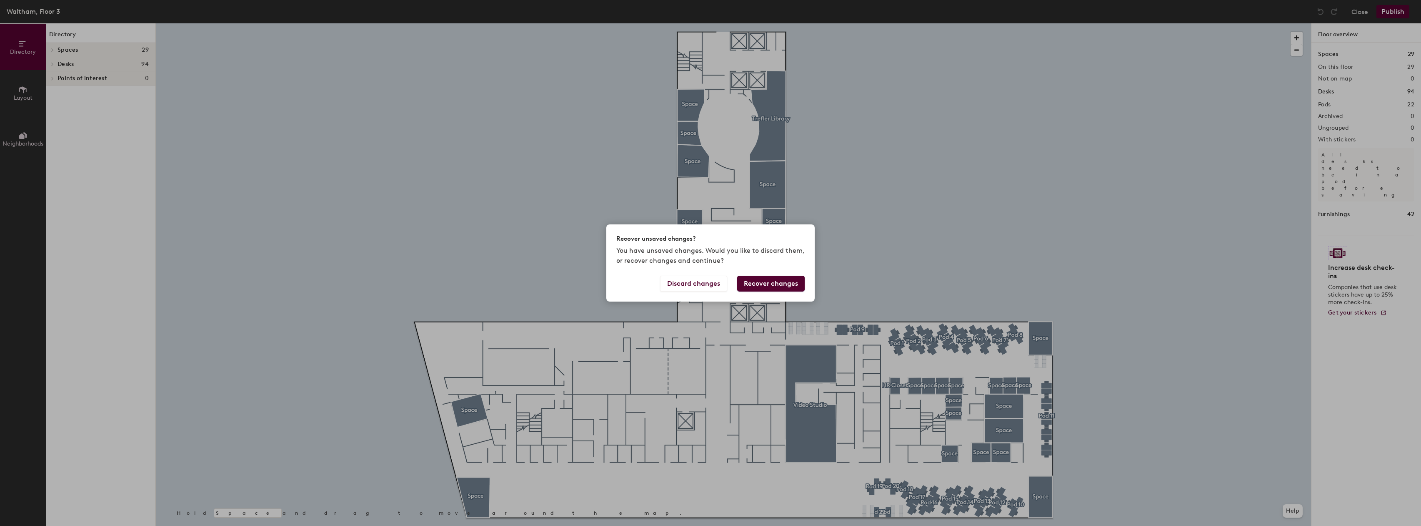
click at [761, 282] on button "Recover changes" at bounding box center [771, 283] width 68 height 16
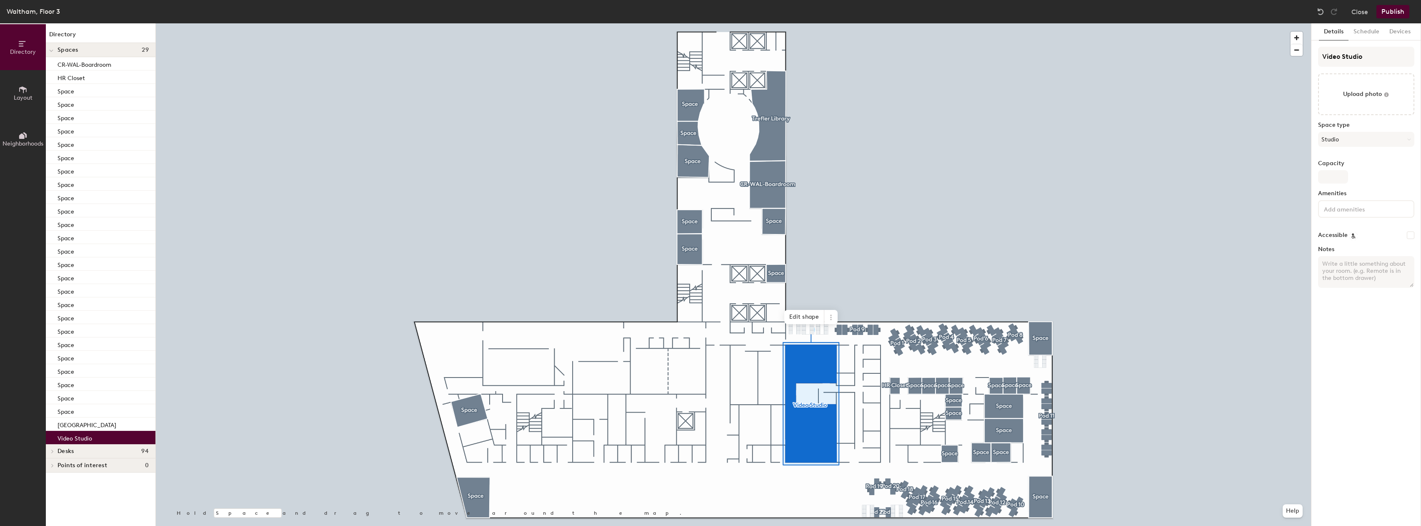
click at [1392, 14] on button "Publish" at bounding box center [1393, 11] width 33 height 13
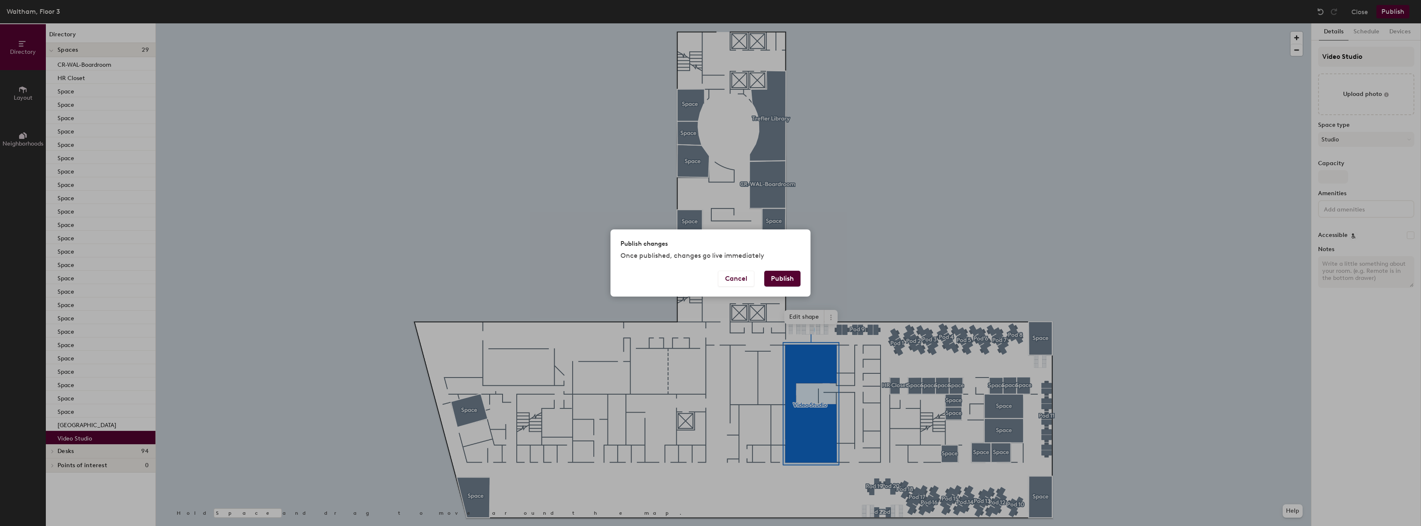
click at [802, 274] on div "Cancel Publish" at bounding box center [711, 283] width 200 height 26
click at [795, 277] on button "Publish" at bounding box center [782, 278] width 36 height 16
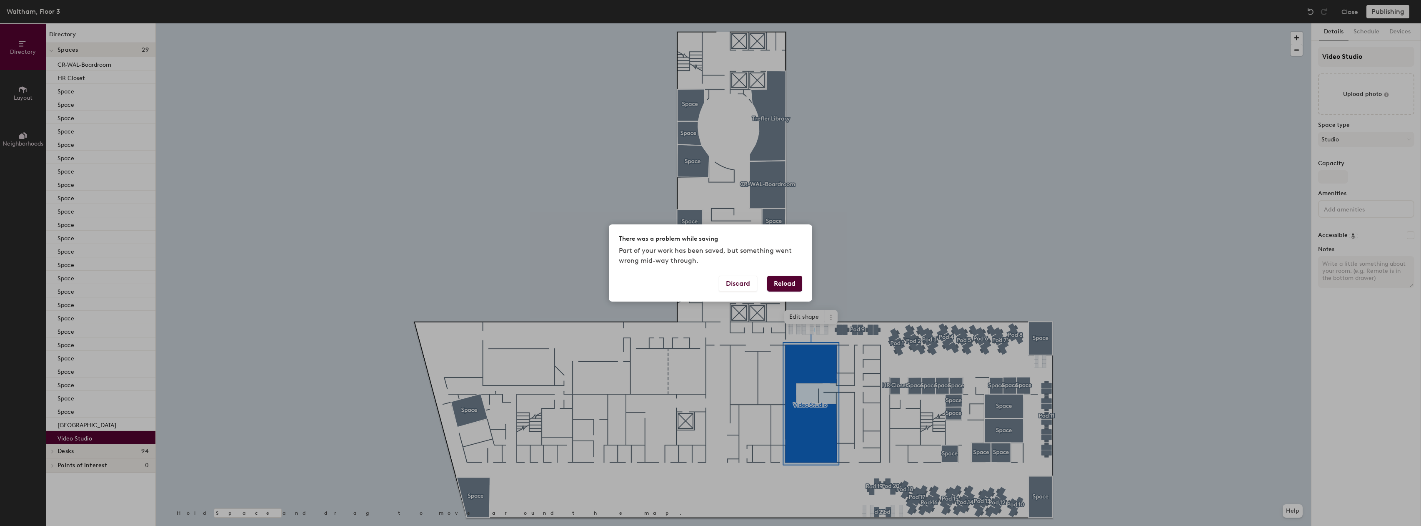
click at [784, 288] on button "Reload" at bounding box center [784, 283] width 35 height 16
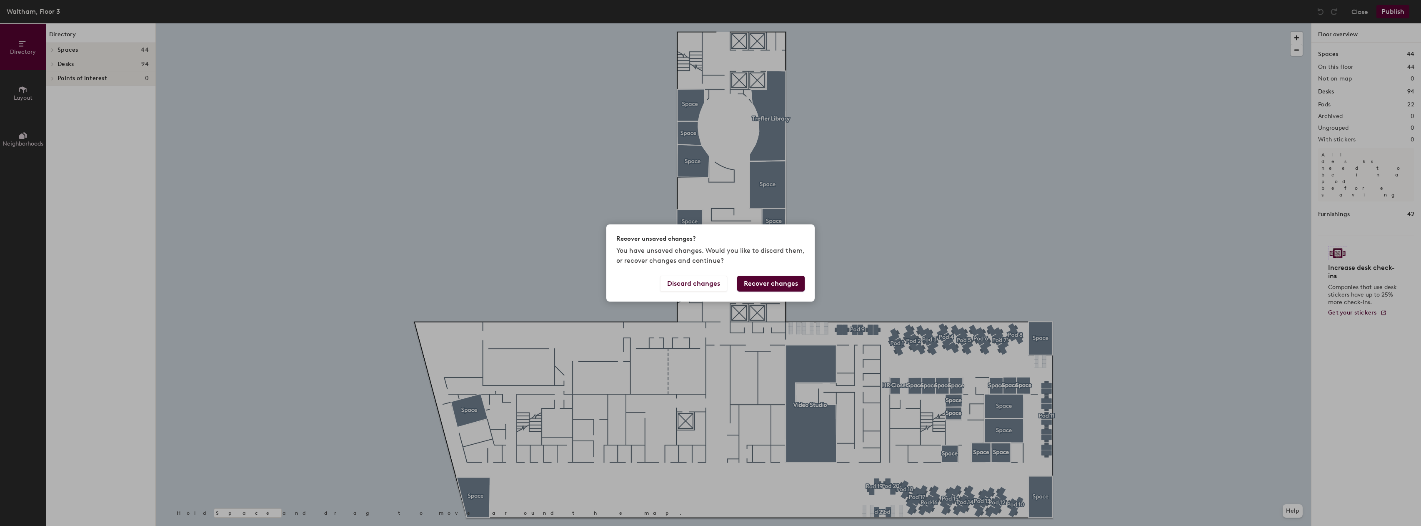
click at [786, 281] on button "Recover changes" at bounding box center [771, 283] width 68 height 16
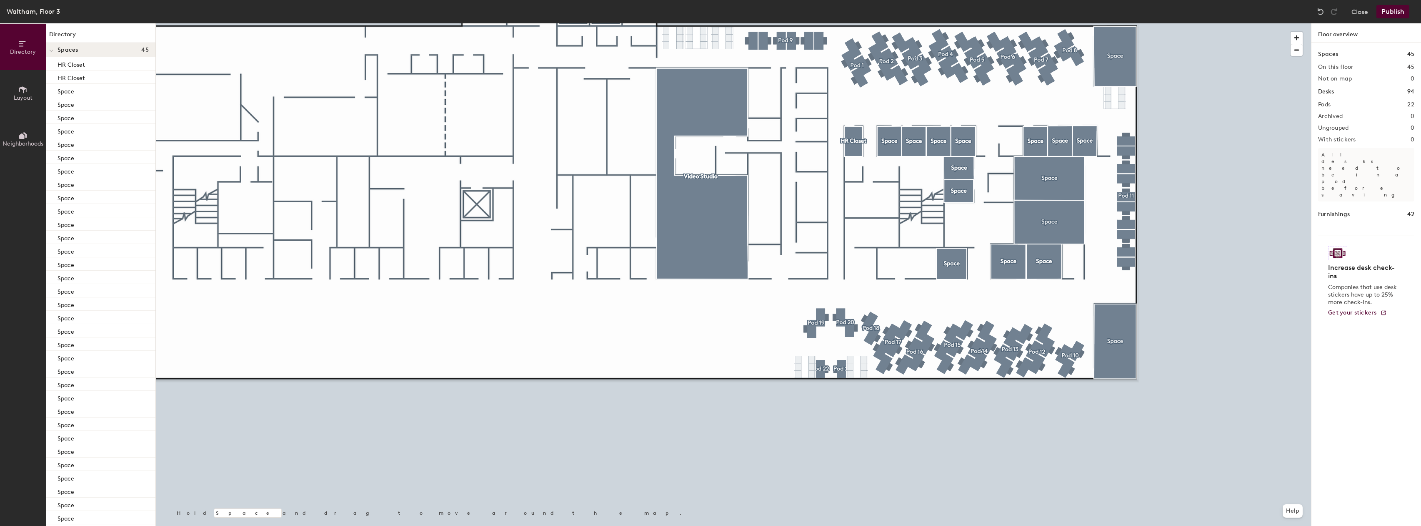
click at [23, 94] on span "Layout" at bounding box center [23, 97] width 19 height 7
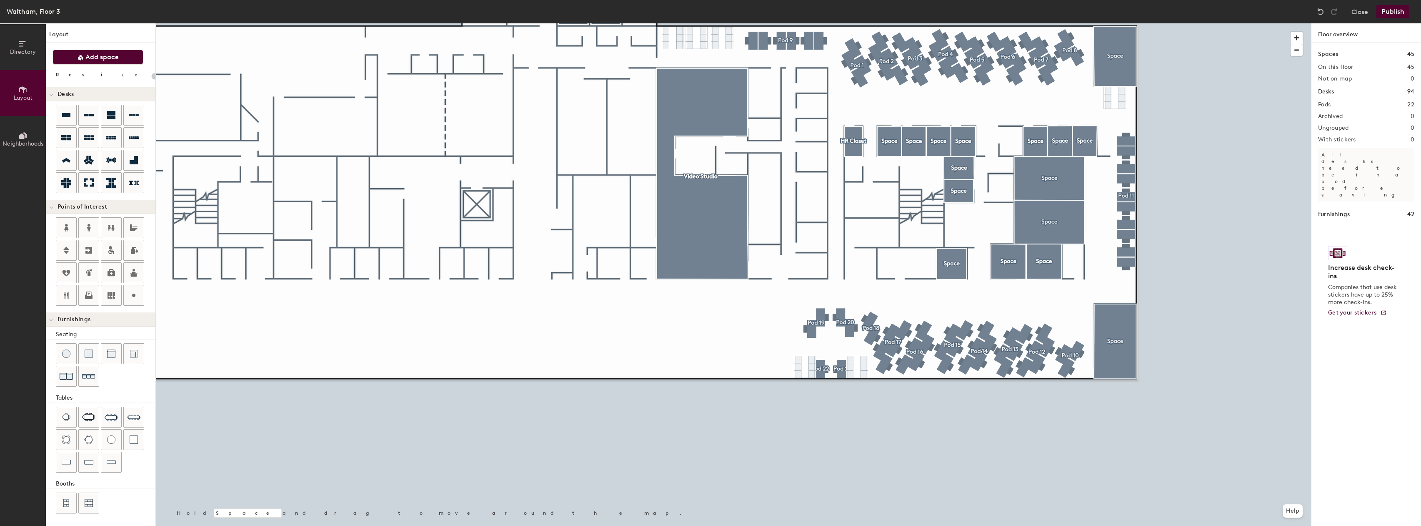
click at [110, 60] on span "Add space" at bounding box center [101, 57] width 33 height 8
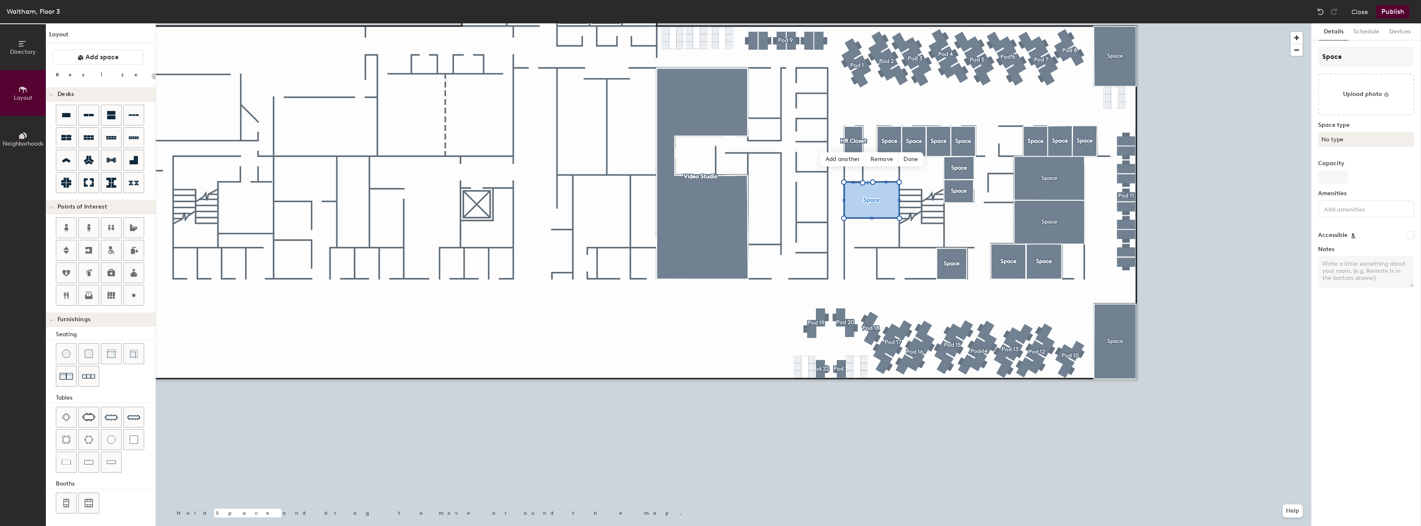
click at [1372, 150] on div "Space type No type" at bounding box center [1366, 138] width 96 height 32
click at [1372, 145] on button "No type" at bounding box center [1366, 139] width 96 height 15
click at [1354, 338] on div "Utility Room" at bounding box center [1370, 336] width 103 height 13
click at [1357, 63] on input "Space" at bounding box center [1366, 57] width 96 height 20
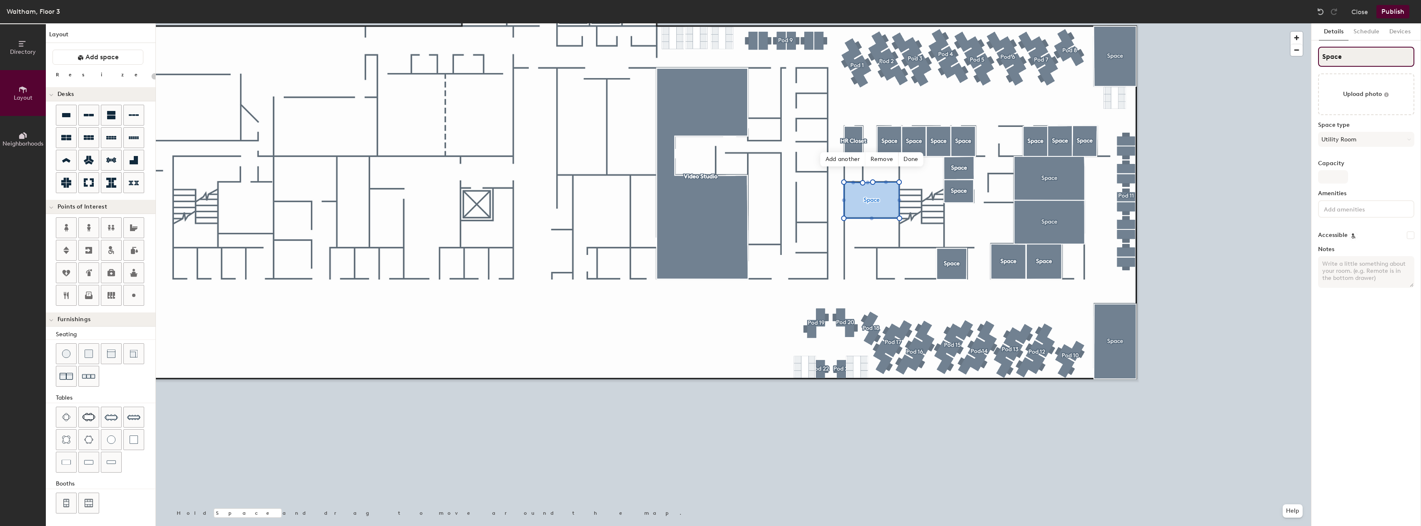
type input "20"
click at [1357, 63] on input "Space" at bounding box center [1366, 57] width 96 height 20
type input "ID"
type input "20"
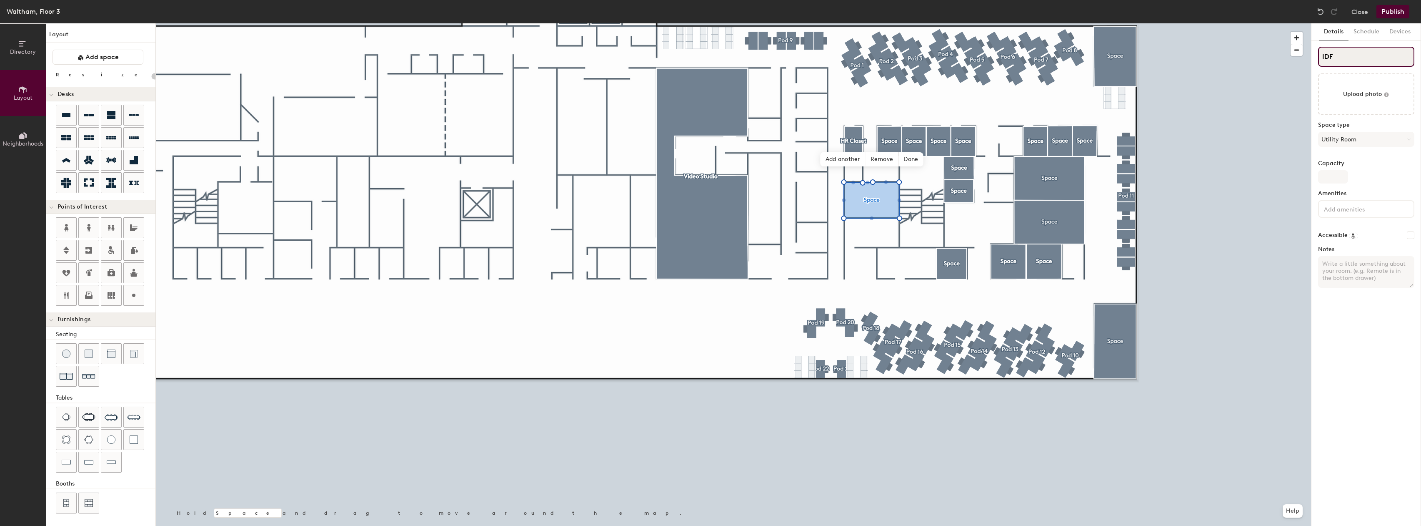
type input "IDF"
type input "20"
type input "IDF"
type input "20"
type input "IDF/"
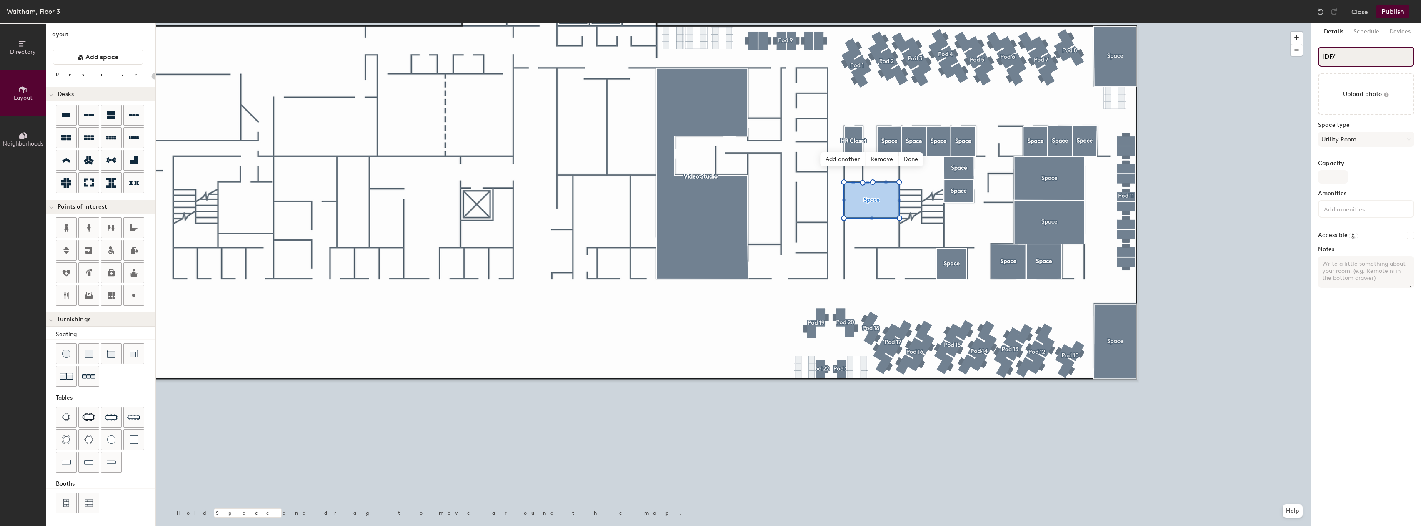
type input "20"
type input "IDF"
type input "20"
type input "IDF R"
type input "20"
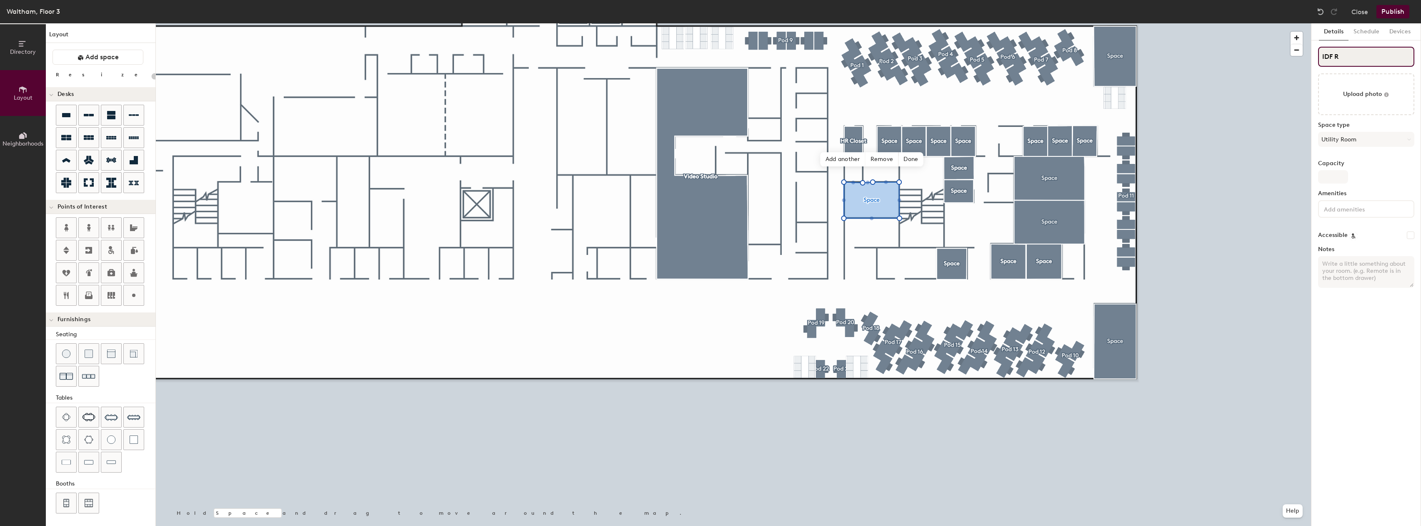
type input "IDF Ro"
type input "20"
type input "IDF Room"
type input "20"
type input "IDF Roo"
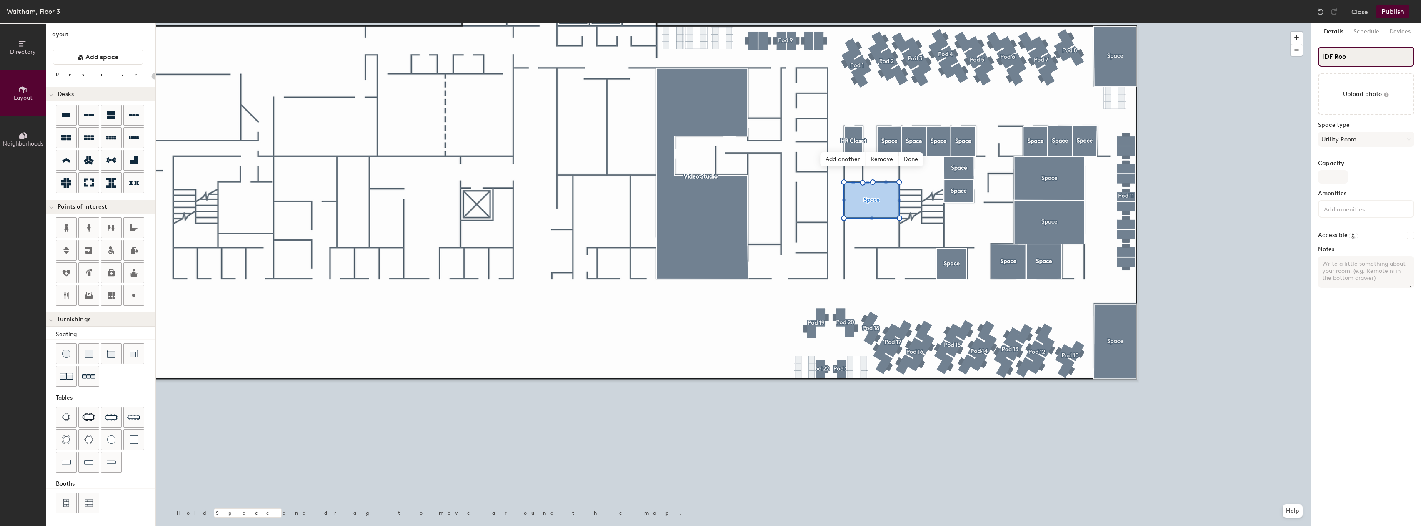
type input "20"
type input "IDF R"
type input "20"
type input "IDF"
type input "20"
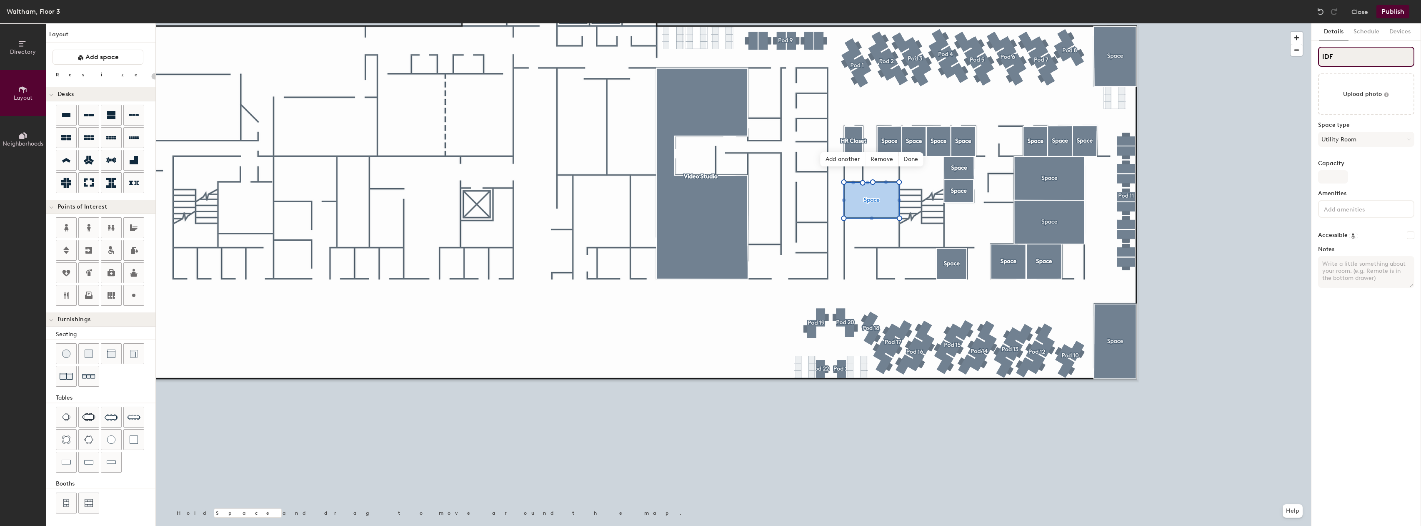
type input "IDF"
click at [1380, 57] on input "IDF" at bounding box center [1366, 57] width 96 height 20
type input "20"
type input "IDF"
type input "20"
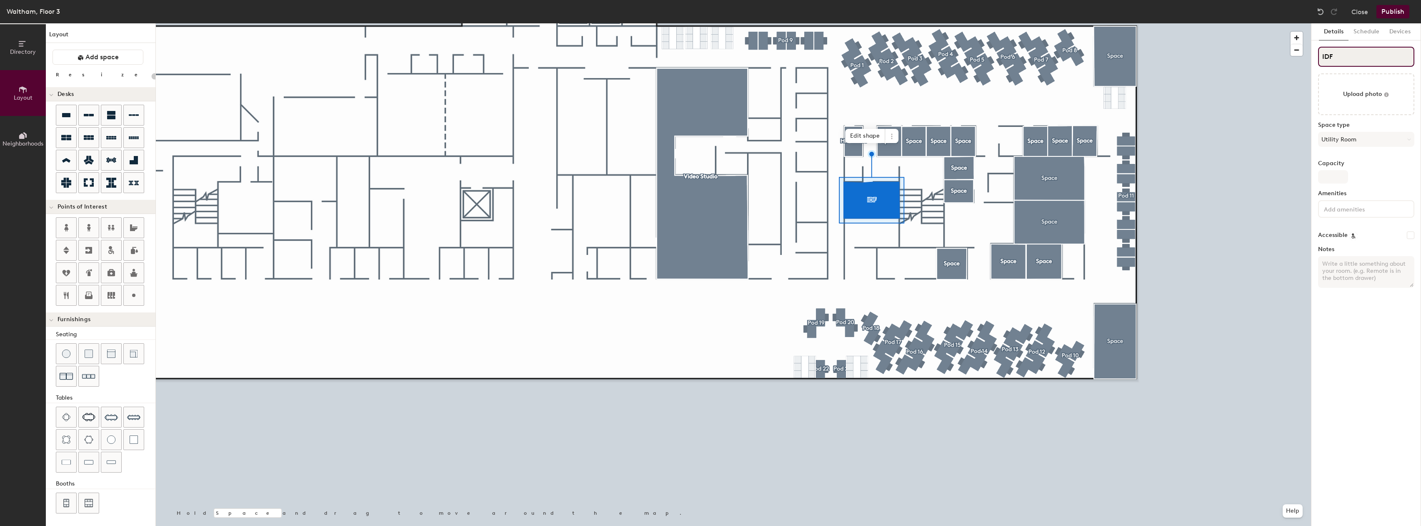
type input "IDF R"
type input "20"
type input "IDF Room"
type input "20"
type input "IDF Room"
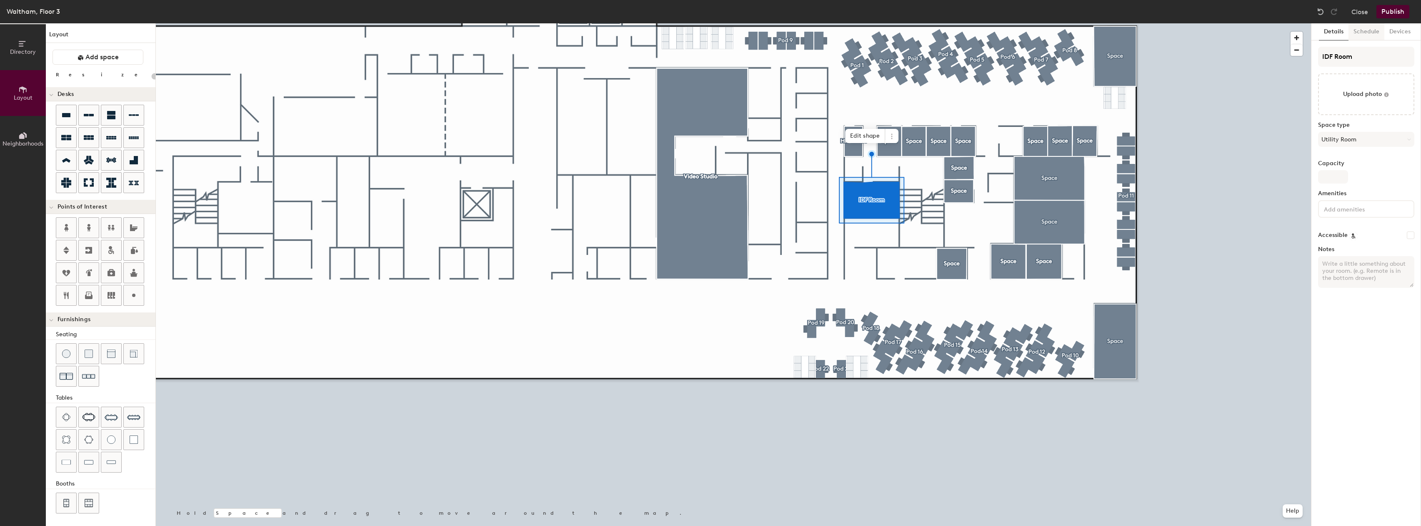
click at [1379, 35] on button "Schedule" at bounding box center [1367, 31] width 36 height 17
click at [1367, 36] on button "Schedule" at bounding box center [1367, 31] width 36 height 17
click at [1400, 37] on button "Devices" at bounding box center [1400, 31] width 31 height 17
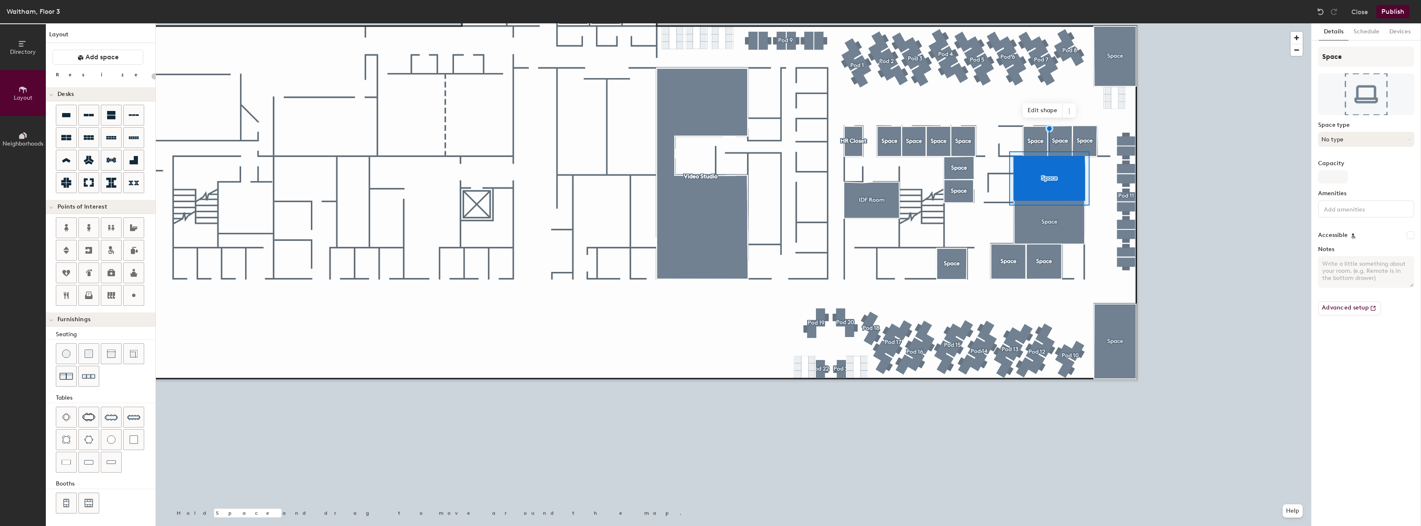
click at [1341, 145] on button "No type" at bounding box center [1366, 139] width 96 height 15
click at [1349, 234] on div "Conference Room" at bounding box center [1370, 235] width 103 height 13
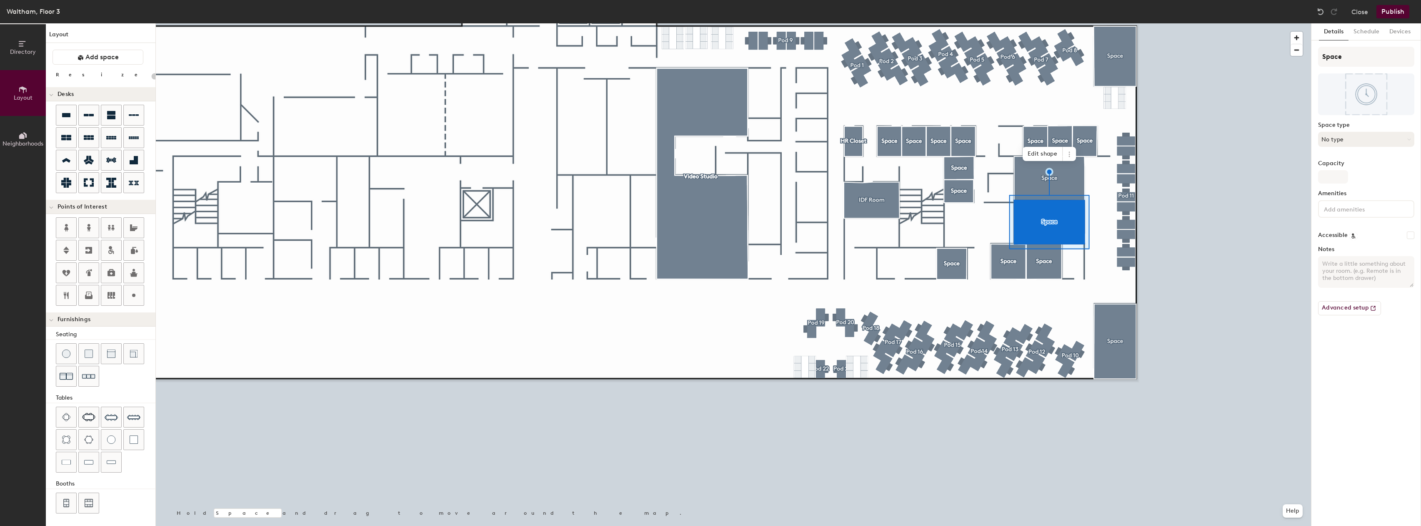
click at [1382, 140] on button "No type" at bounding box center [1366, 139] width 96 height 15
click at [1355, 234] on div "Conference Room" at bounding box center [1370, 235] width 103 height 13
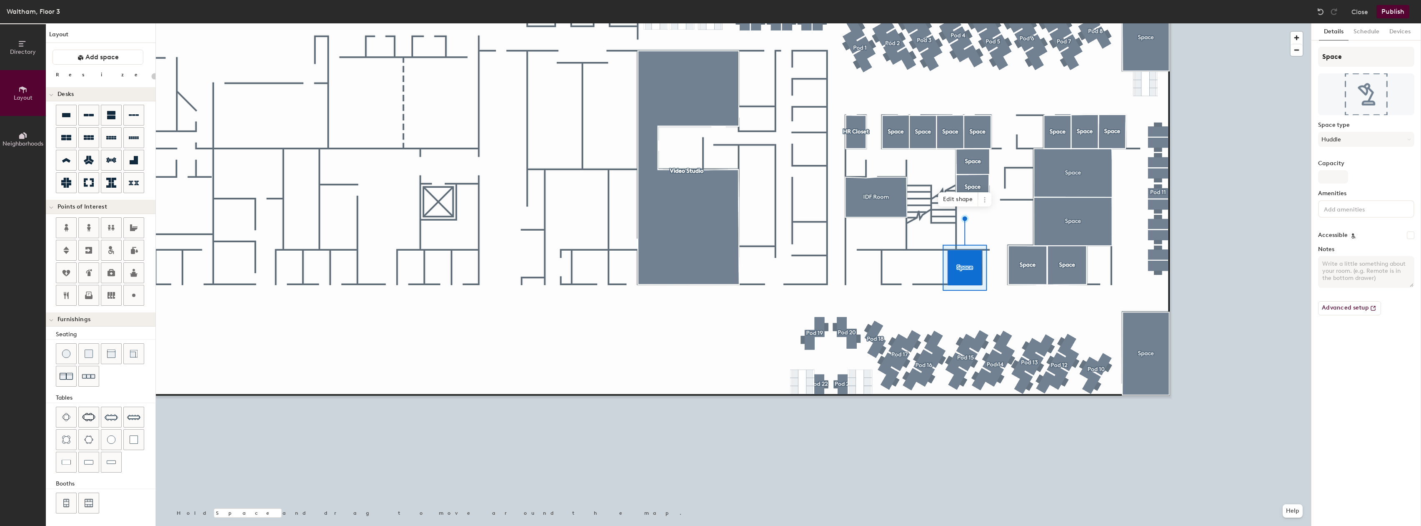
click at [1397, 10] on button "Publish" at bounding box center [1393, 11] width 33 height 13
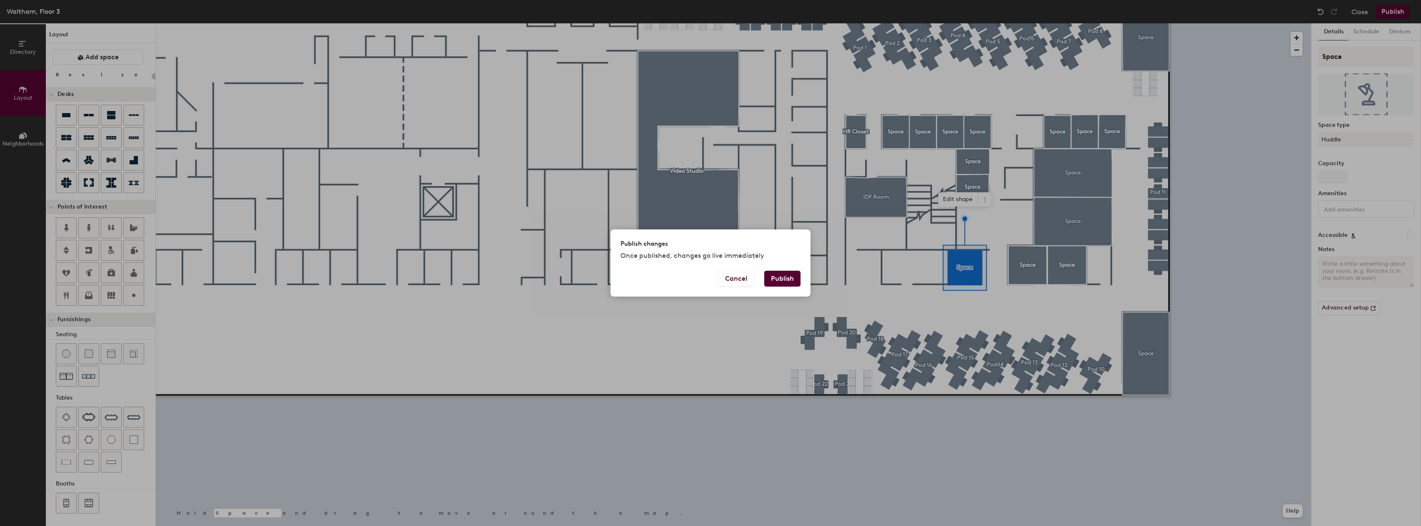
click at [797, 283] on button "Publish" at bounding box center [782, 278] width 36 height 16
type input "20"
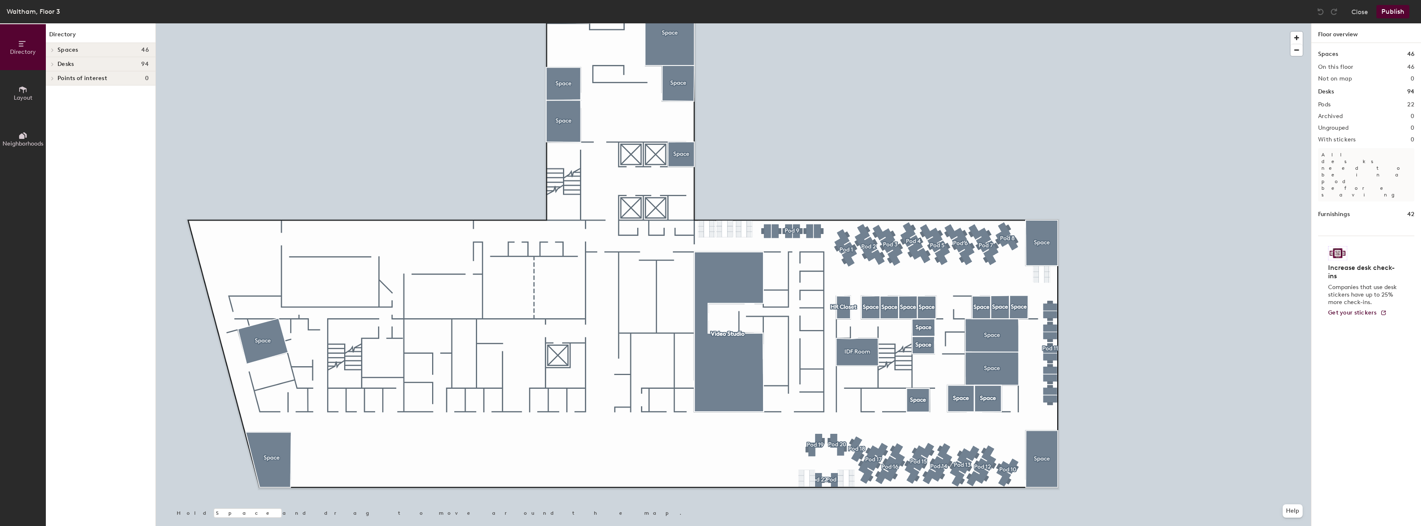
click at [28, 91] on button "Layout" at bounding box center [23, 93] width 46 height 46
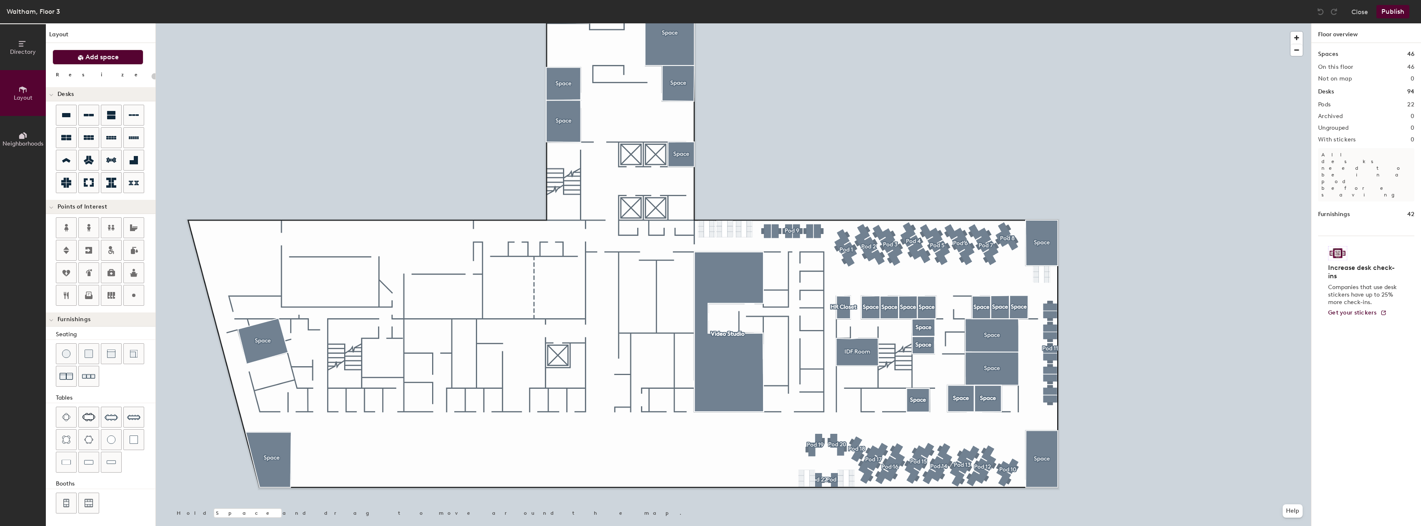
click at [105, 56] on span "Add space" at bounding box center [101, 57] width 33 height 8
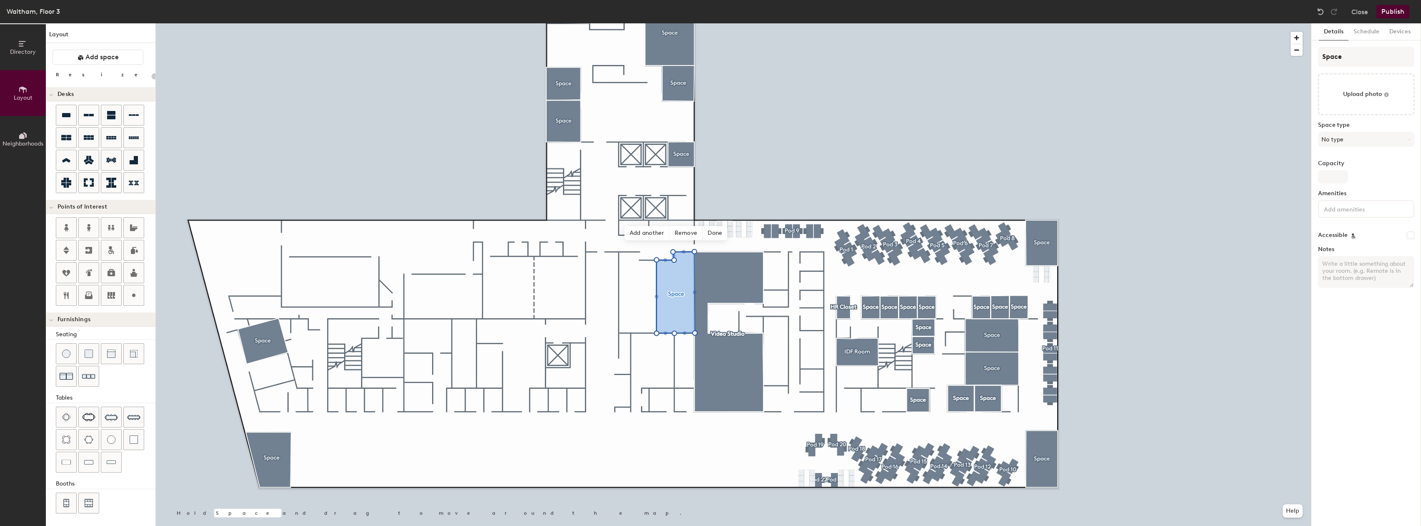
click at [1369, 125] on label "Space type" at bounding box center [1366, 125] width 96 height 7
click at [1362, 145] on button "No type" at bounding box center [1366, 139] width 96 height 15
click at [1347, 301] on div "[DEMOGRAPHIC_DATA] Restroom" at bounding box center [1370, 299] width 103 height 13
type input "20"
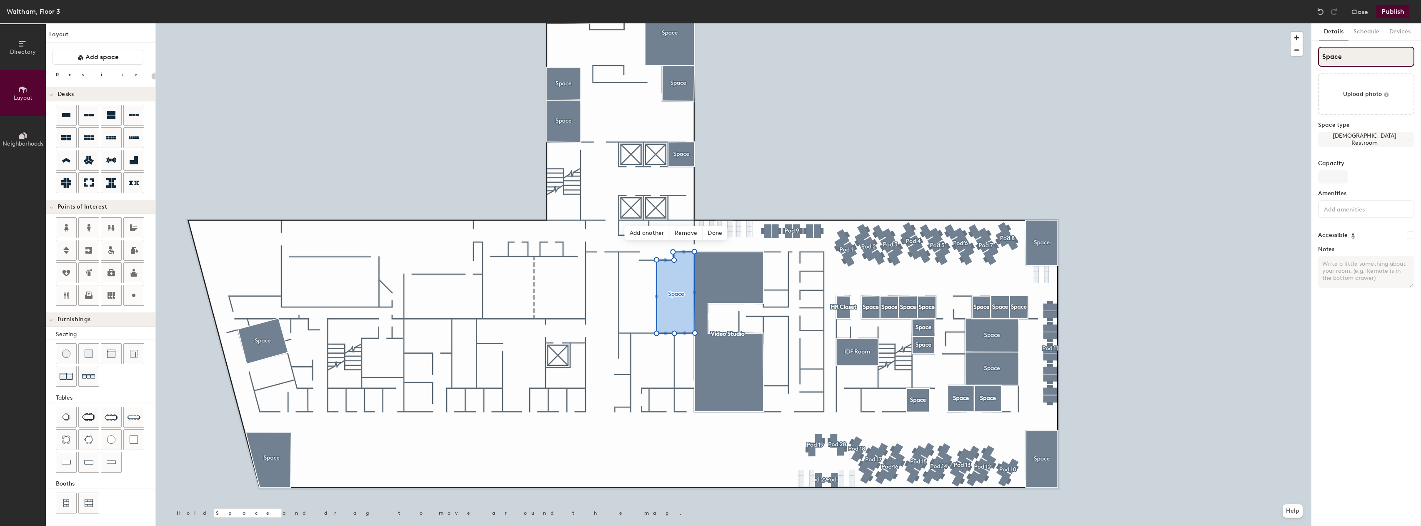
click at [1364, 65] on input "Space" at bounding box center [1366, 57] width 96 height 20
type input "M"
type input "20"
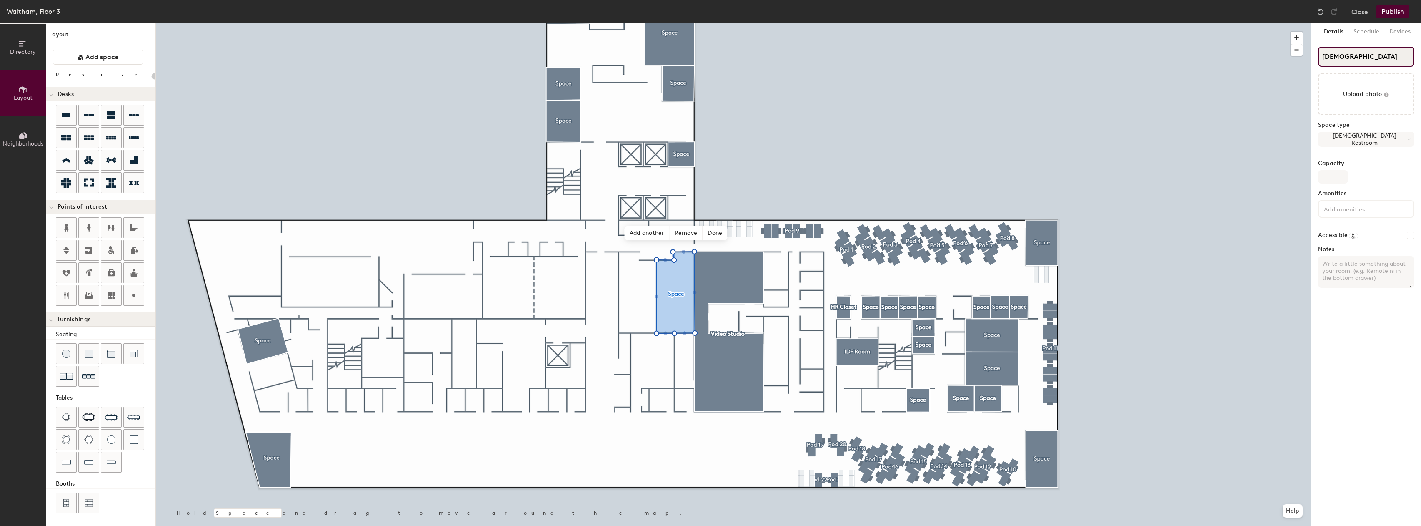
type input "[DEMOGRAPHIC_DATA]"
type input "20"
type input "[DEMOGRAPHIC_DATA] R"
type input "20"
type input "[DEMOGRAPHIC_DATA] Re"
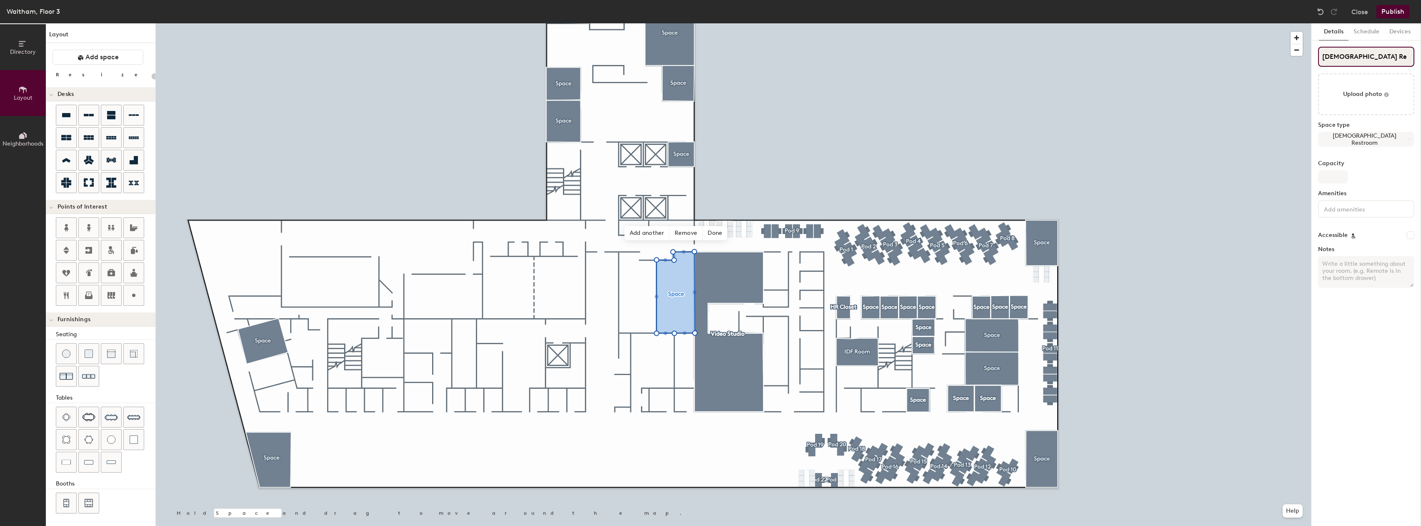
type input "20"
type input "[DEMOGRAPHIC_DATA] Res"
type input "20"
type input "[DEMOGRAPHIC_DATA] Rest"
type input "20"
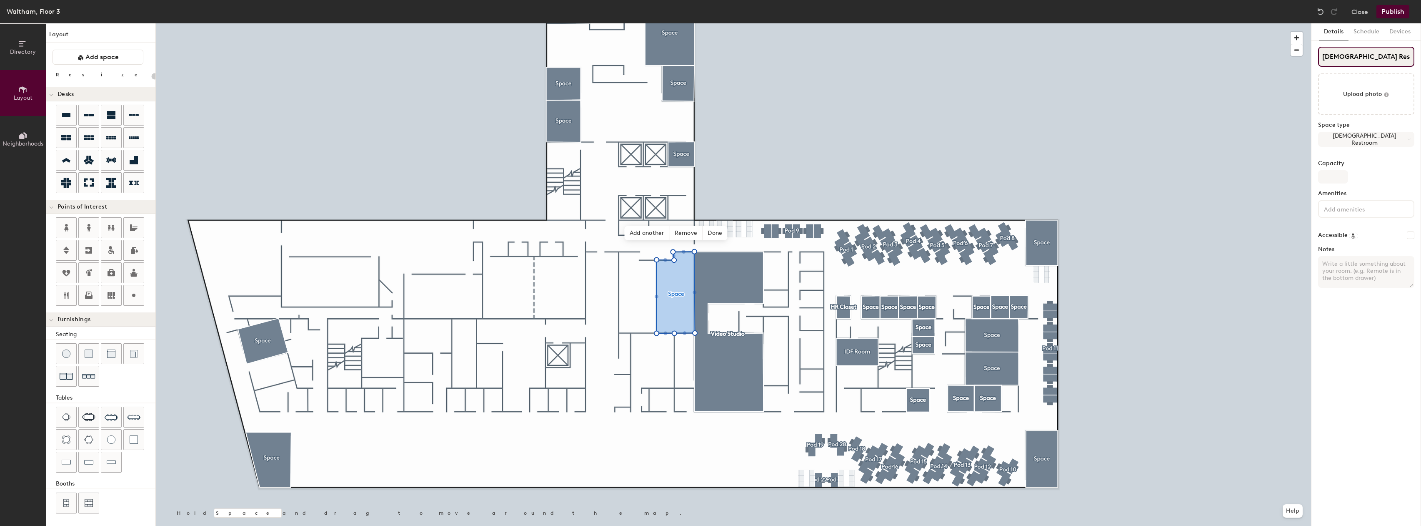
type input "[DEMOGRAPHIC_DATA] Restro"
type input "20"
type input "Male Restroom"
type input "20"
type input "Male Restroom"
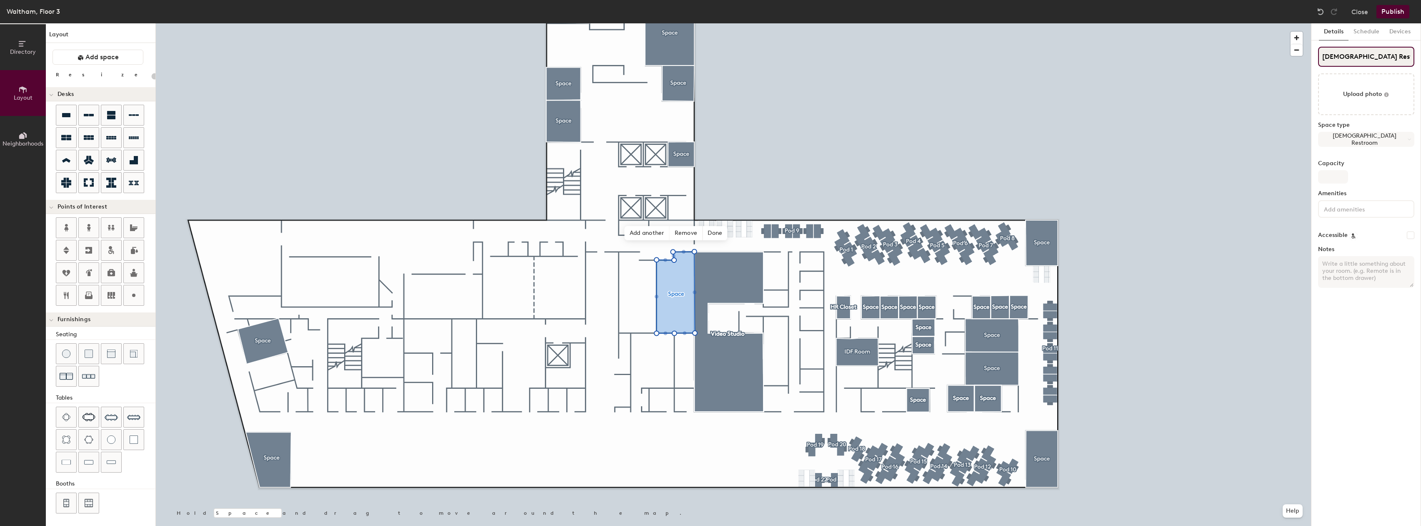
type input "20"
type input "Male Restroom"
type input "20"
type input "Male Restroom"
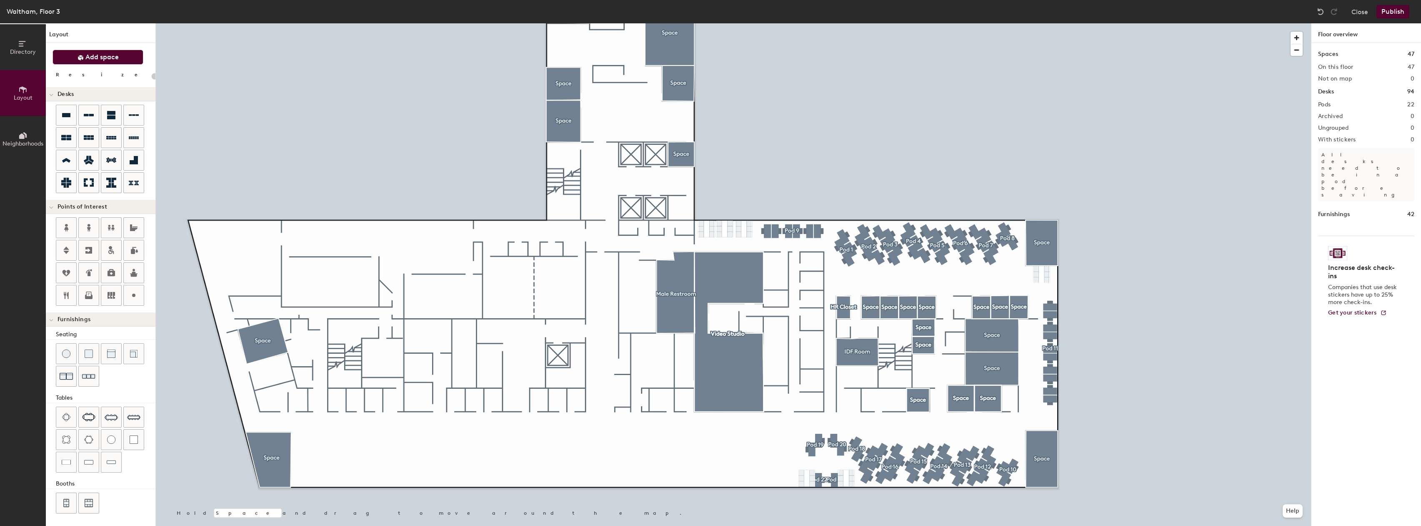
click at [128, 58] on button "Add space" at bounding box center [98, 57] width 91 height 15
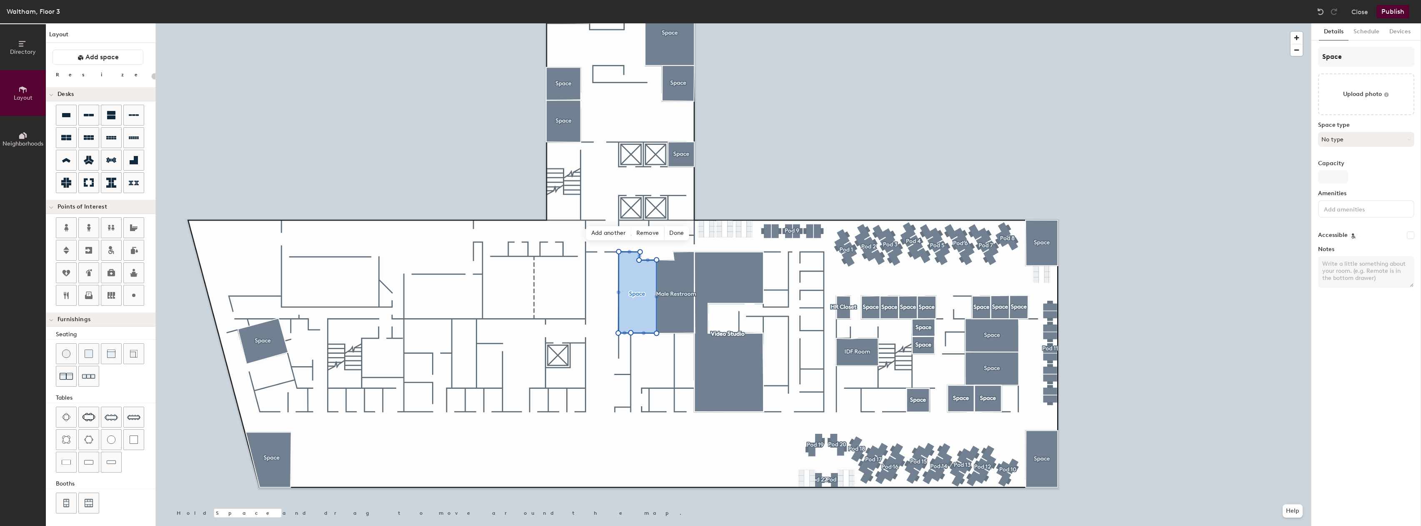
click at [1362, 140] on button "No type" at bounding box center [1366, 139] width 96 height 15
click at [1360, 160] on div "Female Restroom" at bounding box center [1370, 158] width 103 height 13
click at [1355, 58] on input "Space" at bounding box center [1366, 57] width 96 height 20
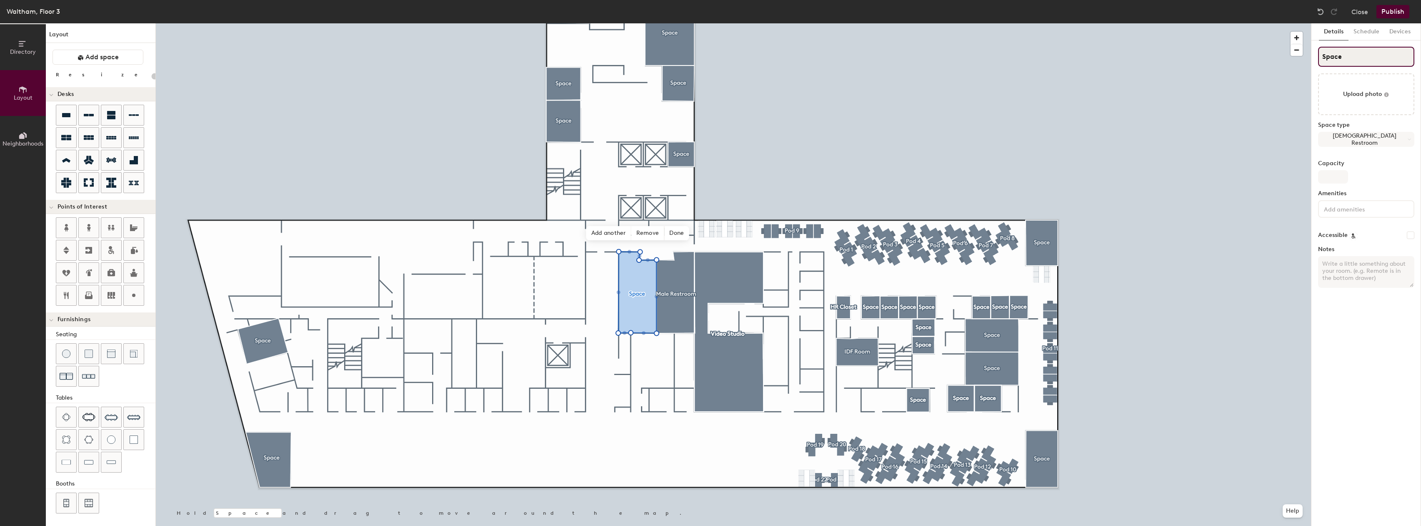
click at [1355, 58] on input "Space" at bounding box center [1366, 57] width 96 height 20
type input "20"
type input "W"
type input "20"
type input "Womens"
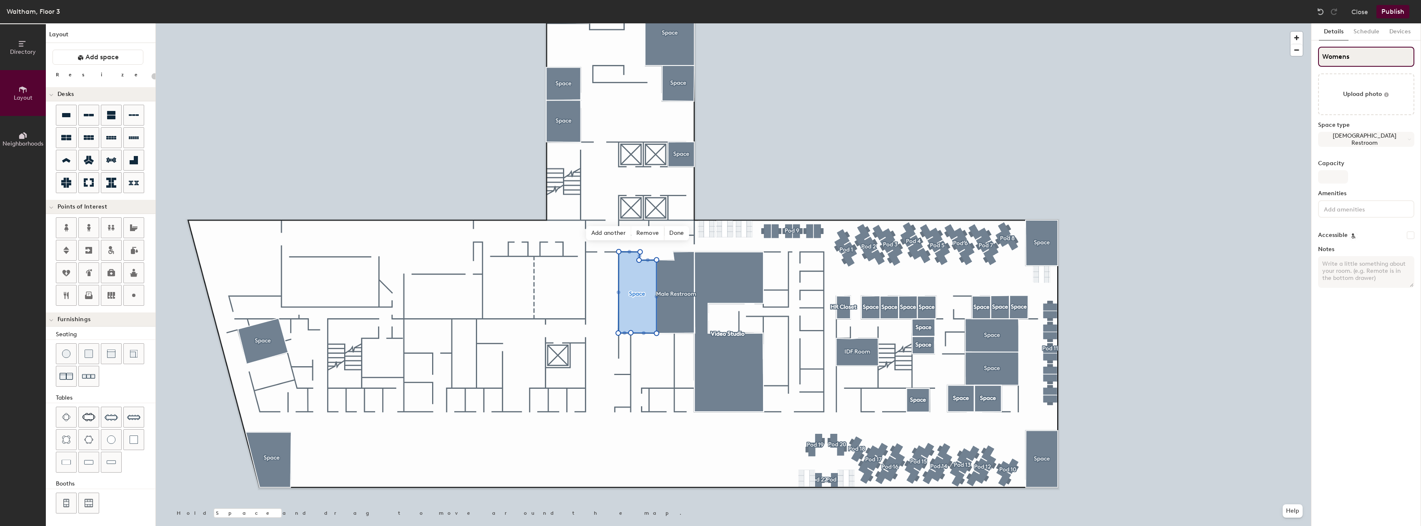
type input "20"
type input "Womens'"
type input "20"
type input "Women"
type input "20"
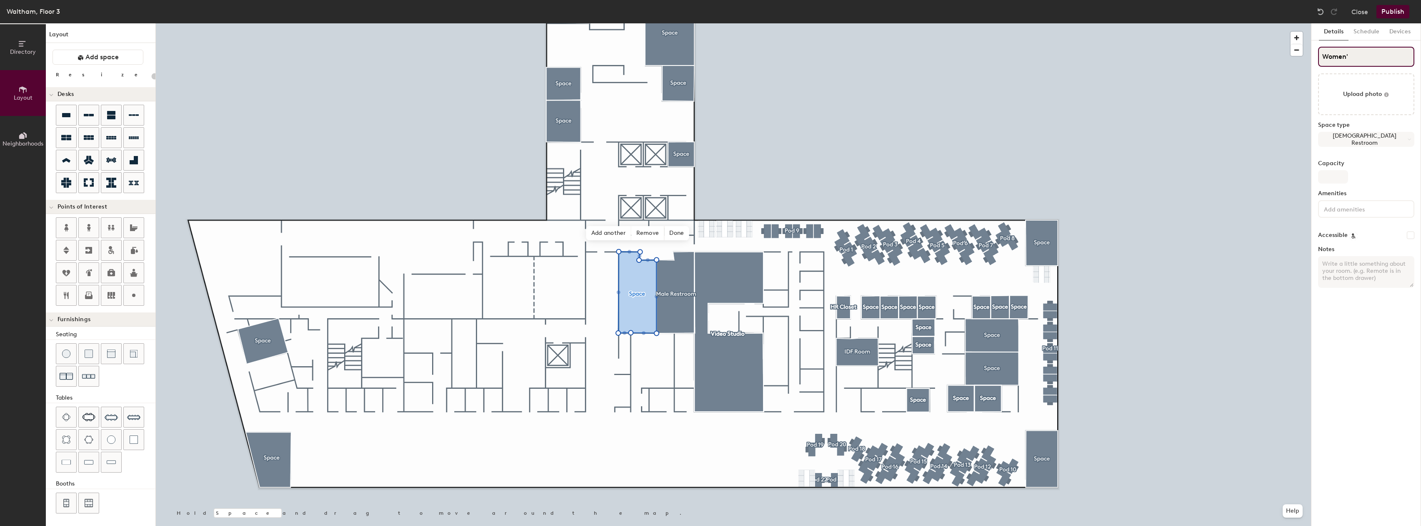
type input "Women's"
type input "20"
type input "Women's"
type input "20"
type input "Women's Re"
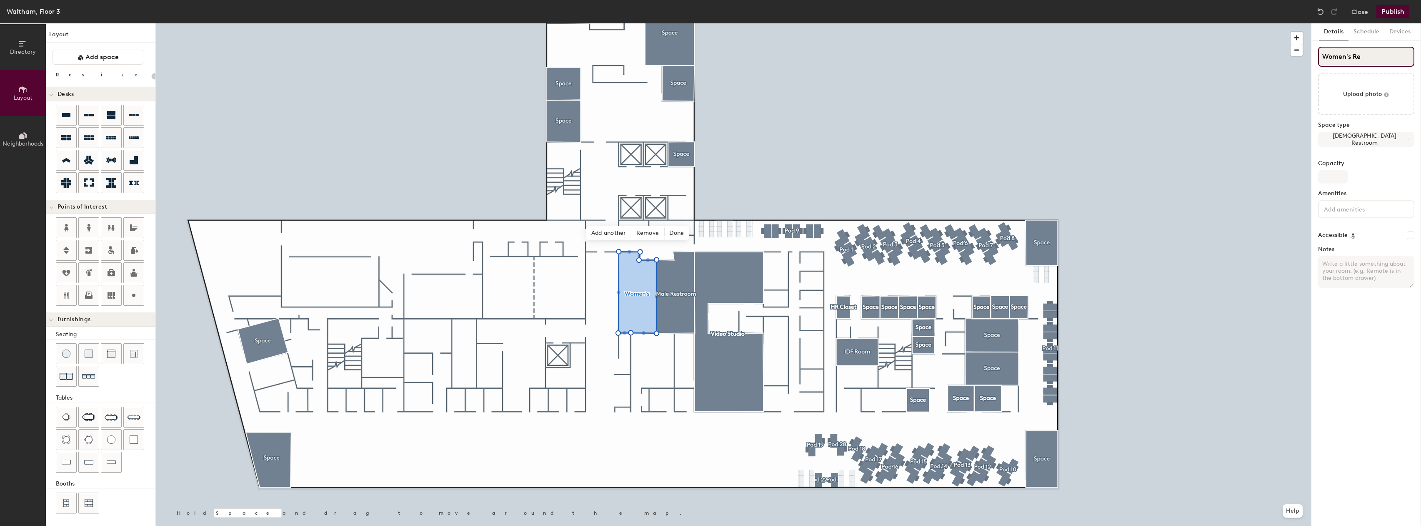
type input "20"
type input "Women's R"
type input "20"
type input "Women's"
type input "20"
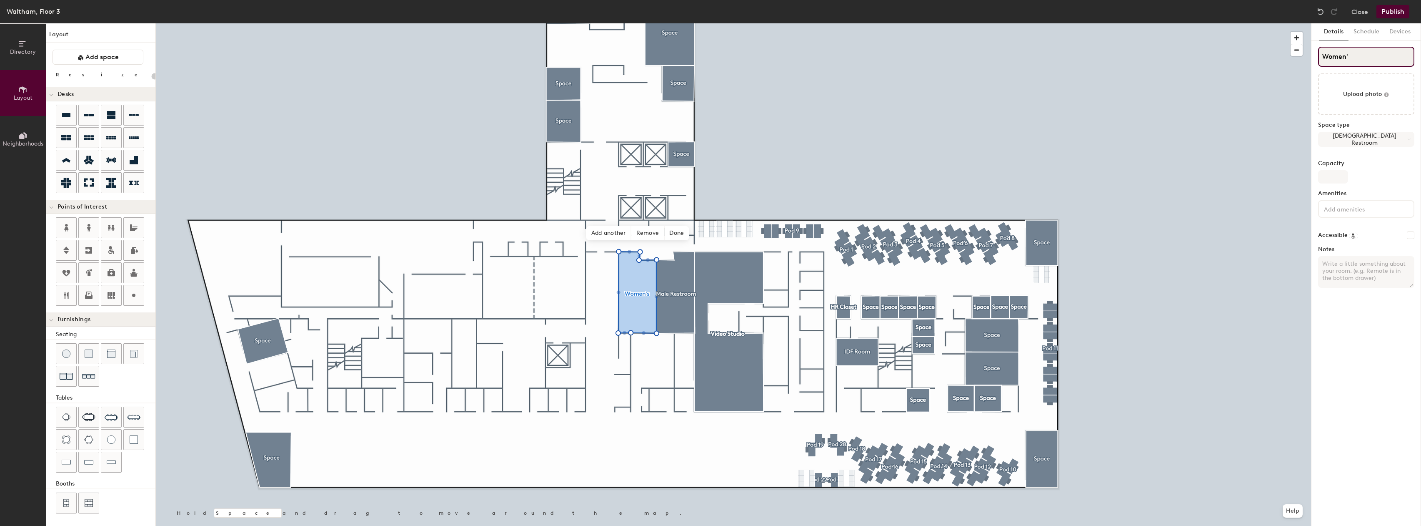
type input "Women"
type input "20"
type input "Women"
type input "20"
type input "Women R"
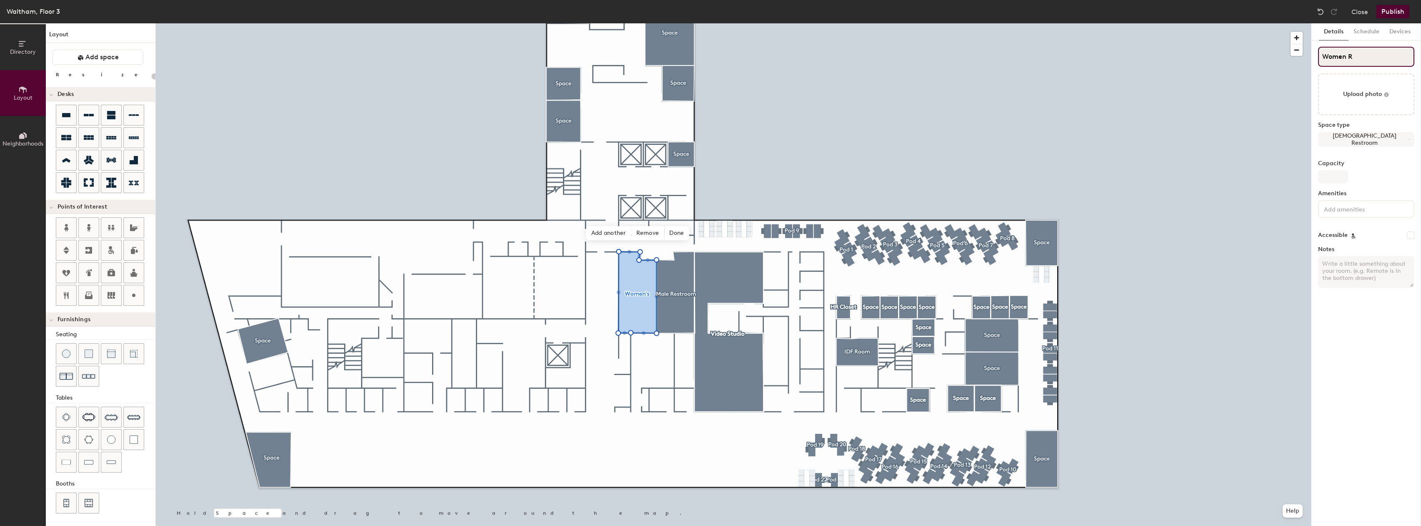
type input "20"
type input "Women Res"
type input "20"
type input "Women Rest"
type input "20"
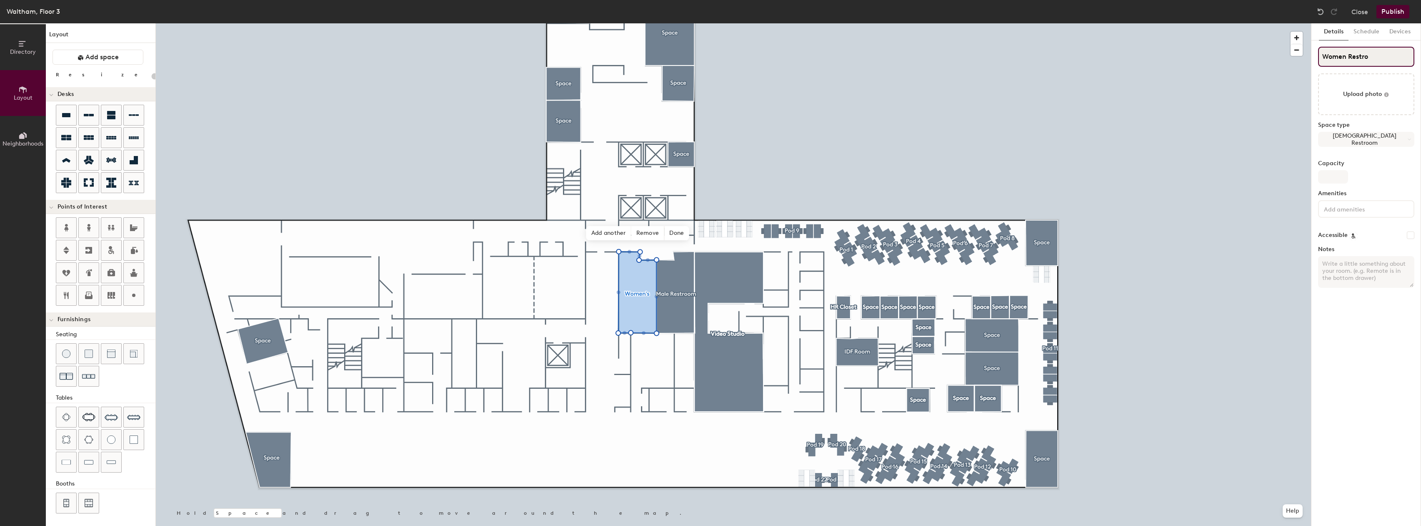
type input "Women Restroo"
type input "20"
type input "Women Restroom"
type input "20"
type input "Women Restroom"
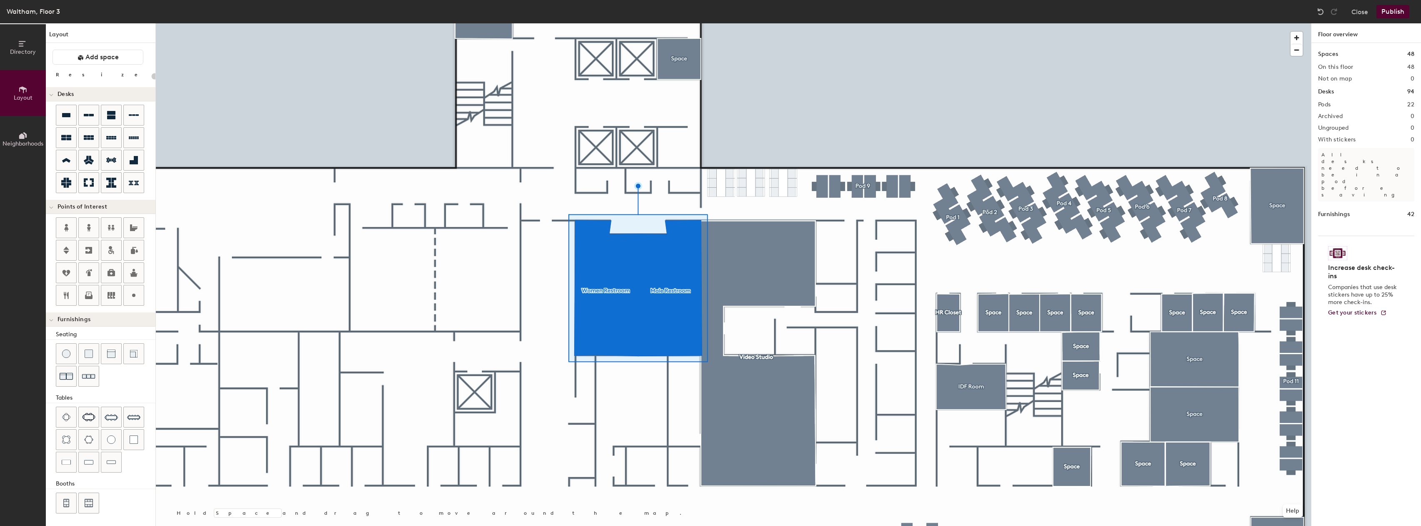
click at [659, 23] on div at bounding box center [733, 23] width 1155 height 0
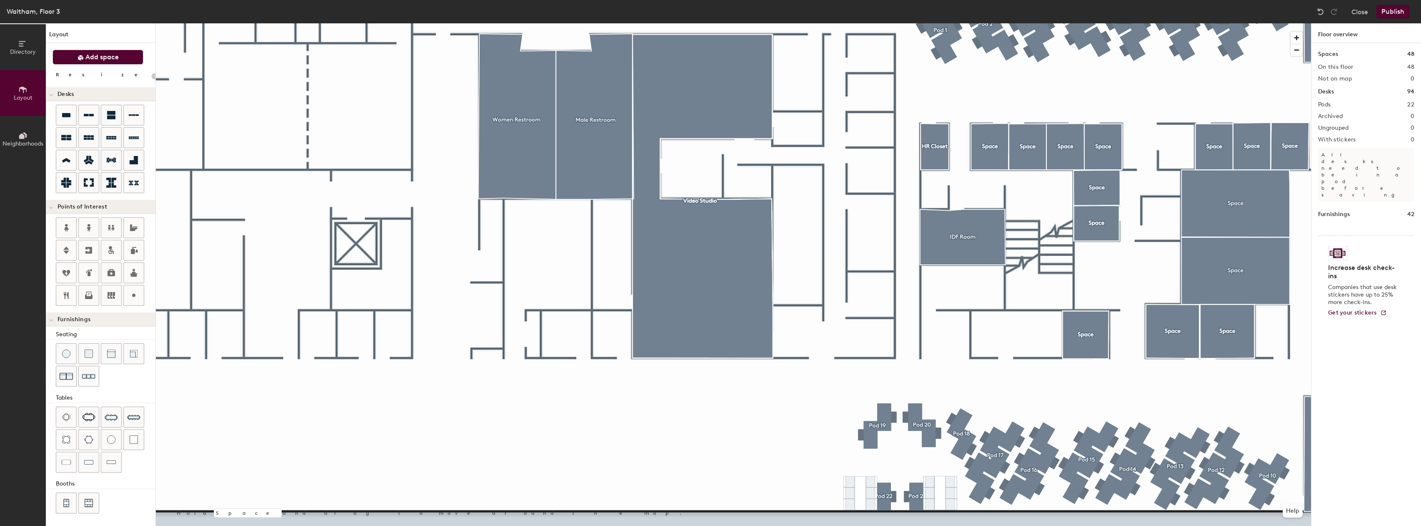
click at [114, 62] on button "Add space" at bounding box center [98, 57] width 91 height 15
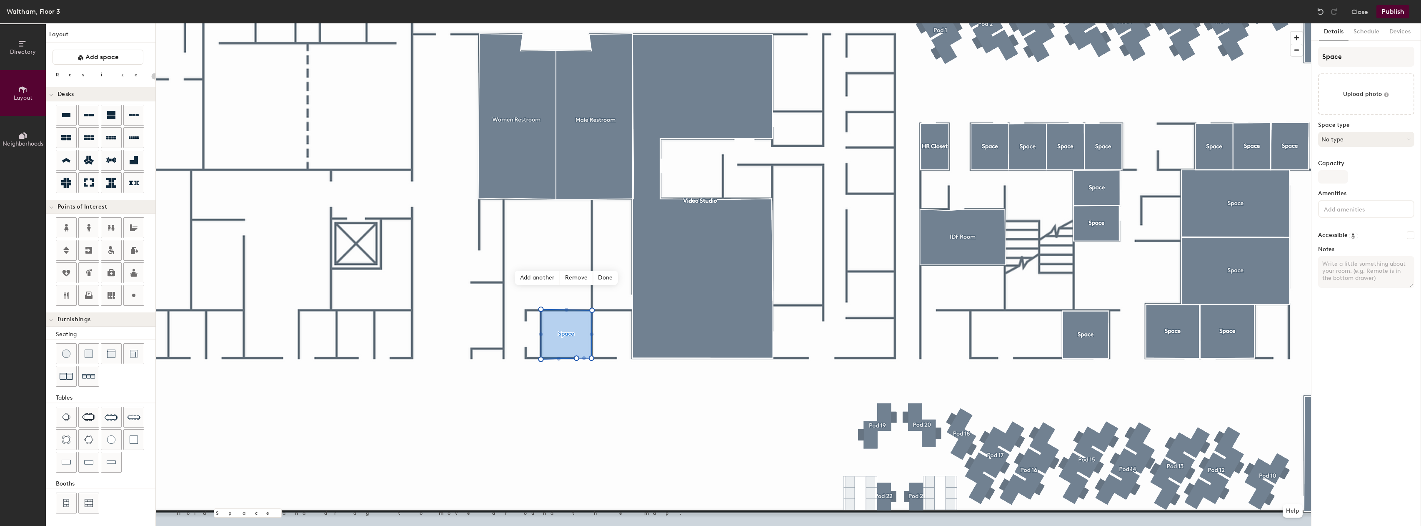
click at [1340, 139] on button "No type" at bounding box center [1366, 139] width 96 height 15
click at [1348, 252] on div "Other" at bounding box center [1370, 248] width 103 height 13
click at [553, 185] on span "Edit shape" at bounding box center [556, 183] width 40 height 14
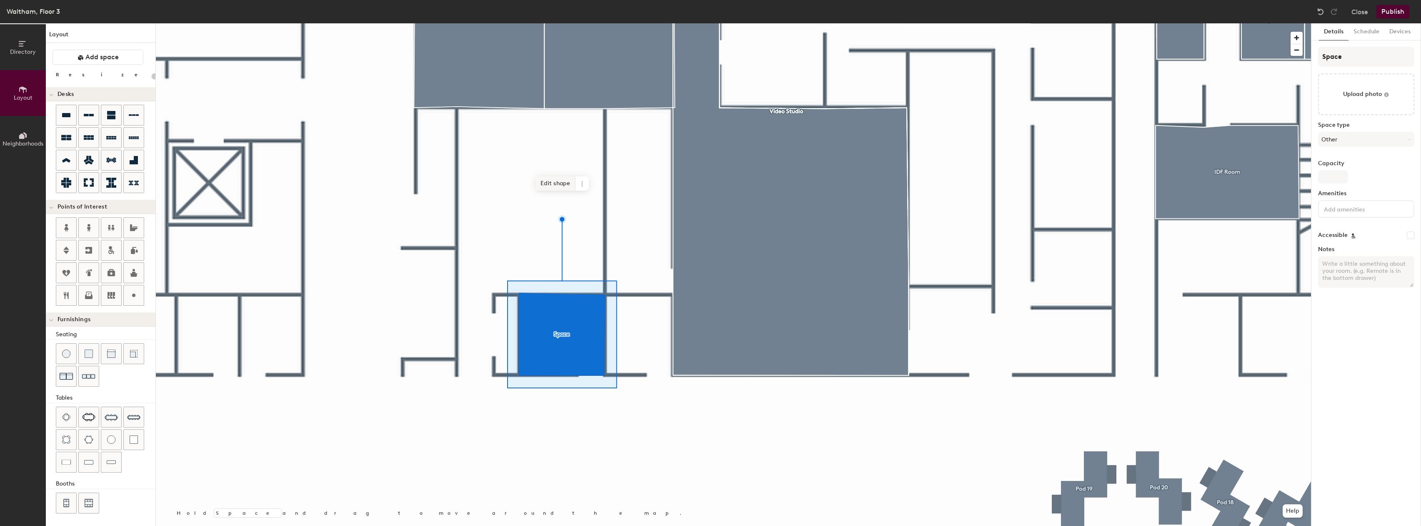
click at [555, 183] on span "Edit shape" at bounding box center [556, 183] width 40 height 14
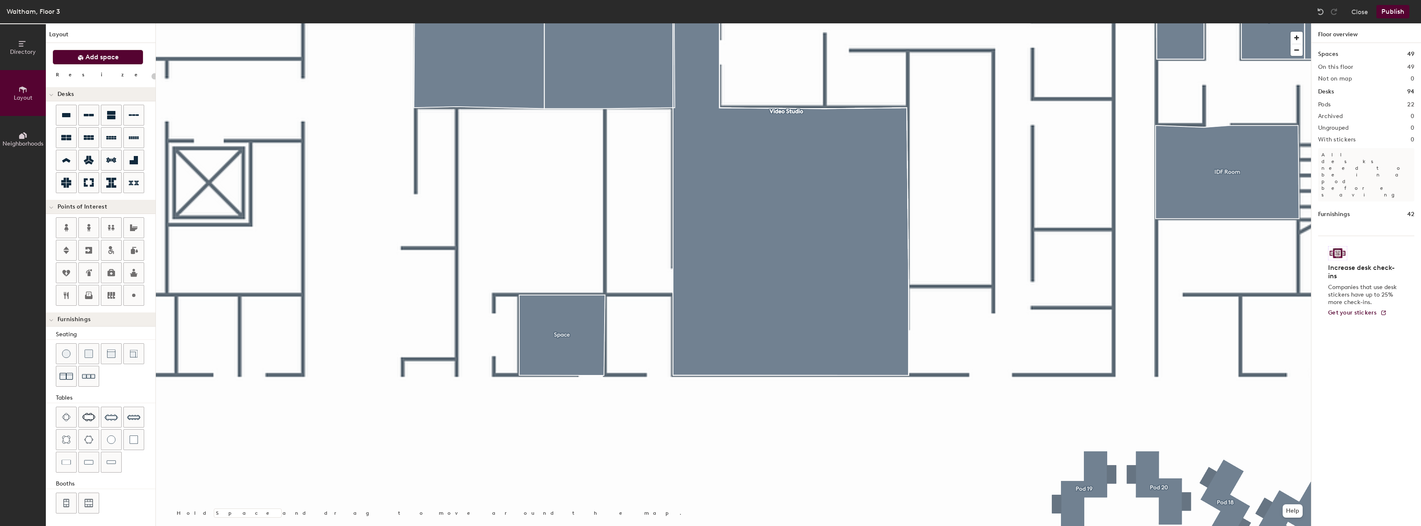
click at [93, 59] on span "Add space" at bounding box center [101, 57] width 33 height 8
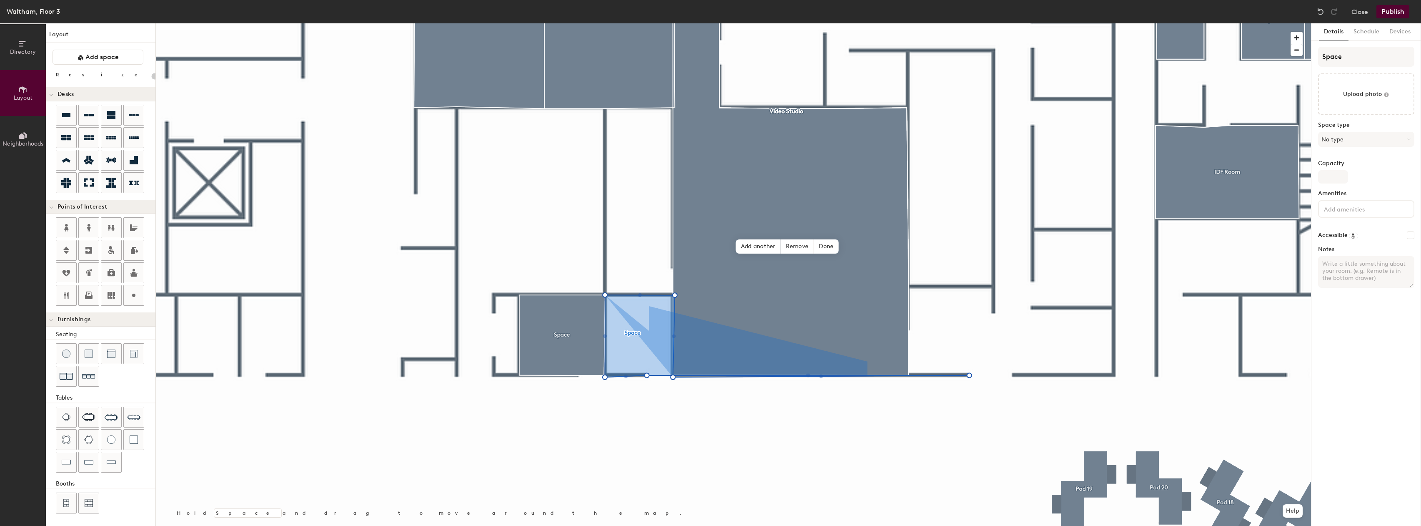
type input "20"
click at [824, 243] on span "Done" at bounding box center [826, 246] width 25 height 14
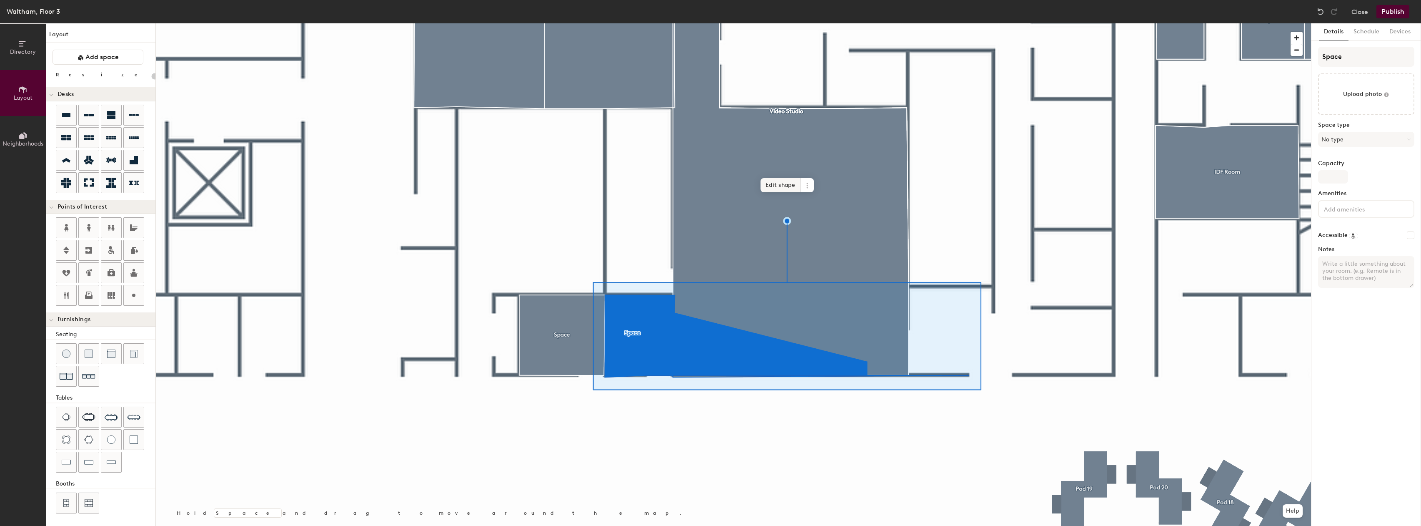
click at [775, 187] on span "Edit shape" at bounding box center [781, 185] width 40 height 14
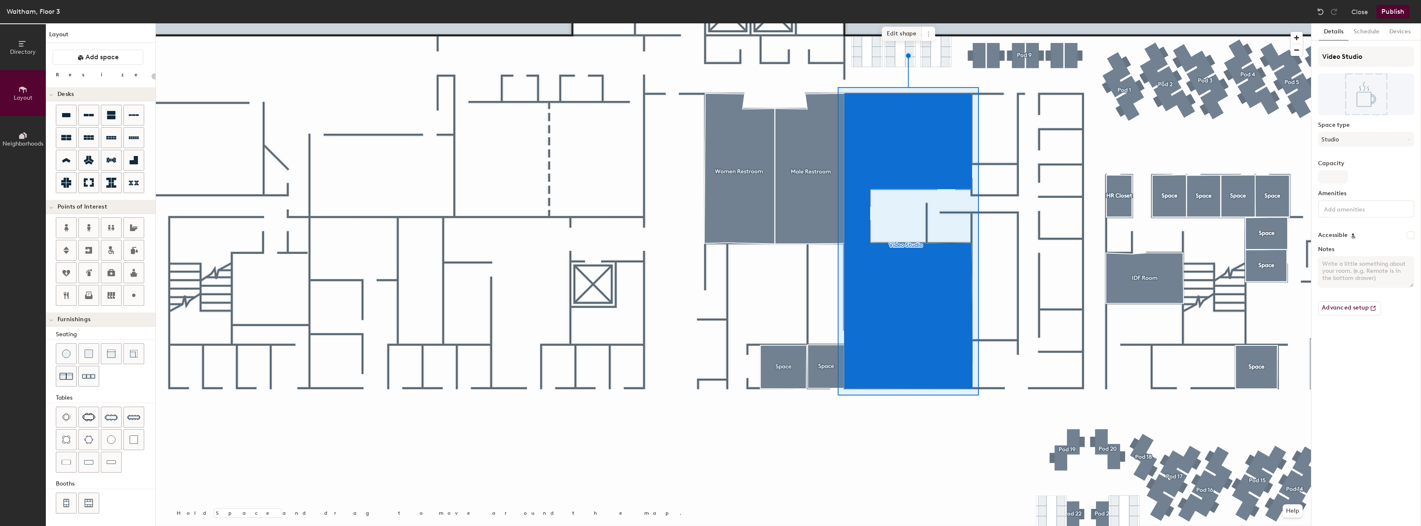
click at [906, 33] on span "Edit shape" at bounding box center [902, 34] width 40 height 14
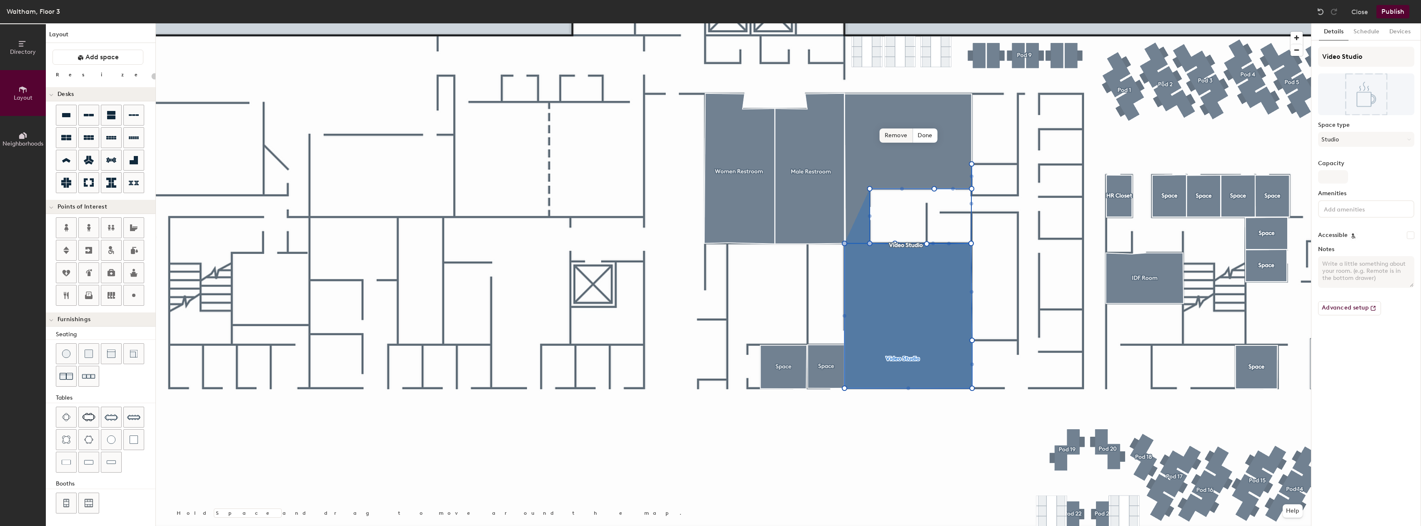
click at [892, 135] on span "Remove" at bounding box center [896, 135] width 33 height 14
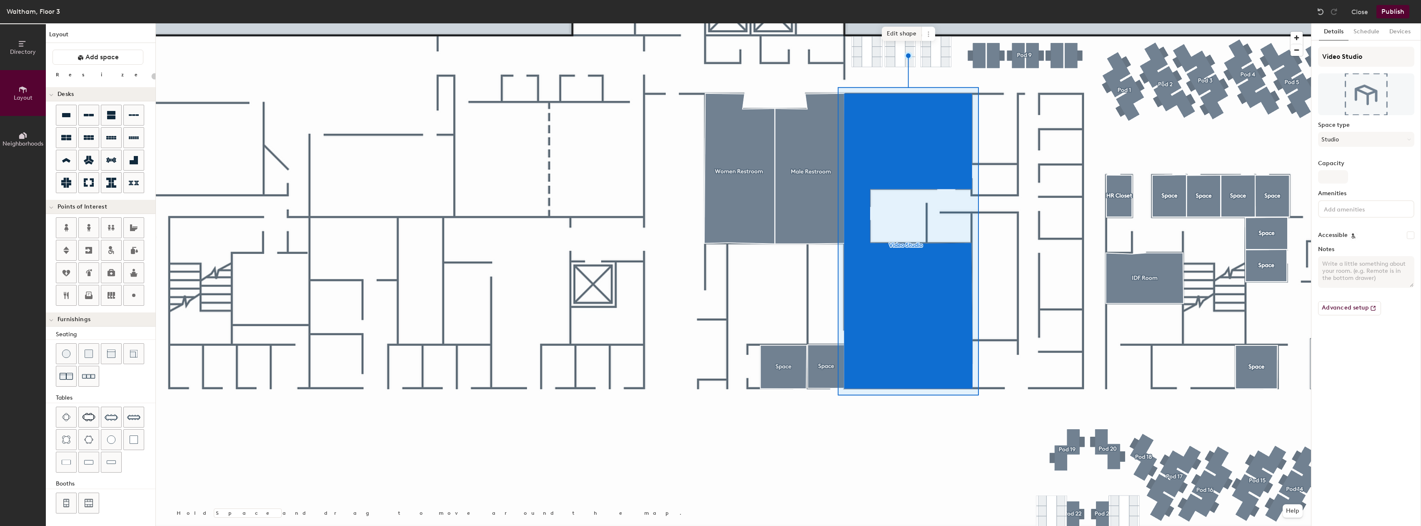
click at [909, 36] on span "Edit shape" at bounding box center [902, 34] width 40 height 14
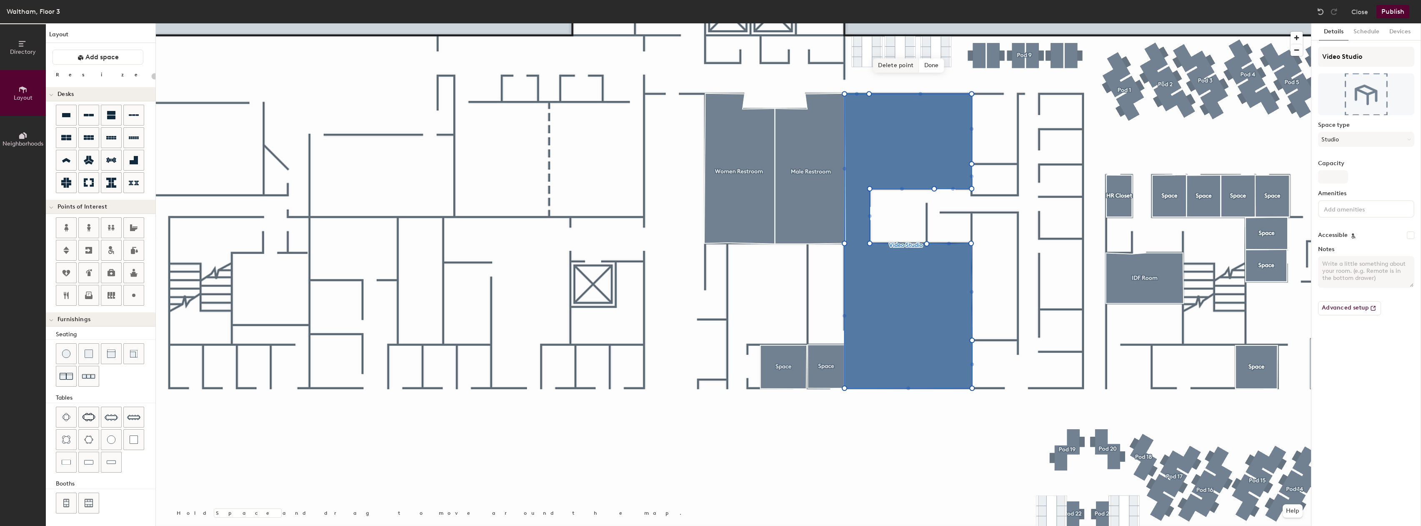
click at [885, 70] on span "Delete point" at bounding box center [896, 65] width 46 height 14
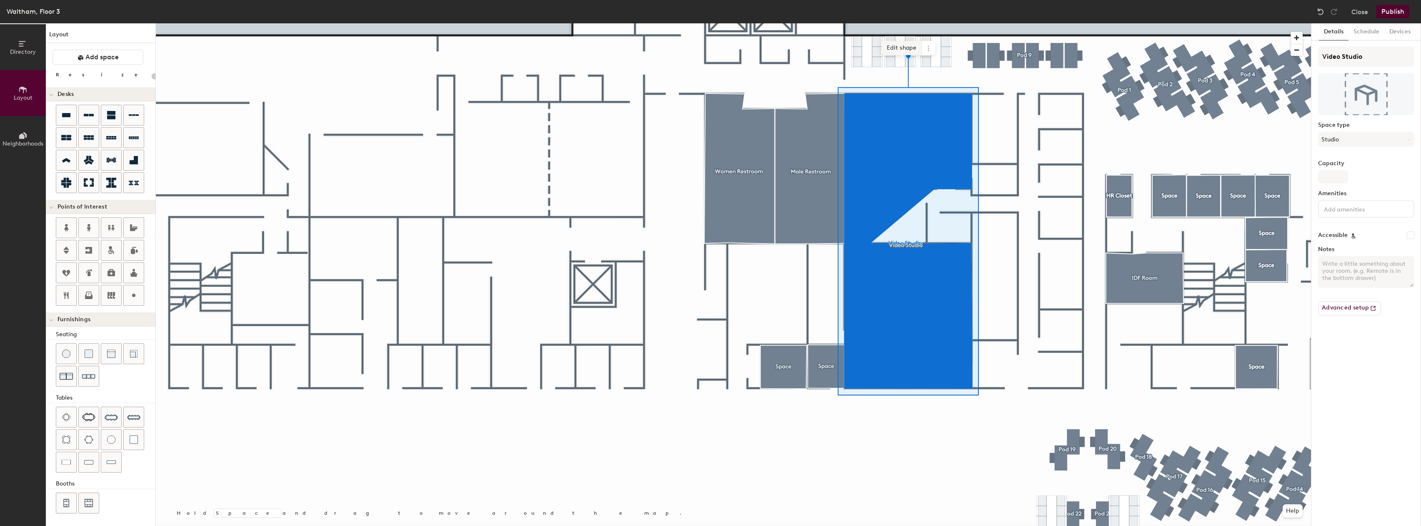
click at [905, 50] on span "Edit shape" at bounding box center [902, 48] width 40 height 14
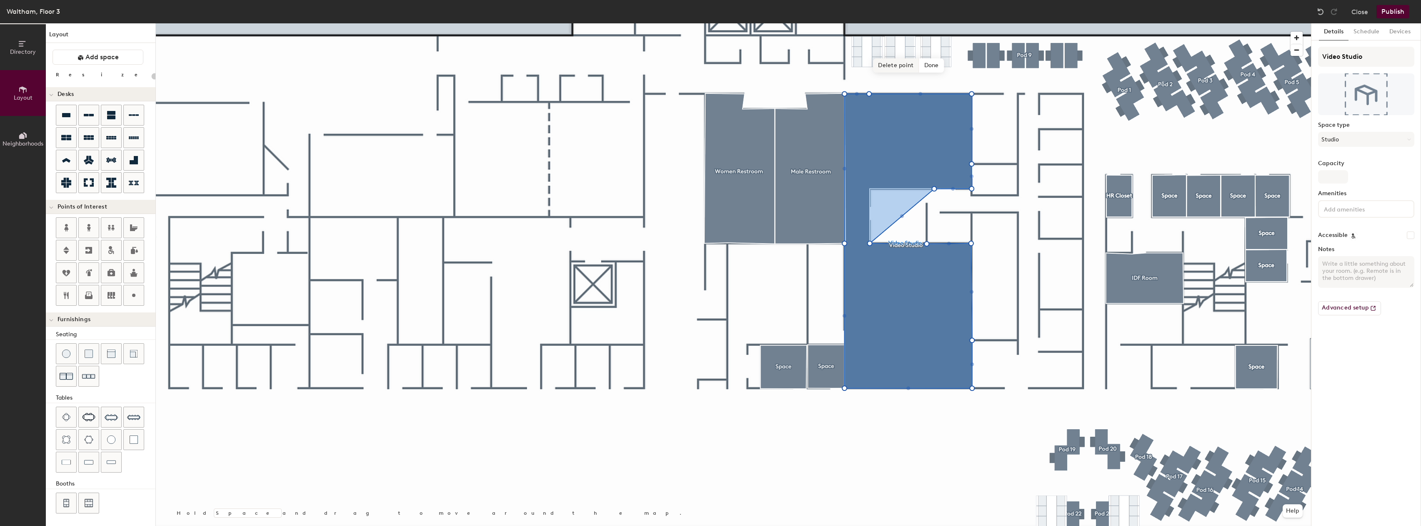
click at [903, 67] on span "Delete point" at bounding box center [896, 65] width 46 height 14
click at [909, 66] on span "Delete point" at bounding box center [896, 65] width 46 height 14
click at [895, 64] on span "Delete point" at bounding box center [896, 65] width 46 height 14
click at [888, 65] on span "Delete point" at bounding box center [896, 65] width 46 height 14
click at [890, 70] on span "Delete point" at bounding box center [896, 65] width 46 height 14
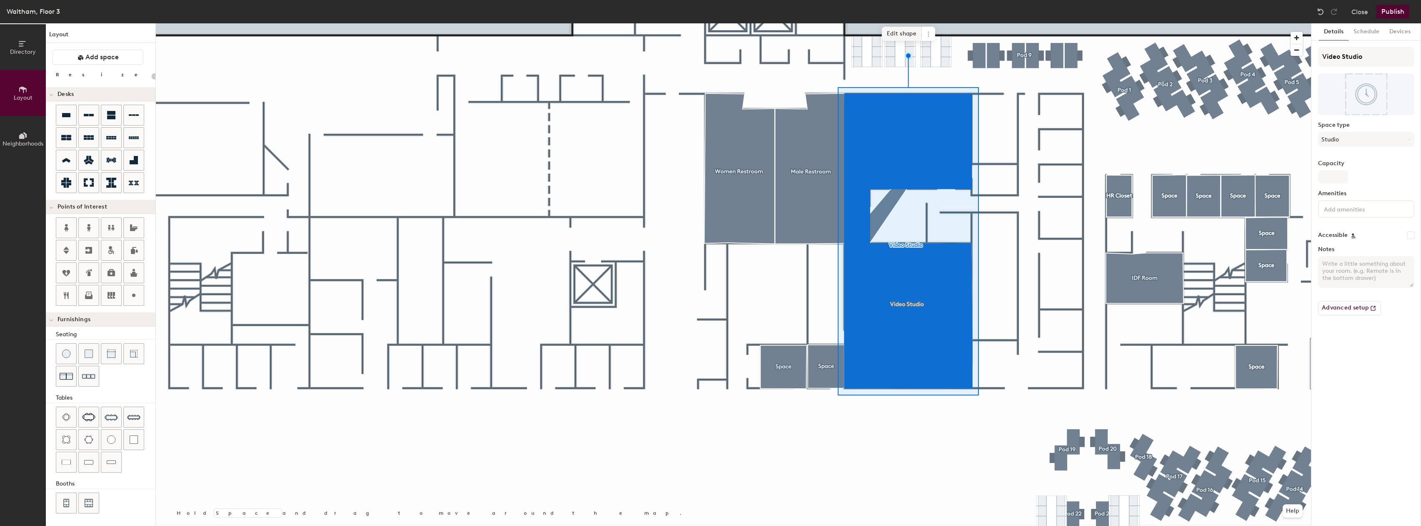
click at [891, 38] on span "Edit shape" at bounding box center [902, 34] width 40 height 14
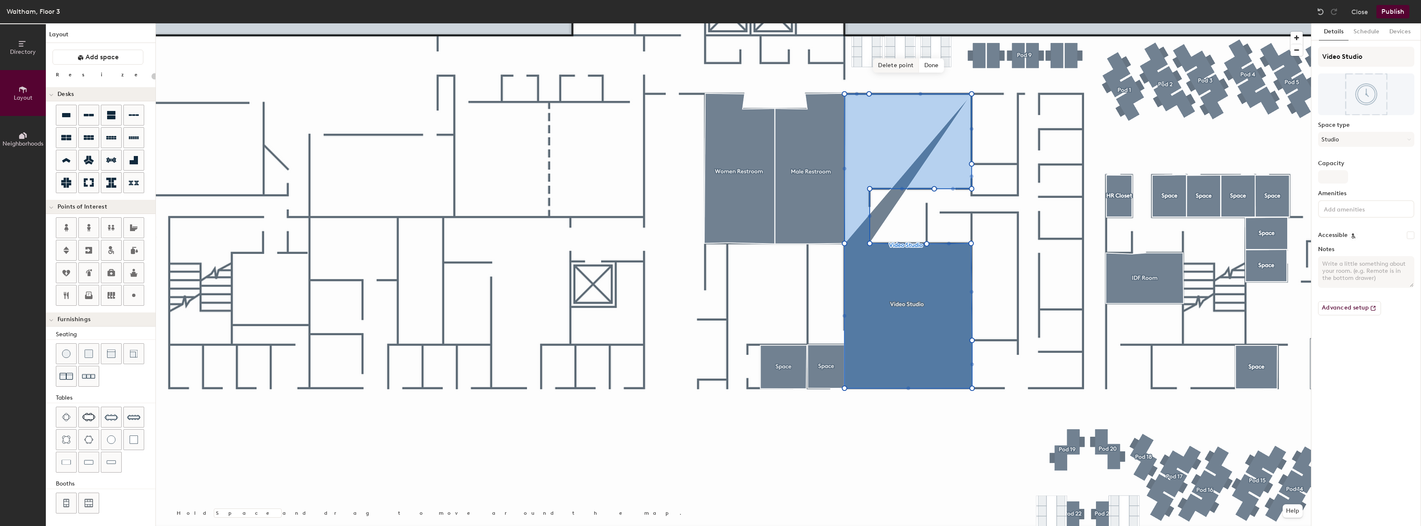
click at [898, 68] on span "Delete point" at bounding box center [896, 65] width 46 height 14
click at [887, 70] on span "Delete point" at bounding box center [896, 65] width 46 height 14
click at [896, 72] on span "Delete point" at bounding box center [896, 65] width 46 height 14
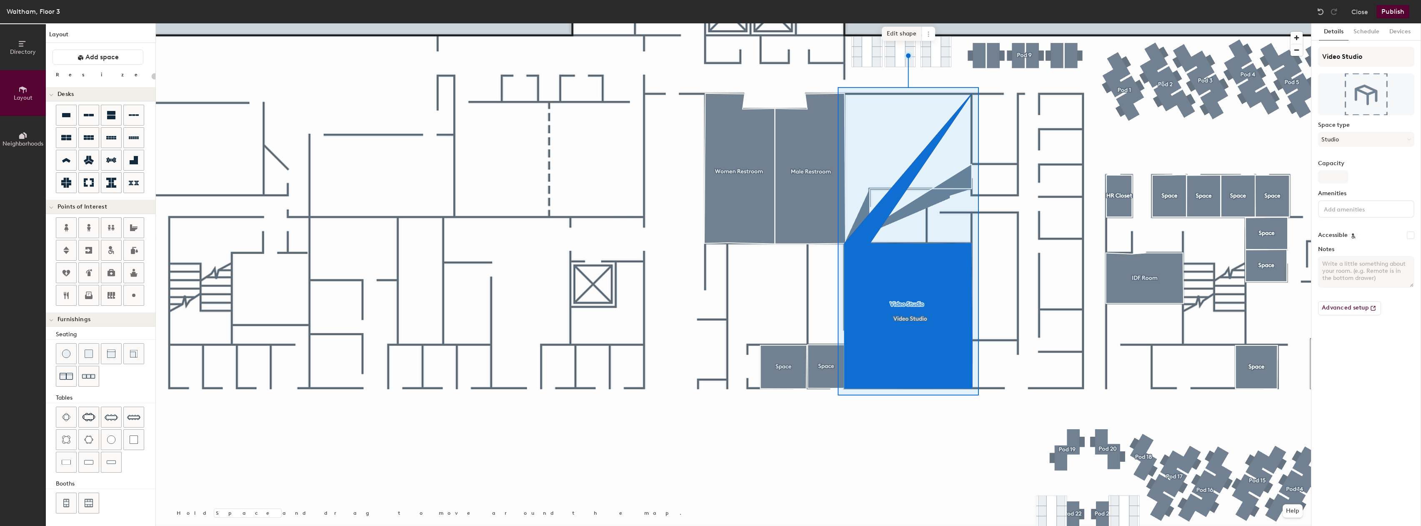
click at [902, 37] on span "Edit shape" at bounding box center [902, 34] width 40 height 14
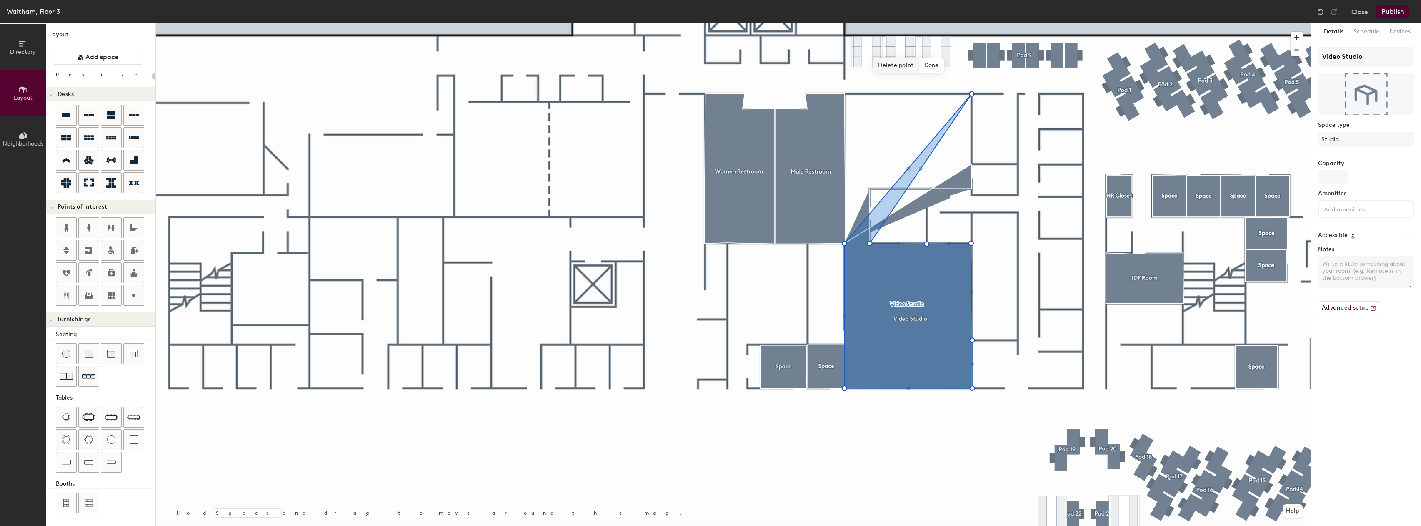
click at [896, 70] on span "Delete point" at bounding box center [896, 65] width 46 height 14
type input "20"
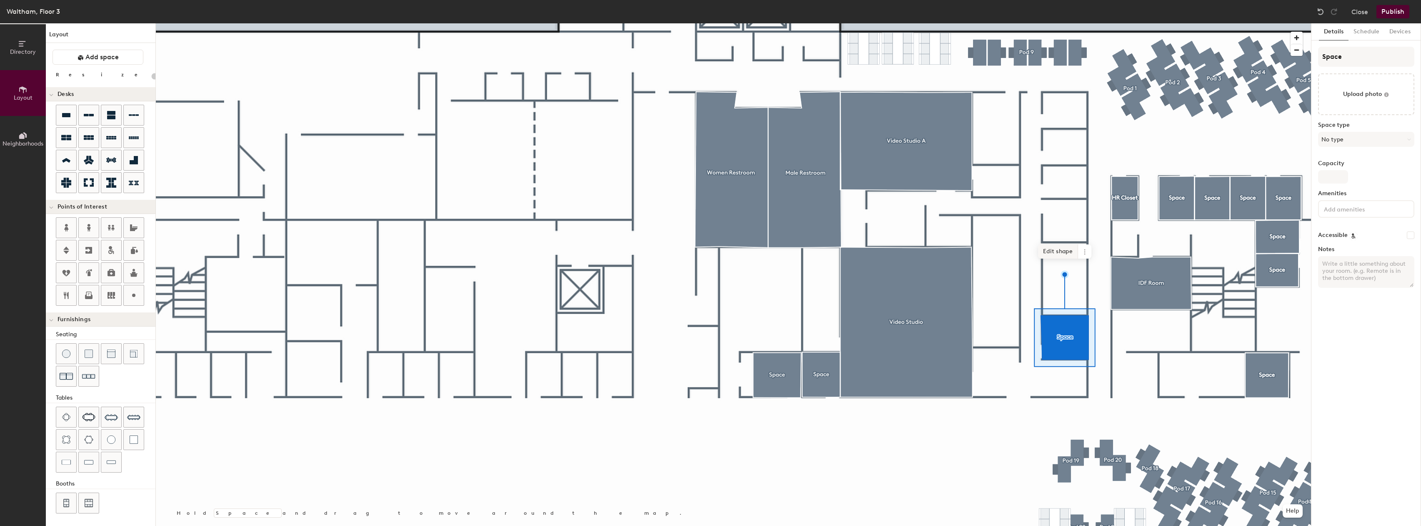
click at [1054, 254] on span "Edit shape" at bounding box center [1058, 251] width 40 height 14
click at [1051, 290] on span "Delete point" at bounding box center [1052, 285] width 46 height 14
click at [95, 44] on div "Layout Add space Resize Desks Points of Interest Furnishings Seating Tables Boo…" at bounding box center [101, 274] width 110 height 502
click at [99, 54] on span "Add space" at bounding box center [101, 57] width 33 height 8
click at [1060, 179] on span "Edit shape" at bounding box center [1058, 179] width 40 height 14
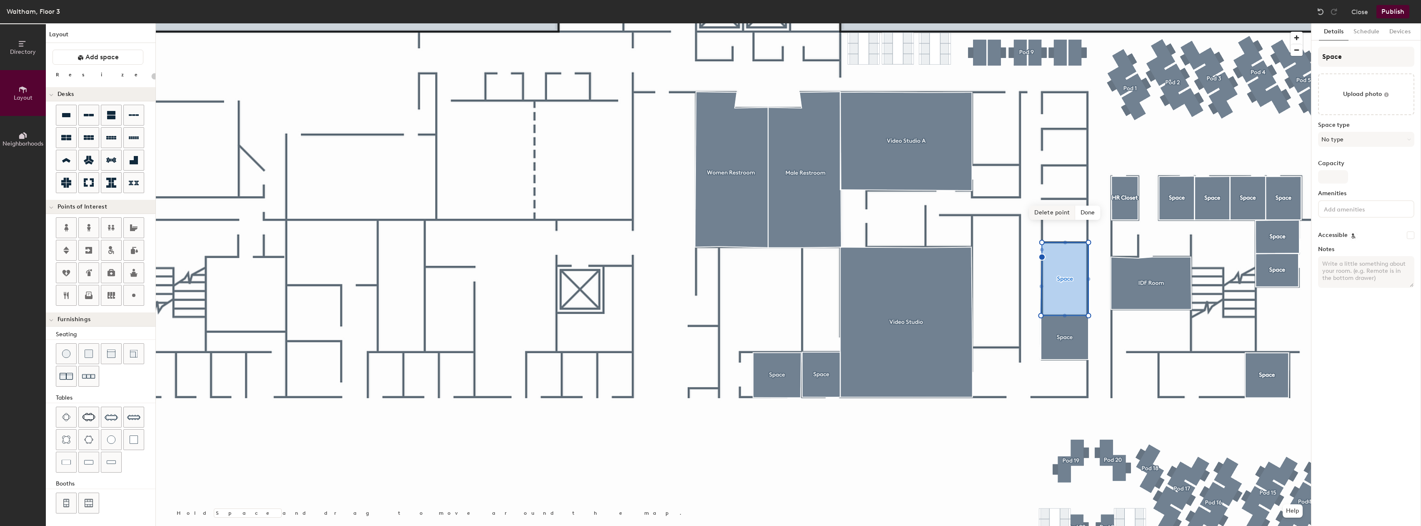
click at [1056, 218] on span "Delete point" at bounding box center [1052, 212] width 46 height 14
click at [1058, 179] on span "Edit shape" at bounding box center [1058, 179] width 40 height 14
click at [1055, 185] on span "Edit shape" at bounding box center [1058, 179] width 40 height 14
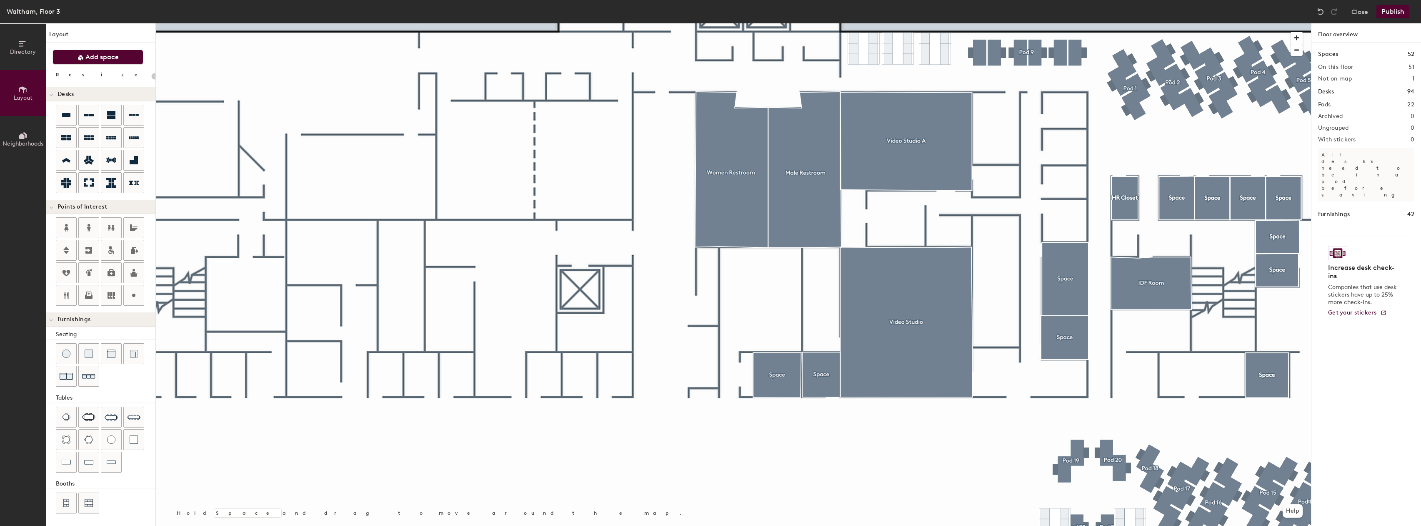
click at [115, 58] on span "Add space" at bounding box center [101, 57] width 33 height 8
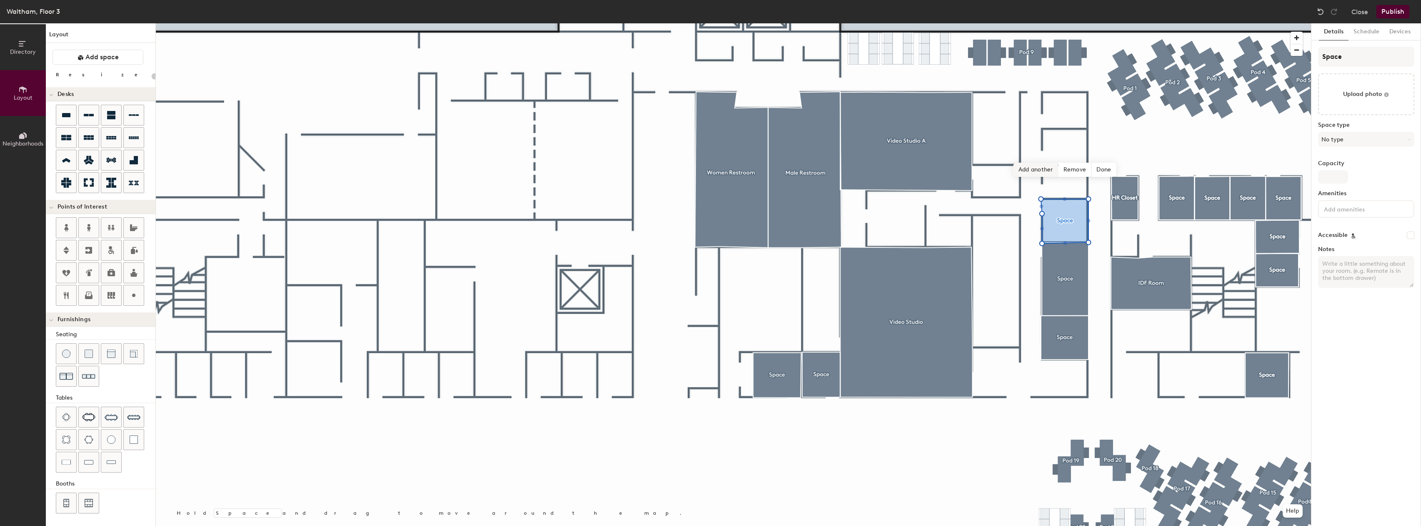
click at [1039, 171] on span "Add another" at bounding box center [1036, 170] width 45 height 14
click at [1032, 101] on span "Add another" at bounding box center [1036, 100] width 45 height 14
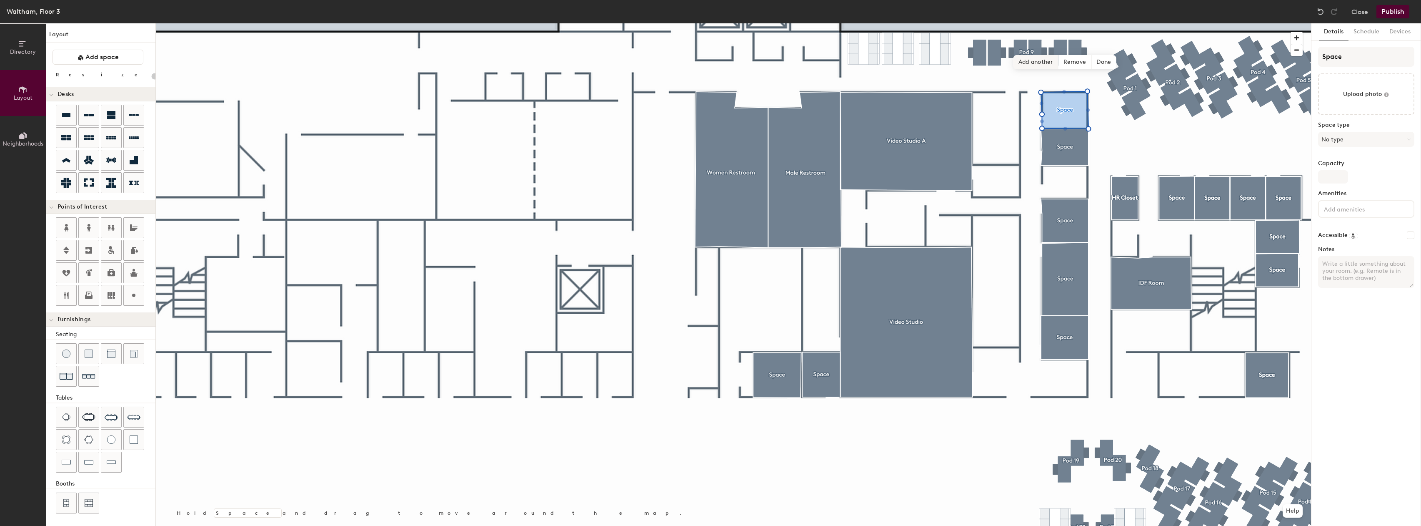
click at [1038, 65] on span "Add another" at bounding box center [1036, 62] width 45 height 14
click at [1058, 23] on div at bounding box center [733, 23] width 1155 height 0
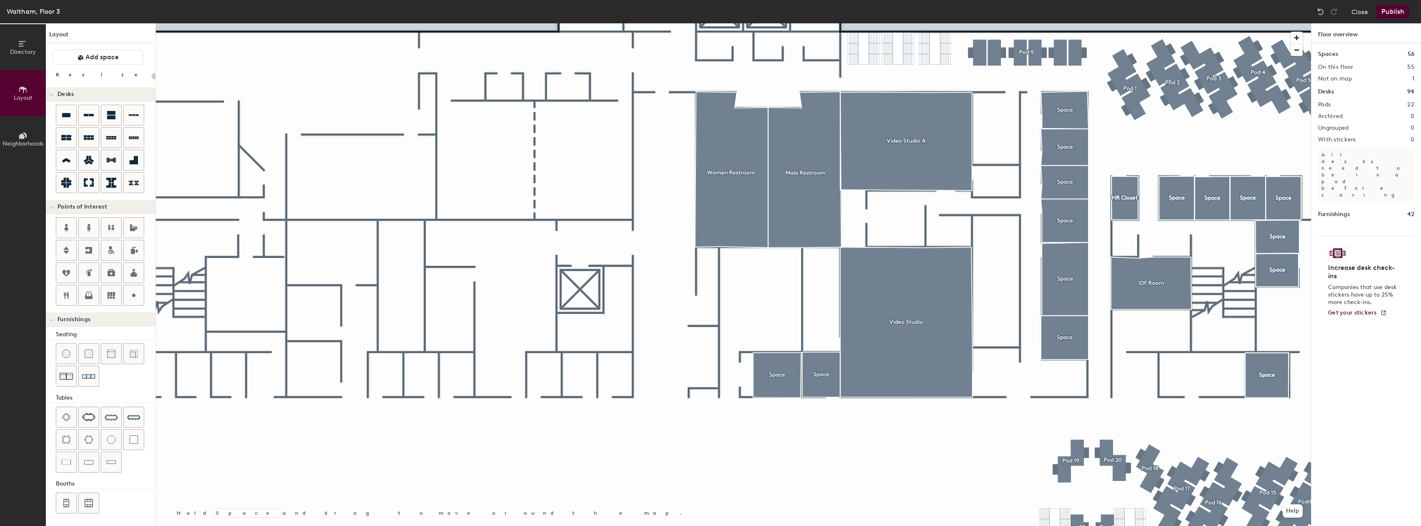
click at [1040, 23] on div at bounding box center [733, 23] width 1155 height 0
click at [1050, 49] on span "Edit shape" at bounding box center [1059, 45] width 40 height 14
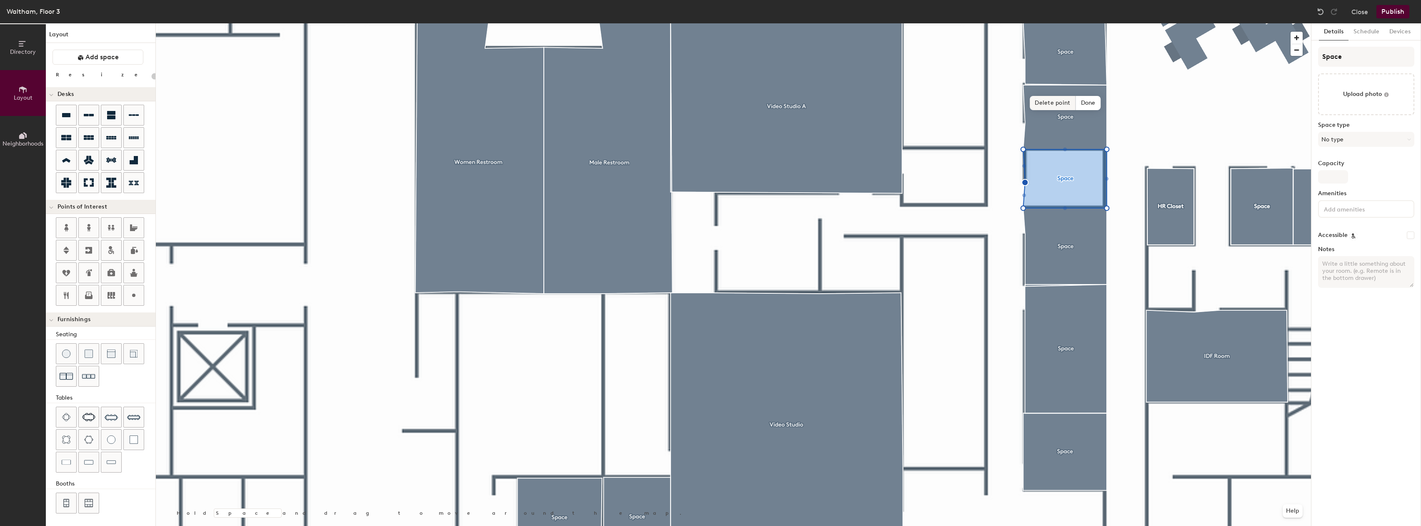
click at [1045, 104] on span "Delete point" at bounding box center [1053, 103] width 46 height 14
type input "20"
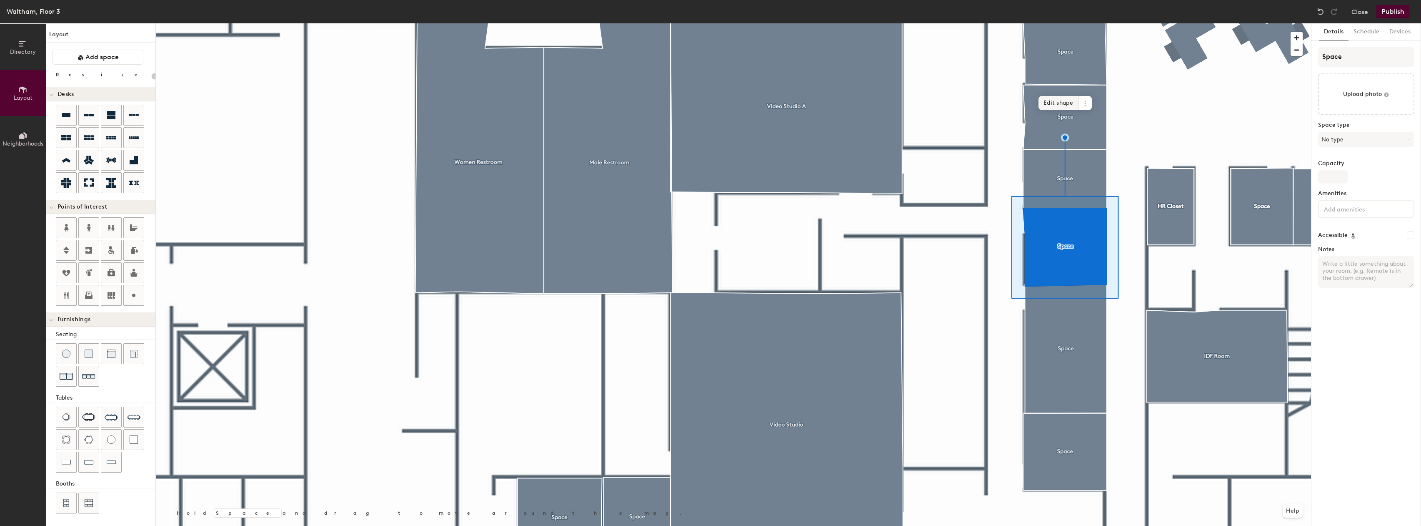
click at [1064, 104] on span "Edit shape" at bounding box center [1059, 103] width 40 height 14
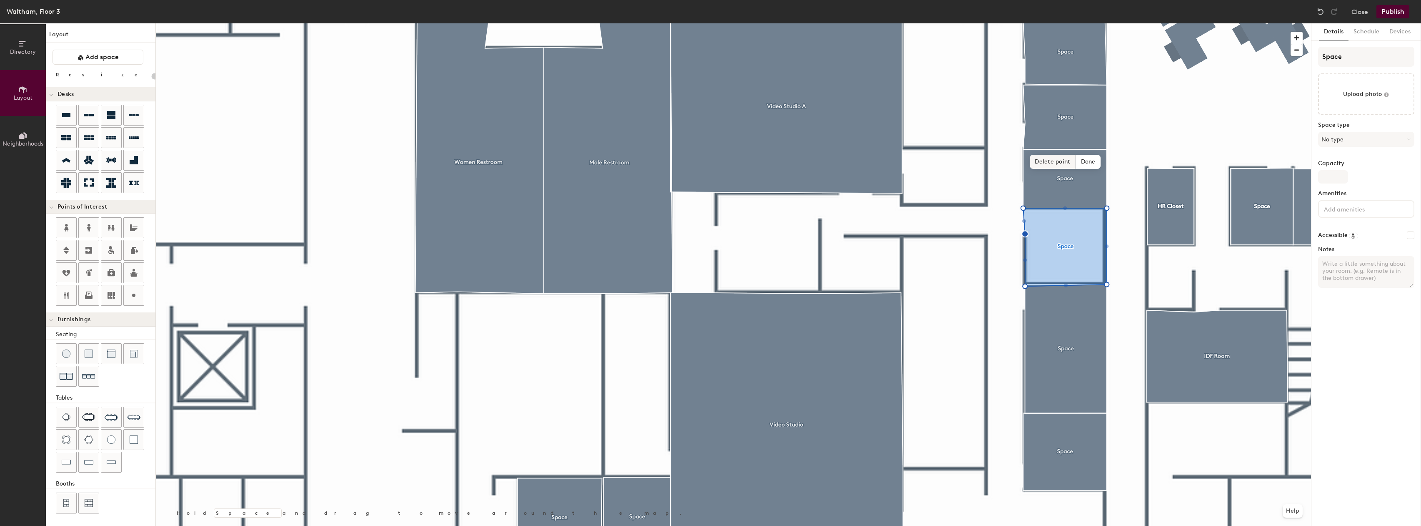
click at [1052, 164] on span "Delete point" at bounding box center [1053, 162] width 46 height 14
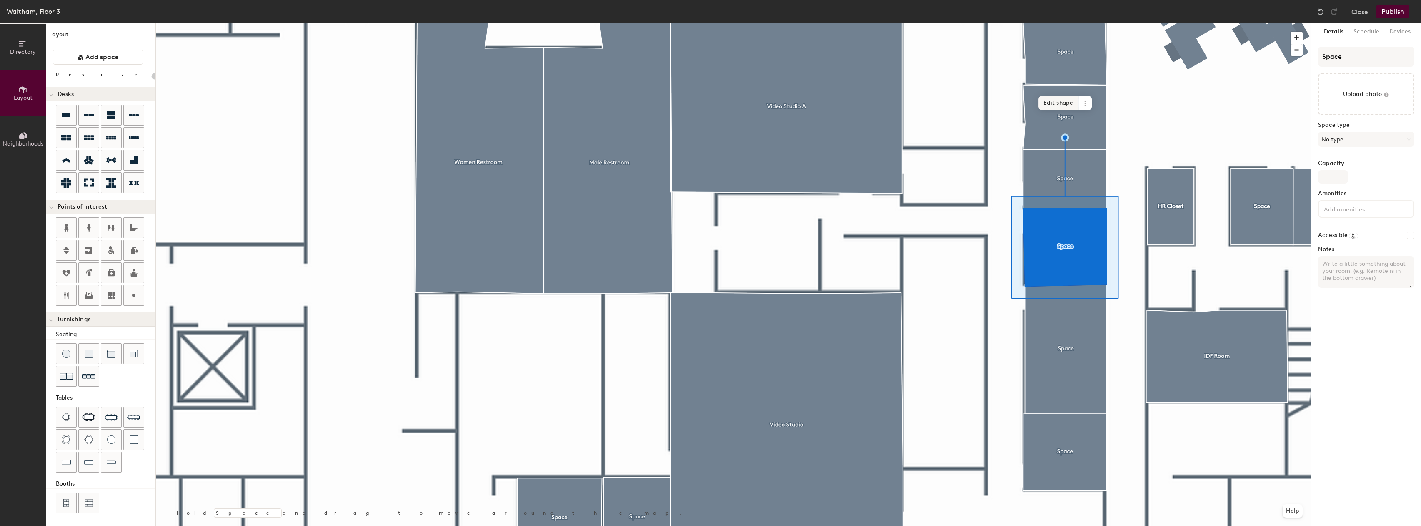
click at [1056, 102] on span "Edit shape" at bounding box center [1059, 103] width 40 height 14
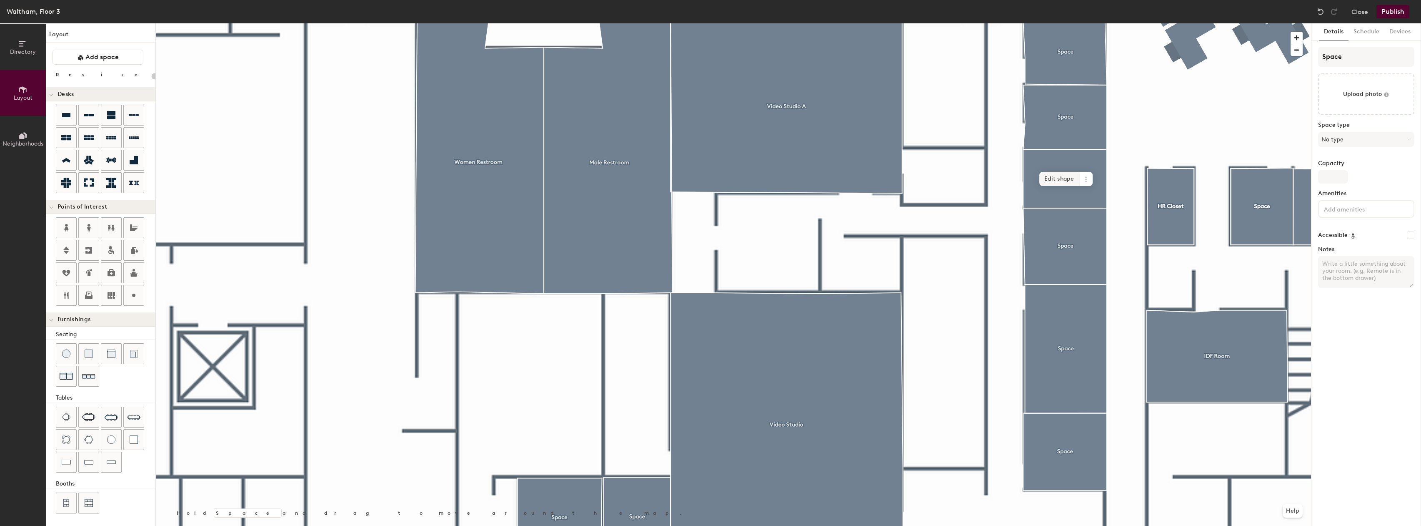
click at [1059, 180] on span "Edit shape" at bounding box center [1059, 179] width 40 height 14
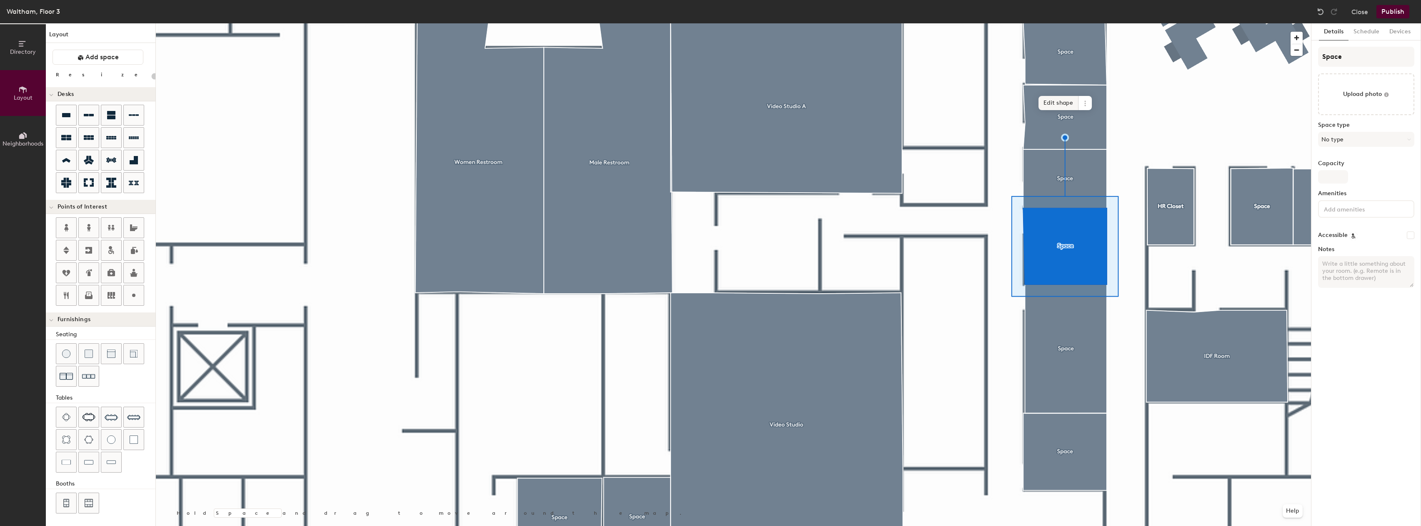
click at [1050, 100] on span "Edit shape" at bounding box center [1059, 103] width 40 height 14
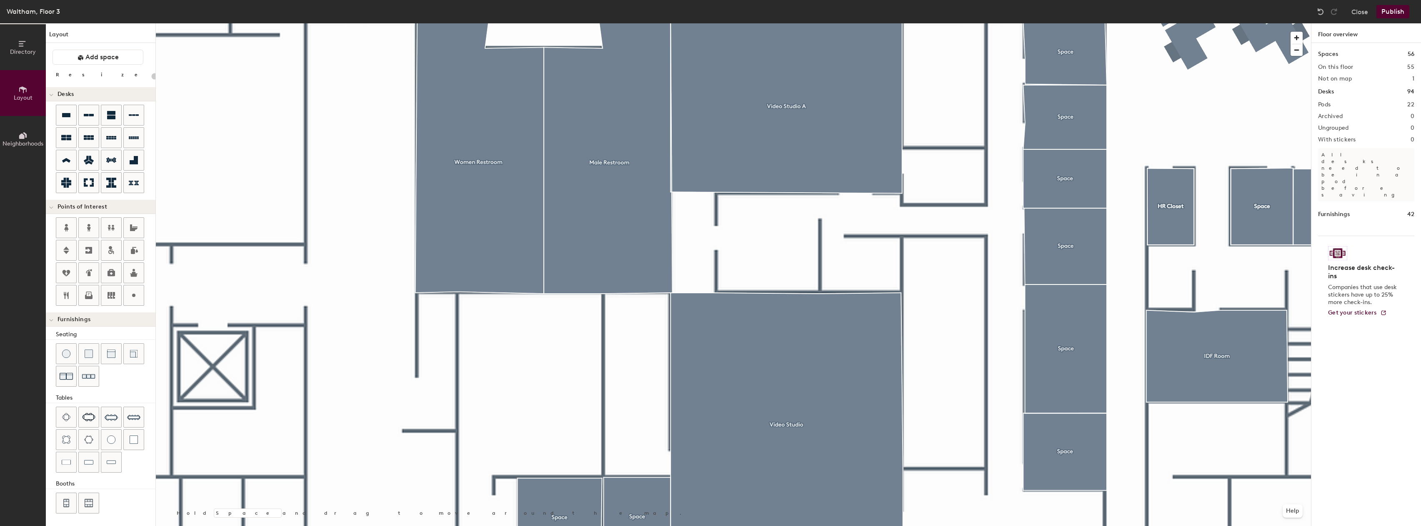
click at [1043, 23] on div at bounding box center [733, 23] width 1155 height 0
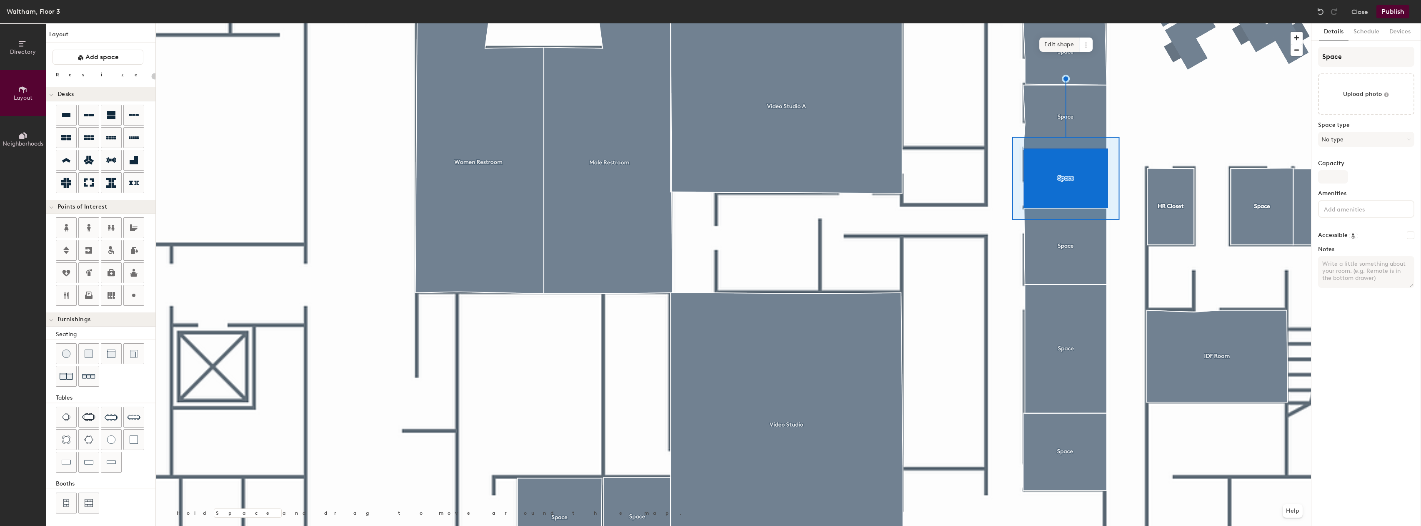
click at [1049, 48] on span "Edit shape" at bounding box center [1059, 45] width 40 height 14
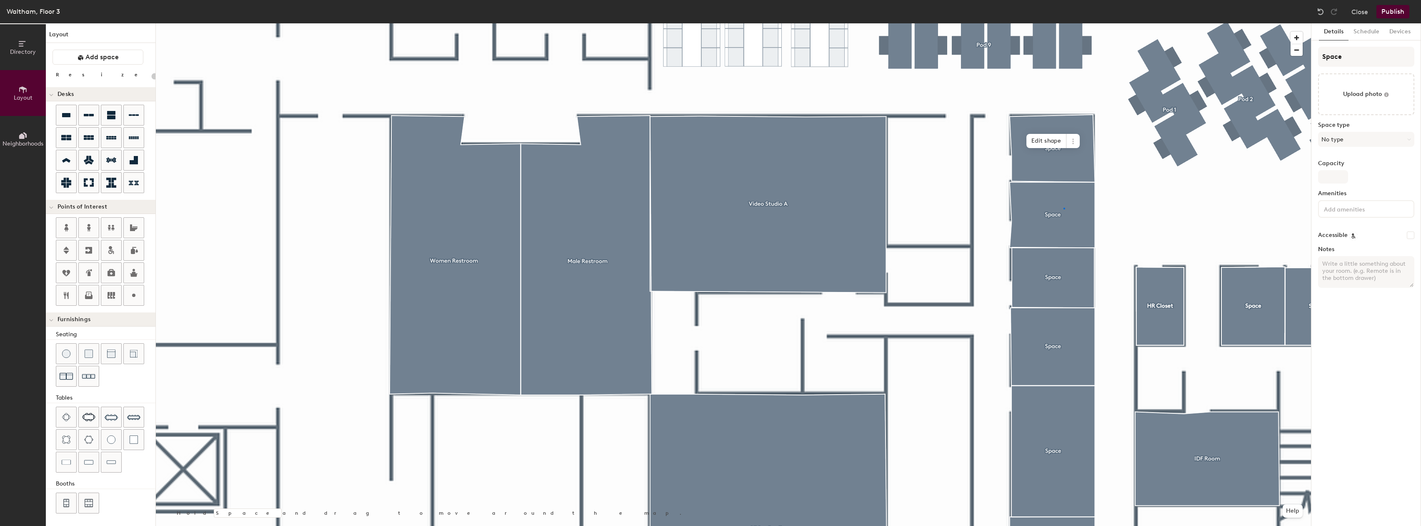
click at [1064, 23] on div at bounding box center [733, 23] width 1155 height 0
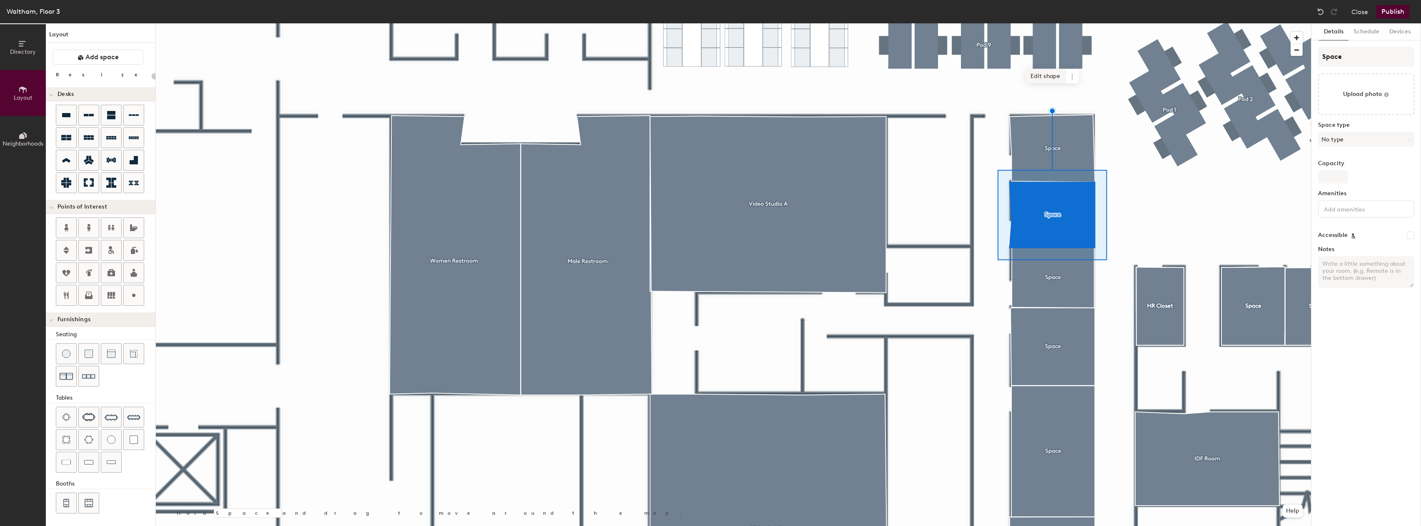
click at [1044, 79] on span "Edit shape" at bounding box center [1046, 76] width 40 height 14
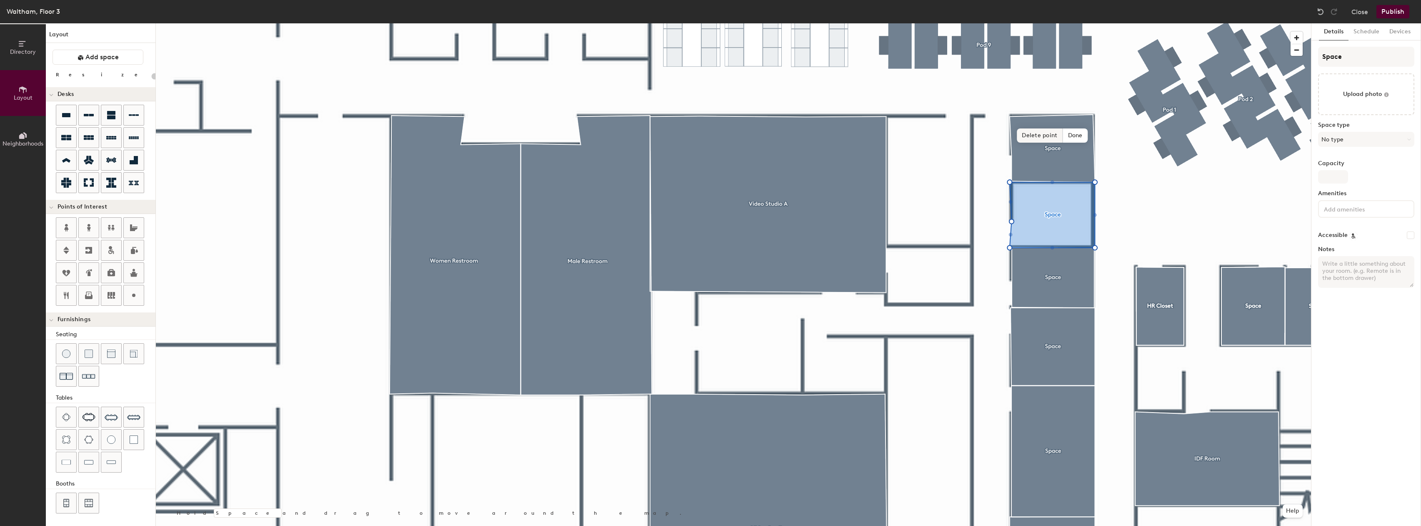
click at [1036, 135] on span "Delete point" at bounding box center [1040, 135] width 46 height 14
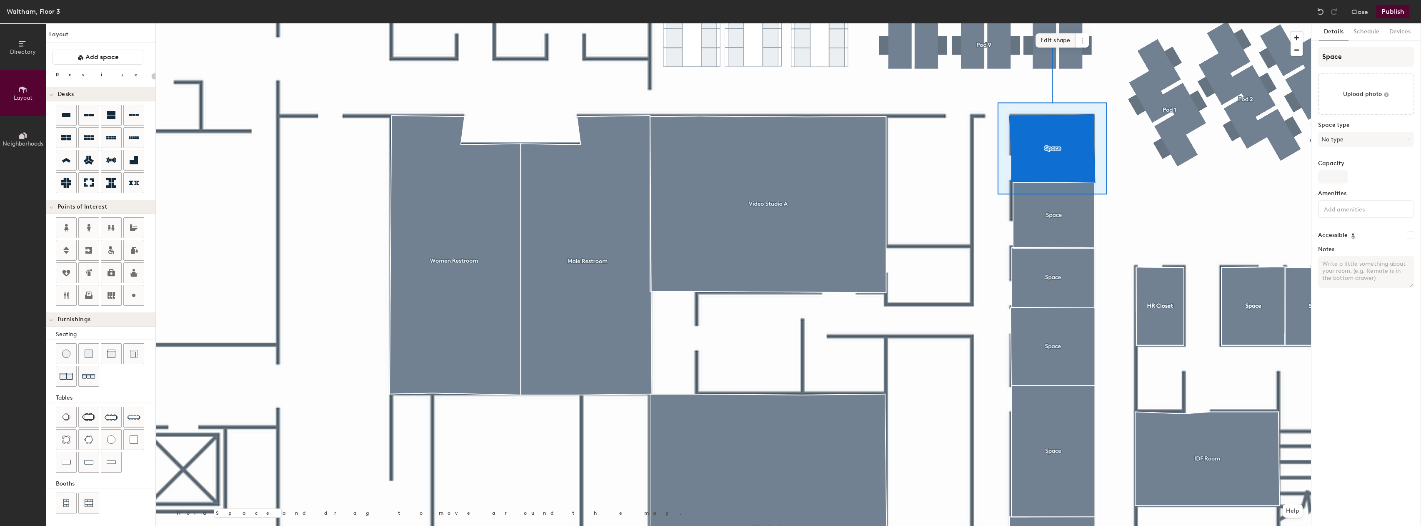
click at [1065, 41] on span "Edit shape" at bounding box center [1056, 40] width 40 height 14
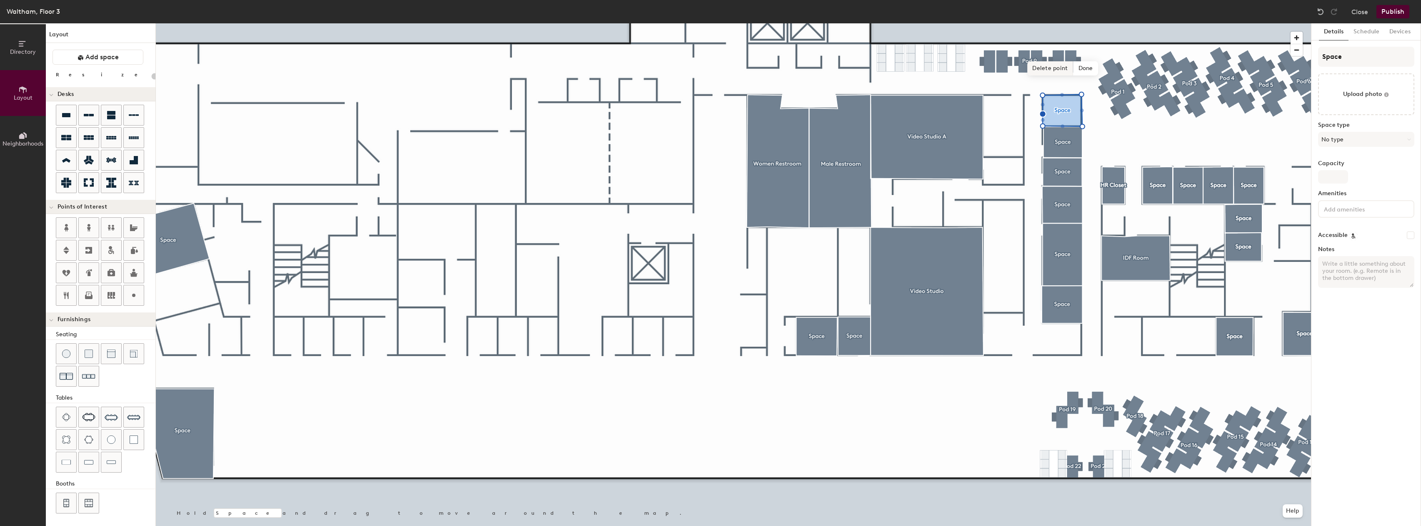
click at [1049, 72] on span "Delete point" at bounding box center [1050, 68] width 46 height 14
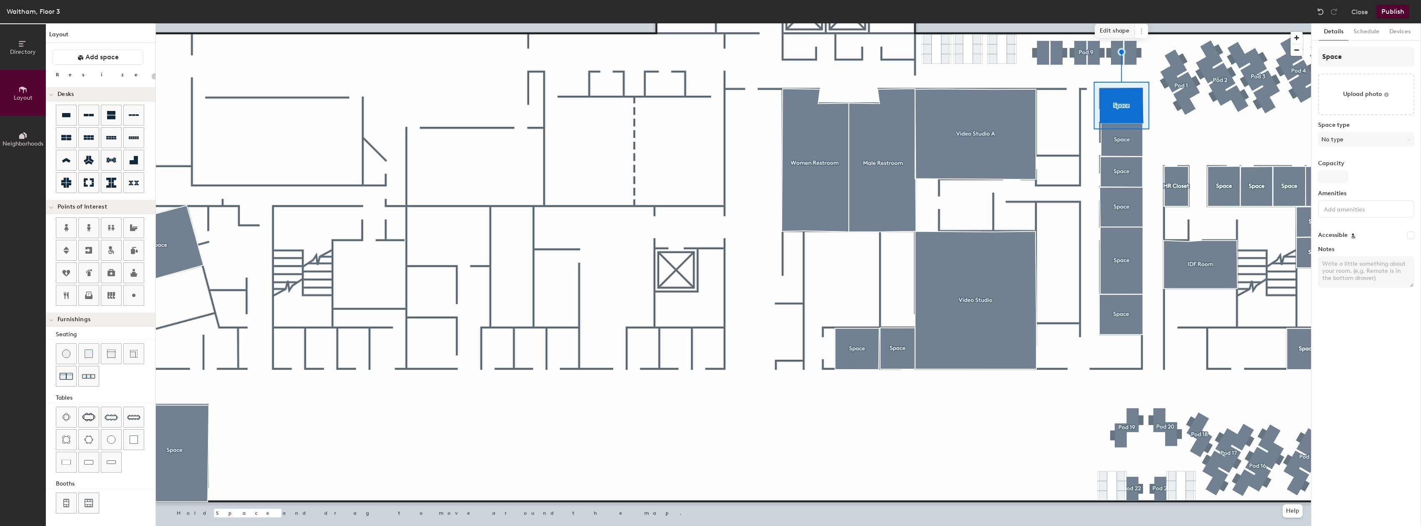
click at [1122, 26] on span "Edit shape" at bounding box center [1115, 31] width 40 height 14
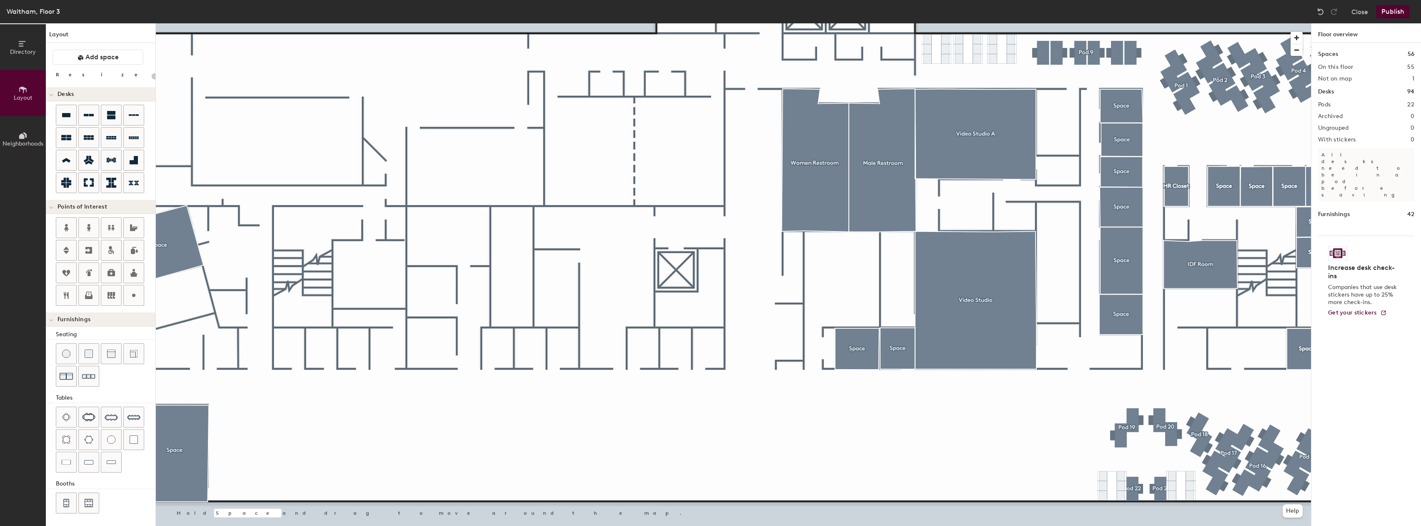
click at [1396, 13] on button "Publish" at bounding box center [1393, 11] width 33 height 13
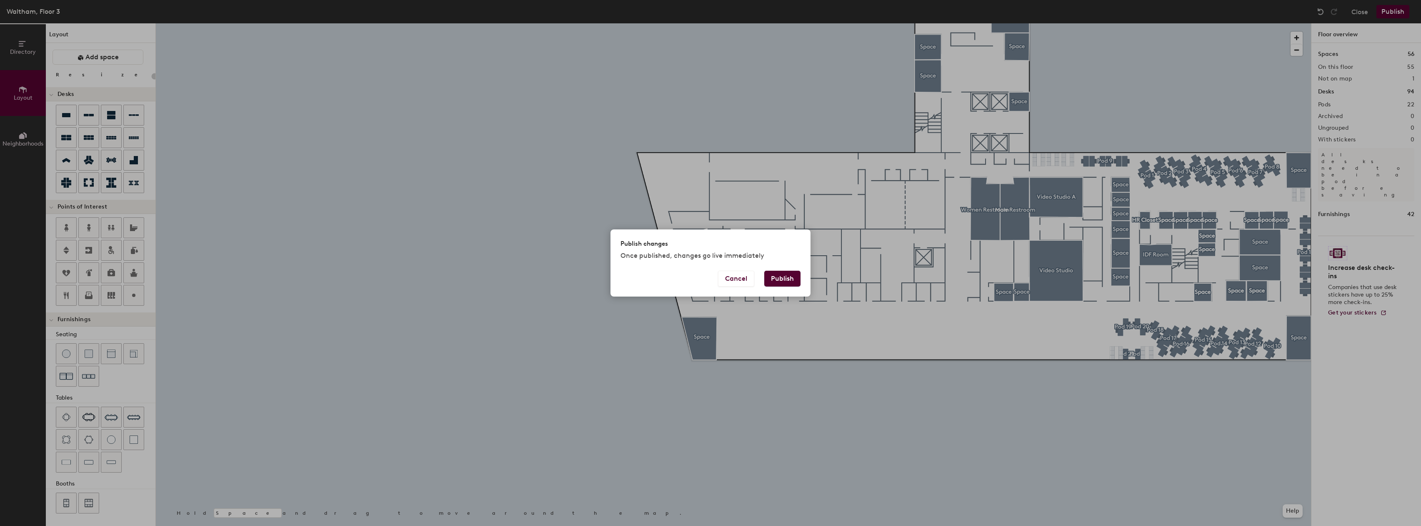
click at [792, 273] on button "Publish" at bounding box center [782, 278] width 36 height 16
type input "20"
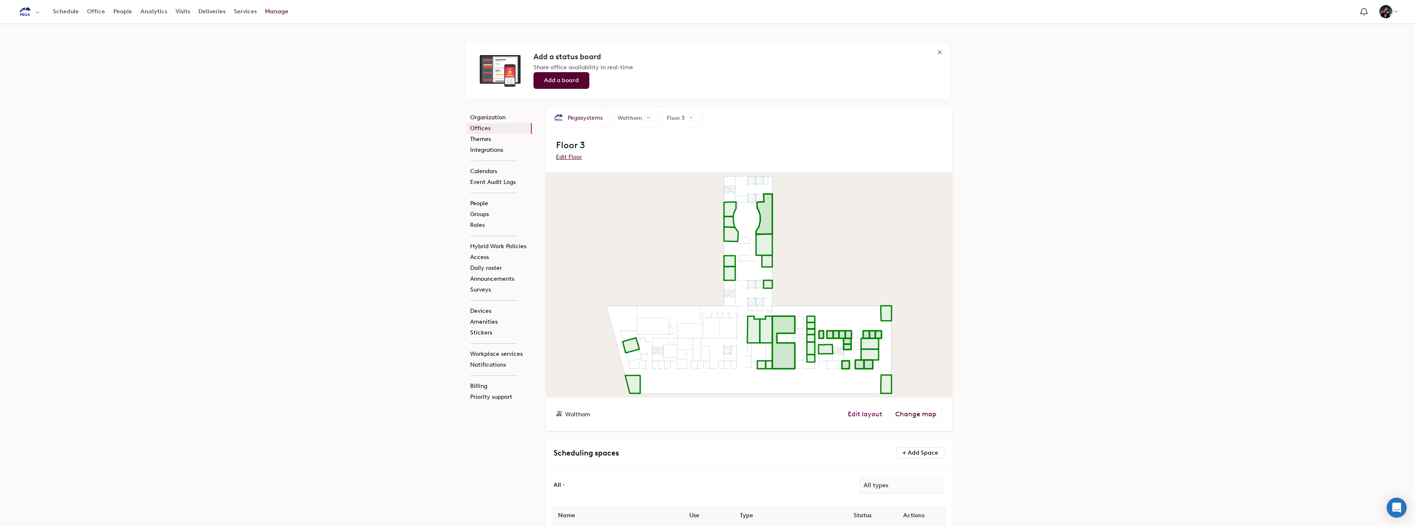
click at [868, 413] on link "Edit layout" at bounding box center [865, 414] width 35 height 8
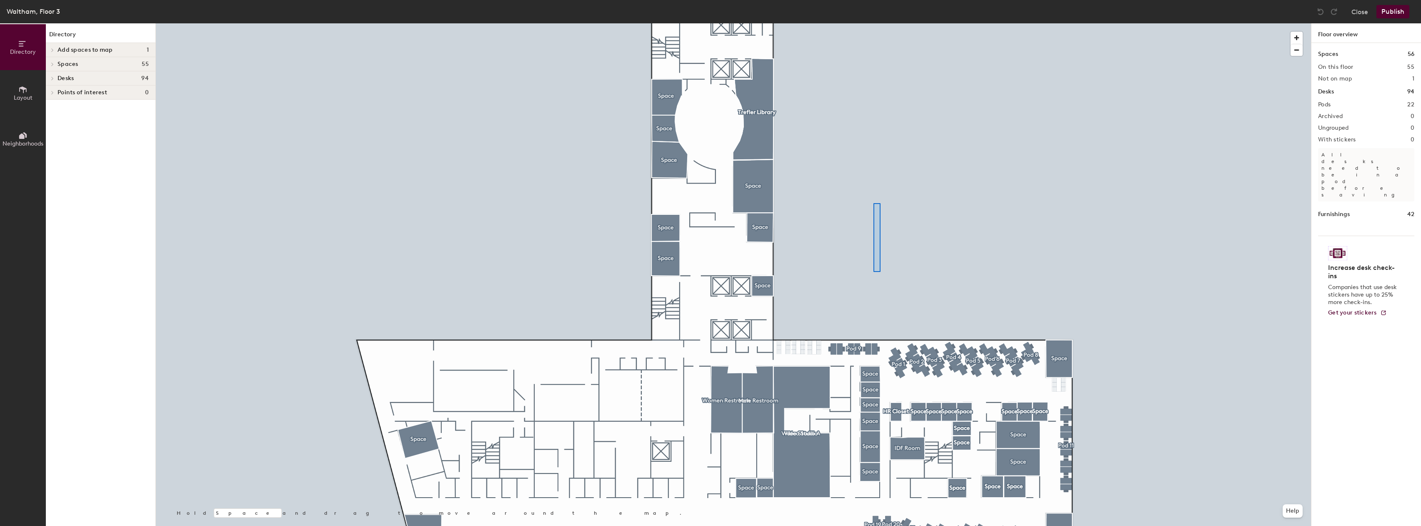
click at [874, 23] on div at bounding box center [733, 23] width 1155 height 0
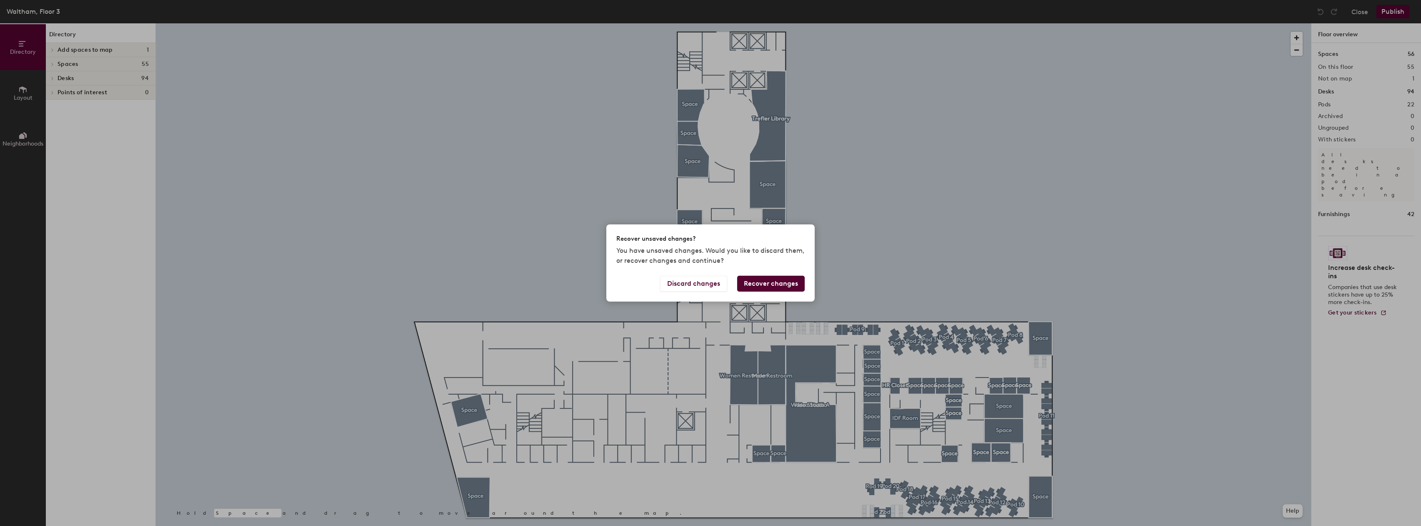
click at [759, 281] on button "Recover changes" at bounding box center [771, 283] width 68 height 16
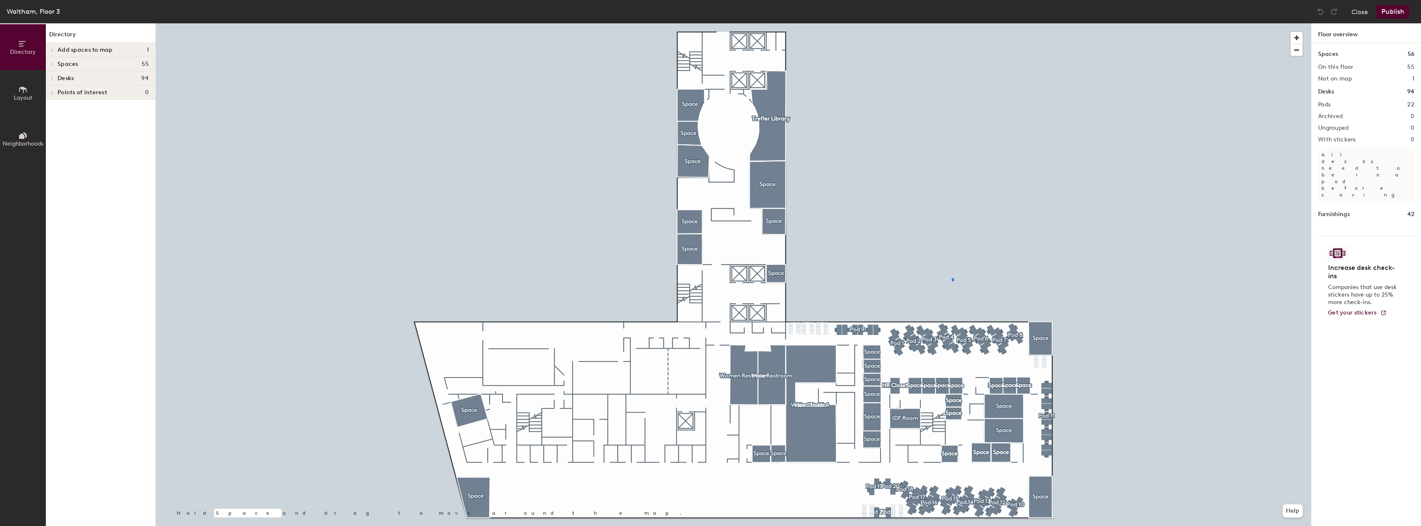
click at [916, 23] on div at bounding box center [733, 23] width 1155 height 0
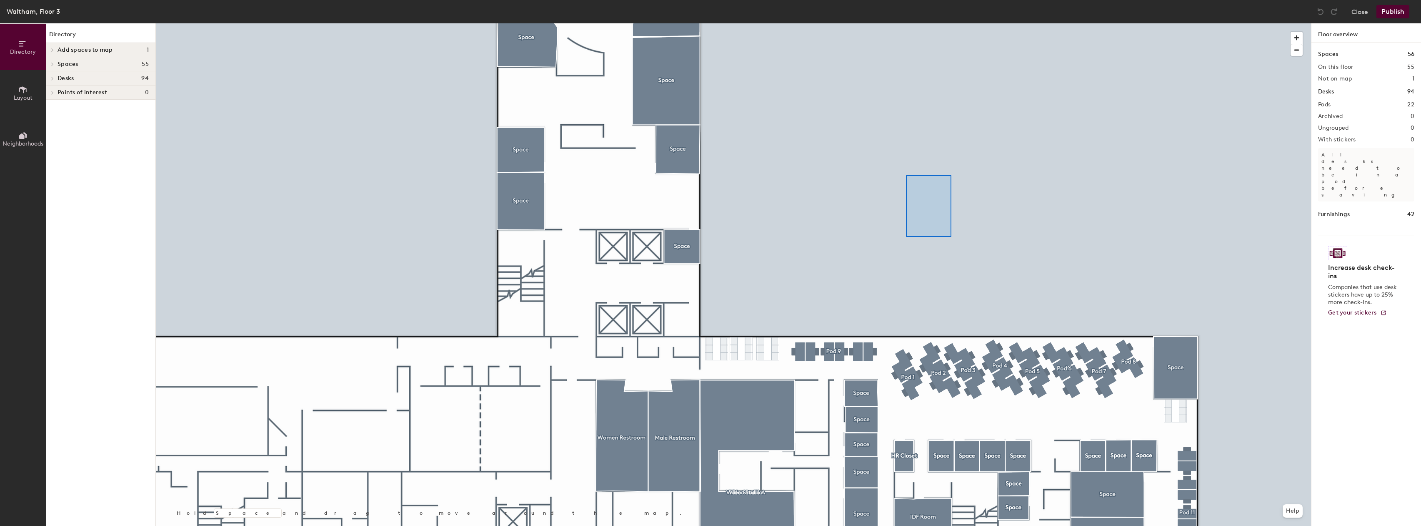
click at [831, 23] on div at bounding box center [733, 23] width 1155 height 0
click at [861, 23] on div at bounding box center [733, 23] width 1155 height 0
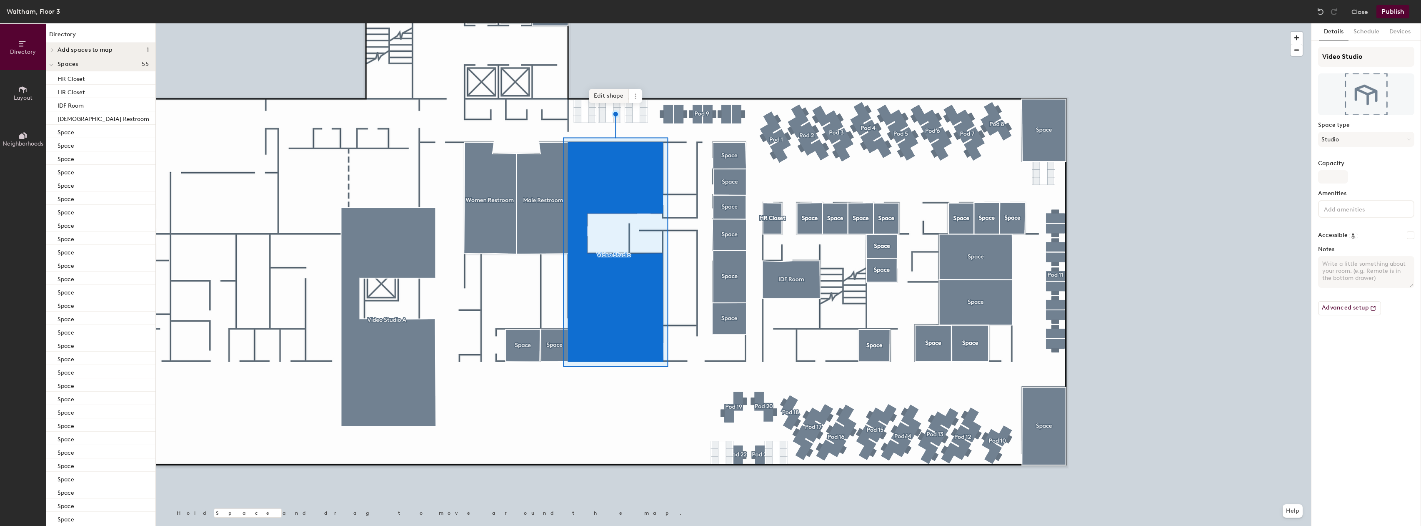
click at [614, 98] on span "Edit shape" at bounding box center [609, 96] width 40 height 14
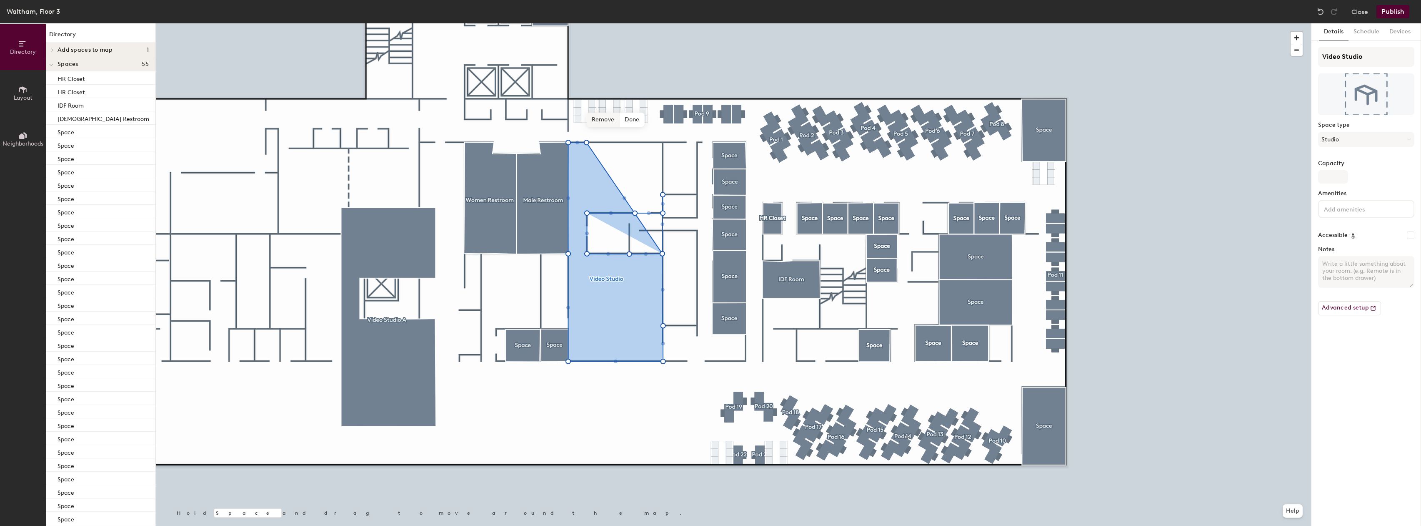
click at [604, 117] on span "Remove" at bounding box center [603, 120] width 33 height 14
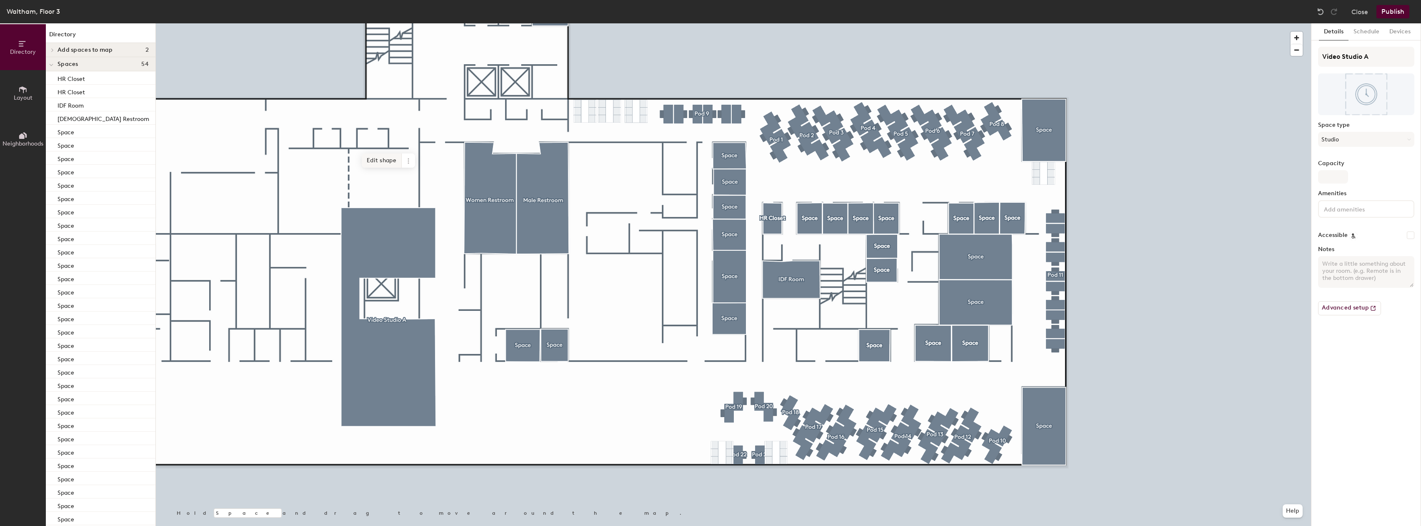
click at [373, 158] on span "Edit shape" at bounding box center [382, 160] width 40 height 14
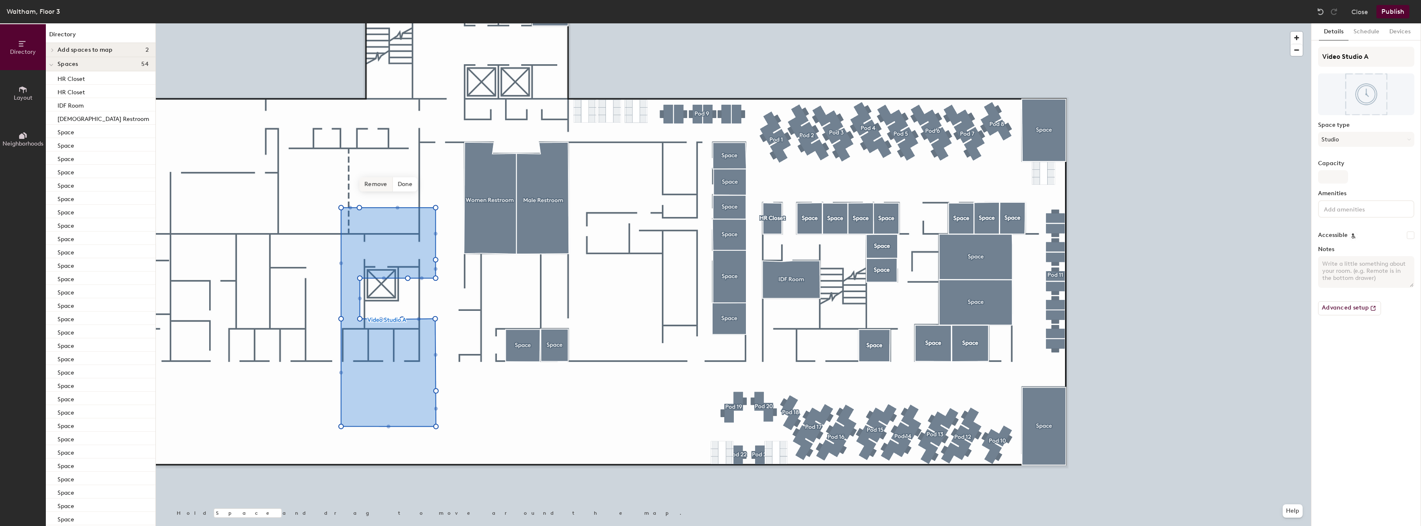
click at [387, 183] on span "Remove" at bounding box center [376, 184] width 33 height 14
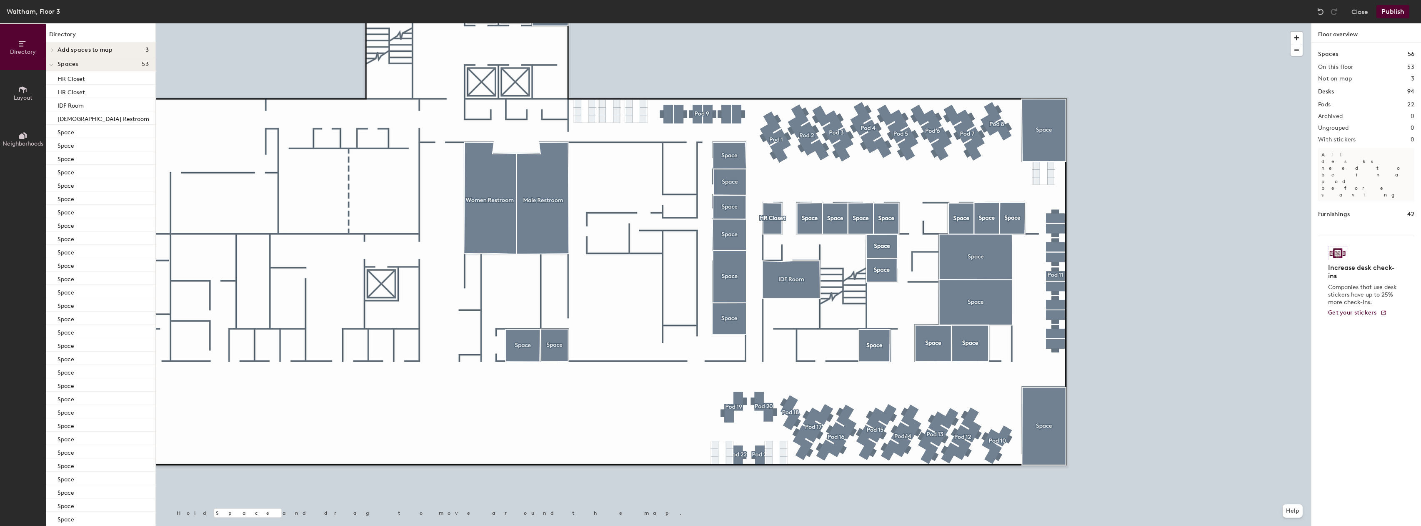
click at [13, 99] on button "Layout" at bounding box center [23, 93] width 46 height 46
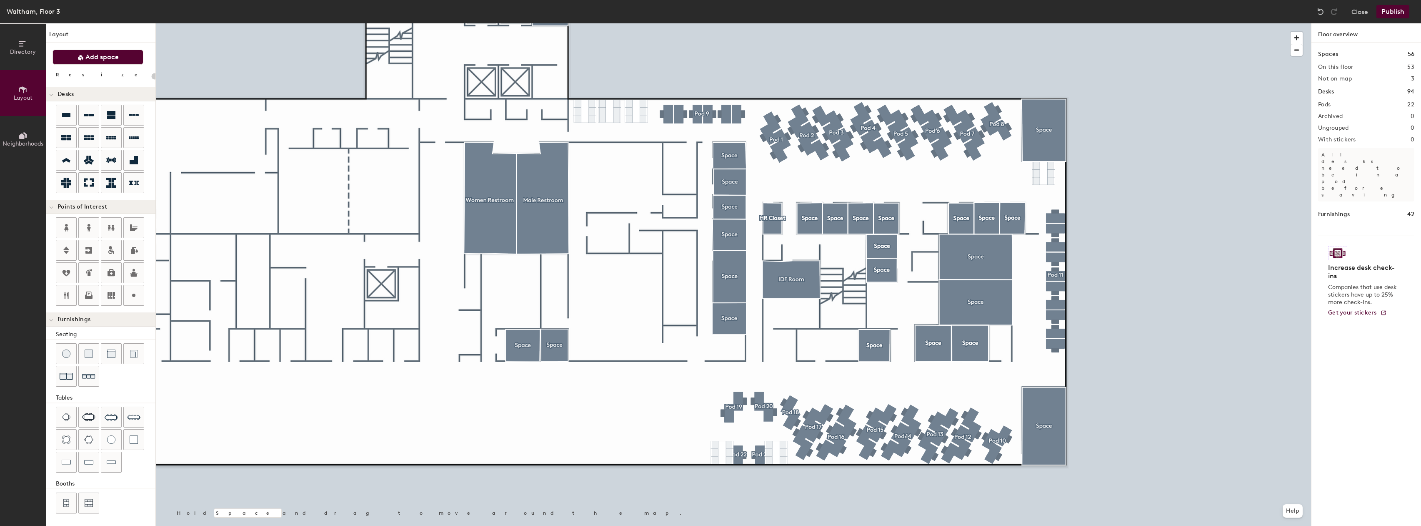
click at [108, 63] on button "Add space" at bounding box center [98, 57] width 91 height 15
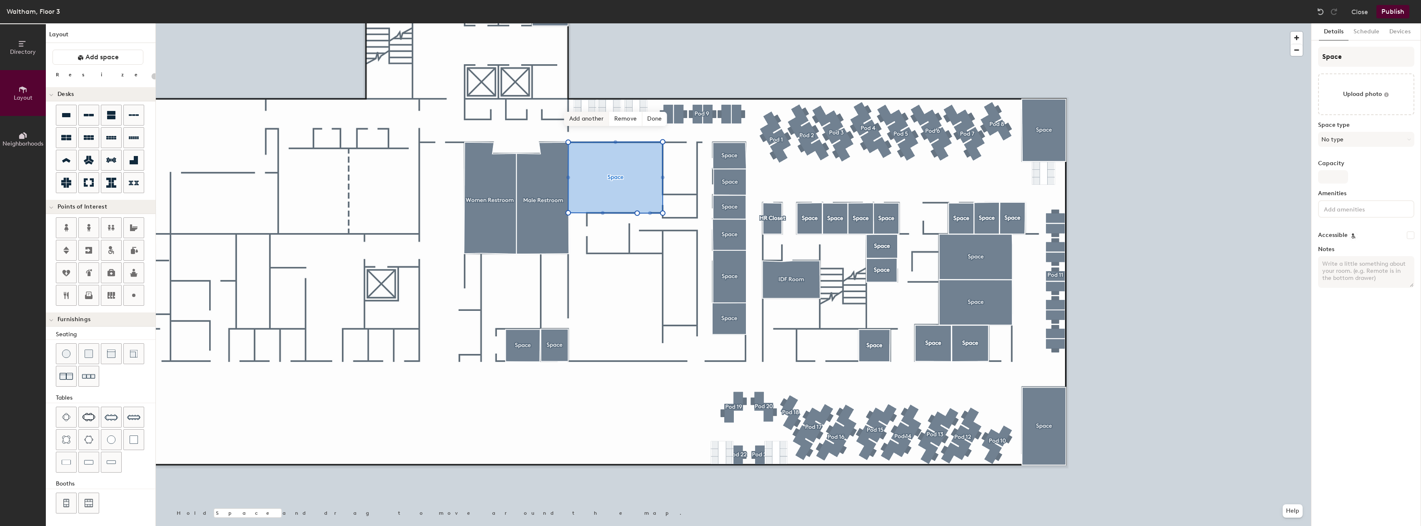
click at [601, 123] on span "Add another" at bounding box center [586, 119] width 45 height 14
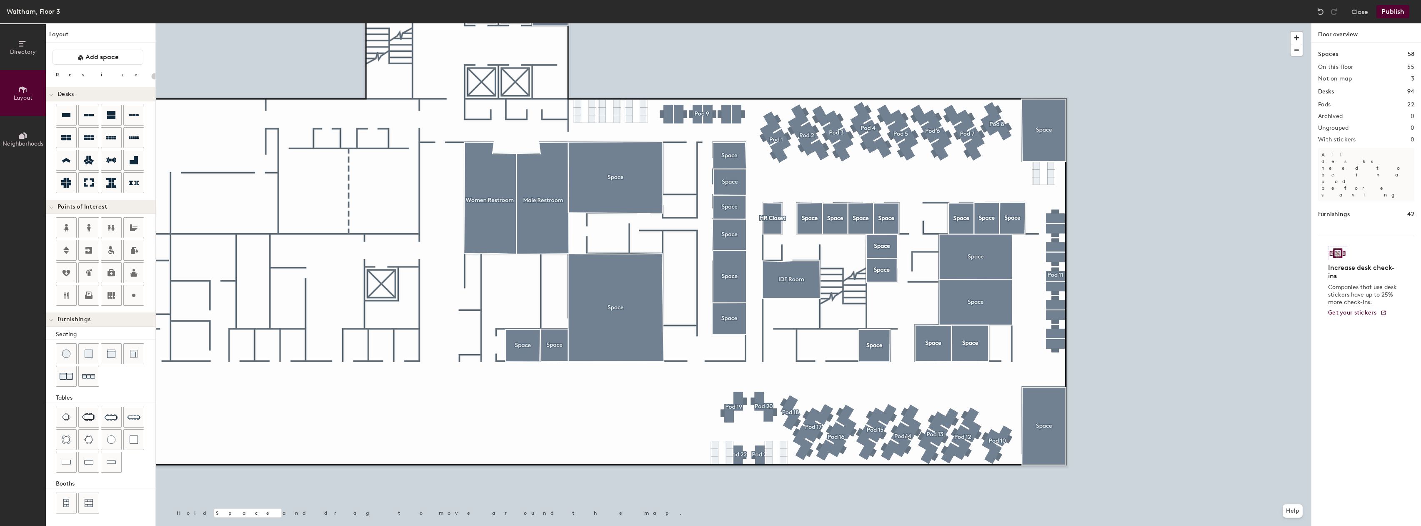
click at [689, 23] on div at bounding box center [733, 23] width 1155 height 0
click at [110, 61] on button "Add space" at bounding box center [98, 57] width 91 height 15
click at [536, 55] on span "Edit shape" at bounding box center [531, 52] width 40 height 14
click at [518, 78] on span "Delete point" at bounding box center [525, 76] width 46 height 14
click at [520, 75] on span "Delete point" at bounding box center [525, 76] width 46 height 14
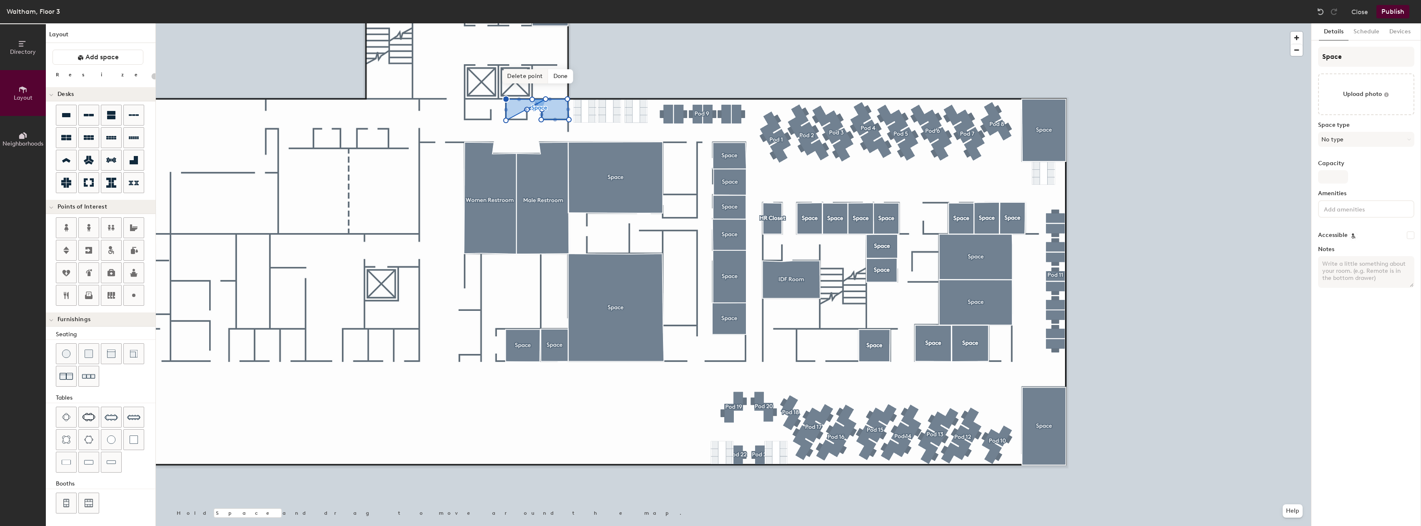
type input "20"
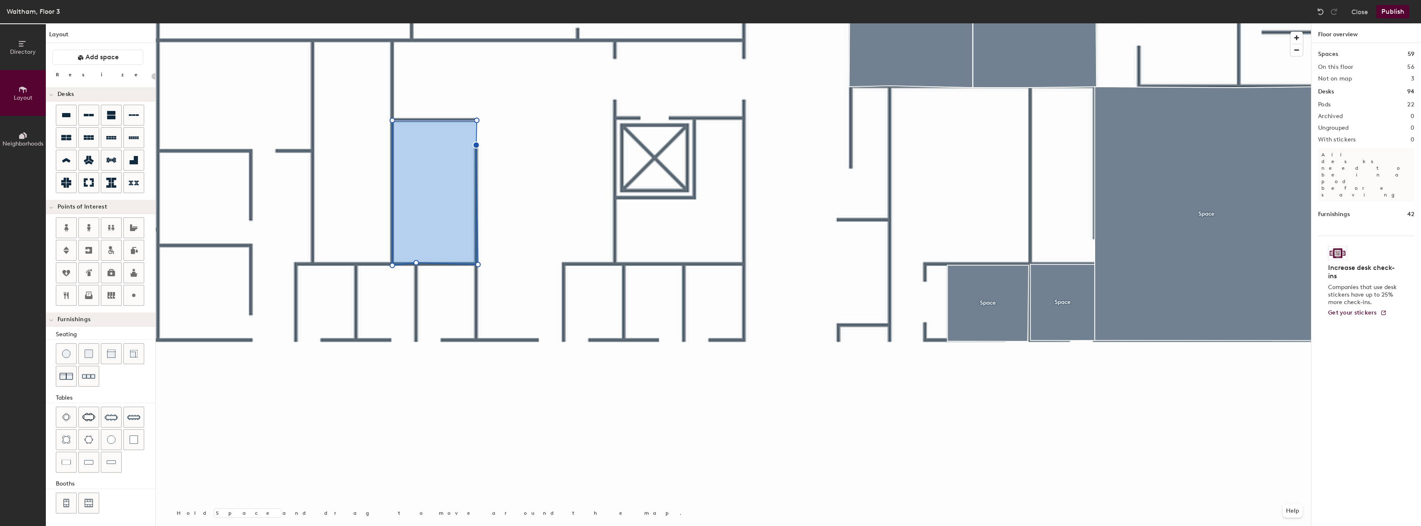
click at [471, 23] on div at bounding box center [733, 23] width 1155 height 0
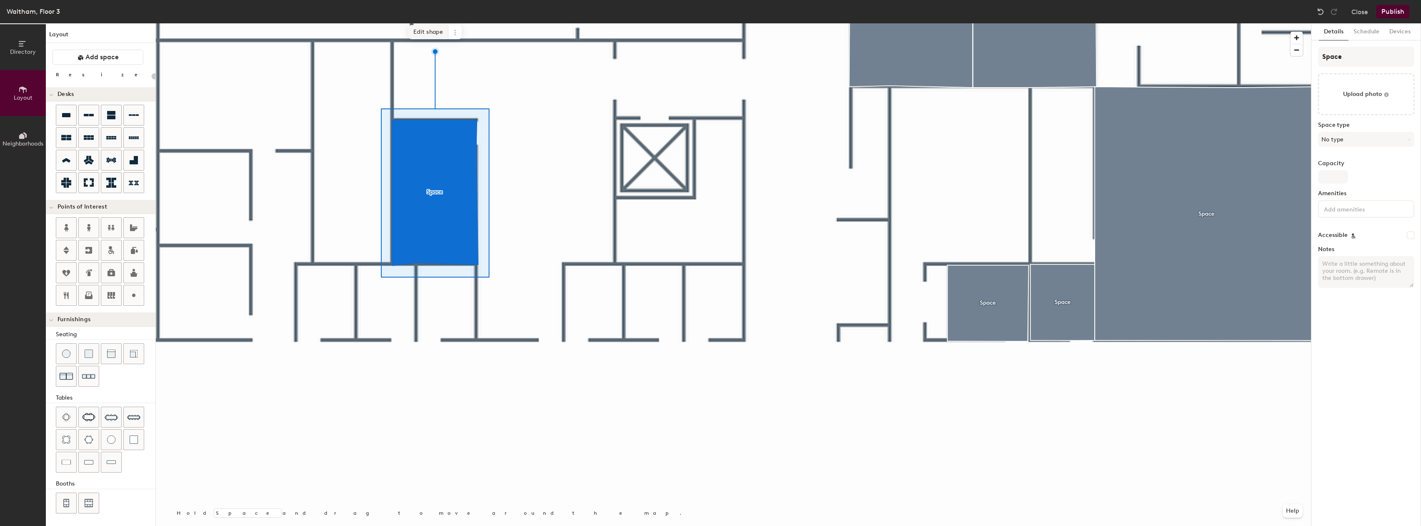
click at [428, 35] on span "Edit shape" at bounding box center [428, 32] width 40 height 14
click at [428, 33] on span "Edit shape" at bounding box center [428, 32] width 40 height 14
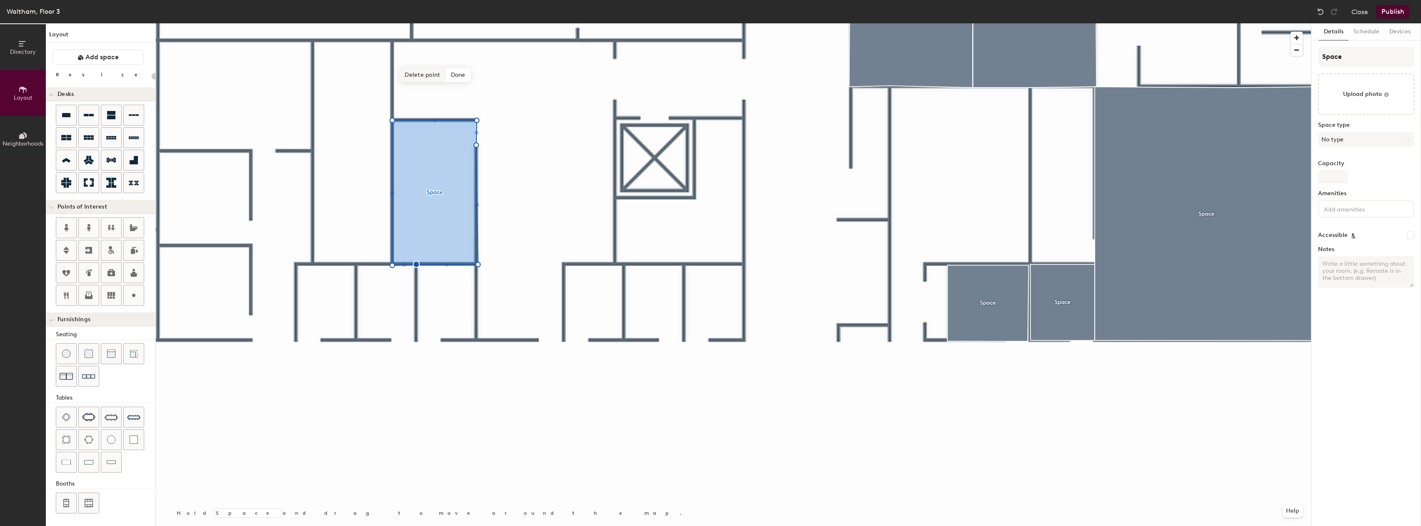
click at [422, 73] on span "Delete point" at bounding box center [423, 75] width 46 height 14
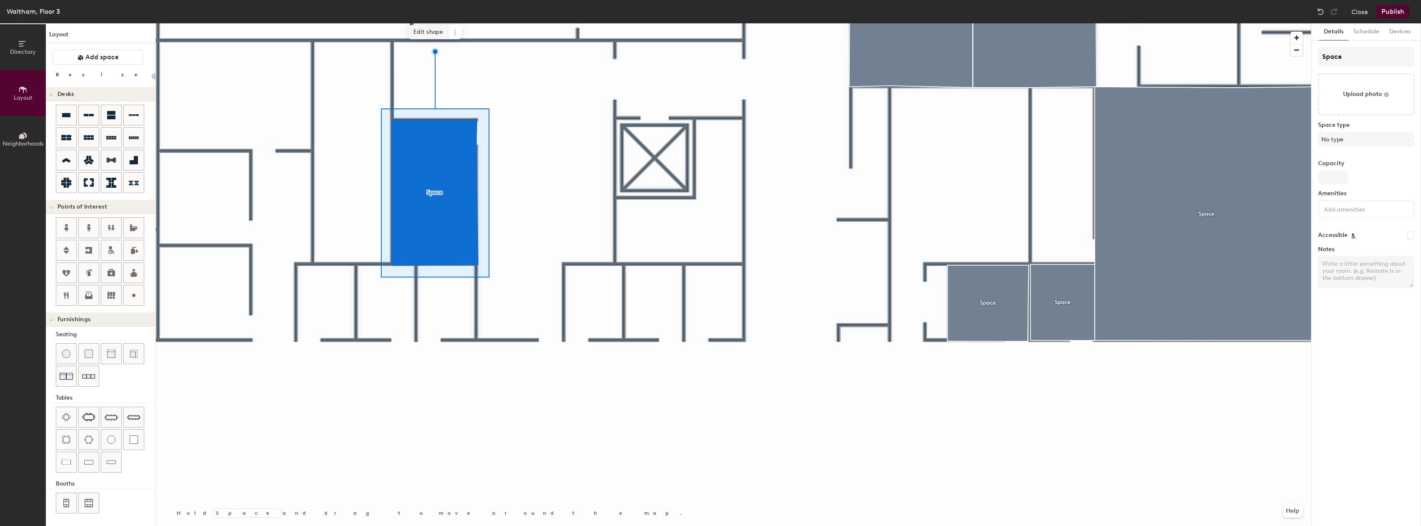
click at [434, 36] on span "Edit shape" at bounding box center [428, 32] width 40 height 14
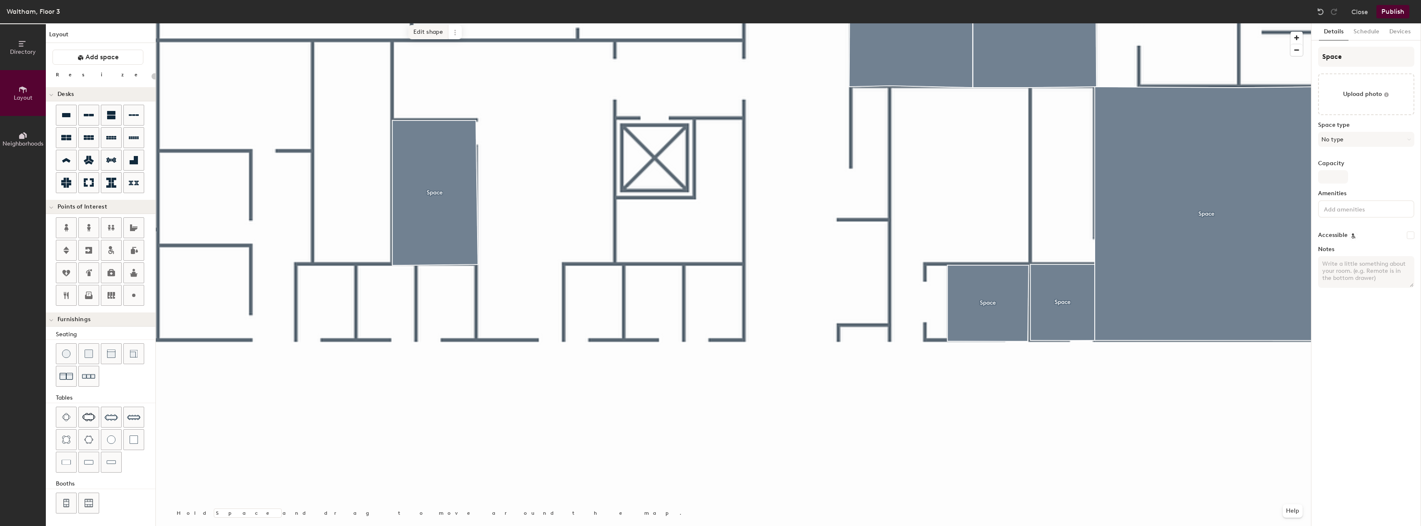
click at [443, 29] on span "Edit shape" at bounding box center [428, 32] width 40 height 14
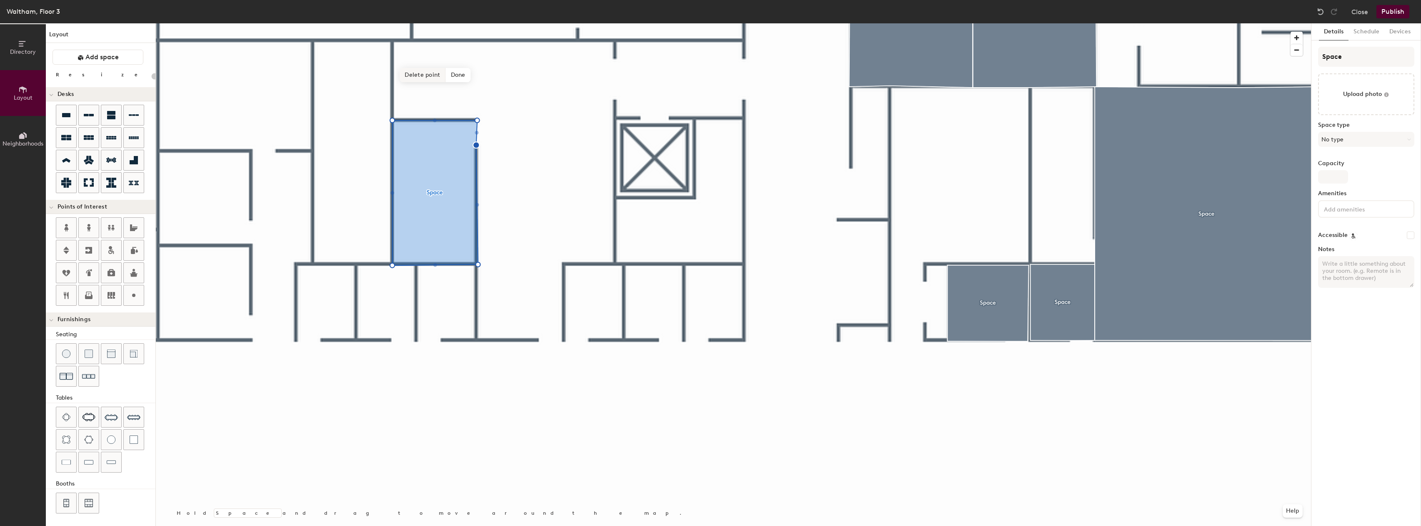
click at [440, 80] on span "Delete point" at bounding box center [423, 75] width 46 height 14
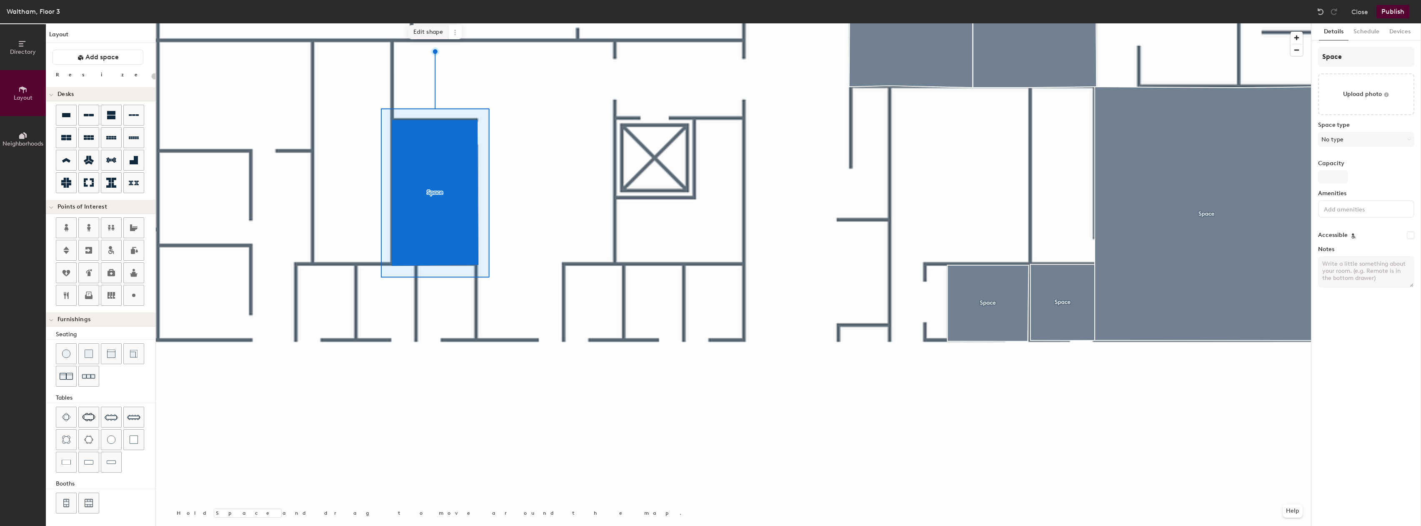
click at [431, 34] on span "Edit shape" at bounding box center [428, 32] width 40 height 14
click at [433, 28] on span "Edit shape" at bounding box center [428, 32] width 40 height 14
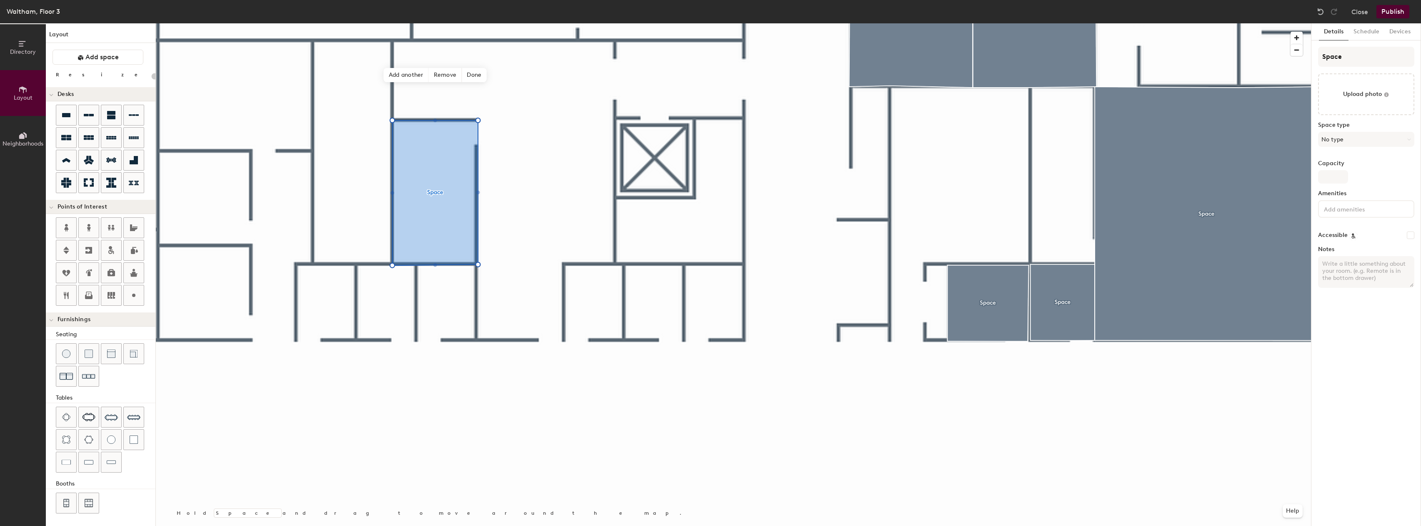
click at [1360, 148] on div "Space type No type" at bounding box center [1366, 138] width 96 height 32
click at [1359, 139] on button "No type" at bounding box center [1366, 139] width 96 height 15
click at [1345, 248] on div "Other" at bounding box center [1370, 248] width 103 height 13
type input "20"
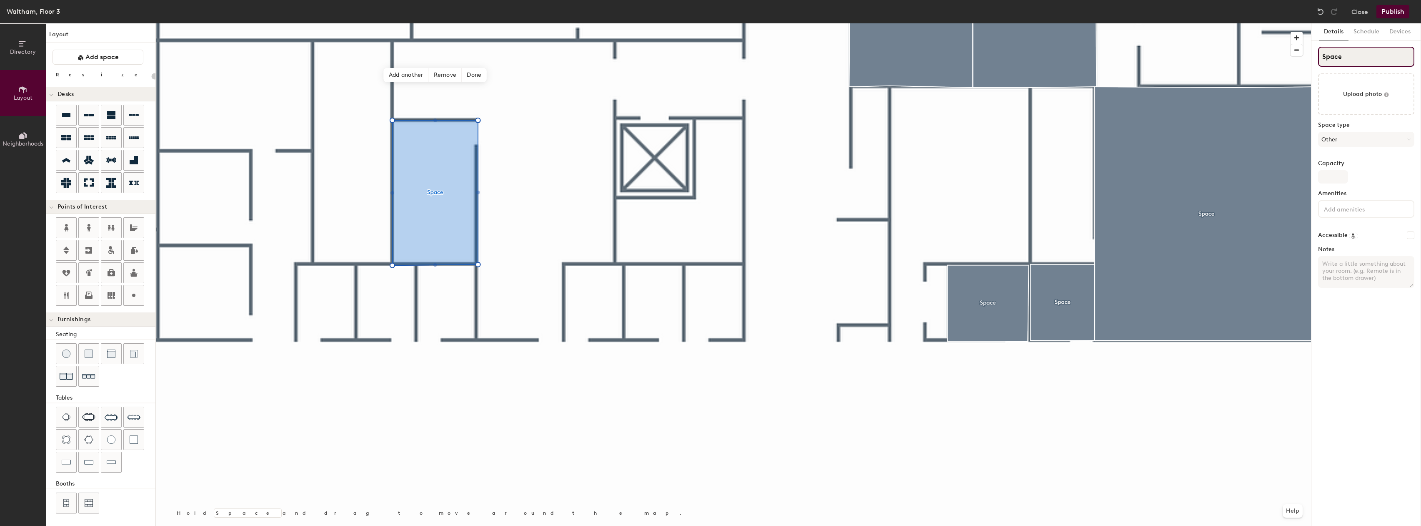
click at [1358, 61] on input "Space" at bounding box center [1366, 57] width 96 height 20
type input "Faciliti"
type input "20"
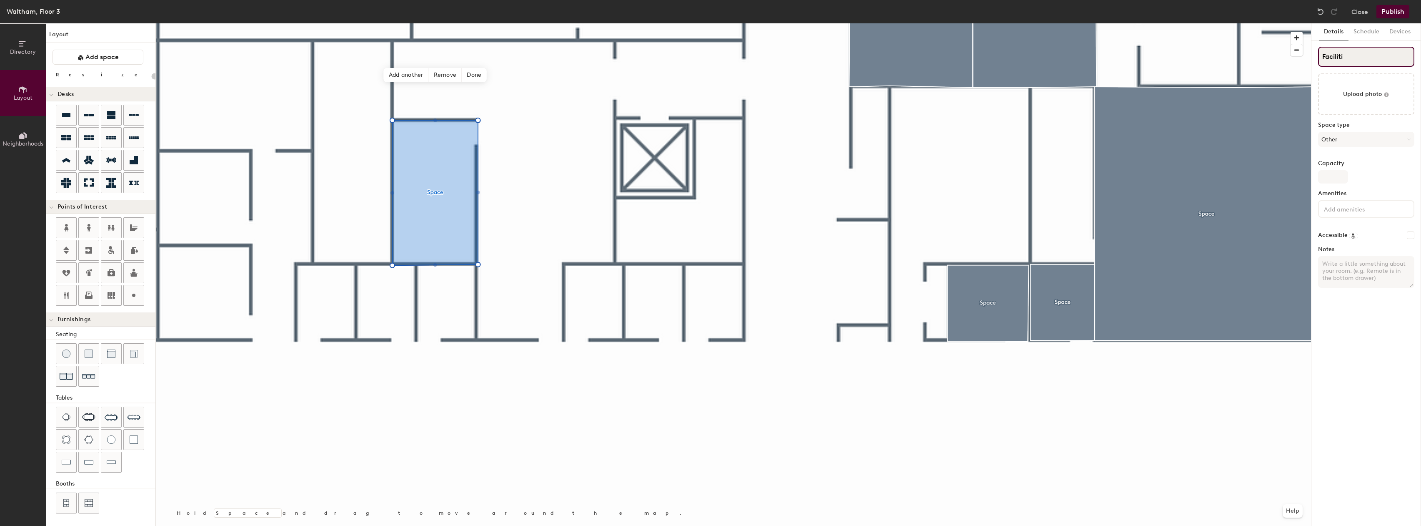
type input "Facilitie"
type input "20"
type input "Facilitie"
type input "20"
type input "Facili"
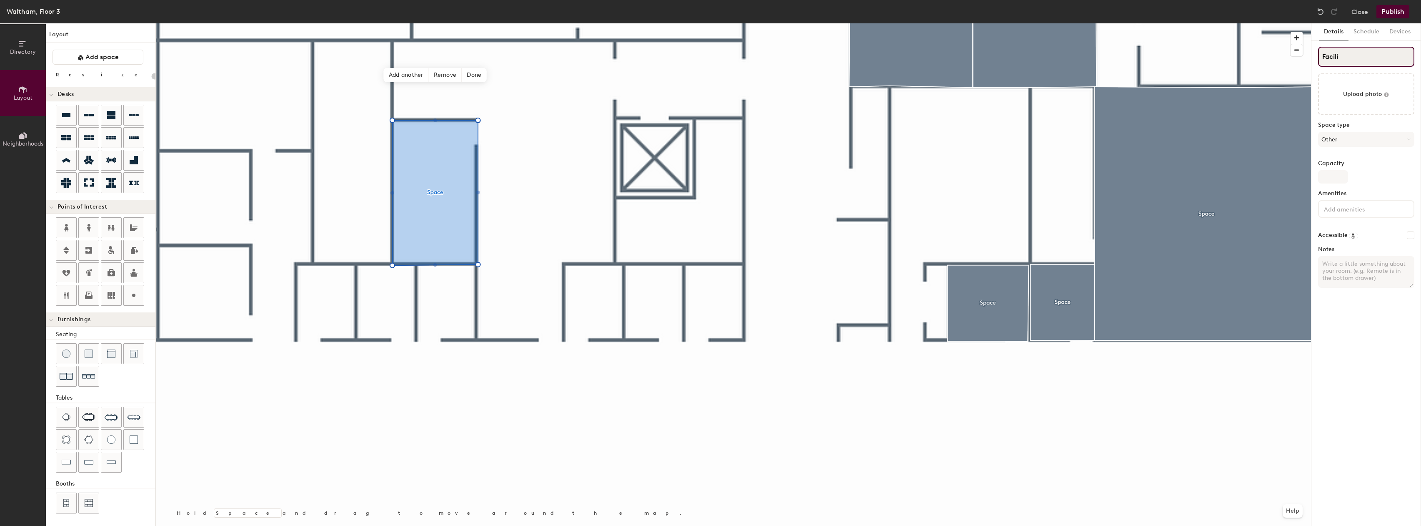
type input "20"
type input "Faci"
type input "20"
type input "Facil"
type input "20"
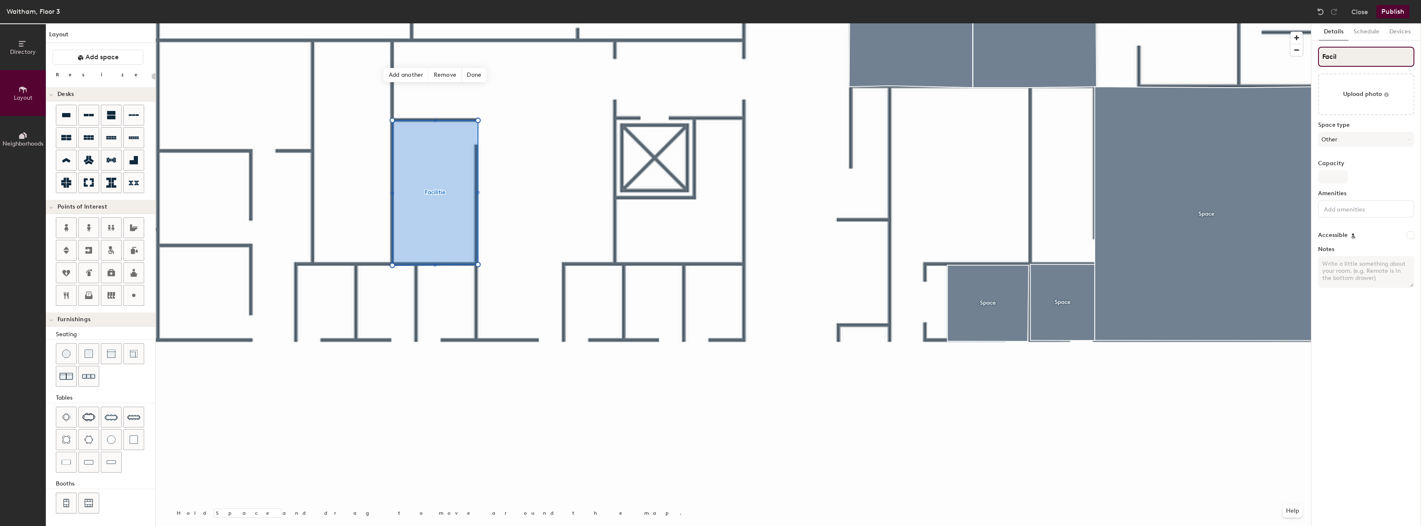
type input "Facili"
type input "20"
type input "Facilitie"
type input "20"
type input "Facilities"
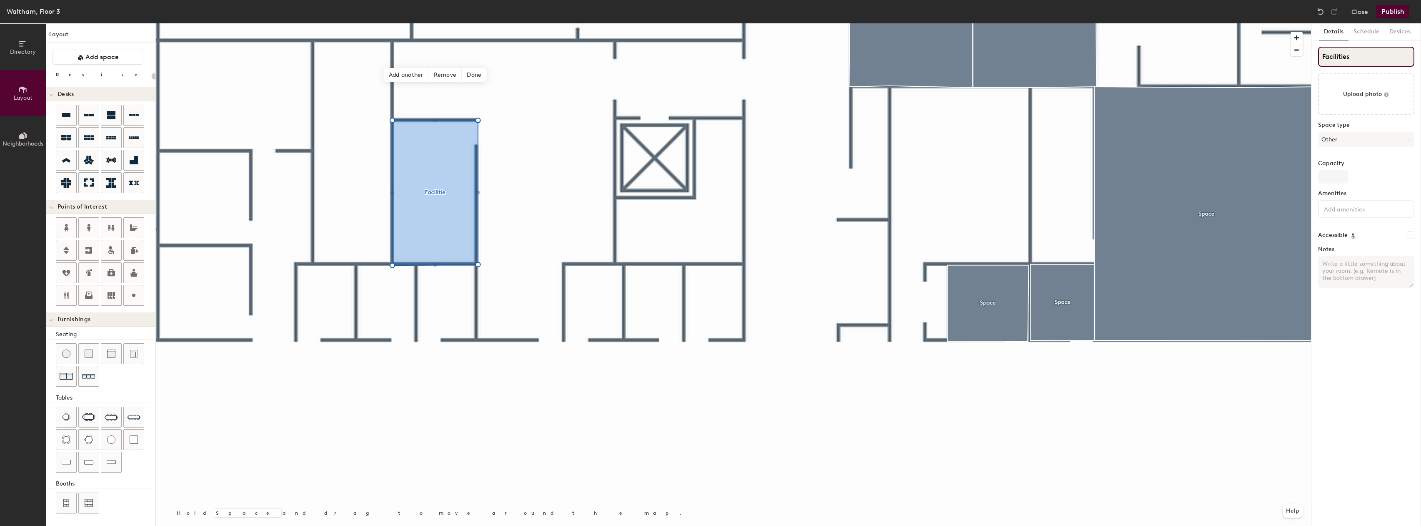
type input "20"
type input "Facilities C"
type input "20"
type input "Facilities Clos"
type input "20"
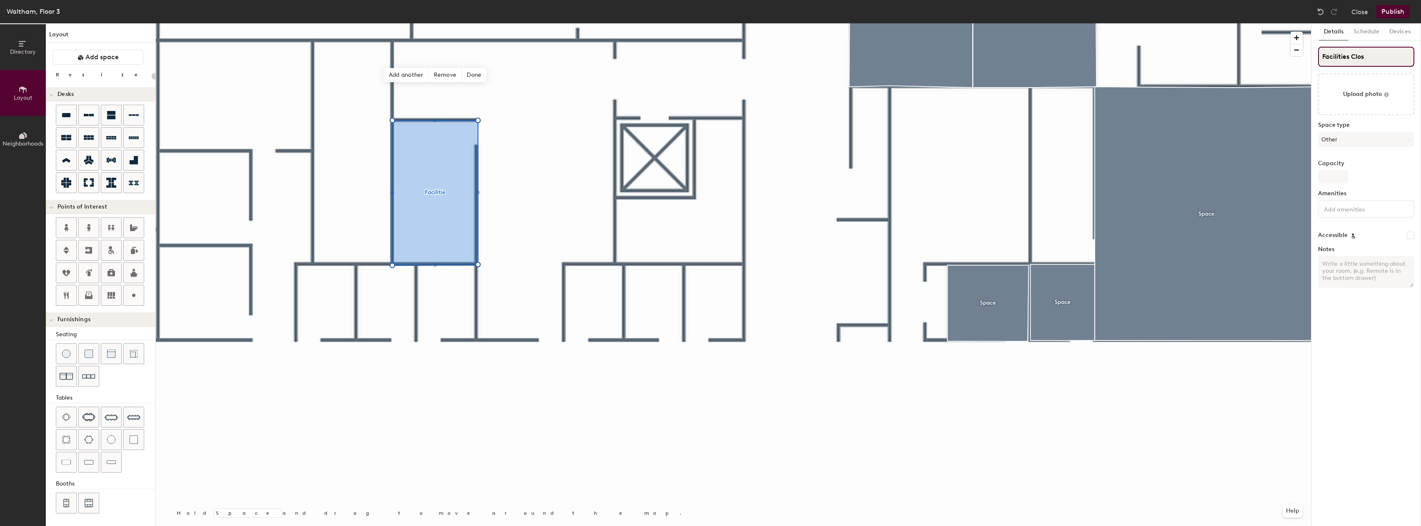
type input "Facilities Close"
type input "20"
type input "Facilities Closet"
type input "20"
type input "Facilities Closet A"
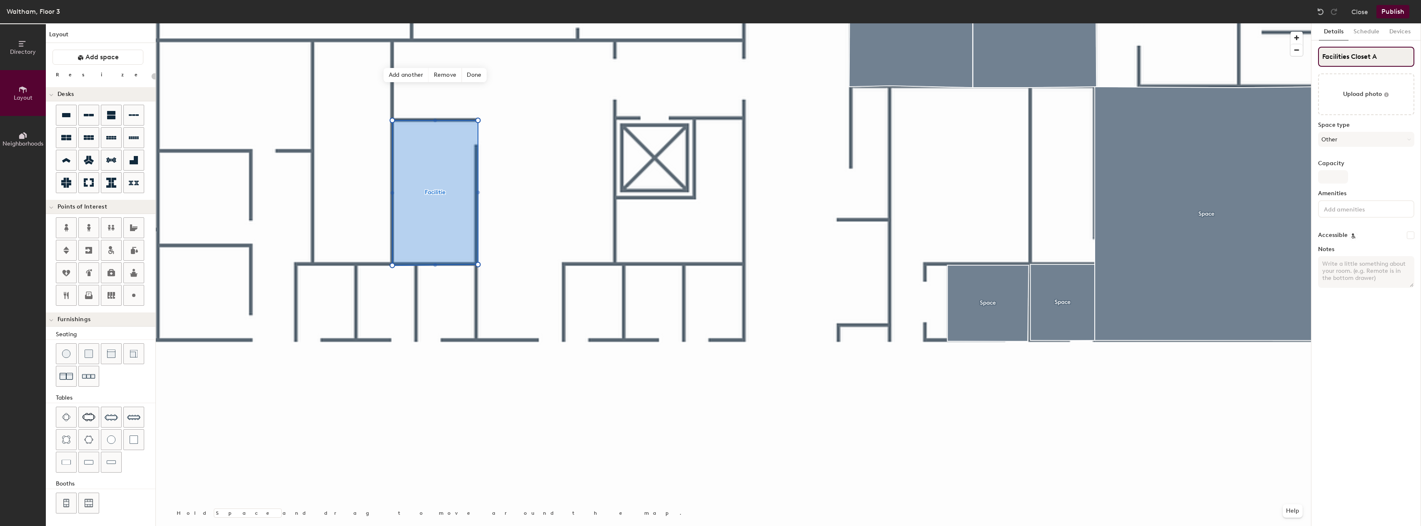
type input "20"
type input "Facilities Closet A"
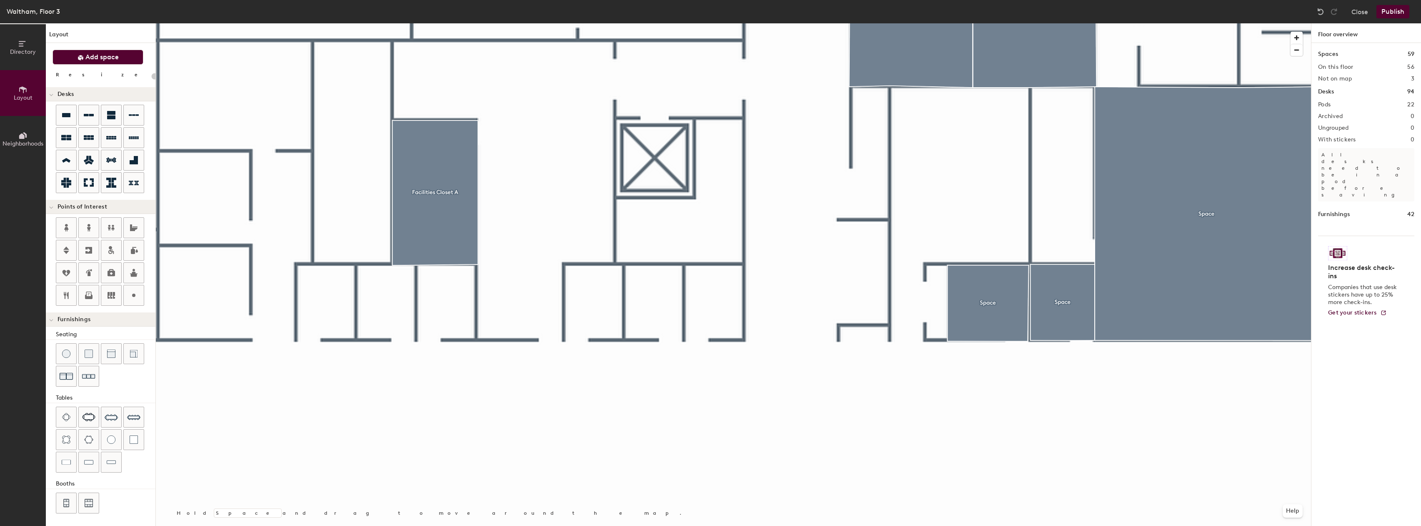
click at [112, 59] on span "Add space" at bounding box center [101, 57] width 33 height 8
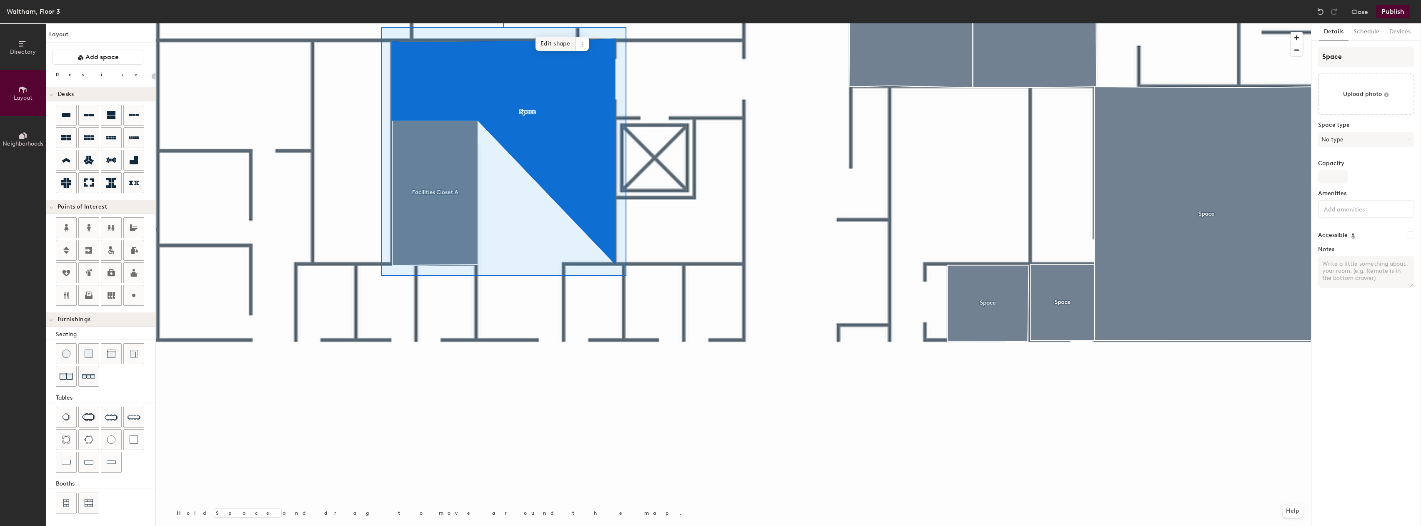
click at [560, 45] on span "Edit shape" at bounding box center [556, 44] width 40 height 14
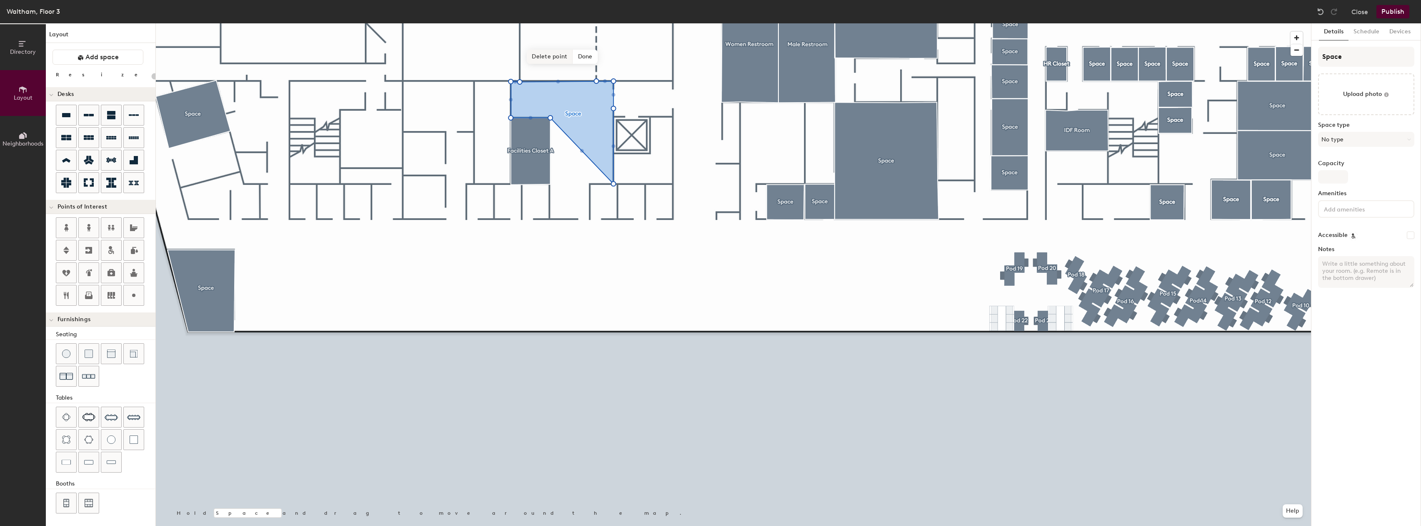
click at [557, 58] on span "Delete point" at bounding box center [550, 57] width 46 height 14
click at [545, 58] on span "Delete point" at bounding box center [550, 57] width 46 height 14
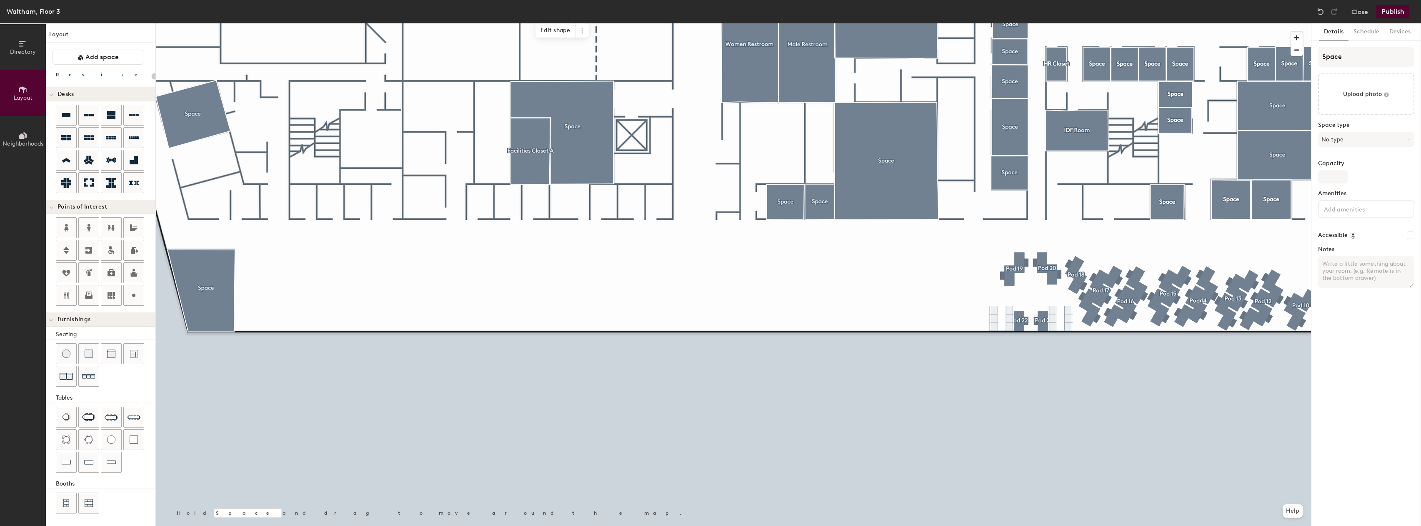
type input "20"
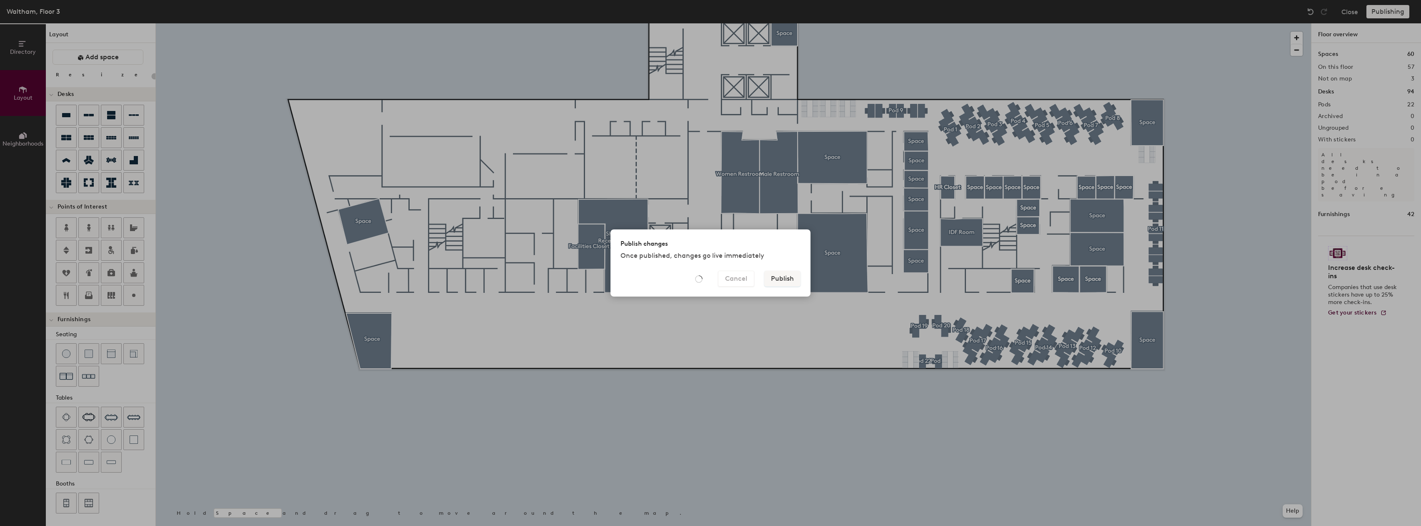
type input "20"
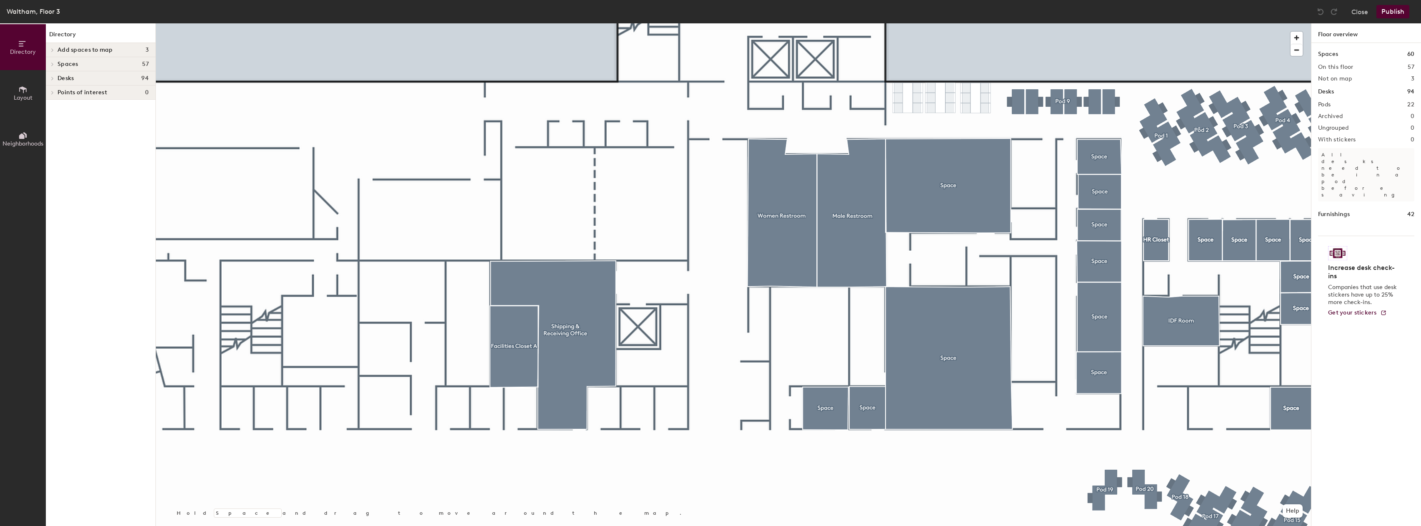
click at [2, 99] on button "Layout" at bounding box center [23, 93] width 46 height 46
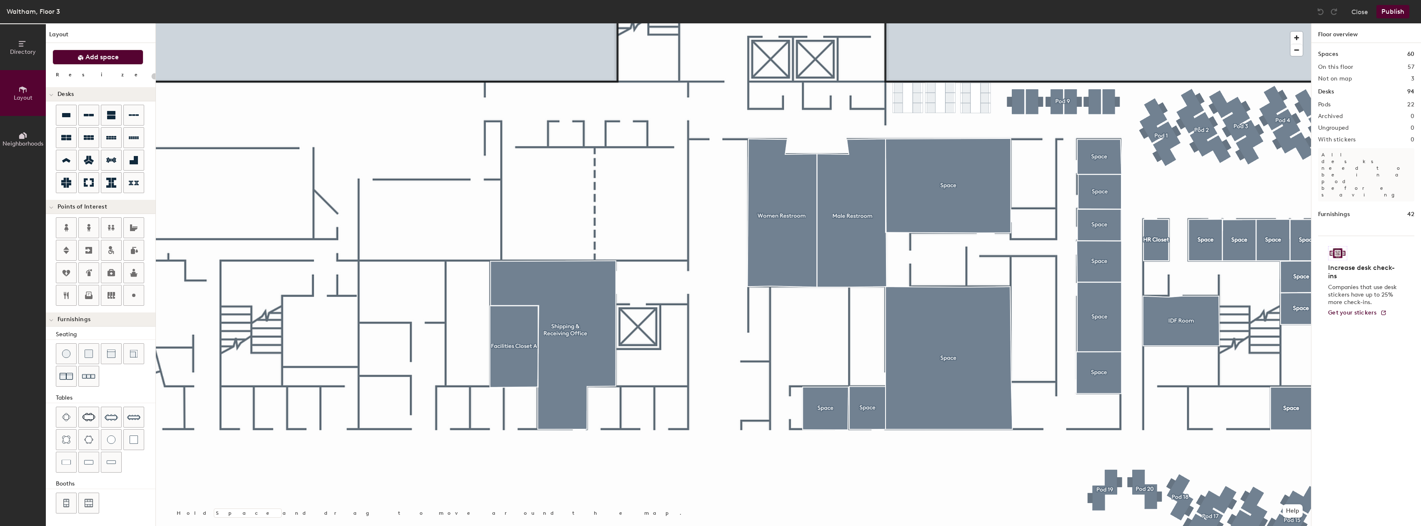
click at [103, 61] on button "Add space" at bounding box center [98, 57] width 91 height 15
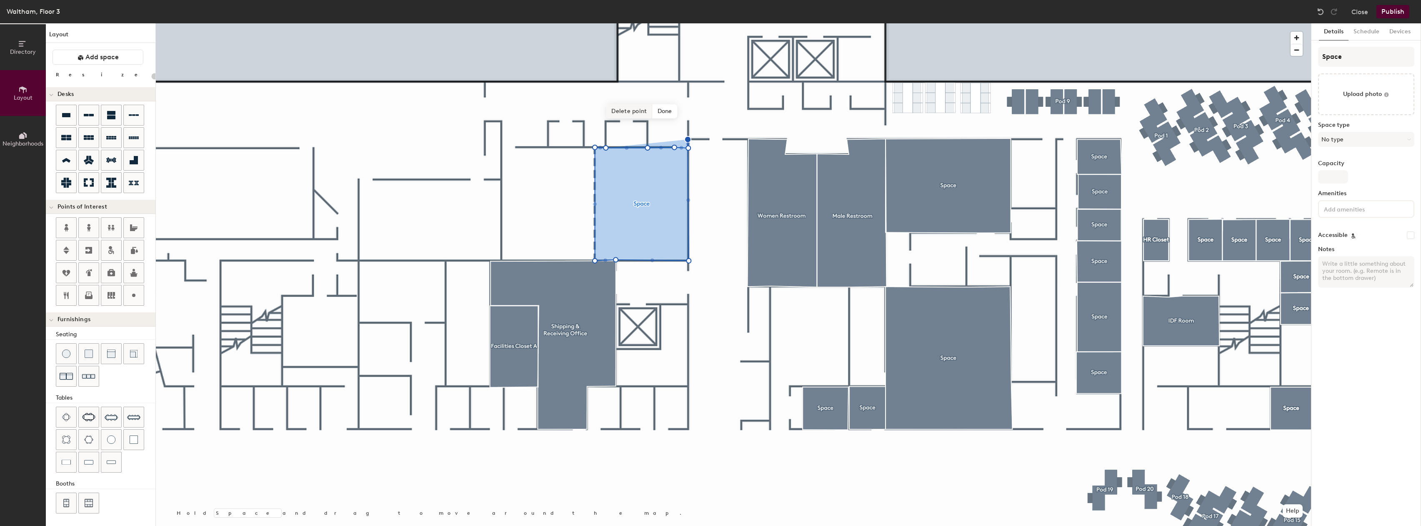
click at [635, 112] on span "Delete point" at bounding box center [629, 111] width 46 height 14
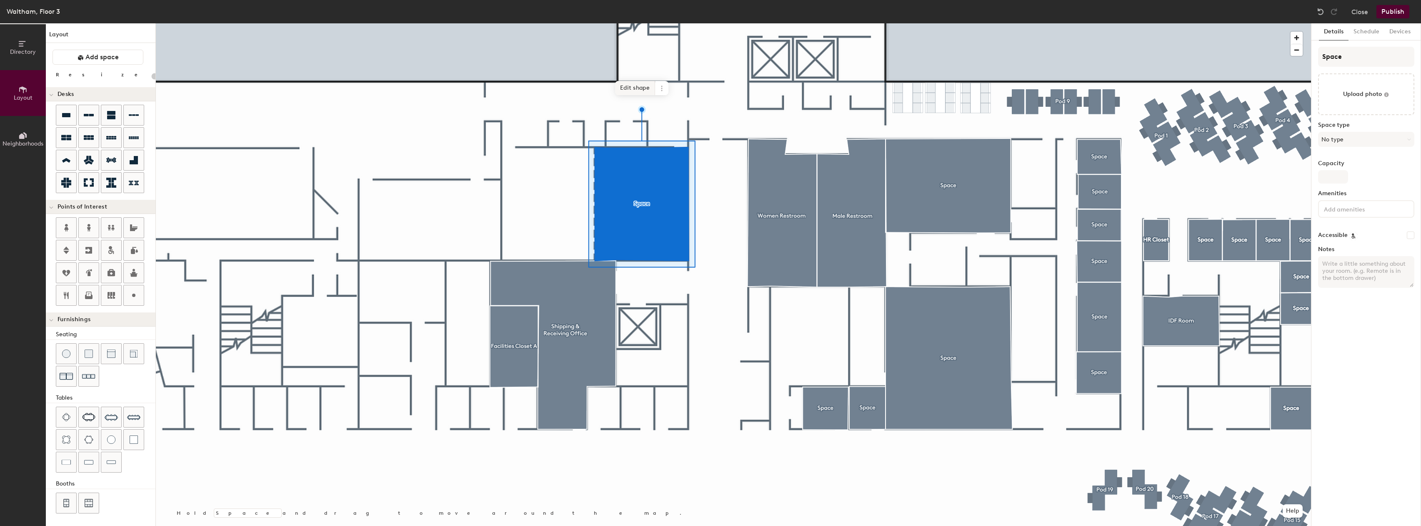
click at [637, 94] on span "Edit shape" at bounding box center [635, 88] width 40 height 14
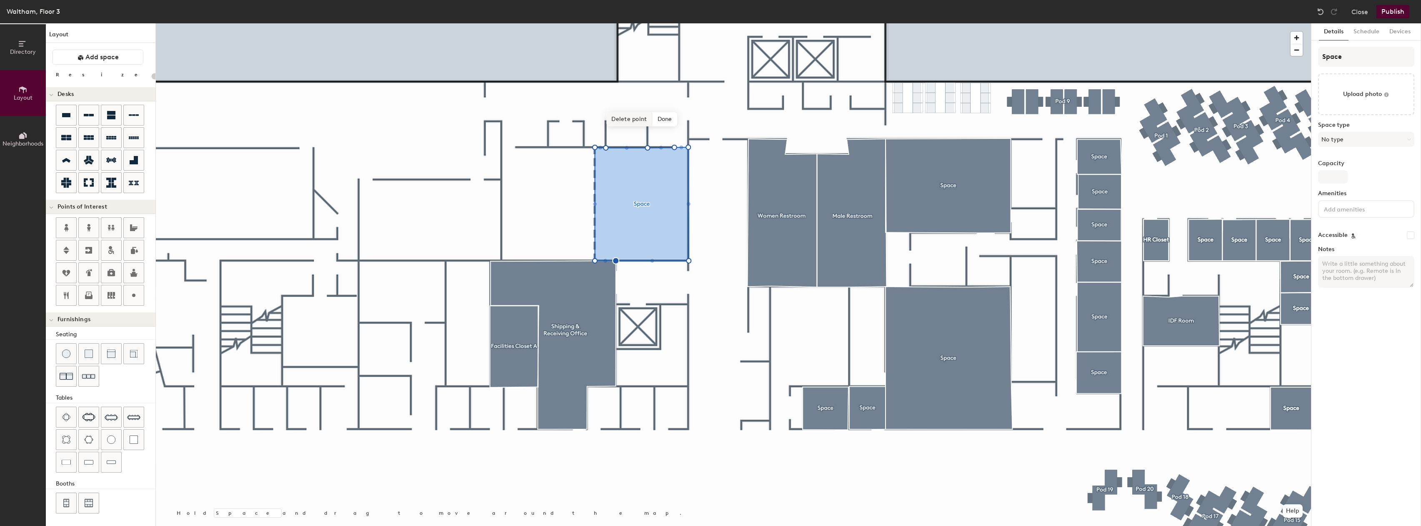
click at [617, 121] on span "Delete point" at bounding box center [629, 119] width 46 height 14
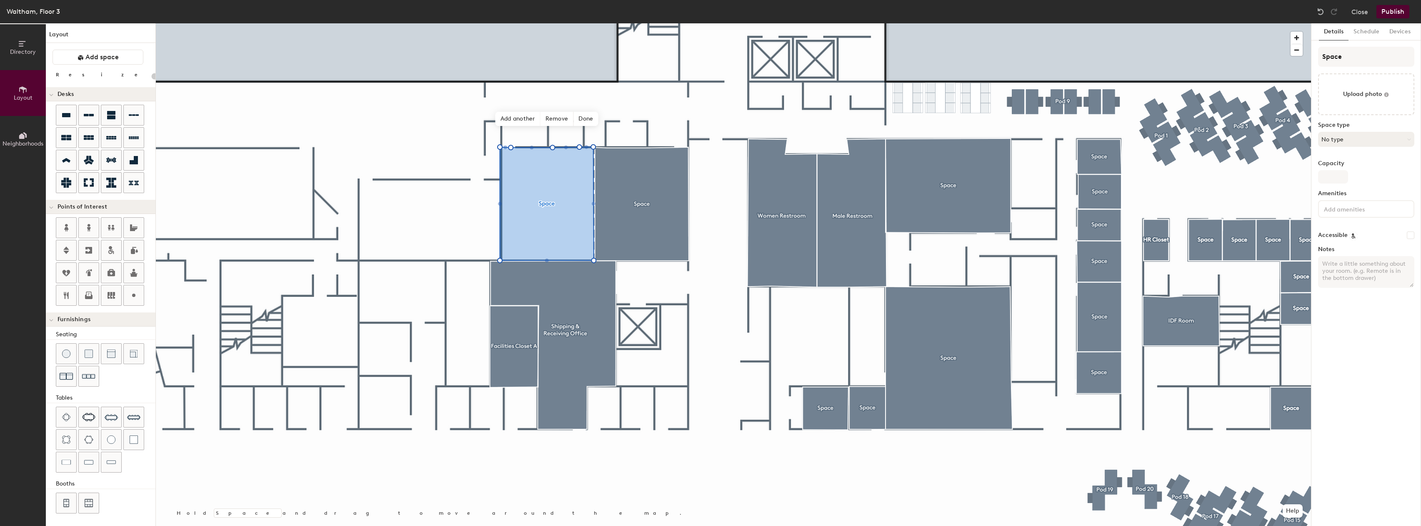
click at [1357, 141] on button "No type" at bounding box center [1366, 139] width 96 height 15
drag, startPoint x: 1353, startPoint y: 245, endPoint x: 1350, endPoint y: 230, distance: 14.6
click at [1350, 230] on ul "Break Room Breakout Cafe Cafeteria Call Room Classroom Conference Room Event Fe…" at bounding box center [1370, 348] width 103 height 388
click at [1385, 148] on div "Space type No type" at bounding box center [1366, 138] width 96 height 32
click at [1385, 142] on button "No type" at bounding box center [1366, 139] width 96 height 15
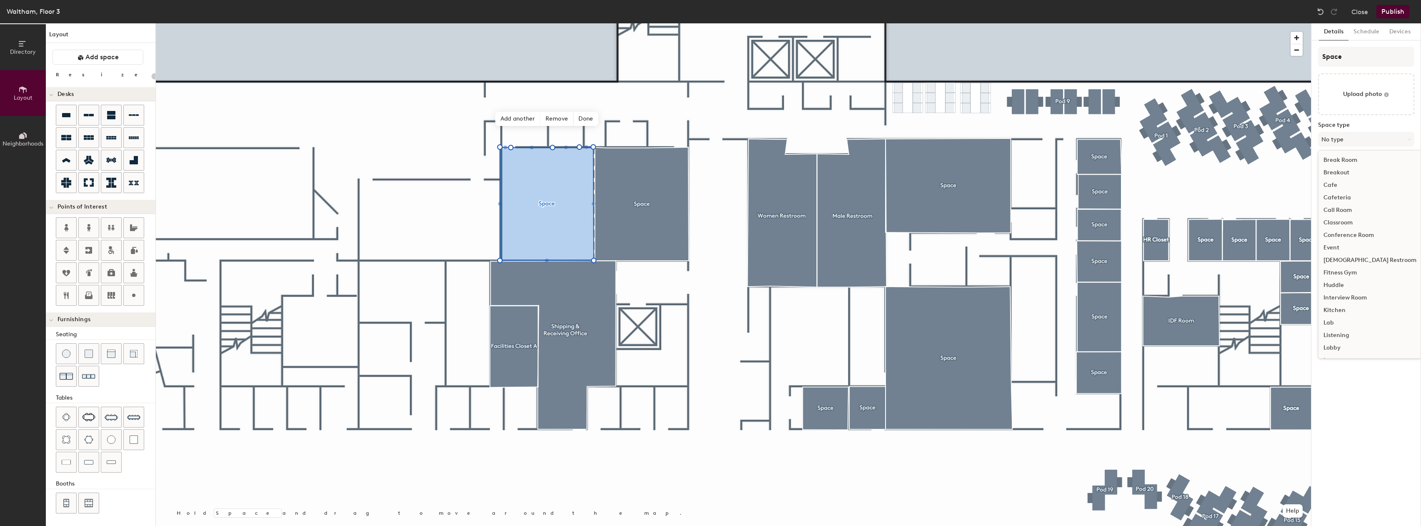
click at [1361, 236] on div "Conference Room" at bounding box center [1370, 235] width 103 height 13
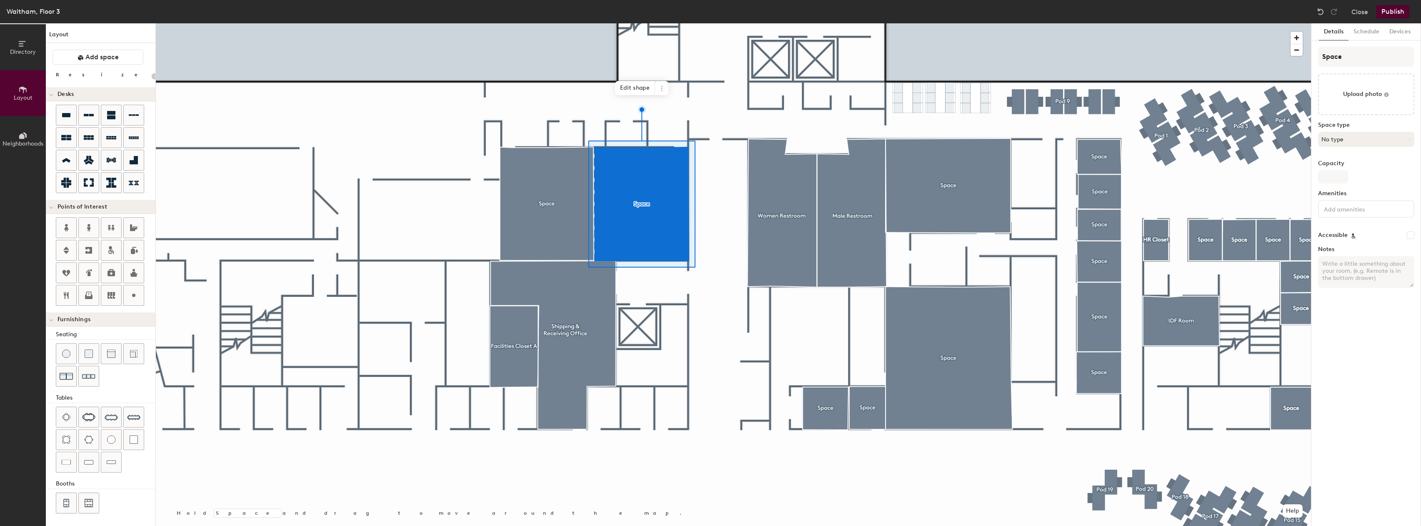
click at [1394, 139] on button "No type" at bounding box center [1366, 139] width 96 height 15
click at [1350, 234] on div "Conference Room" at bounding box center [1370, 235] width 103 height 13
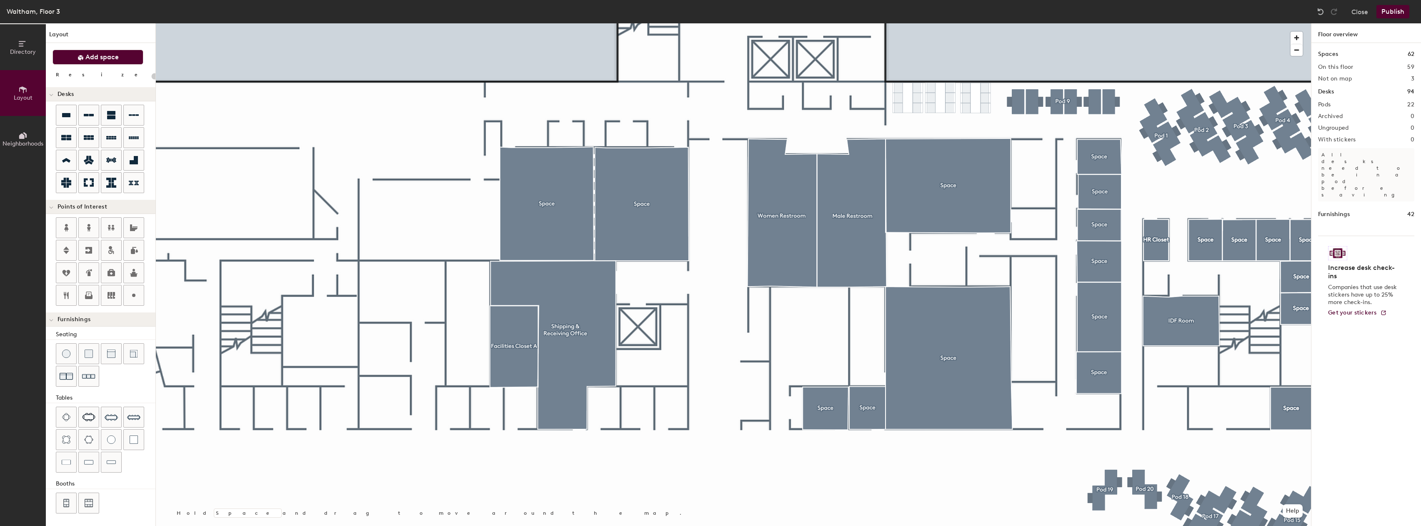
click at [111, 61] on span "Add space" at bounding box center [101, 57] width 33 height 8
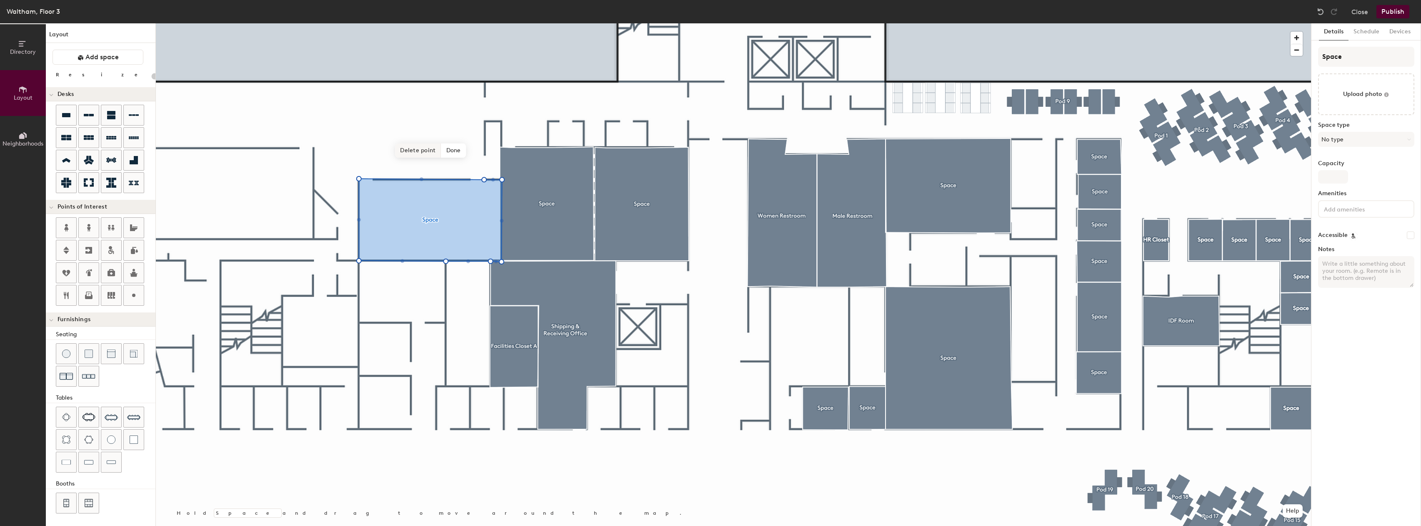
click at [427, 154] on span "Delete point" at bounding box center [418, 150] width 46 height 14
type input "20"
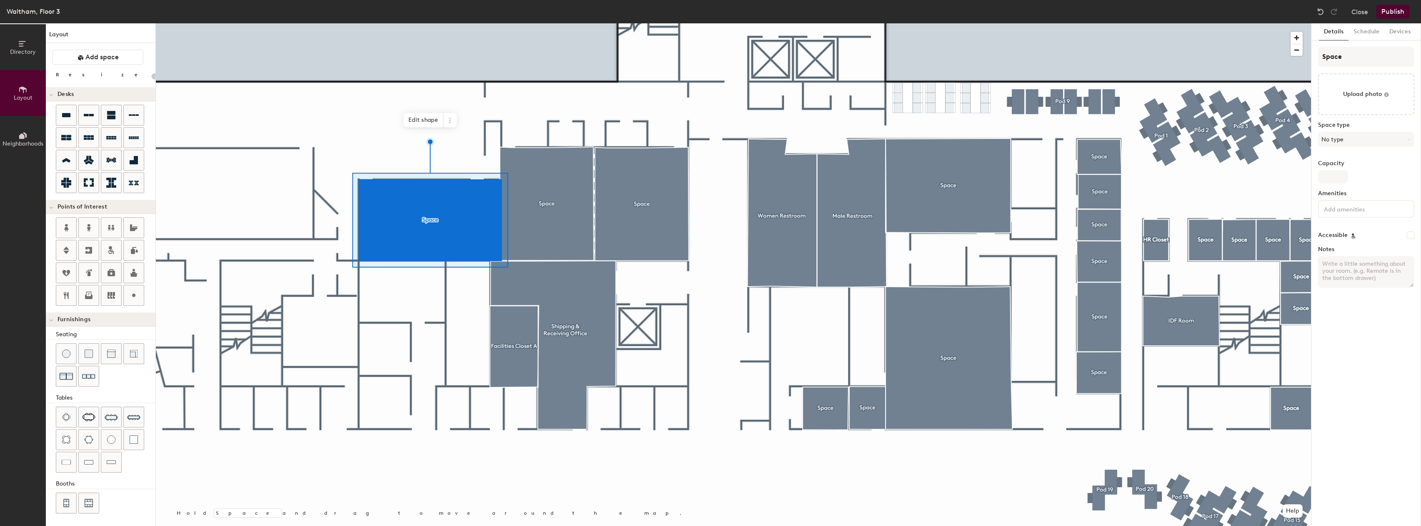
click at [1359, 122] on label "Space type" at bounding box center [1366, 125] width 96 height 7
click at [1361, 136] on button "No type" at bounding box center [1366, 139] width 96 height 15
click at [1345, 234] on div "Conference Room" at bounding box center [1370, 235] width 103 height 13
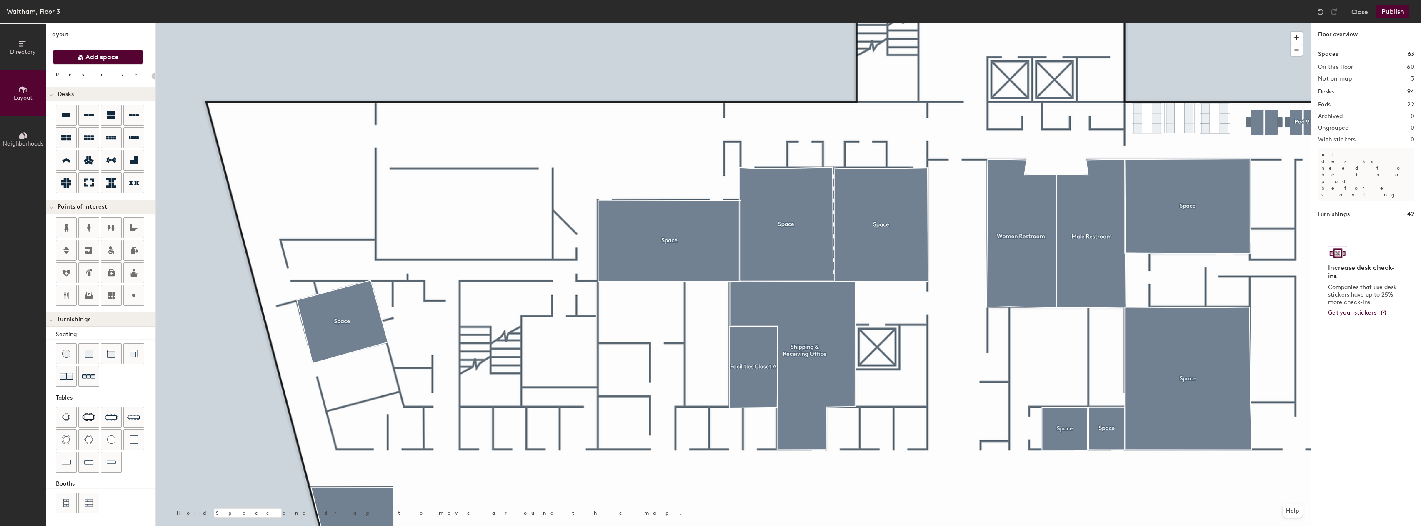
click at [129, 61] on button "Add space" at bounding box center [98, 57] width 91 height 15
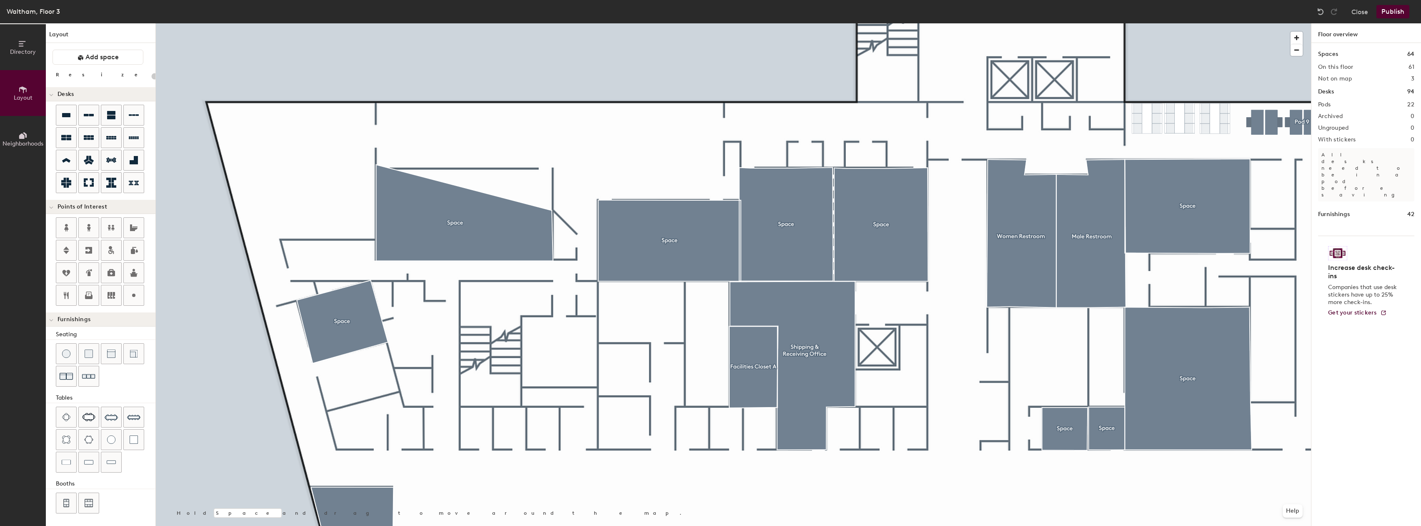
click at [465, 23] on div at bounding box center [733, 23] width 1155 height 0
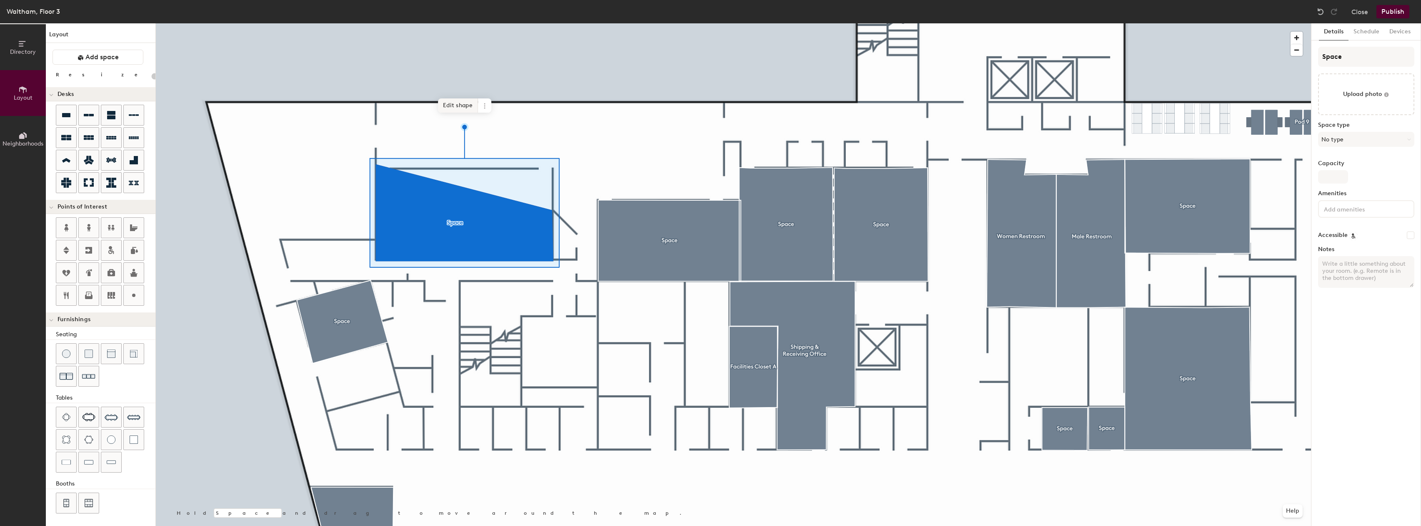
click at [464, 110] on span "Edit shape" at bounding box center [458, 105] width 40 height 14
click at [454, 110] on span "Edit shape" at bounding box center [458, 108] width 40 height 14
click at [449, 106] on span "Edit shape" at bounding box center [458, 108] width 40 height 14
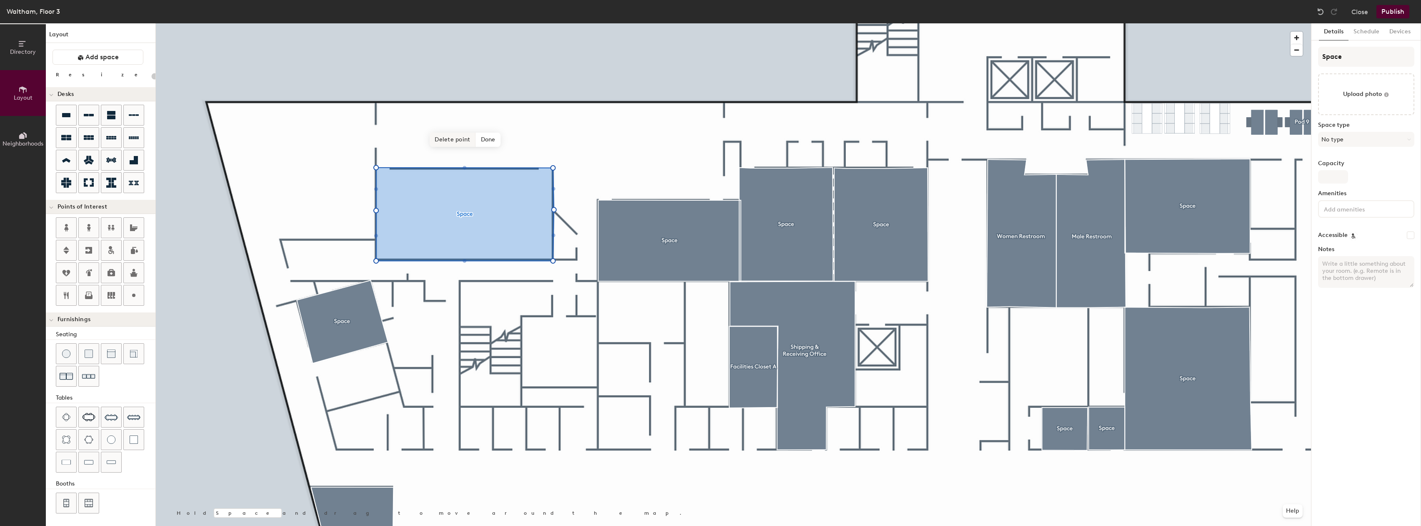
click at [458, 144] on span "Delete point" at bounding box center [453, 140] width 46 height 14
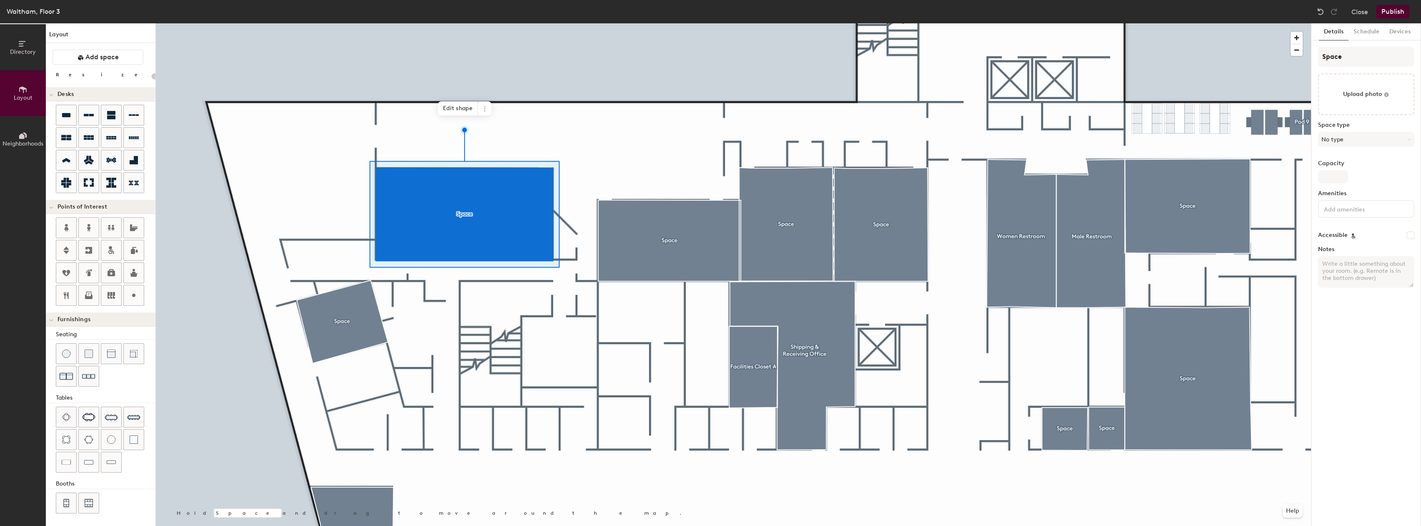
click at [1386, 127] on label "Space type" at bounding box center [1366, 125] width 96 height 7
click at [1385, 133] on button "No type" at bounding box center [1366, 139] width 96 height 15
click at [1354, 237] on div "Conference Room" at bounding box center [1370, 235] width 103 height 13
click at [609, 23] on div at bounding box center [733, 23] width 1155 height 0
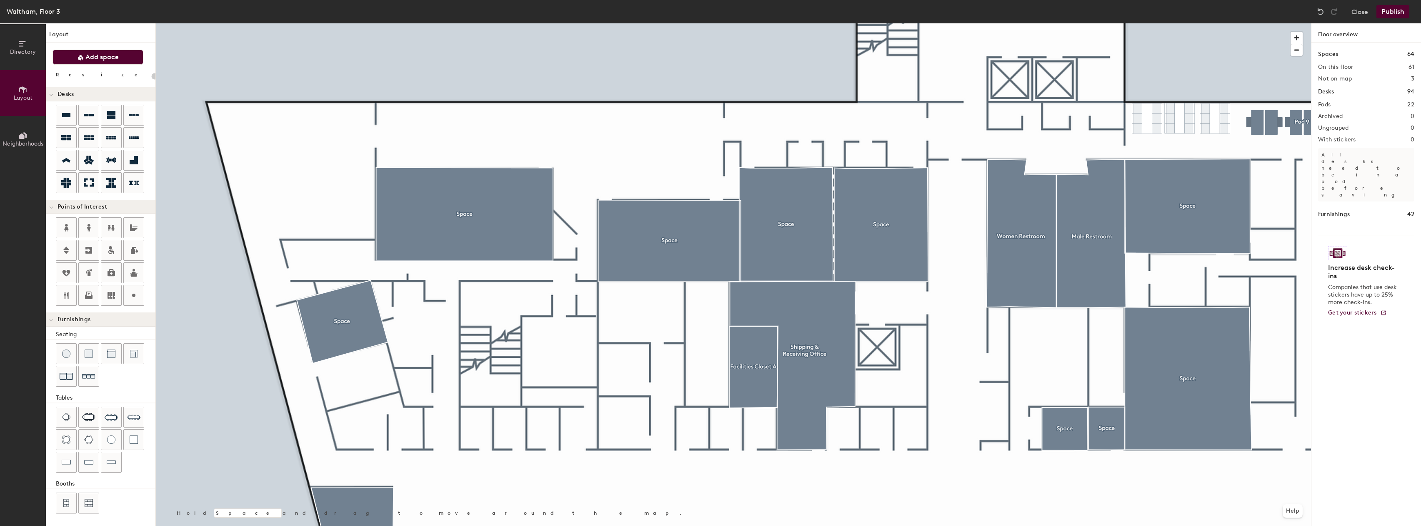
click at [115, 55] on span "Add space" at bounding box center [101, 57] width 33 height 8
type input "20"
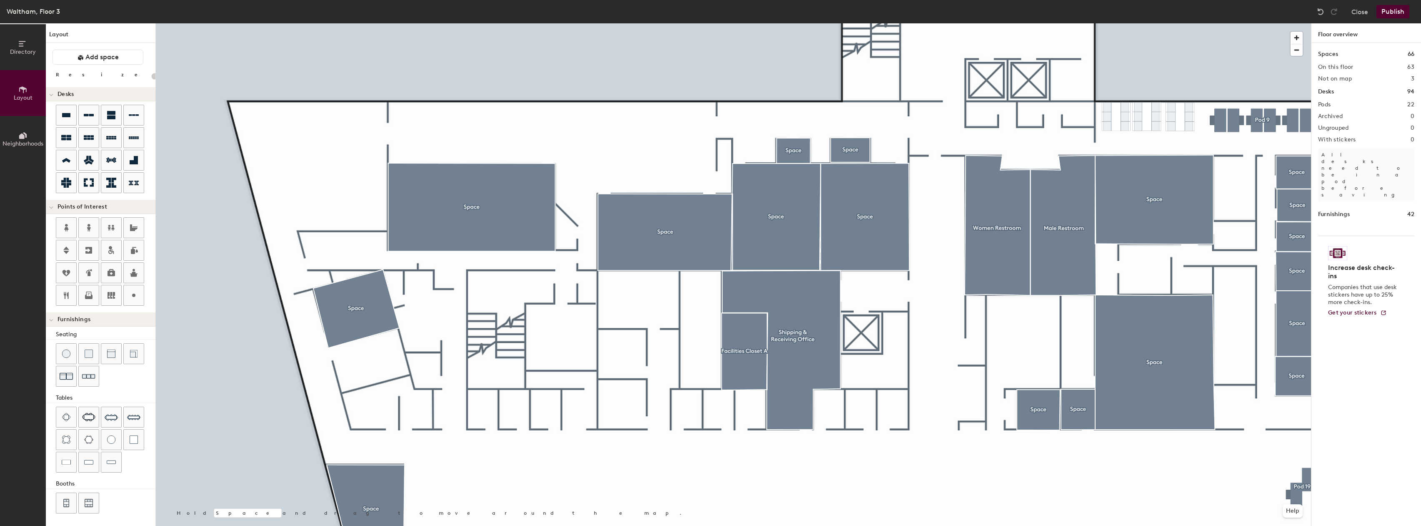
click at [1400, 13] on button "Publish" at bounding box center [1393, 11] width 33 height 13
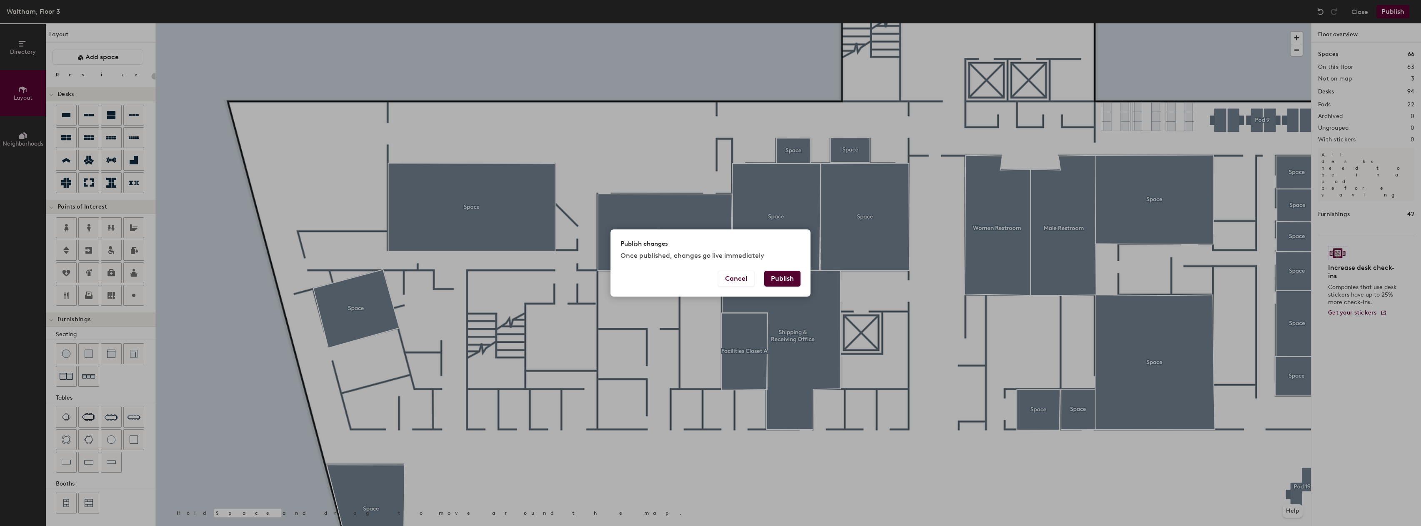
click at [785, 280] on button "Publish" at bounding box center [782, 278] width 36 height 16
type input "20"
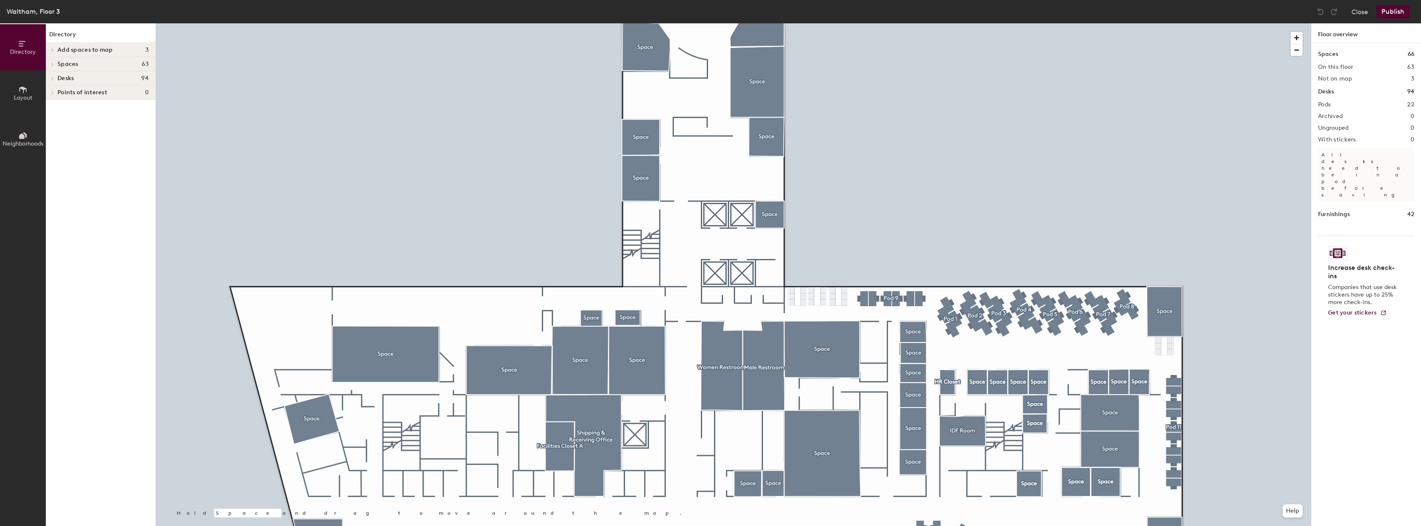
click at [834, 17] on div "Waltham, Floor 3 Close Publish Directory Layout Neighborhoods Directory Add spa…" at bounding box center [710, 263] width 1421 height 526
